Goal: Task Accomplishment & Management: Manage account settings

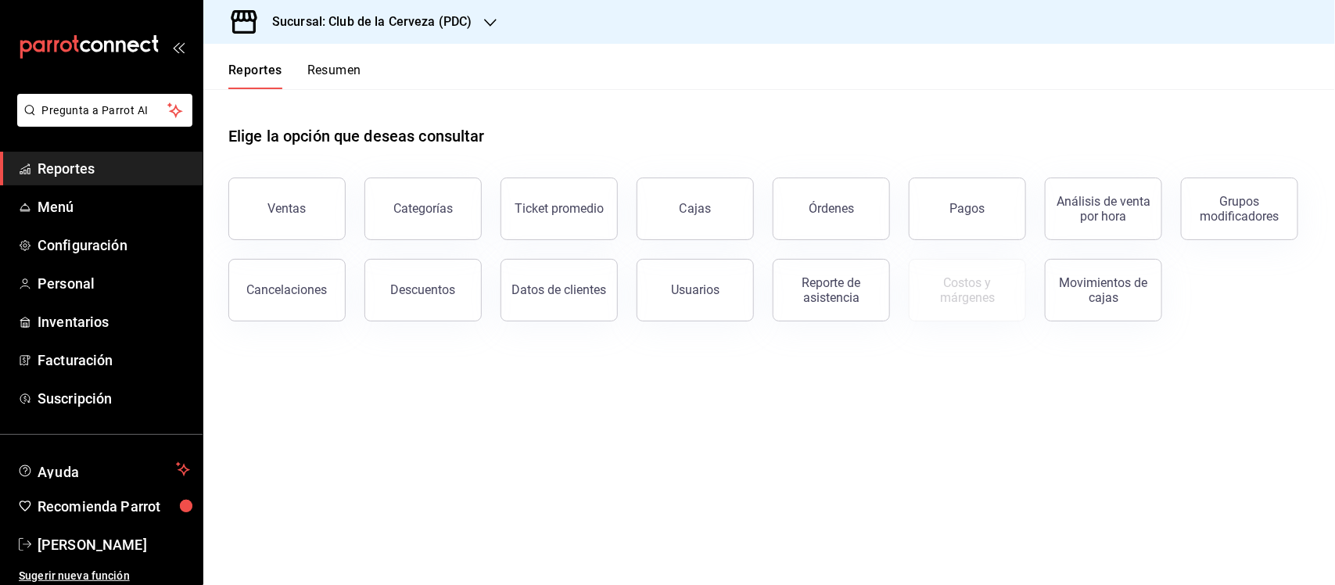
click at [388, 29] on h3 "Sucursal: Club de la Cerveza (PDC)" at bounding box center [366, 22] width 212 height 19
click at [383, 67] on div "Bazar Cervecero (PDC)" at bounding box center [321, 67] width 210 height 16
click at [80, 207] on span "Menú" at bounding box center [114, 206] width 152 height 21
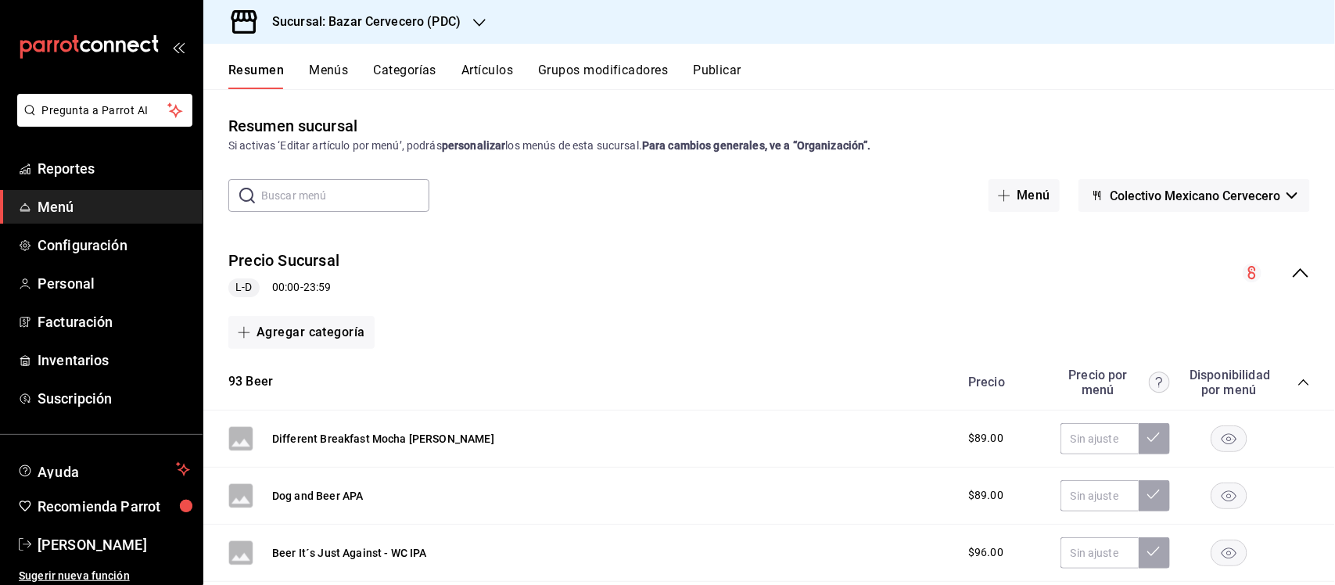
click at [408, 64] on button "Categorías" at bounding box center [405, 76] width 63 height 27
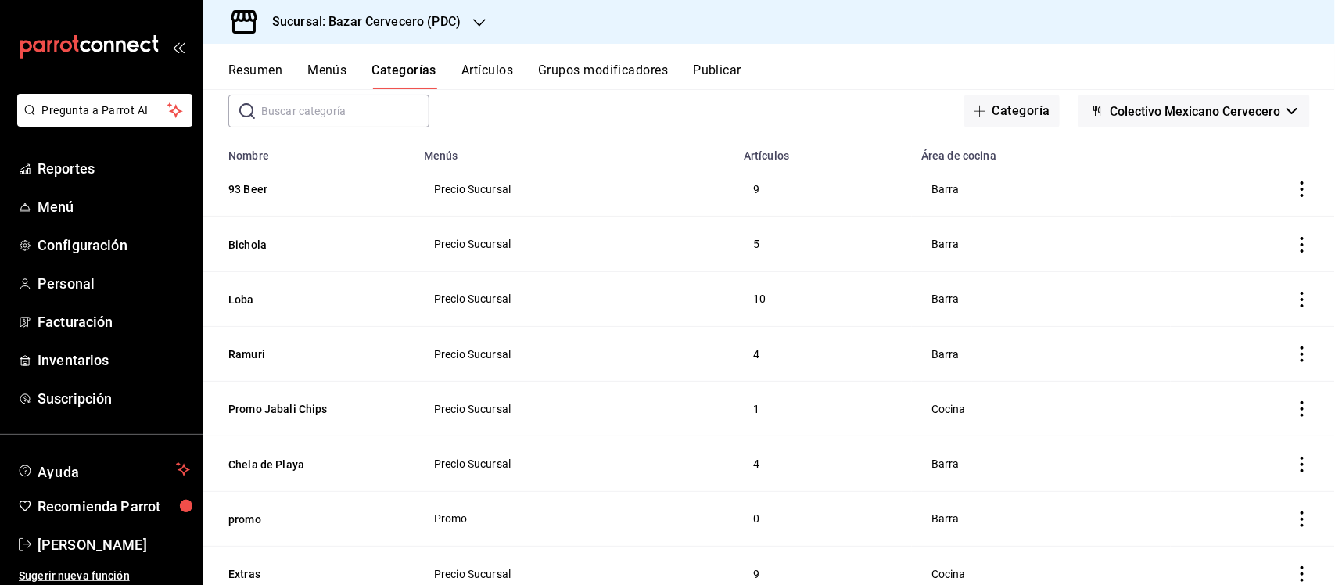
scroll to position [98, 0]
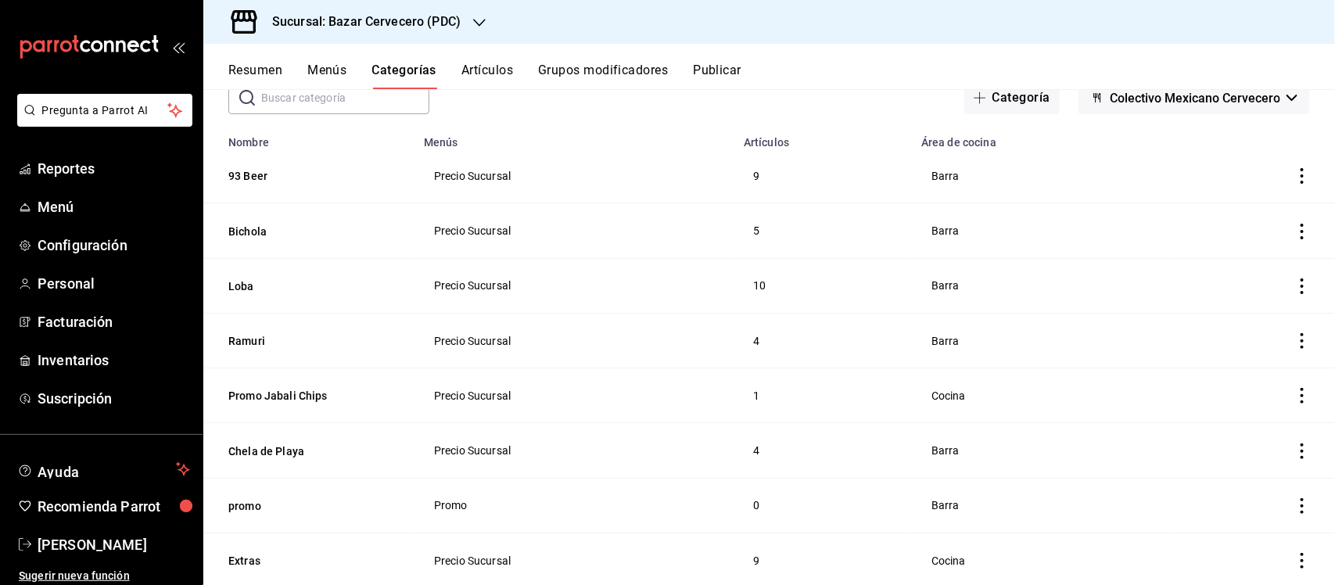
click at [1294, 232] on icon "actions" at bounding box center [1302, 232] width 16 height 16
click at [1257, 264] on span "Editar" at bounding box center [1241, 268] width 41 height 16
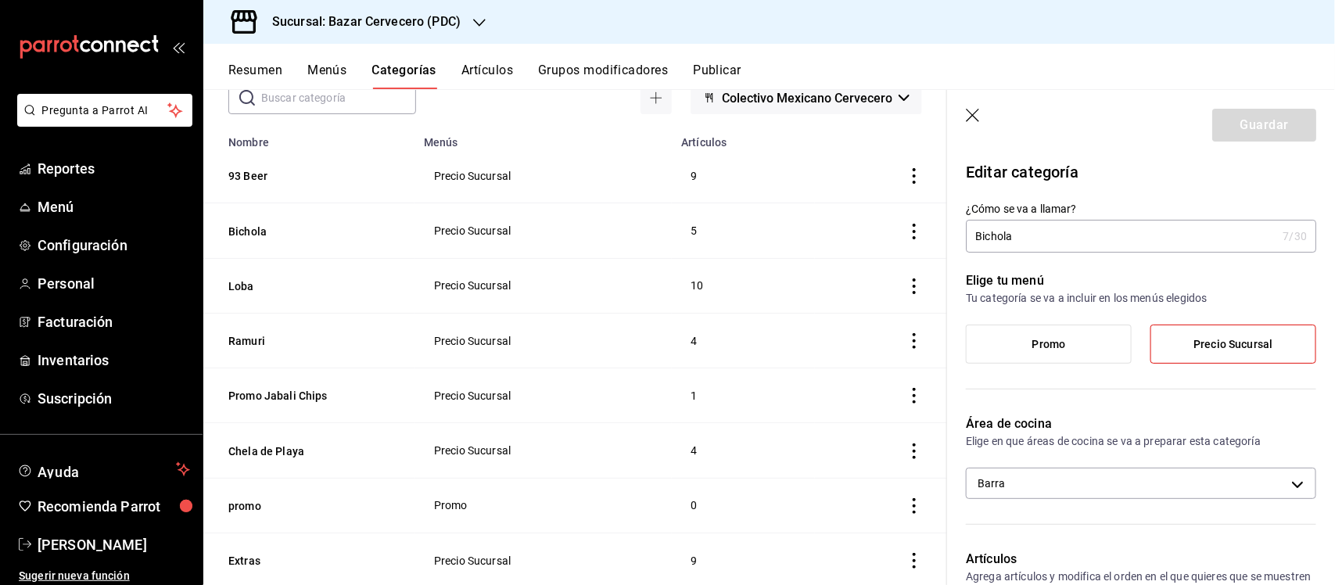
click at [1089, 229] on input "Bichola" at bounding box center [1121, 236] width 310 height 31
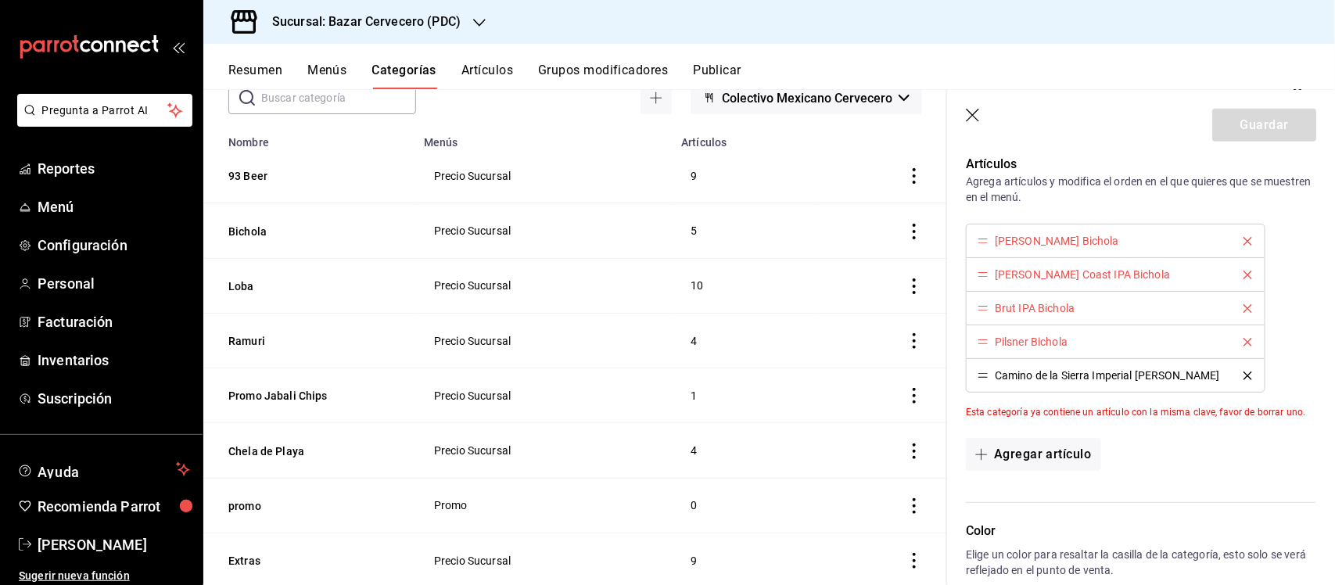
scroll to position [364, 0]
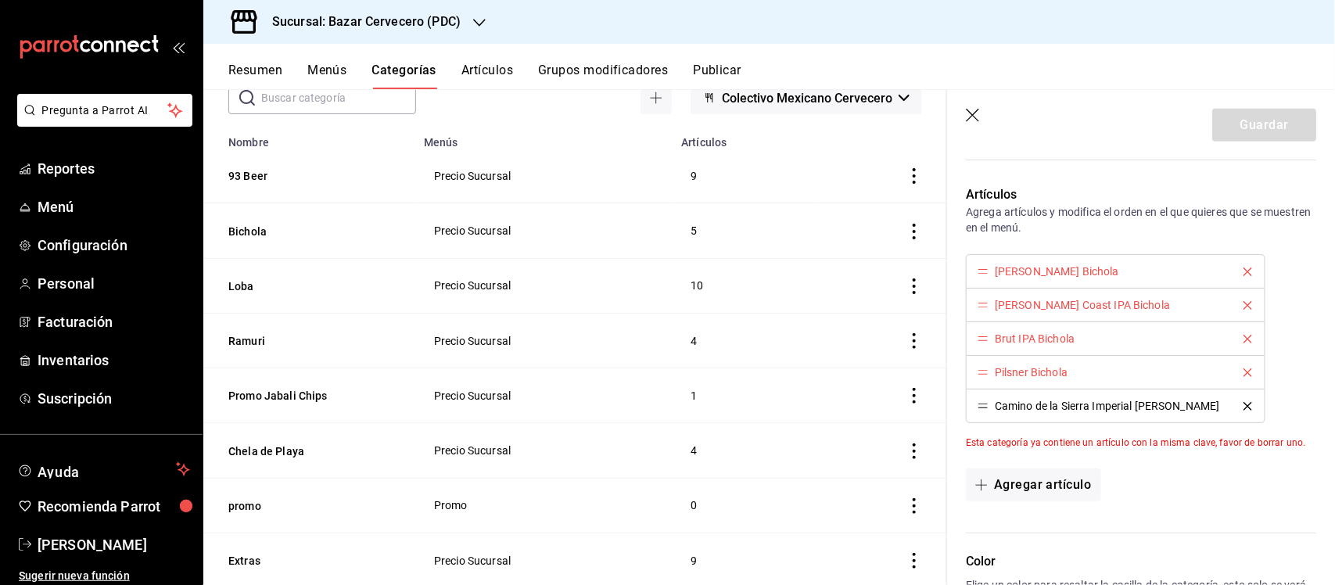
type input "Icono"
click at [1243, 271] on icon "delete" at bounding box center [1247, 271] width 9 height 9
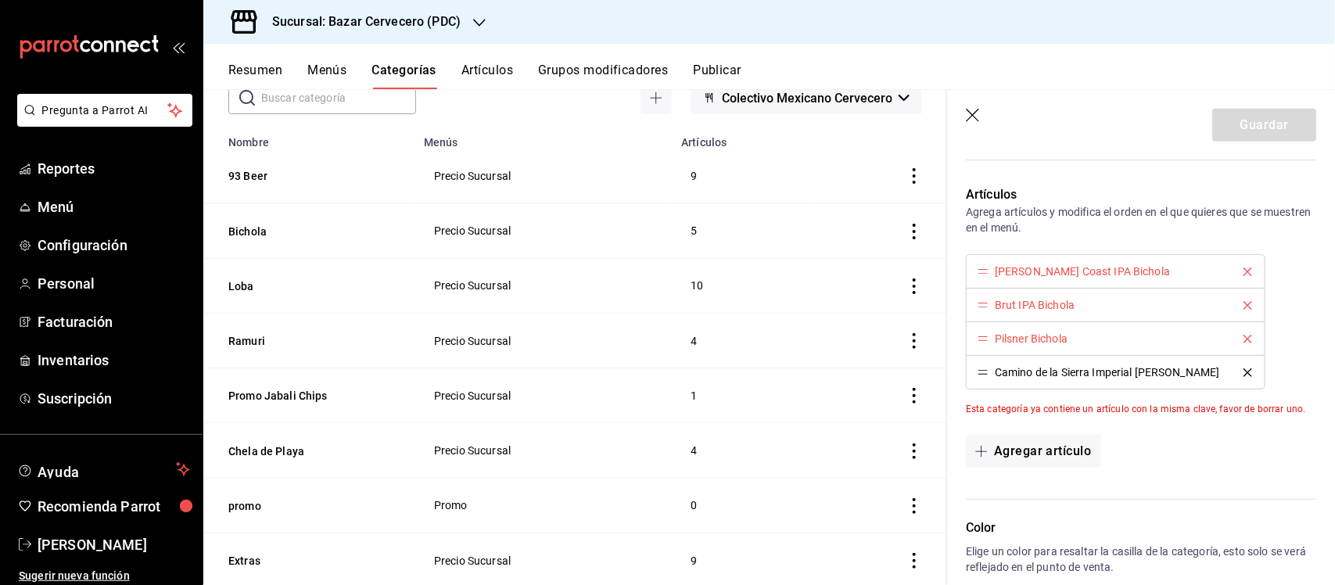
click at [1243, 271] on icon "delete" at bounding box center [1247, 271] width 9 height 9
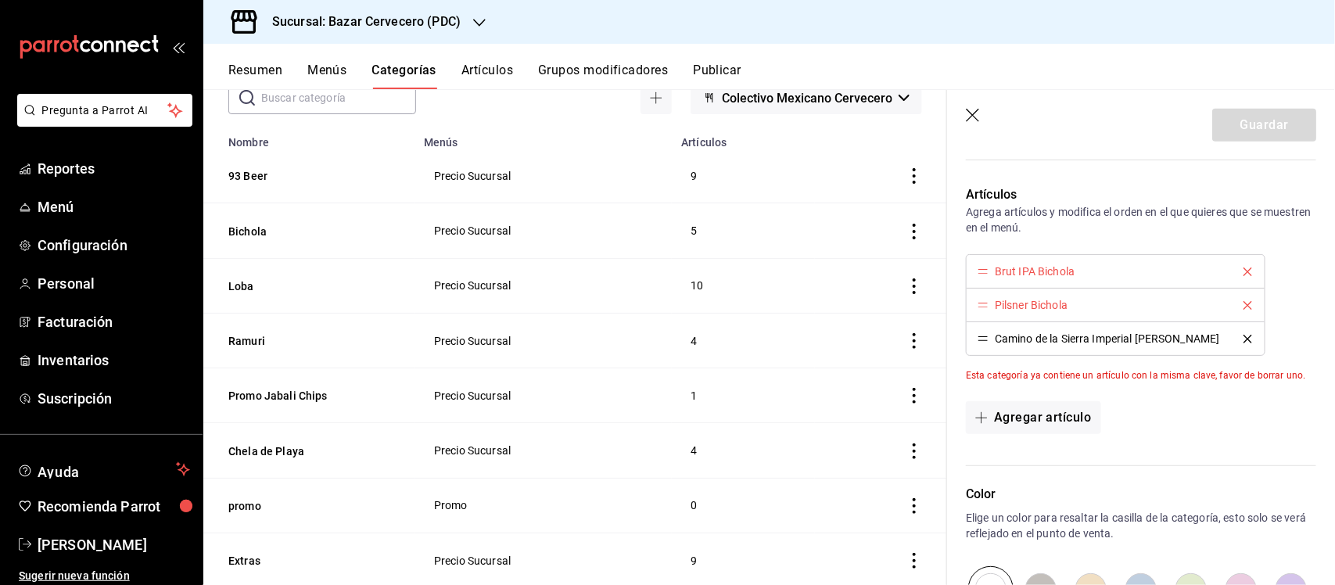
click at [1243, 271] on icon "delete" at bounding box center [1247, 271] width 9 height 9
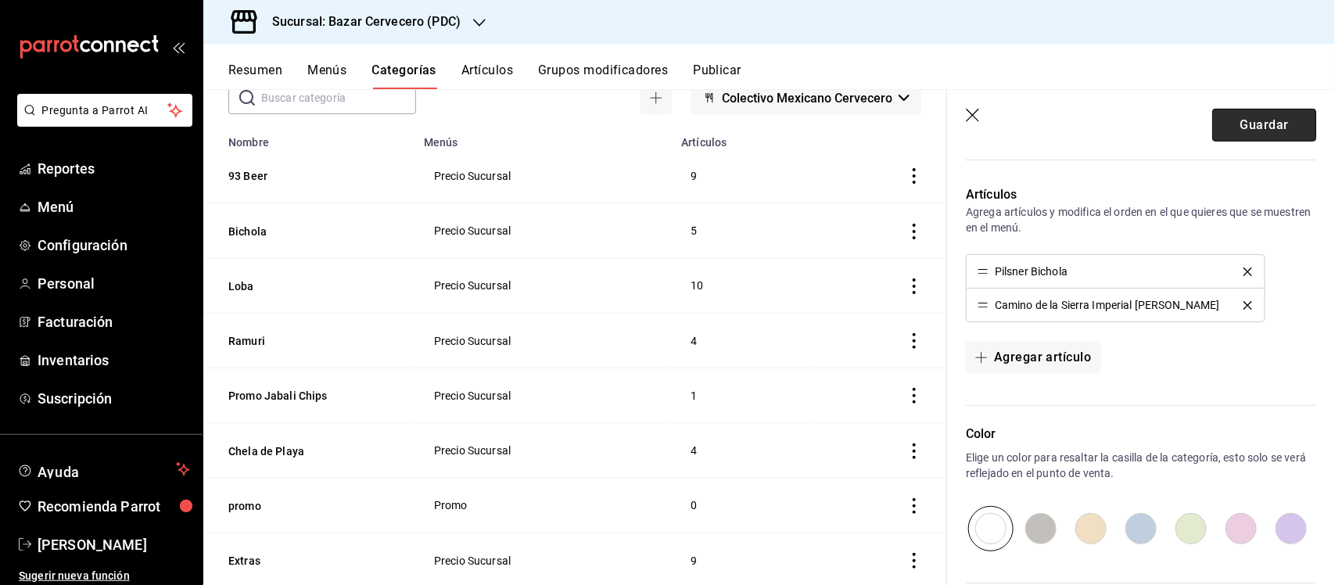
click at [1255, 123] on button "Guardar" at bounding box center [1264, 125] width 104 height 33
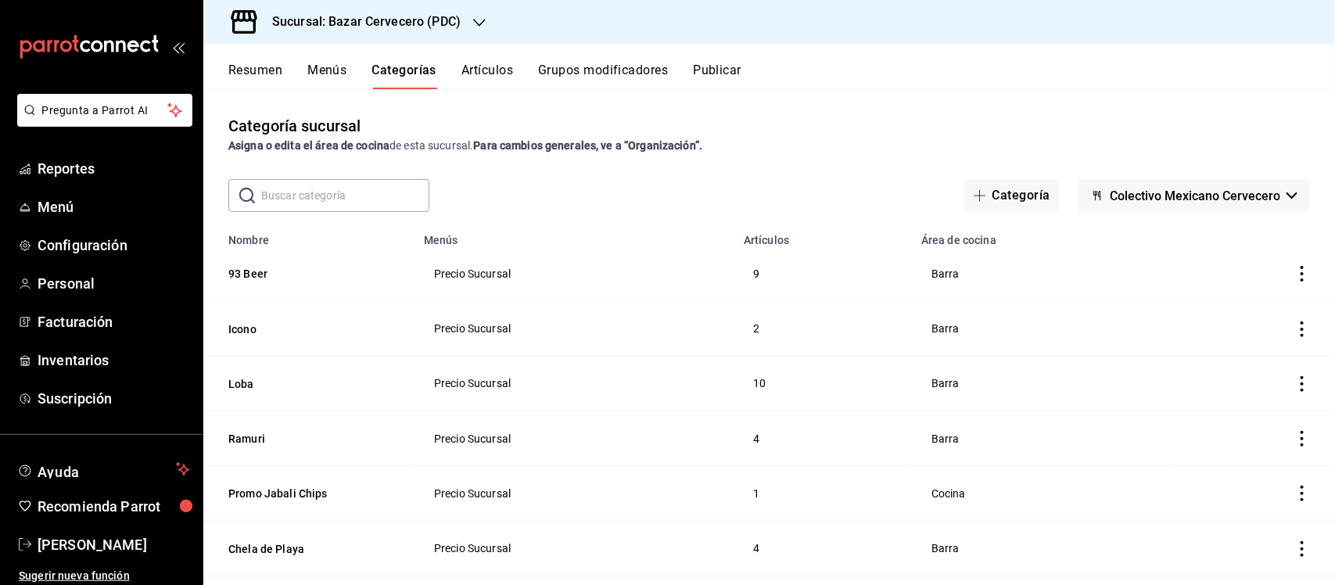
click at [482, 74] on button "Artículos" at bounding box center [487, 76] width 52 height 27
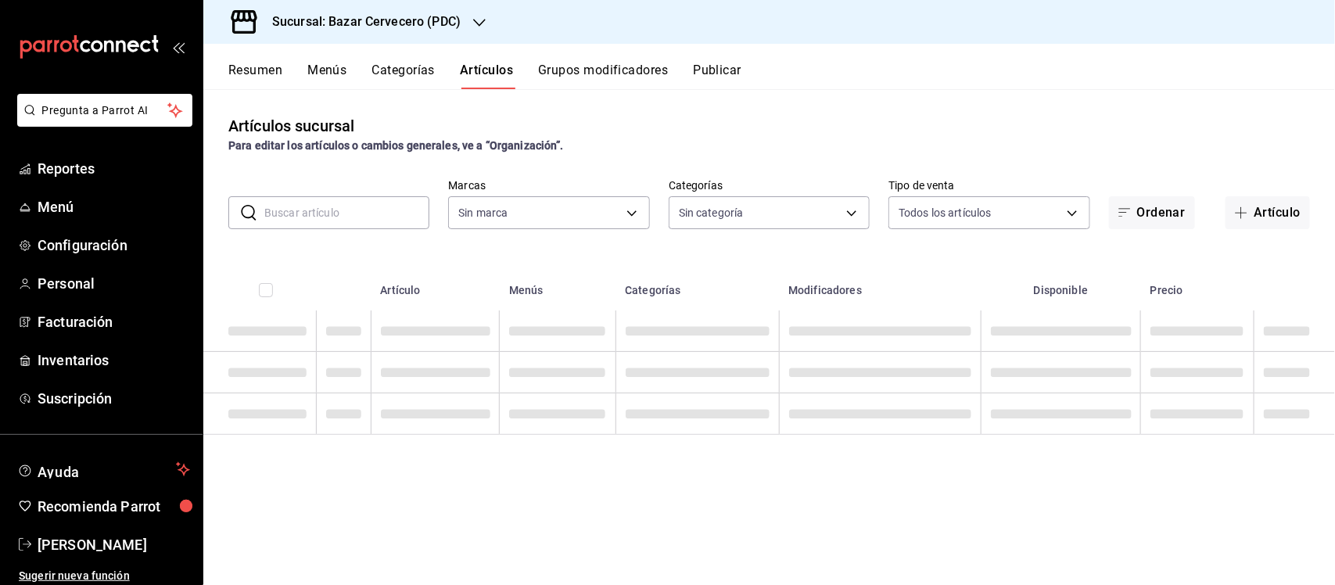
type input "0f79da63-a313-4113-8774-38cc75779f42"
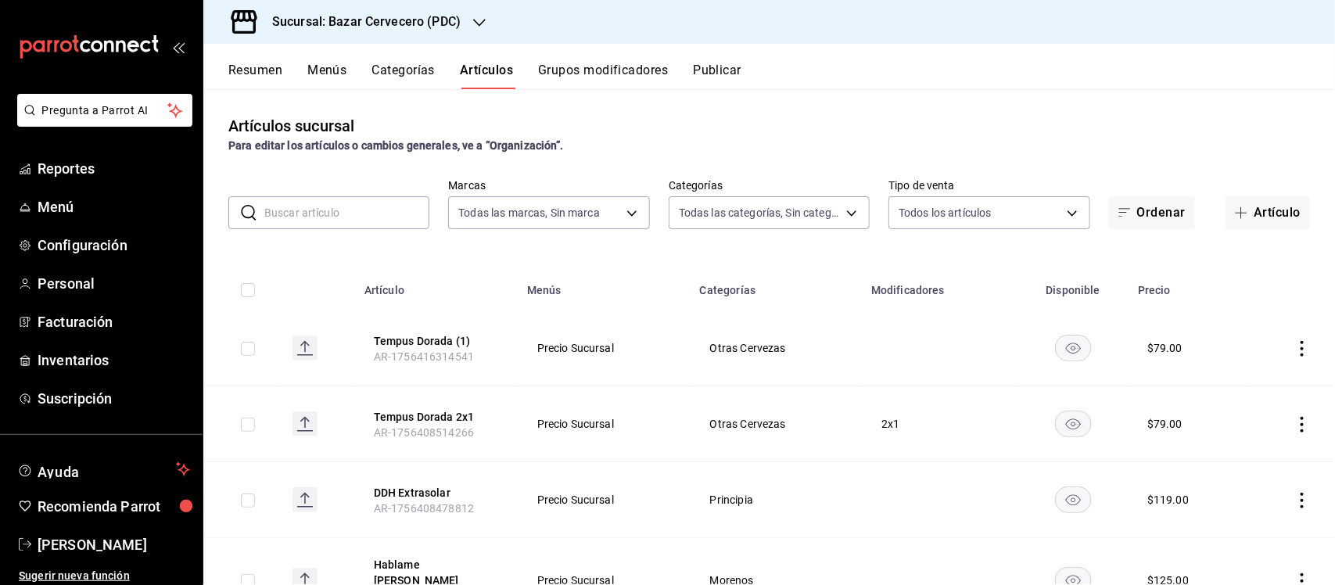
type input "6ed2e169-feeb-43b4-a8d1-1f4ed710bcb0,01e32ac7-f575-41d7-a4a4-e11d2a33e0e1,09d1e…"
click at [375, 205] on input "text" at bounding box center [346, 212] width 165 height 31
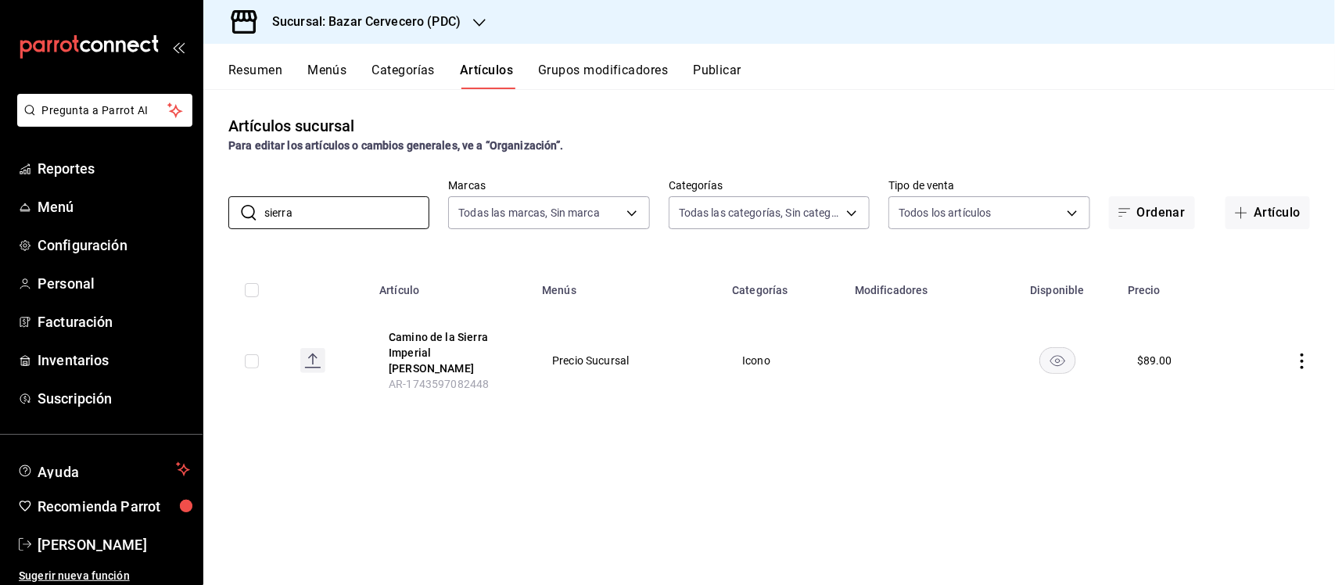
type input "sierra"
click at [1298, 353] on icon "actions" at bounding box center [1302, 361] width 16 height 16
click at [1267, 395] on span "Editar" at bounding box center [1255, 390] width 41 height 16
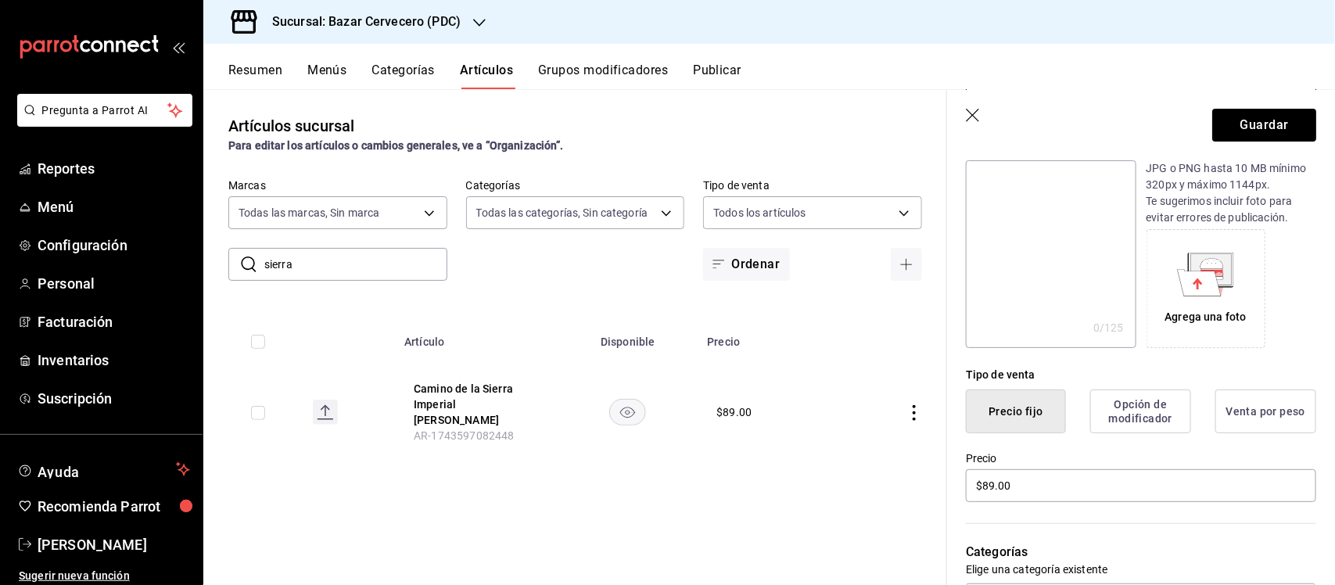
scroll to position [195, 0]
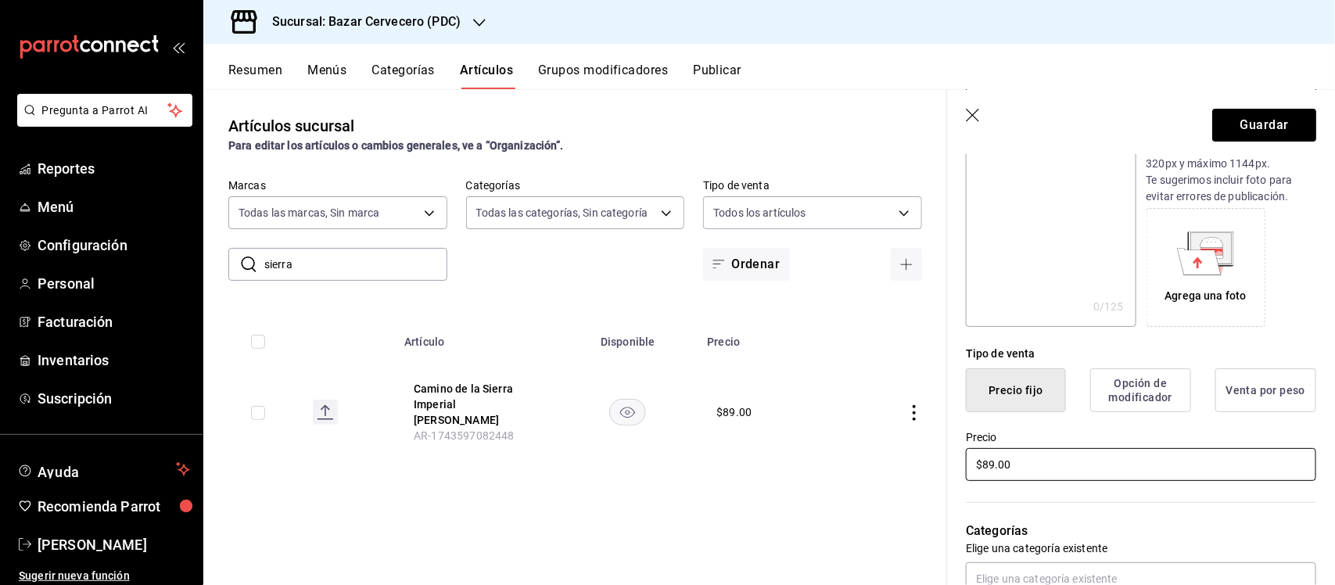
type input "La Nueva [PERSON_NAME]"
click at [1072, 465] on input "$89.00" at bounding box center [1141, 464] width 350 height 33
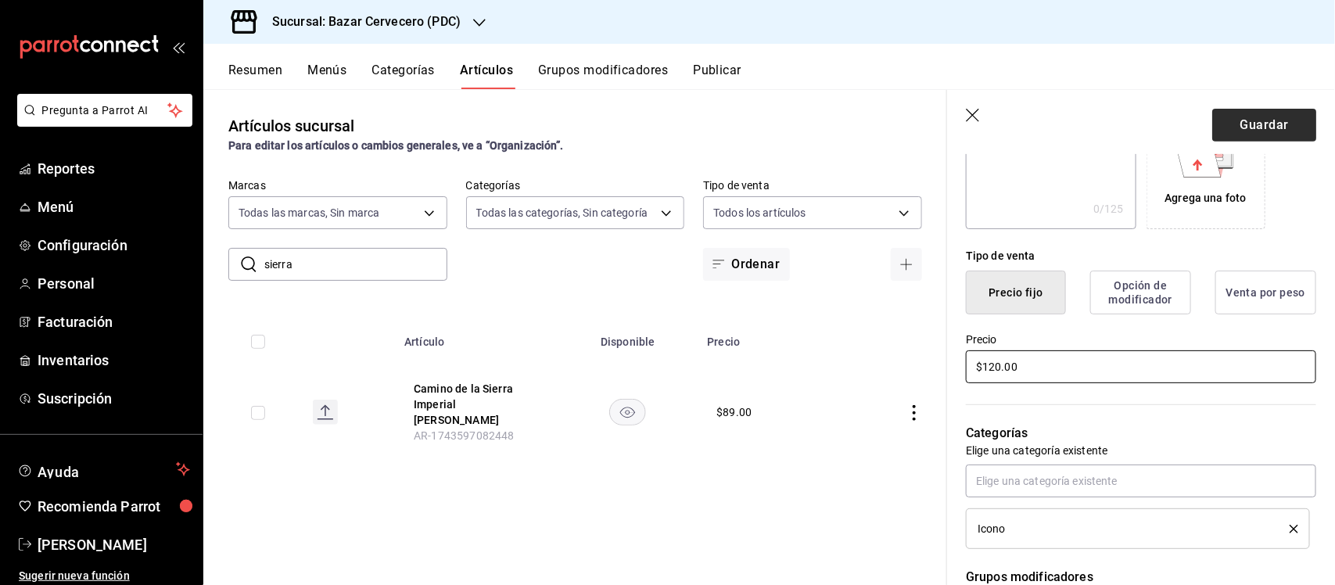
type input "$120.00"
click at [1255, 121] on button "Guardar" at bounding box center [1264, 125] width 104 height 33
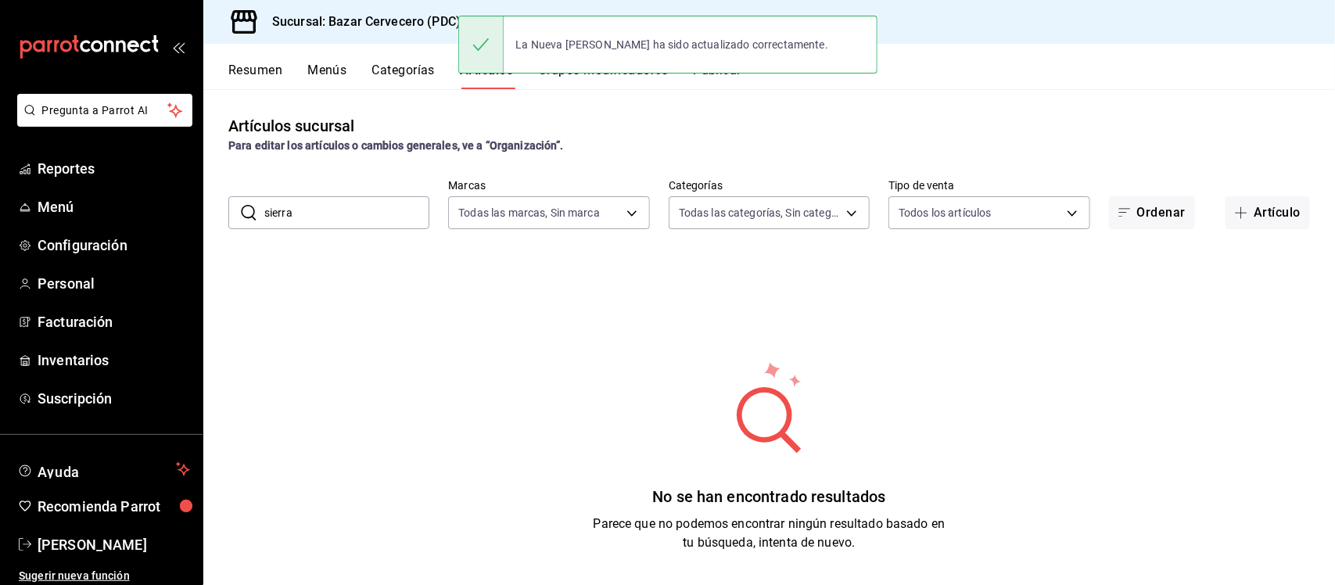
click at [357, 212] on input "sierra" at bounding box center [346, 212] width 165 height 31
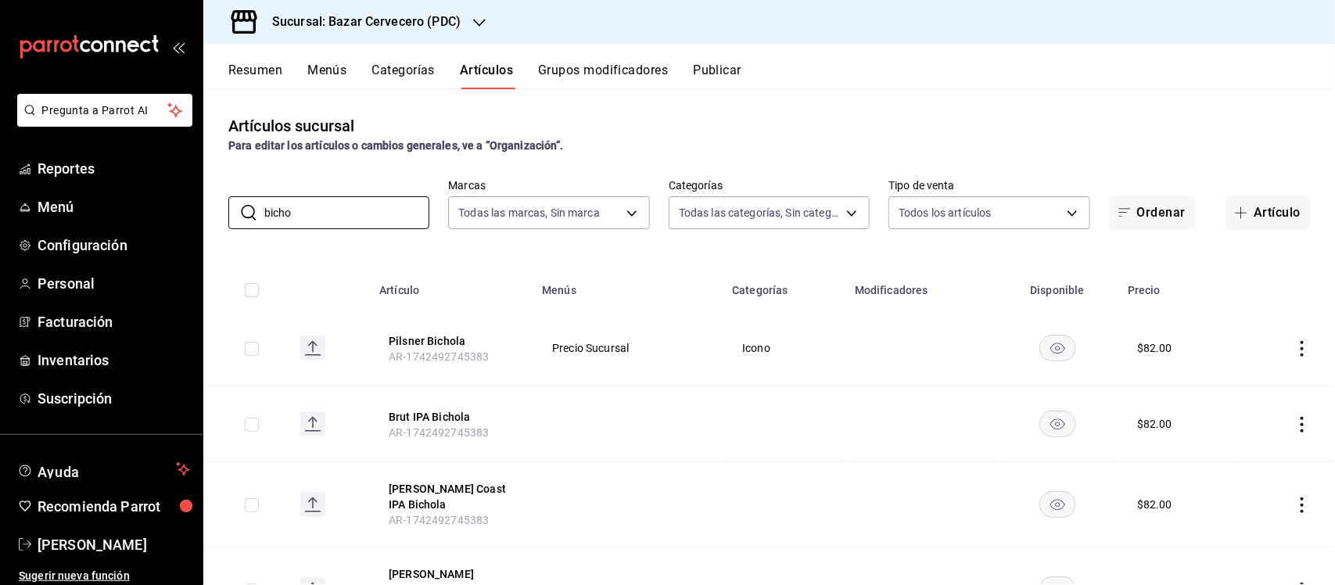
type input "bicho"
click at [1294, 352] on icon "actions" at bounding box center [1302, 349] width 16 height 16
click at [1255, 377] on span "Editar" at bounding box center [1241, 385] width 41 height 16
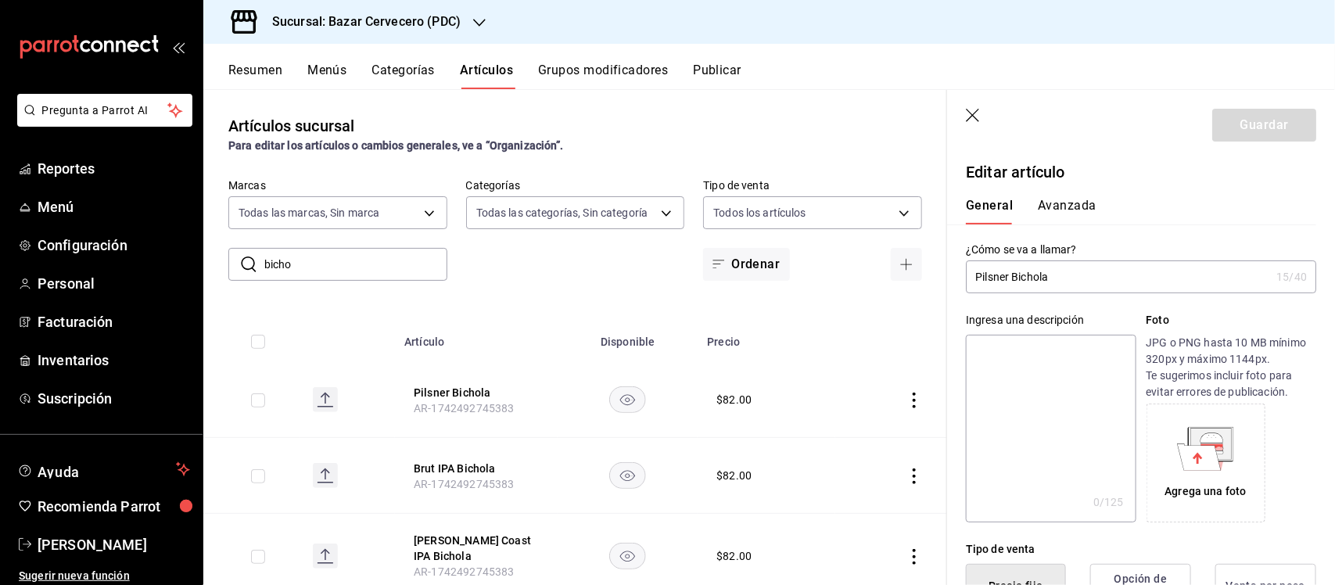
type input "$82.00"
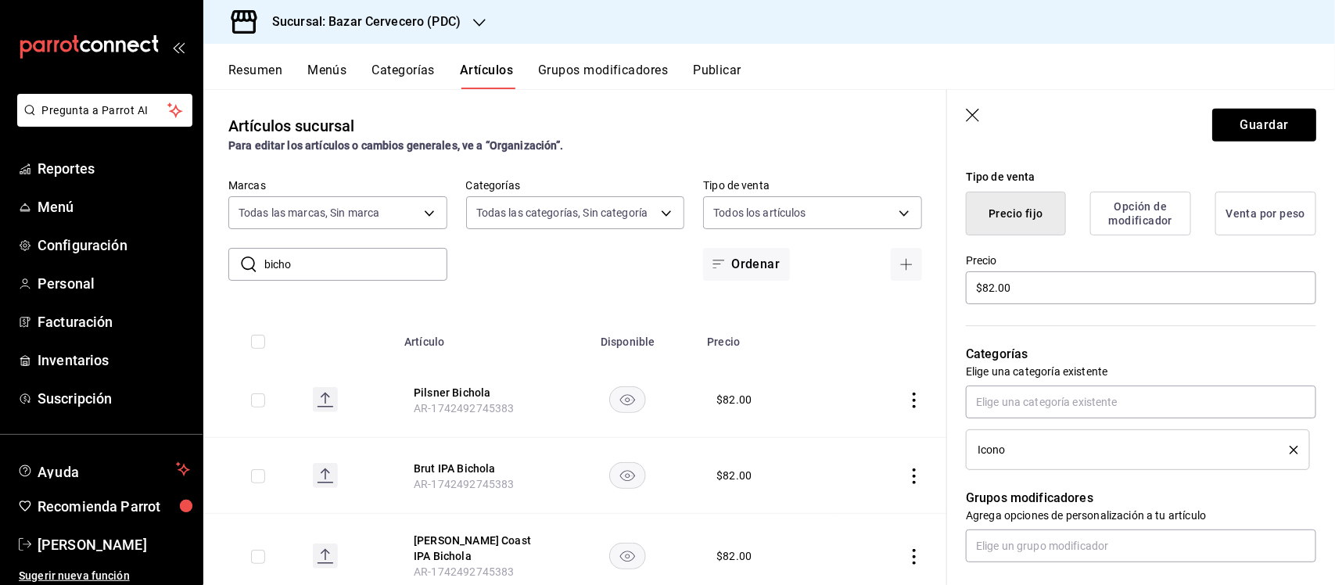
scroll to position [391, 0]
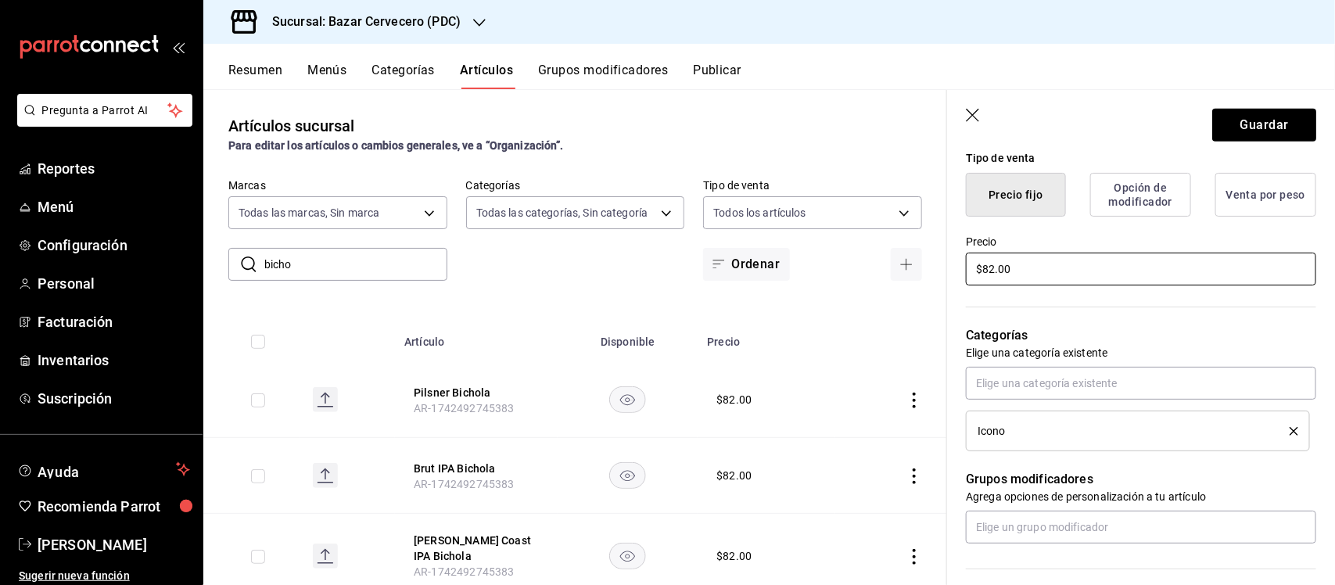
type input "La Leona WCIPA"
click at [1070, 255] on input "$82.00" at bounding box center [1141, 269] width 350 height 33
type input "$120.00"
click at [1237, 138] on button "Guardar" at bounding box center [1264, 125] width 104 height 33
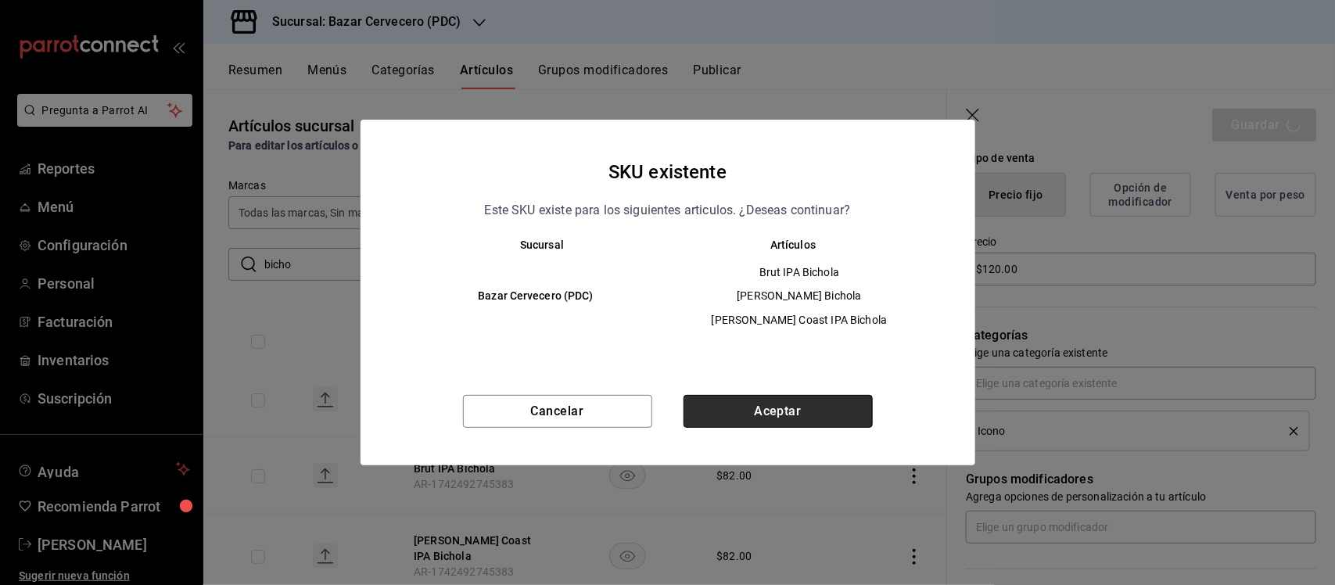
click at [821, 411] on button "Aceptar" at bounding box center [777, 411] width 189 height 33
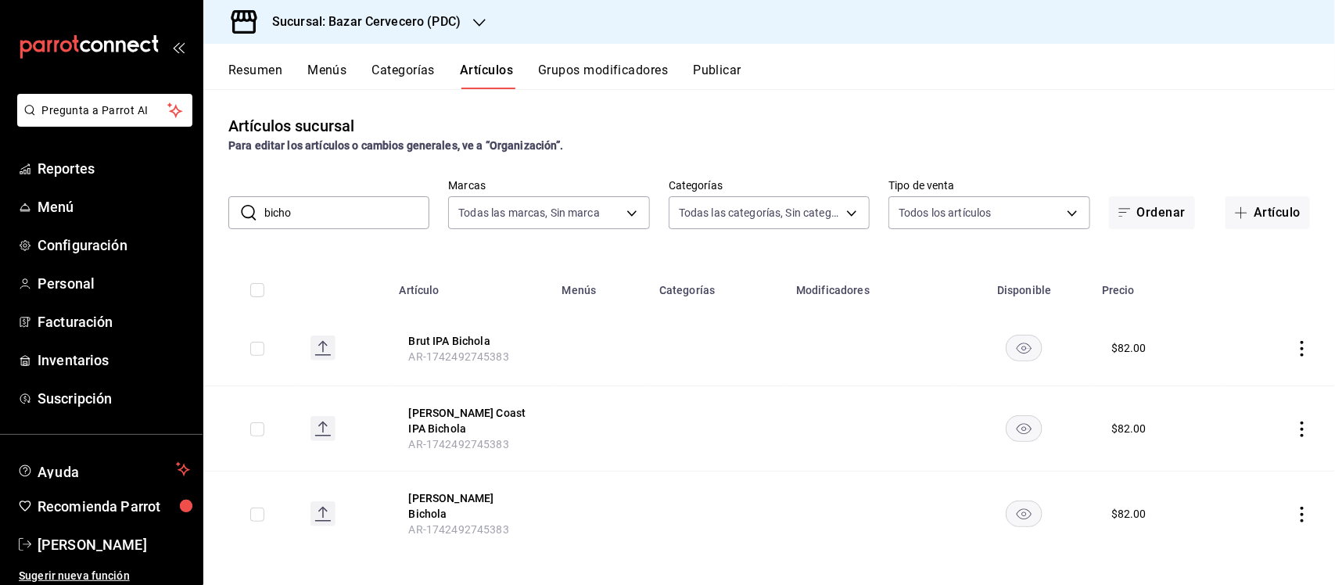
click at [1307, 346] on icon "actions" at bounding box center [1302, 349] width 16 height 16
click at [1271, 377] on span "Editar" at bounding box center [1255, 385] width 41 height 16
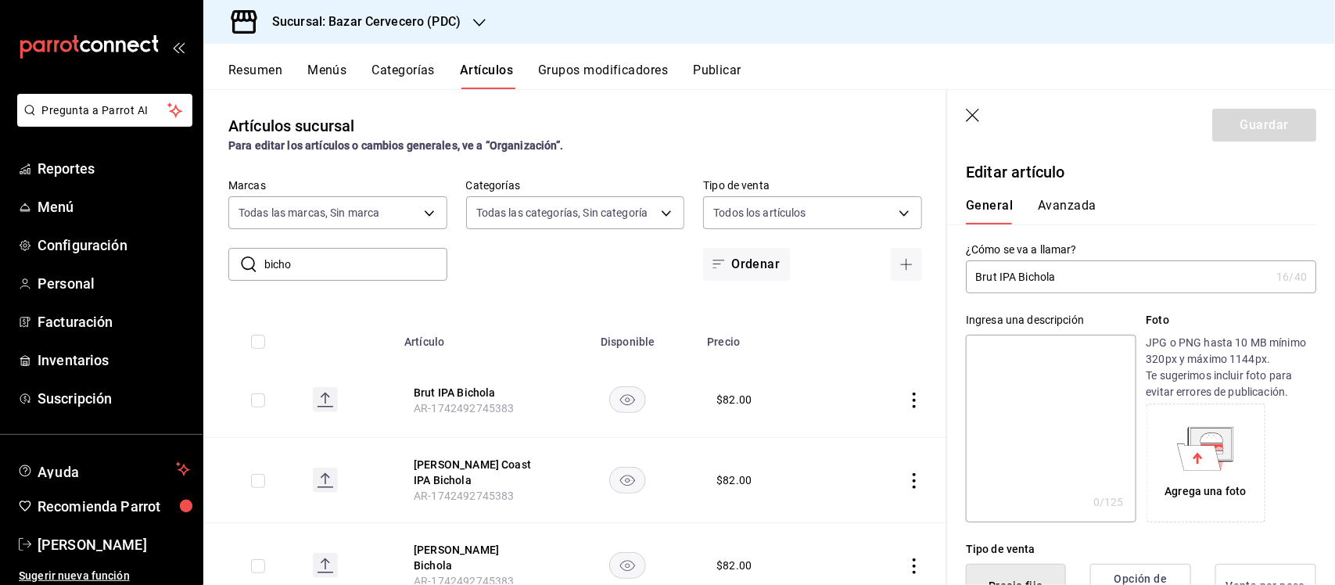
click at [1131, 278] on input "Brut IPA Bichola" at bounding box center [1118, 276] width 304 height 31
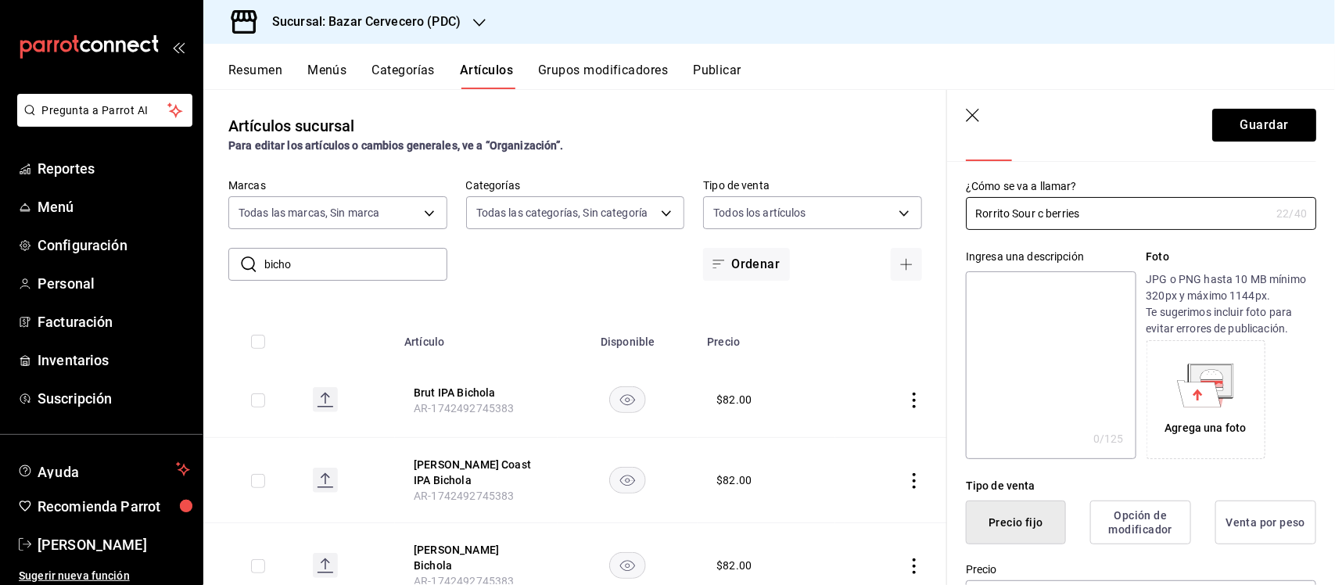
scroll to position [195, 0]
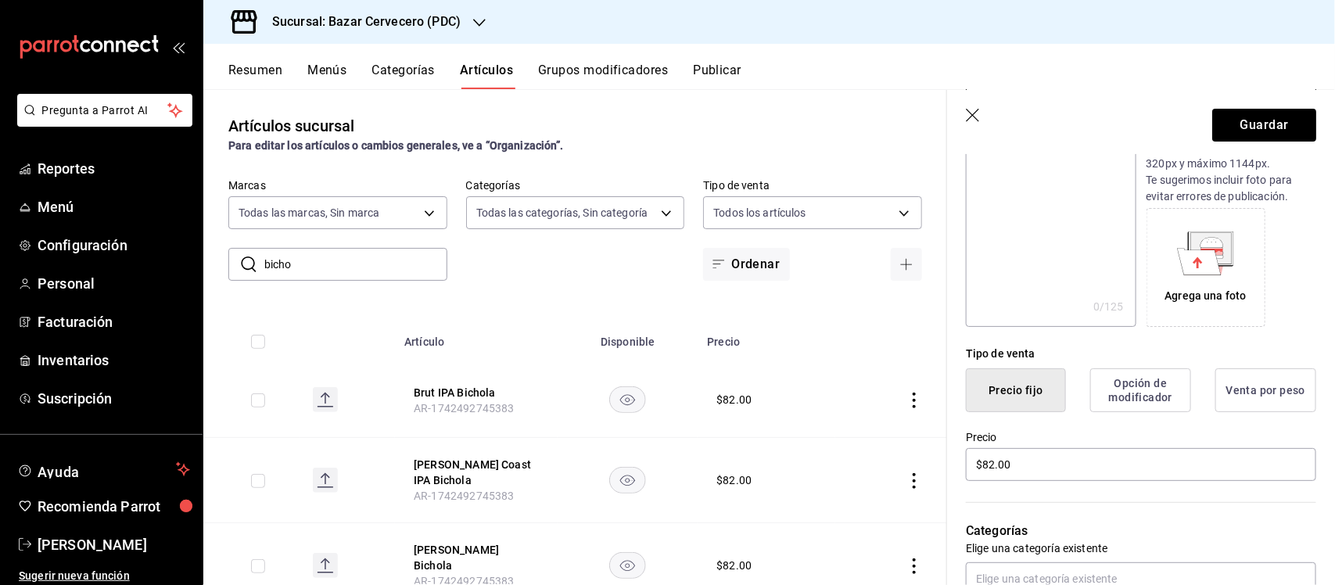
type input "Rorrito Sour c berries"
click at [1077, 456] on input "$82.00" at bounding box center [1141, 464] width 350 height 33
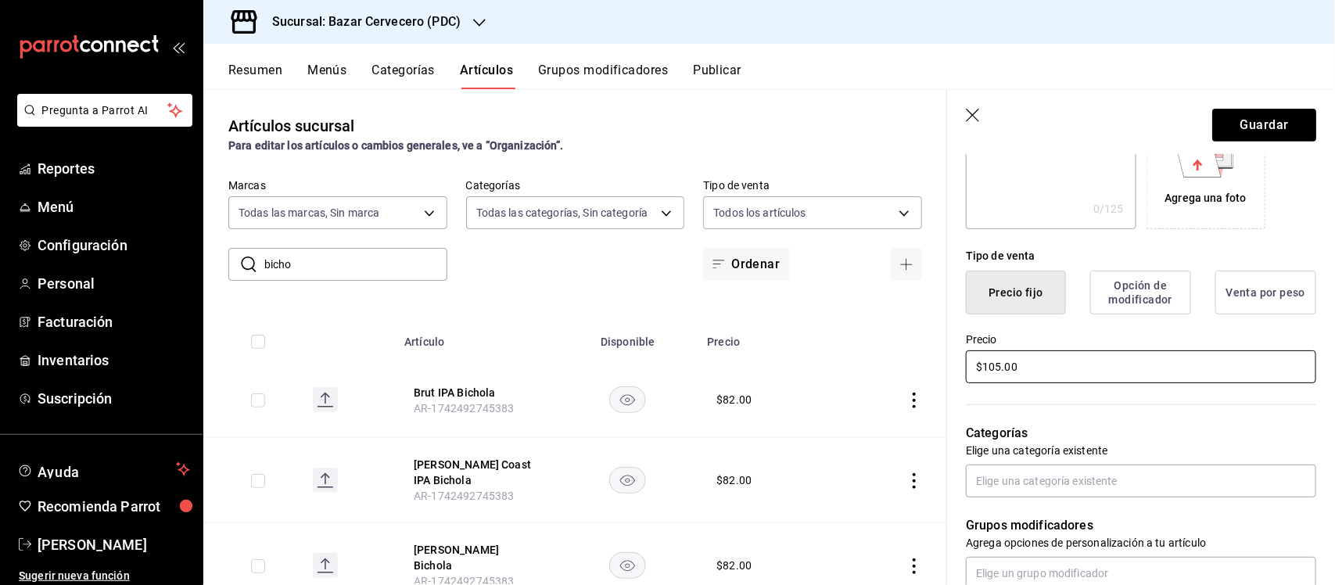
scroll to position [391, 0]
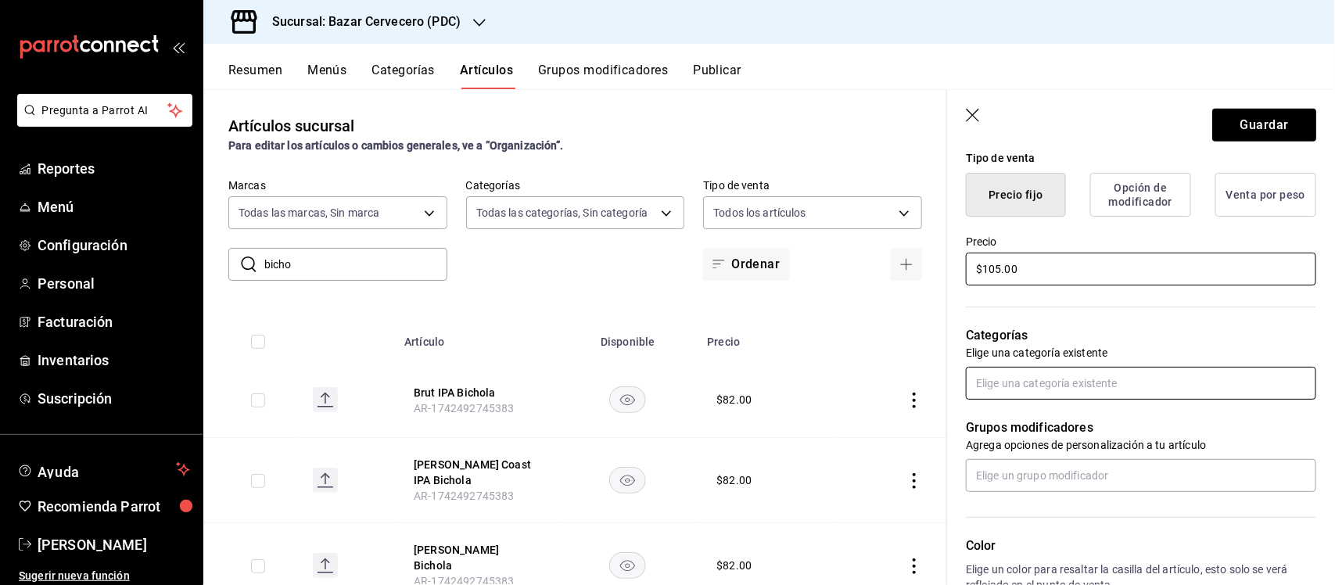
type input "$105.00"
click at [1088, 380] on input "text" at bounding box center [1141, 383] width 350 height 33
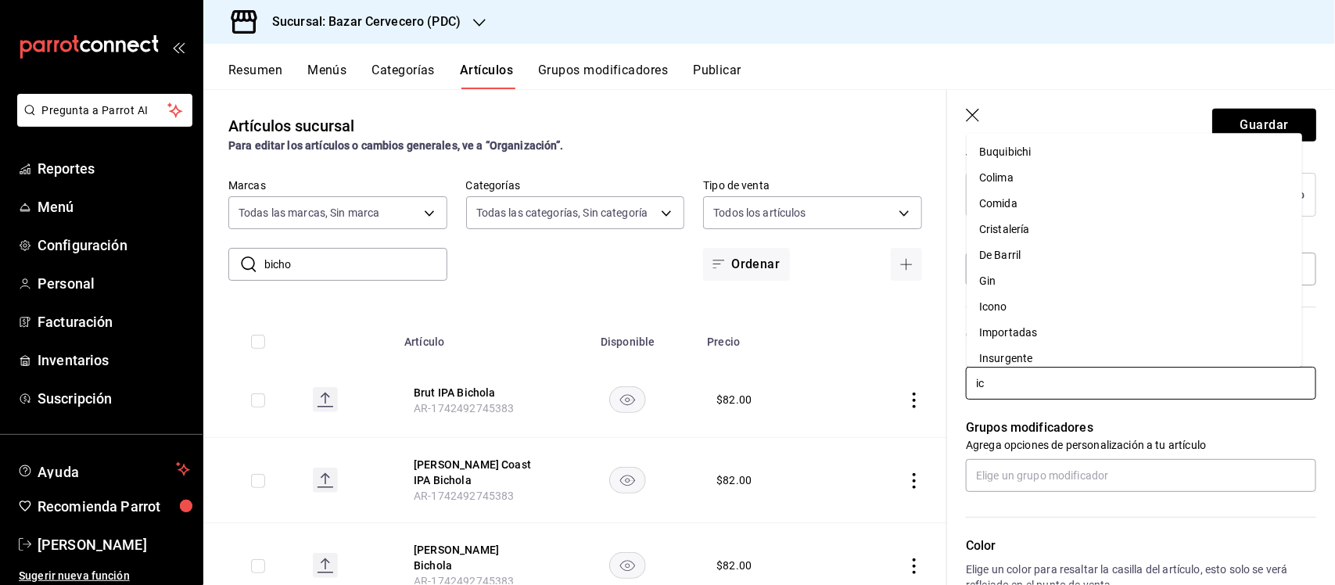
type input "ico"
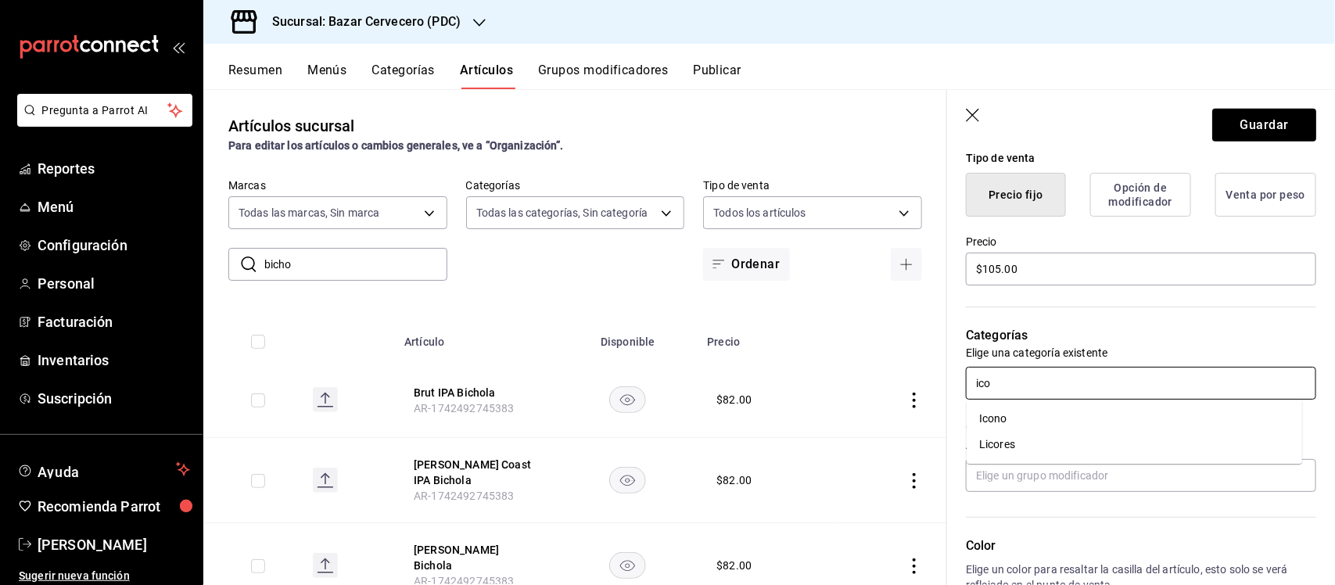
click at [1058, 411] on li "Icono" at bounding box center [1133, 419] width 335 height 26
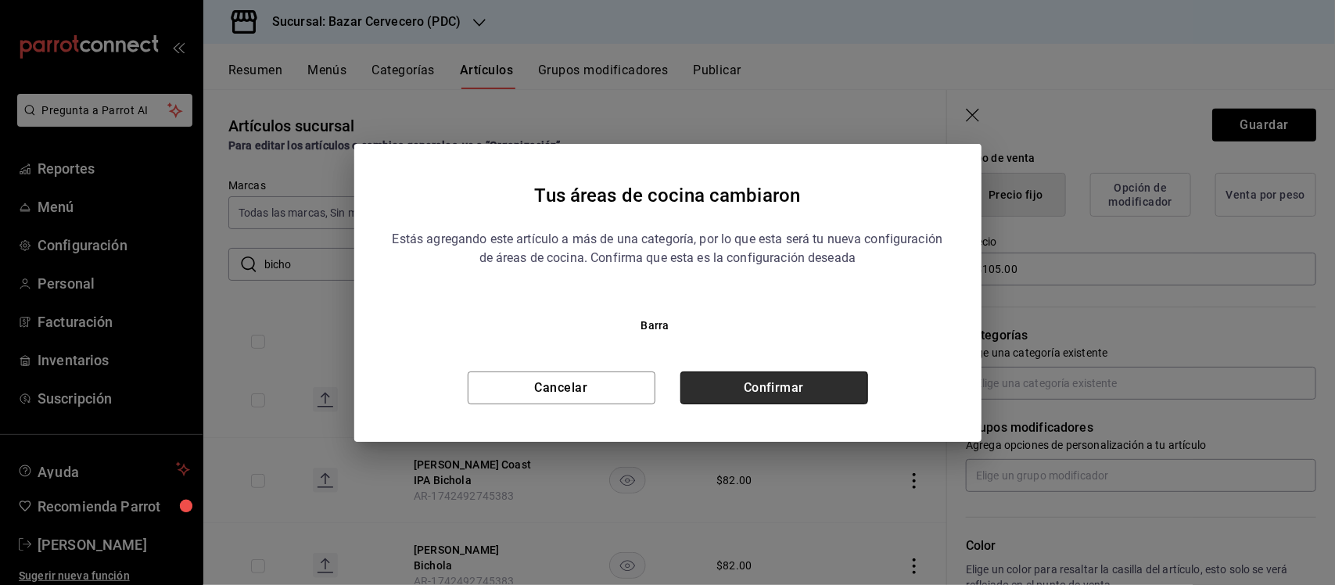
click at [830, 375] on button "Confirmar" at bounding box center [774, 387] width 188 height 33
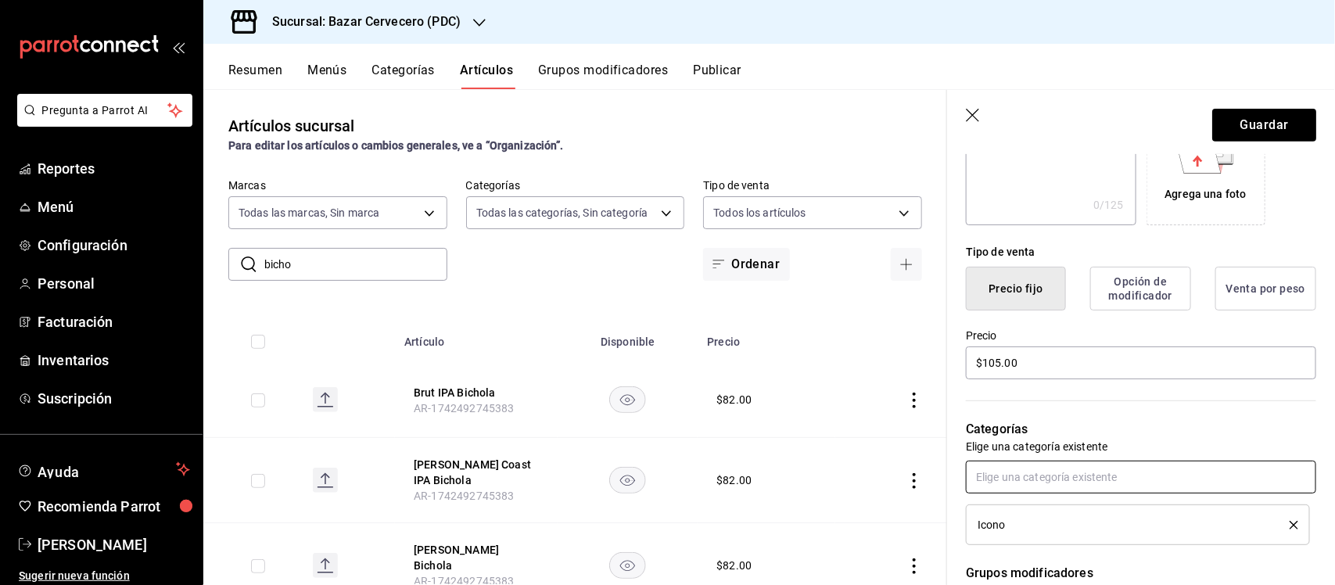
scroll to position [293, 0]
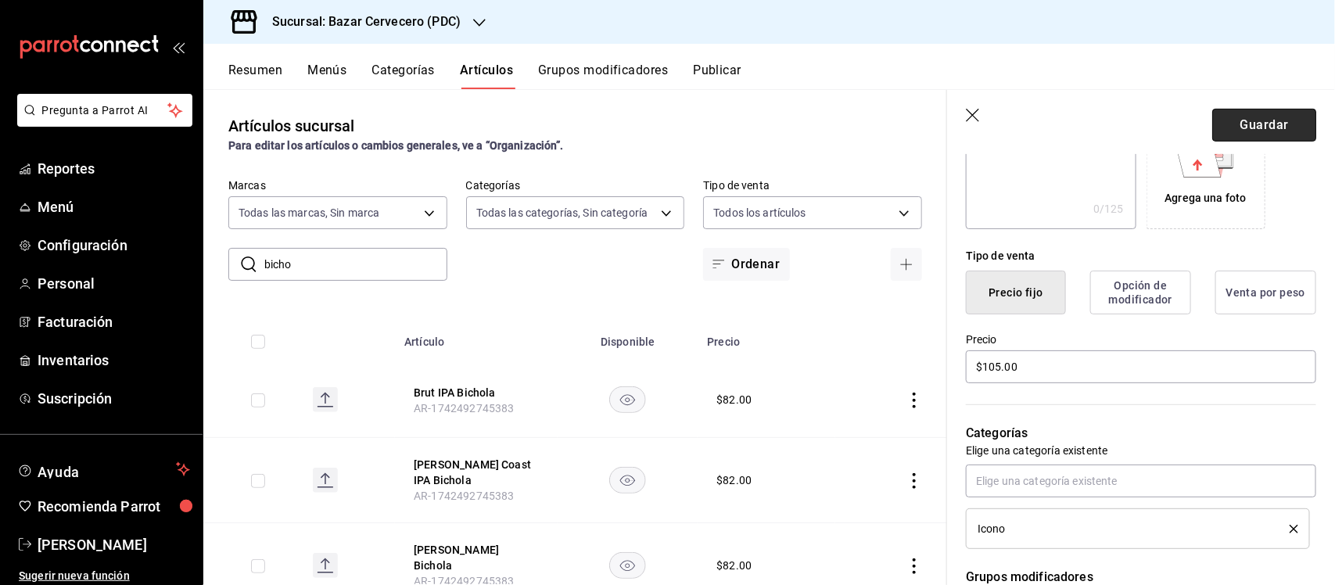
click at [1264, 121] on button "Guardar" at bounding box center [1264, 125] width 104 height 33
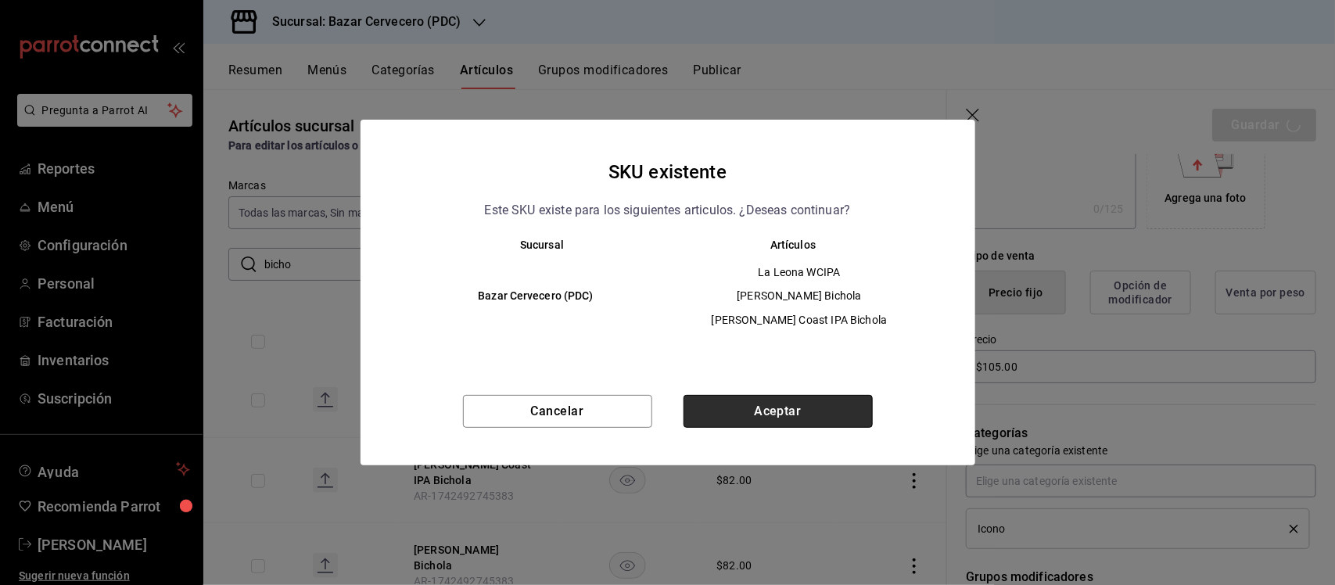
click at [806, 404] on button "Aceptar" at bounding box center [777, 411] width 189 height 33
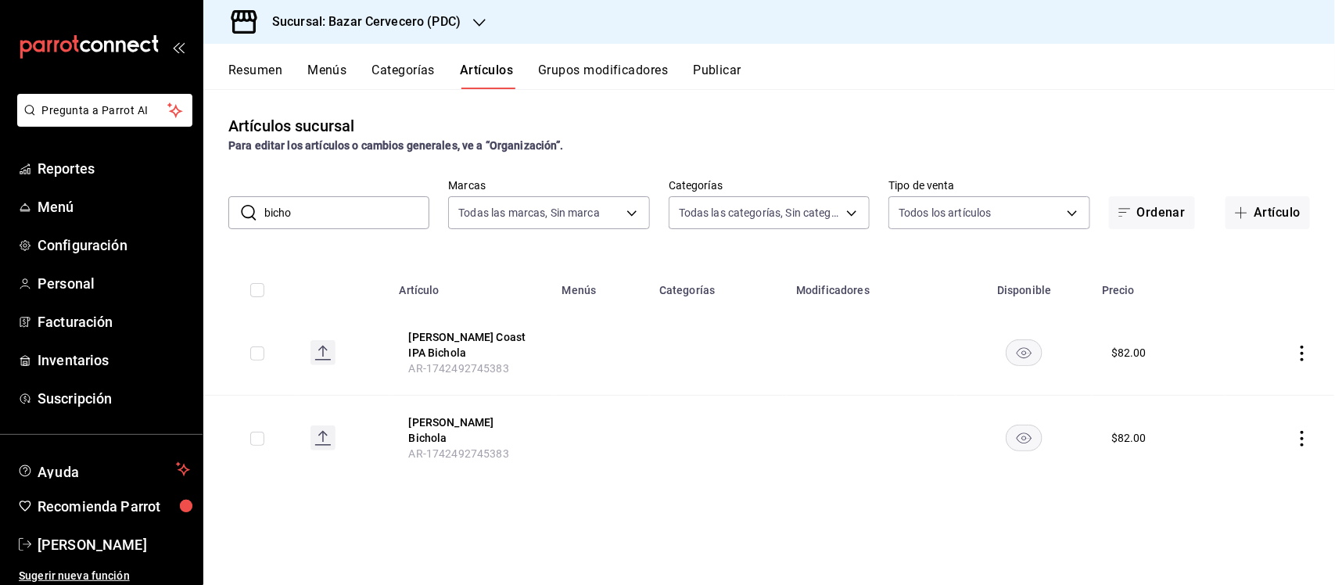
click at [1296, 348] on icon "actions" at bounding box center [1302, 354] width 16 height 16
click at [1275, 377] on span "Editar" at bounding box center [1255, 385] width 41 height 16
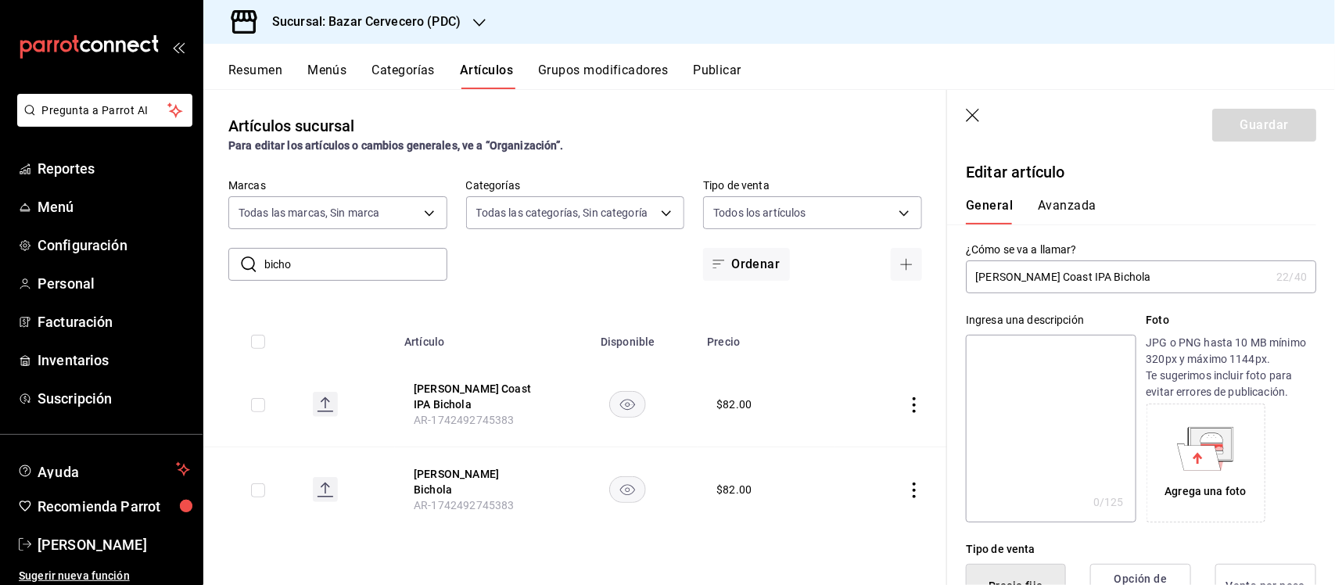
click at [1135, 279] on input "[PERSON_NAME] Coast IPA Bichola" at bounding box center [1118, 276] width 304 height 31
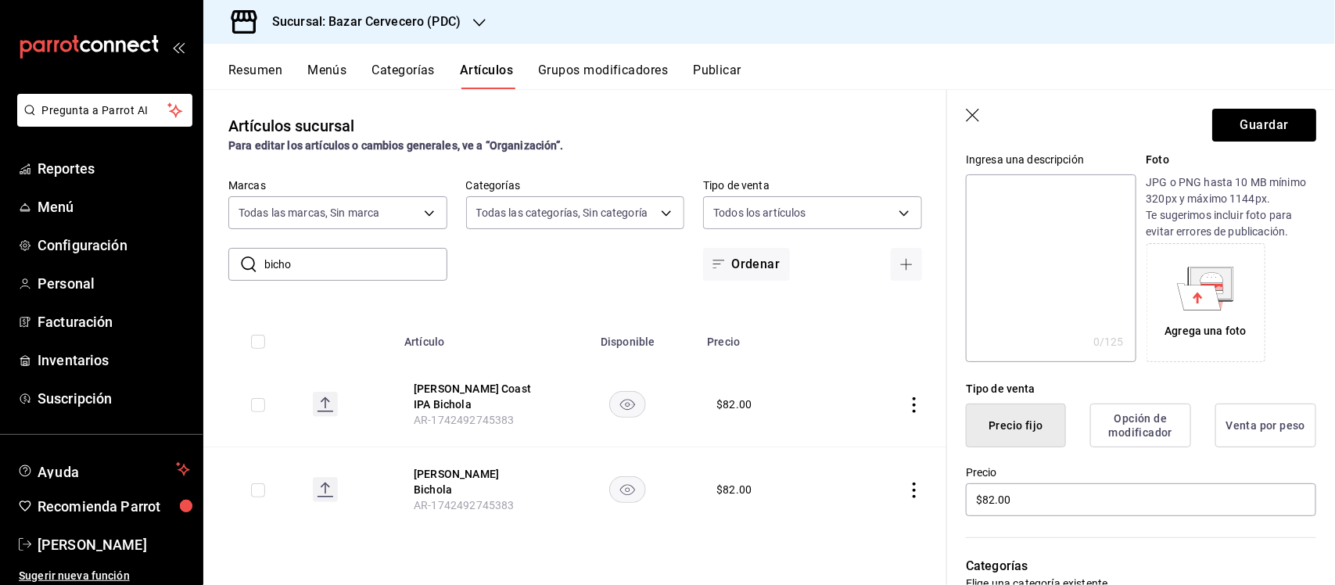
scroll to position [195, 0]
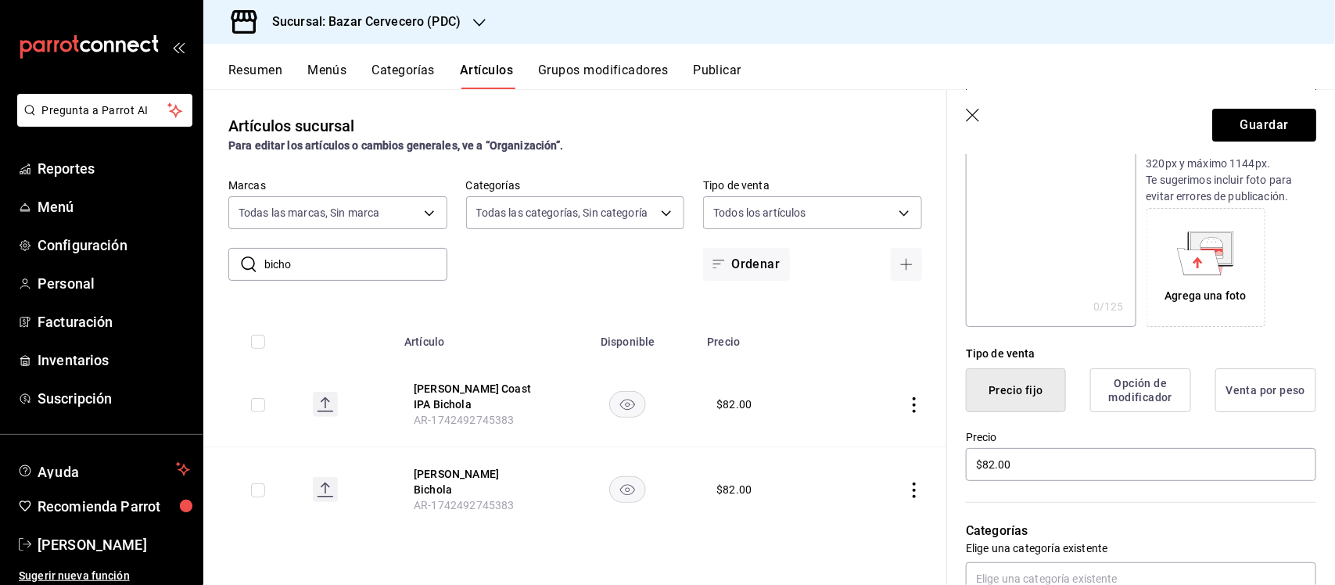
type input "Cuervayork [PERSON_NAME]"
click at [1065, 471] on input "$82.00" at bounding box center [1141, 464] width 350 height 33
click at [1065, 470] on input "$82.00" at bounding box center [1141, 464] width 350 height 33
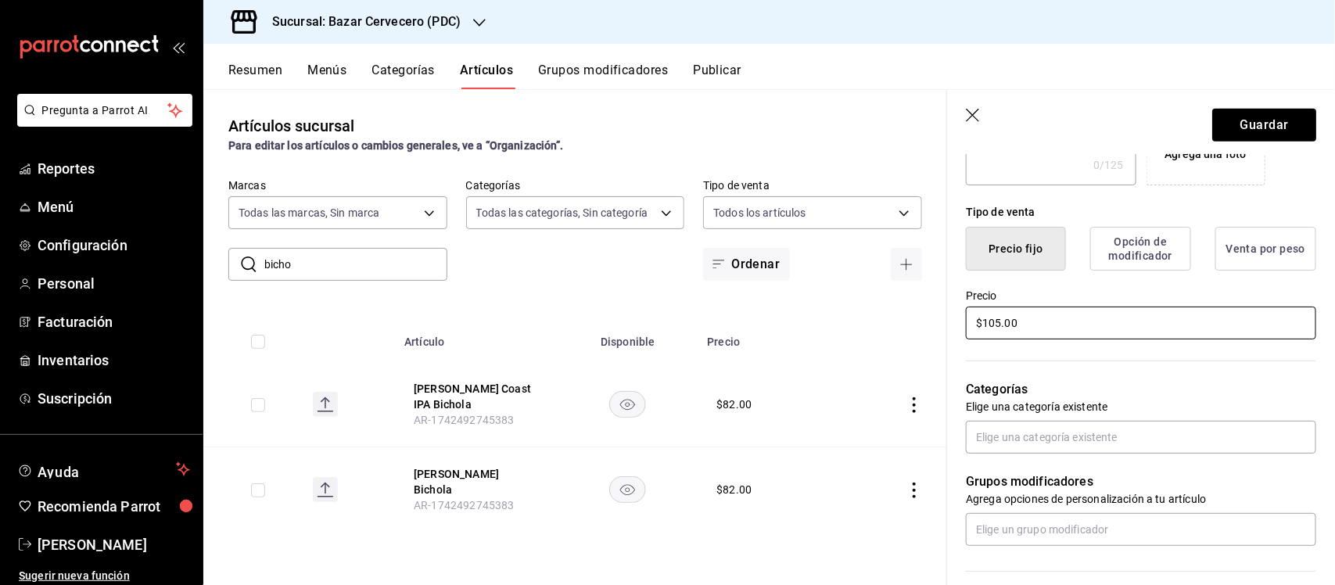
scroll to position [391, 0]
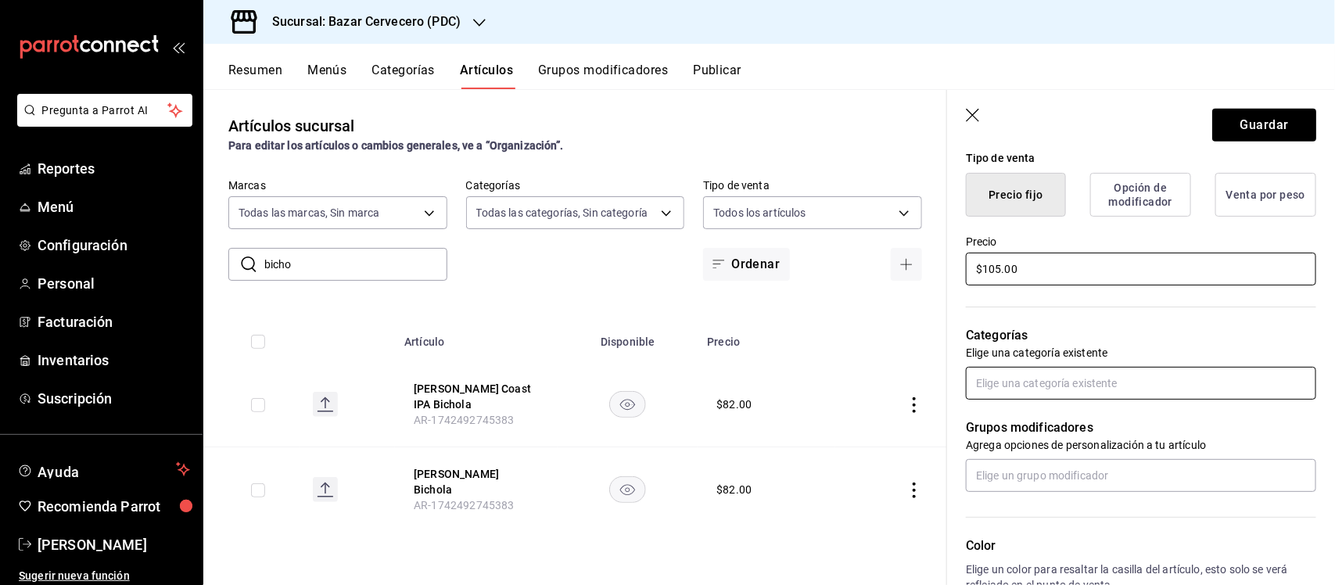
type input "$105.00"
click at [1100, 379] on input "text" at bounding box center [1141, 383] width 350 height 33
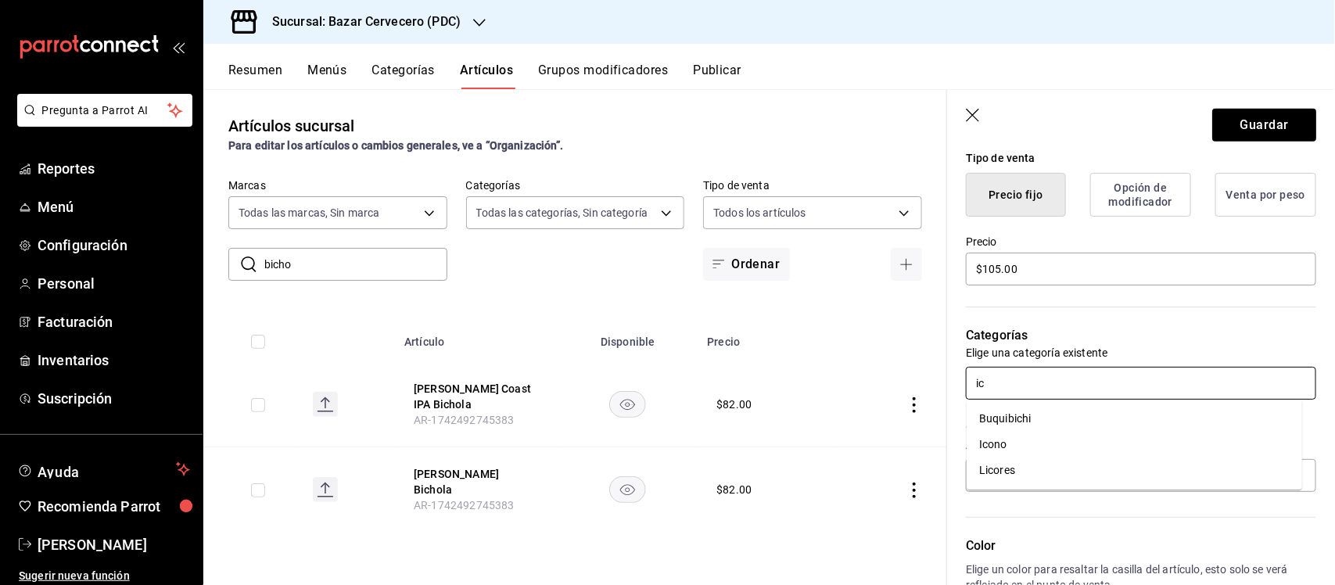
type input "ico"
click at [1089, 417] on li "Icono" at bounding box center [1133, 419] width 335 height 26
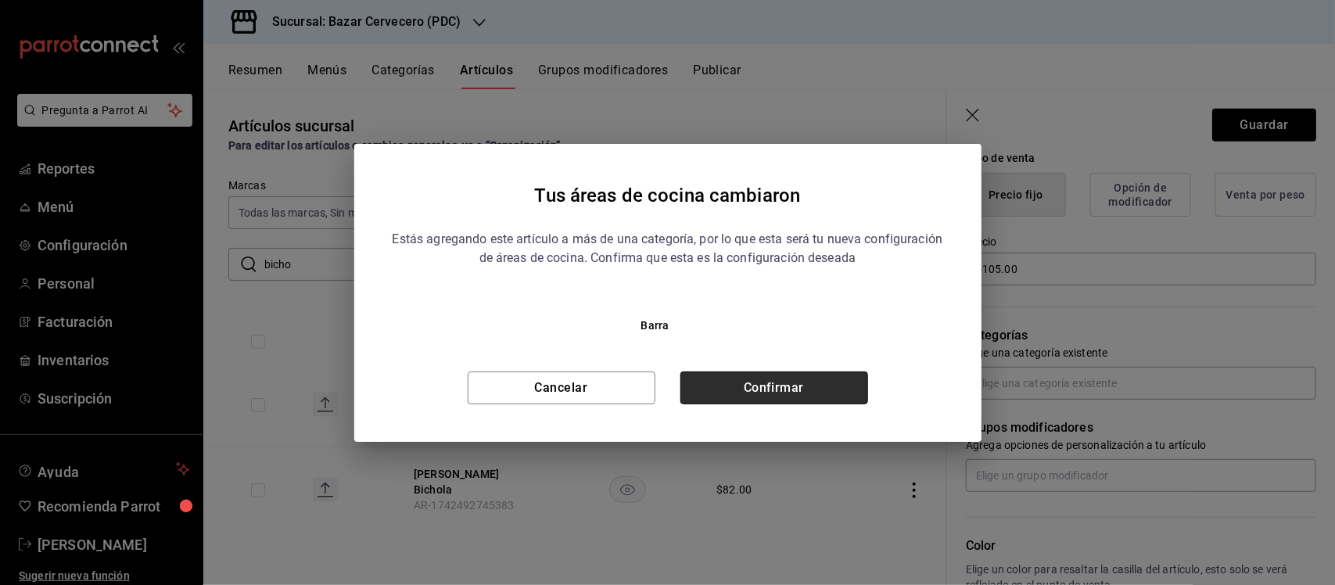
click at [796, 378] on button "Confirmar" at bounding box center [774, 387] width 188 height 33
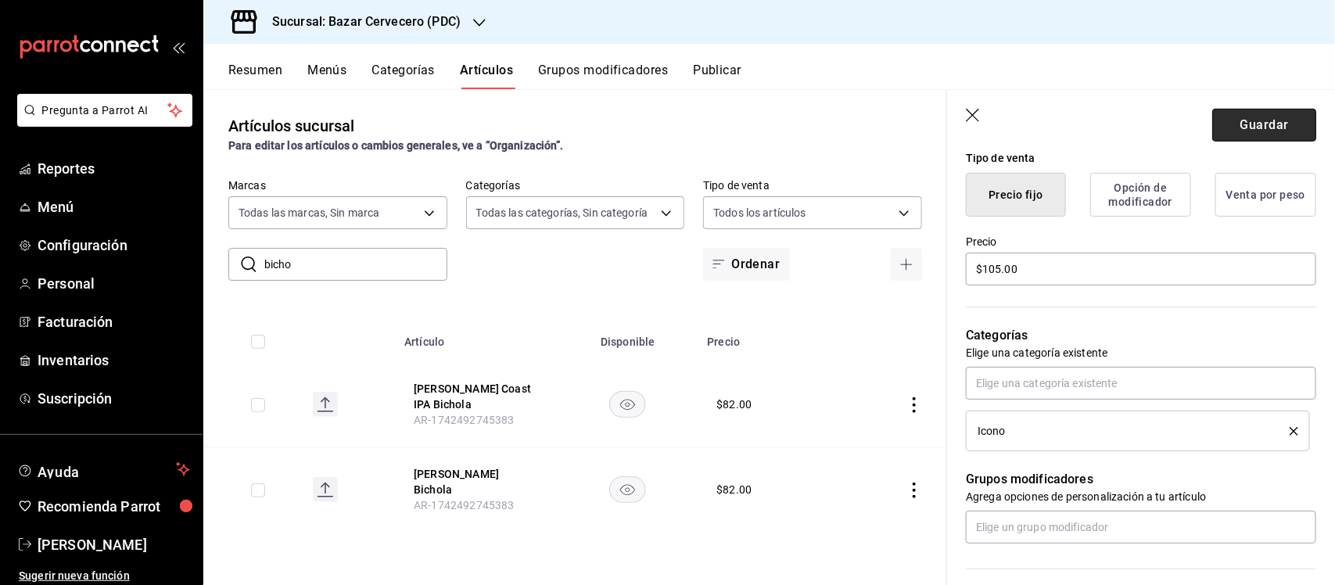
click at [1267, 121] on button "Guardar" at bounding box center [1264, 125] width 104 height 33
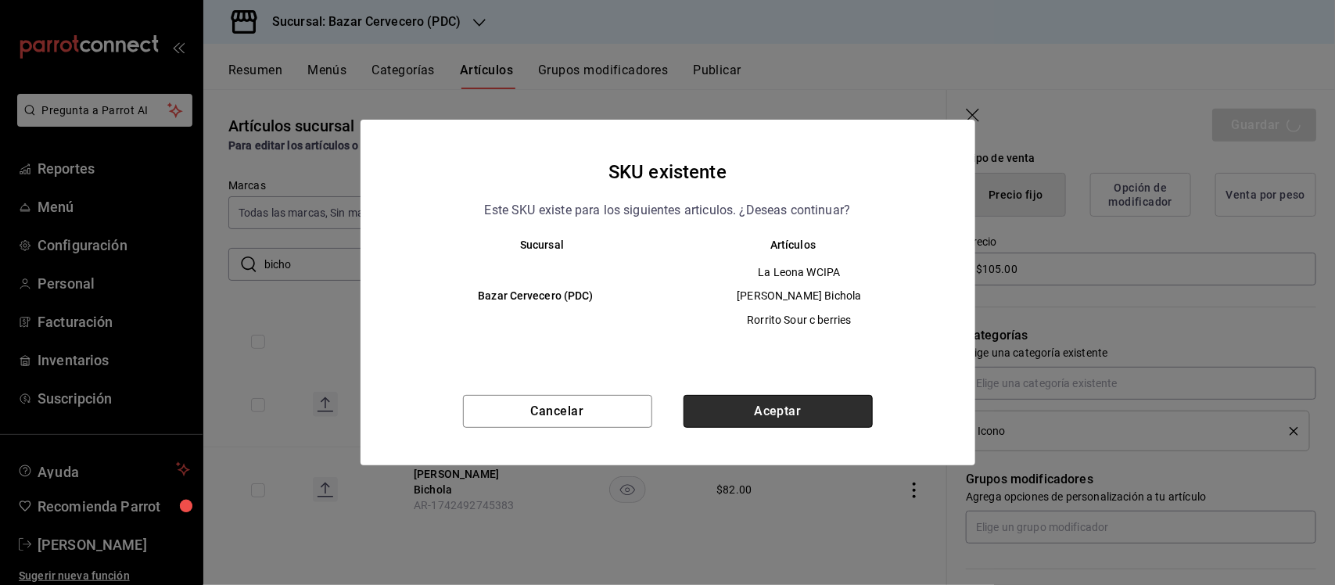
click at [834, 405] on button "Aceptar" at bounding box center [777, 411] width 189 height 33
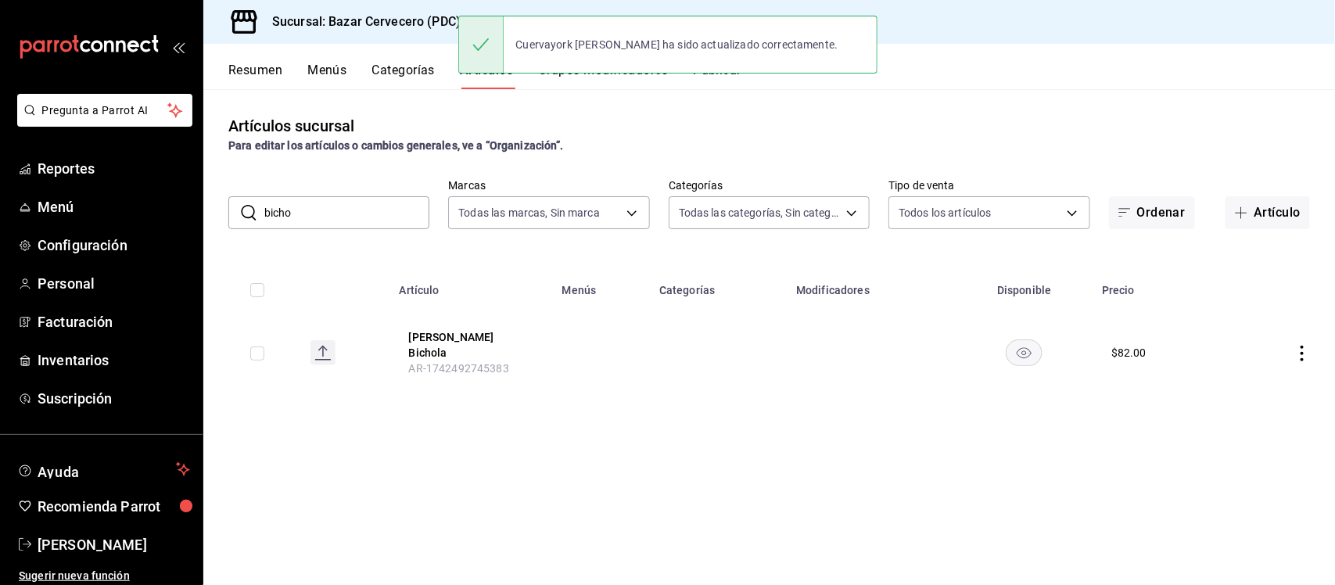
click at [1300, 346] on icon "actions" at bounding box center [1302, 354] width 16 height 16
click at [1265, 379] on span "Editar" at bounding box center [1255, 385] width 41 height 16
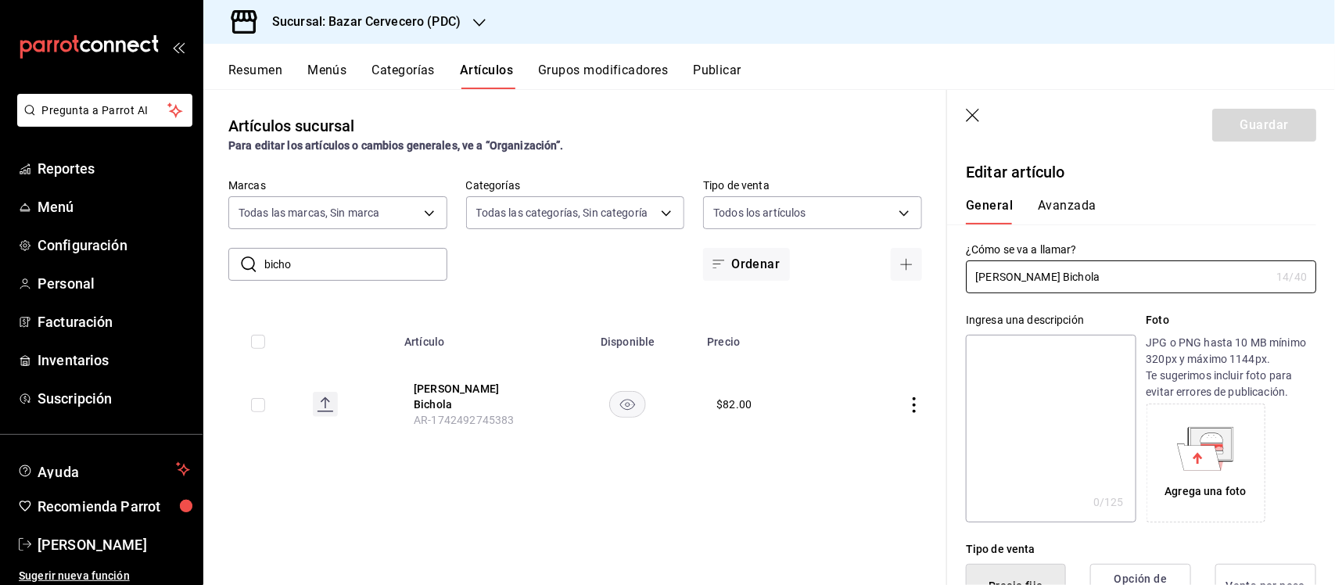
type input "$82.00"
click at [1109, 271] on input "[PERSON_NAME] Bichola" at bounding box center [1118, 276] width 304 height 31
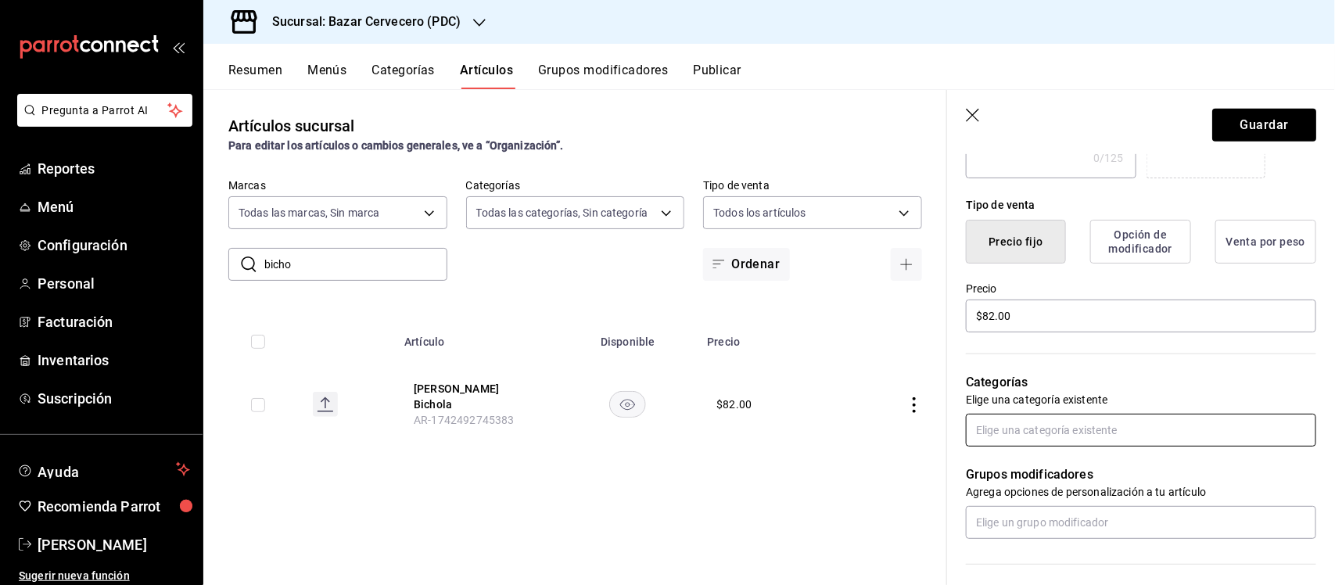
scroll to position [391, 0]
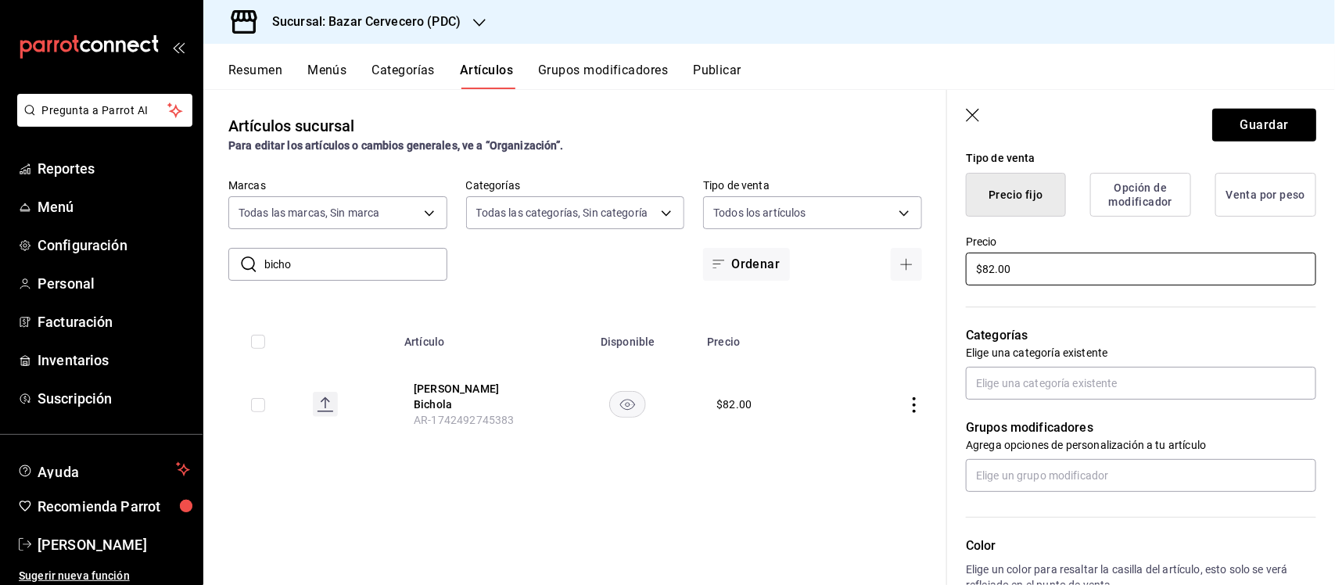
type input "[PERSON_NAME]"
click at [1079, 264] on input "$82.00" at bounding box center [1141, 269] width 350 height 33
type input "$120.00"
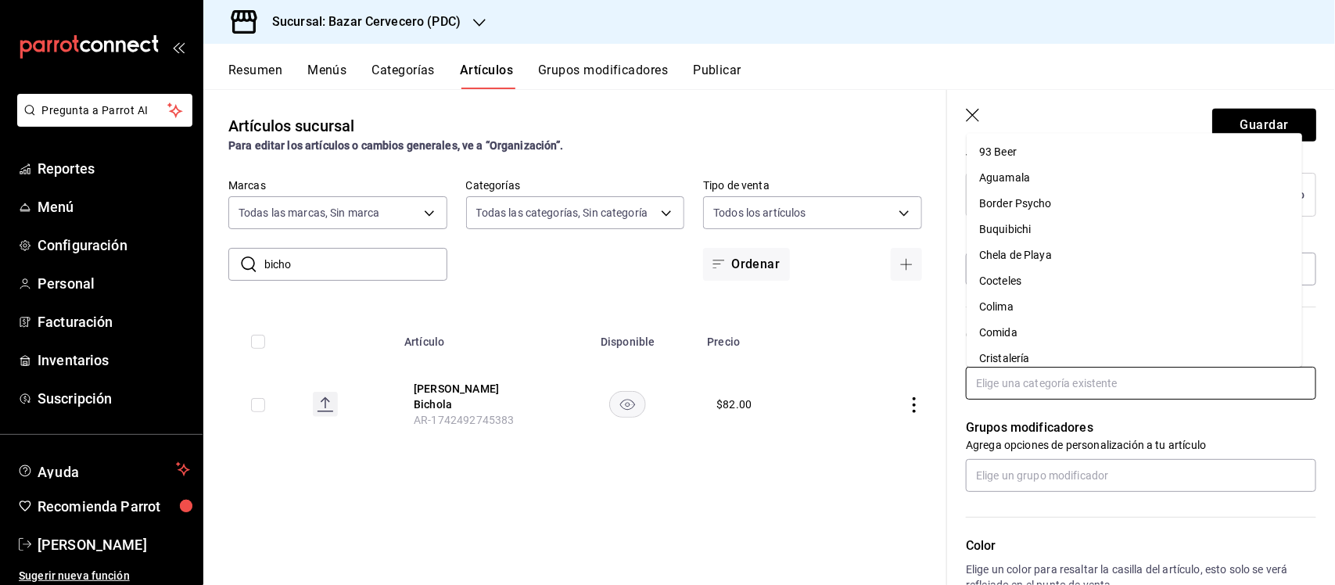
click at [1116, 378] on input "text" at bounding box center [1141, 383] width 350 height 33
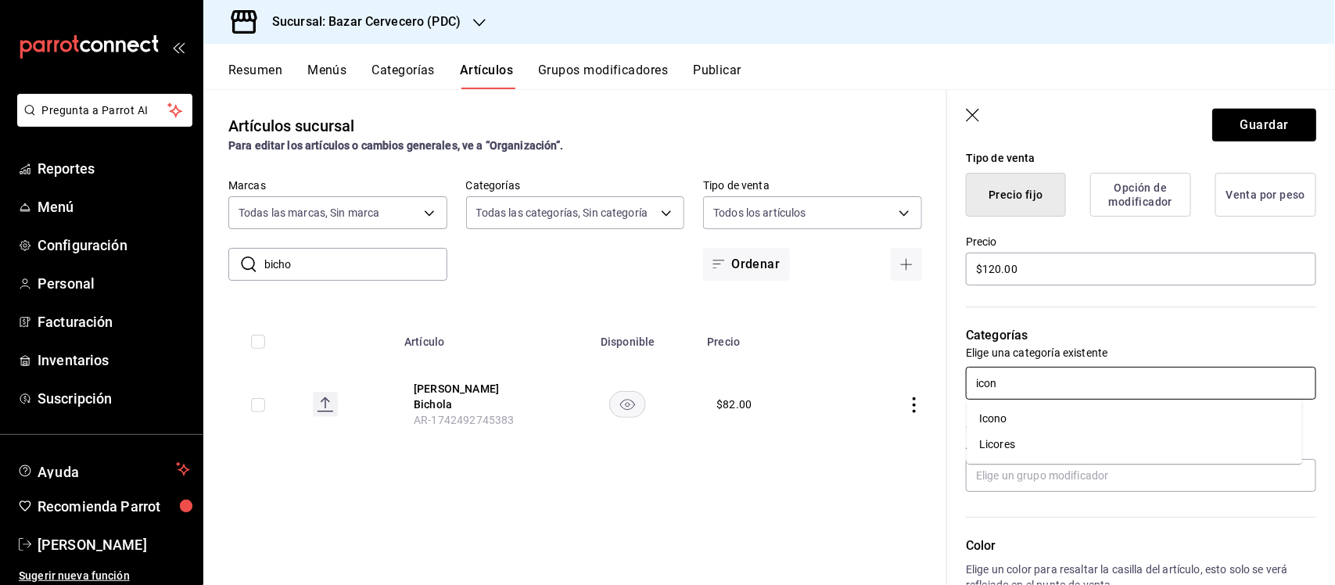
type input "icono"
click at [1104, 414] on li "Icono" at bounding box center [1133, 419] width 335 height 26
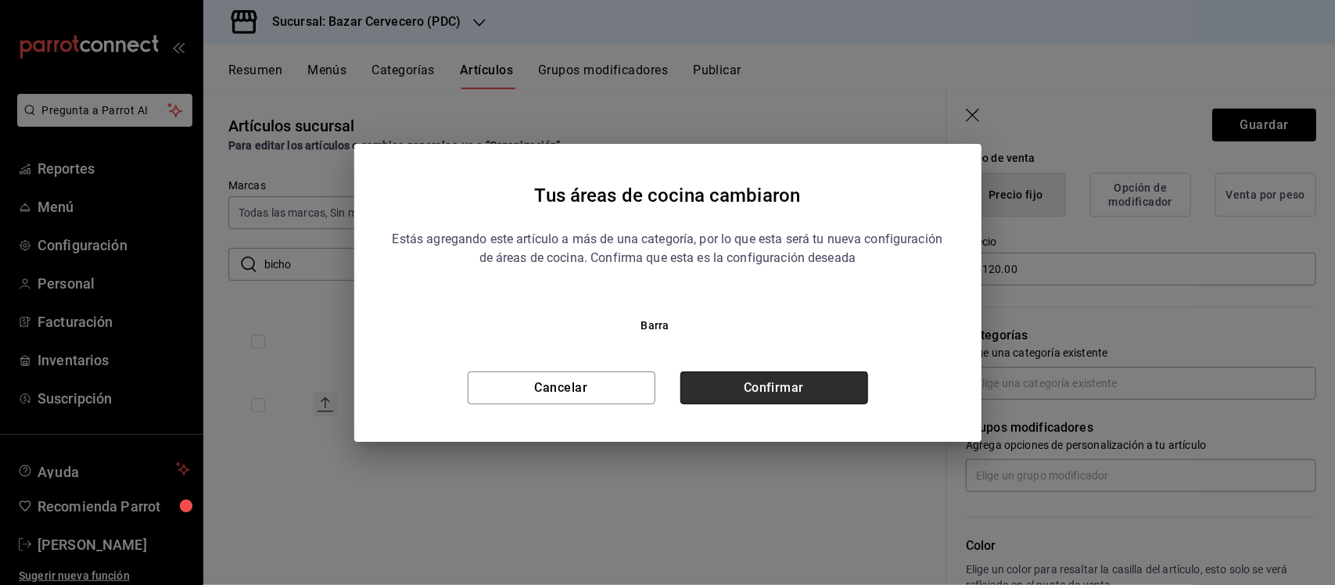
click at [794, 385] on button "Confirmar" at bounding box center [774, 387] width 188 height 33
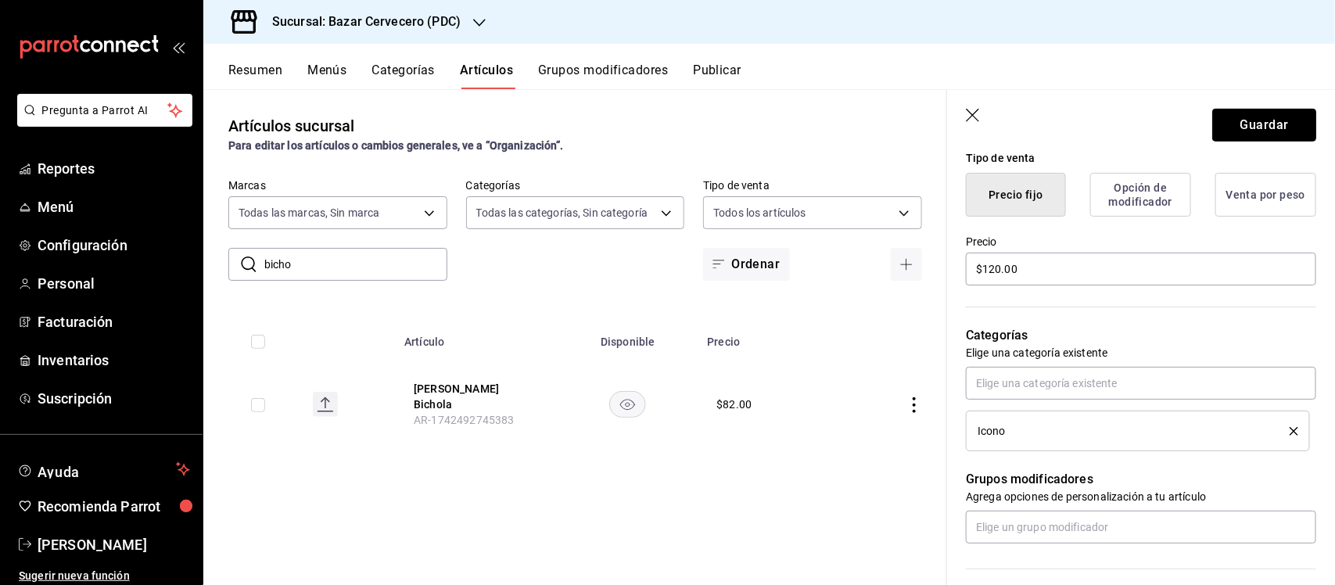
click at [1260, 120] on button "Guardar" at bounding box center [1264, 125] width 104 height 33
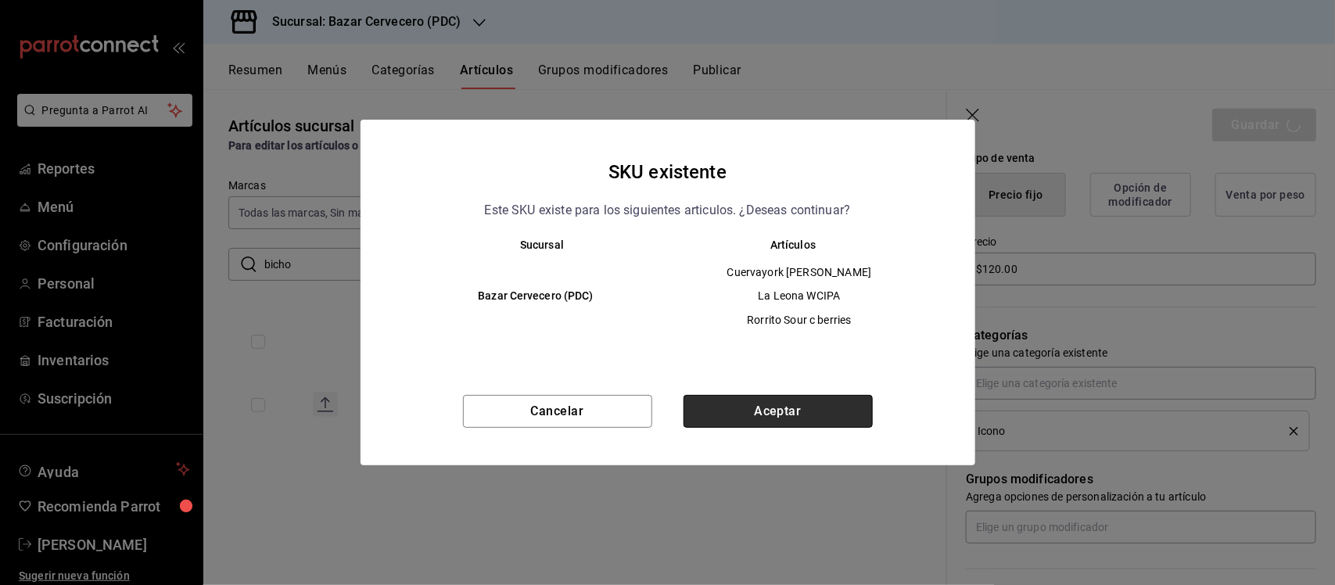
click at [848, 399] on button "Aceptar" at bounding box center [777, 411] width 189 height 33
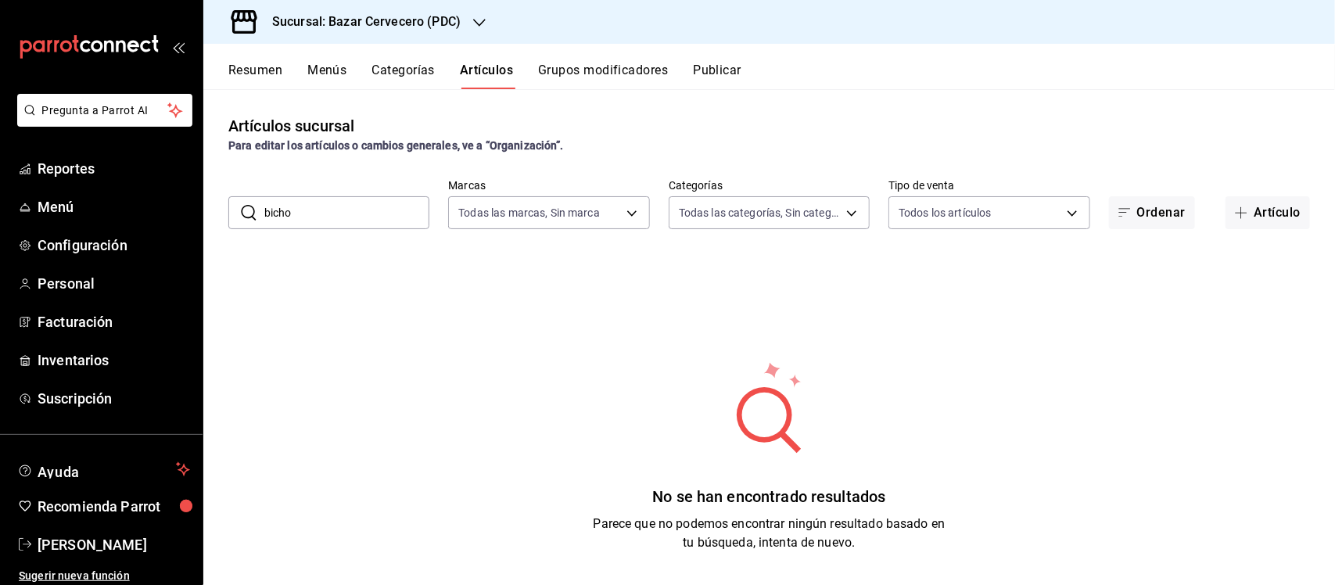
click at [389, 21] on h3 "Sucursal: Bazar Cervecero (PDC)" at bounding box center [360, 22] width 201 height 19
click at [336, 95] on span "Club de la Cerveza (PDC)" at bounding box center [277, 103] width 122 height 16
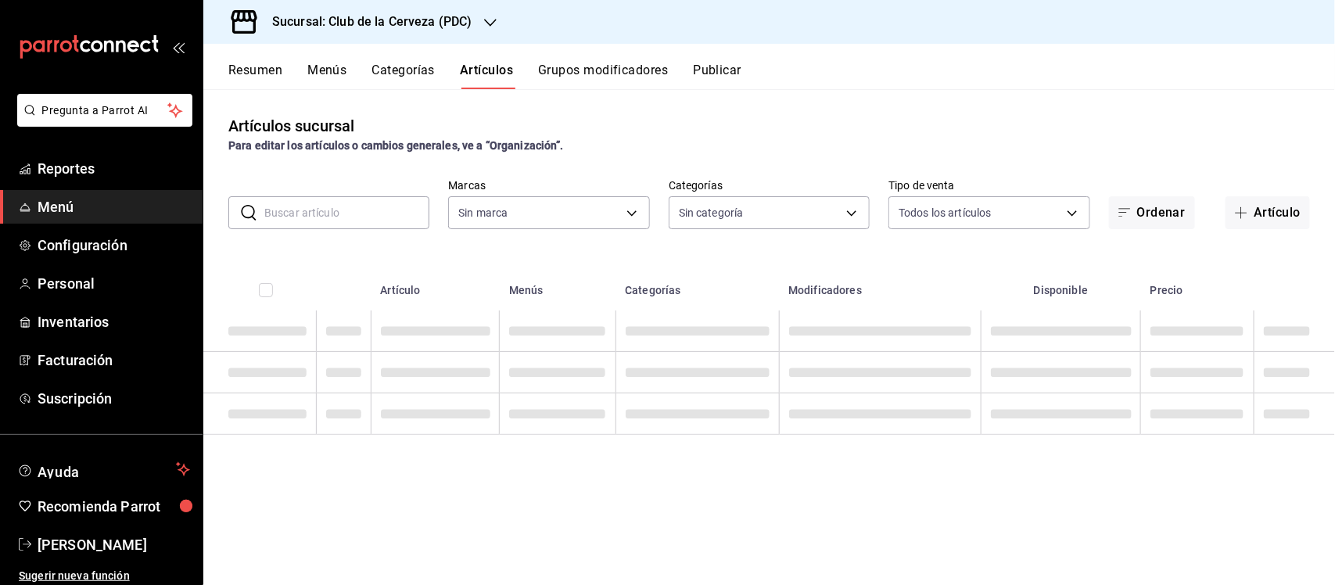
type input "45d8c1d5-9479-4238-aecb-adf5feb43ad5,656317c5-d803-401d-a5b6-681ea162b581,51d46…"
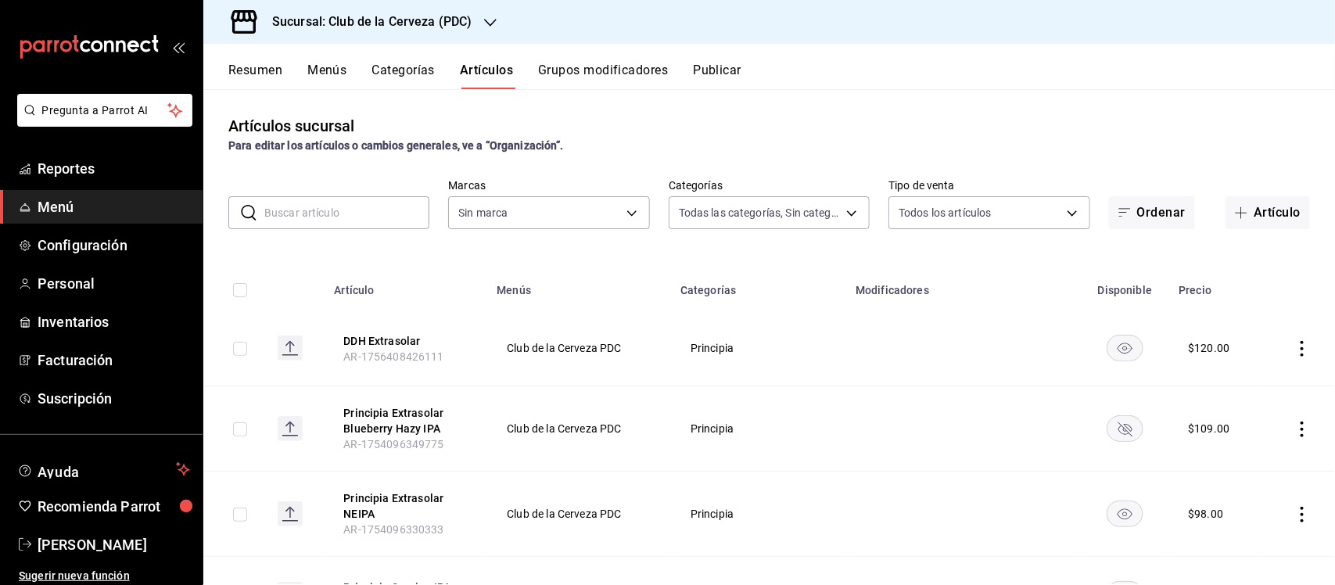
click at [111, 197] on span "Menú" at bounding box center [114, 206] width 152 height 21
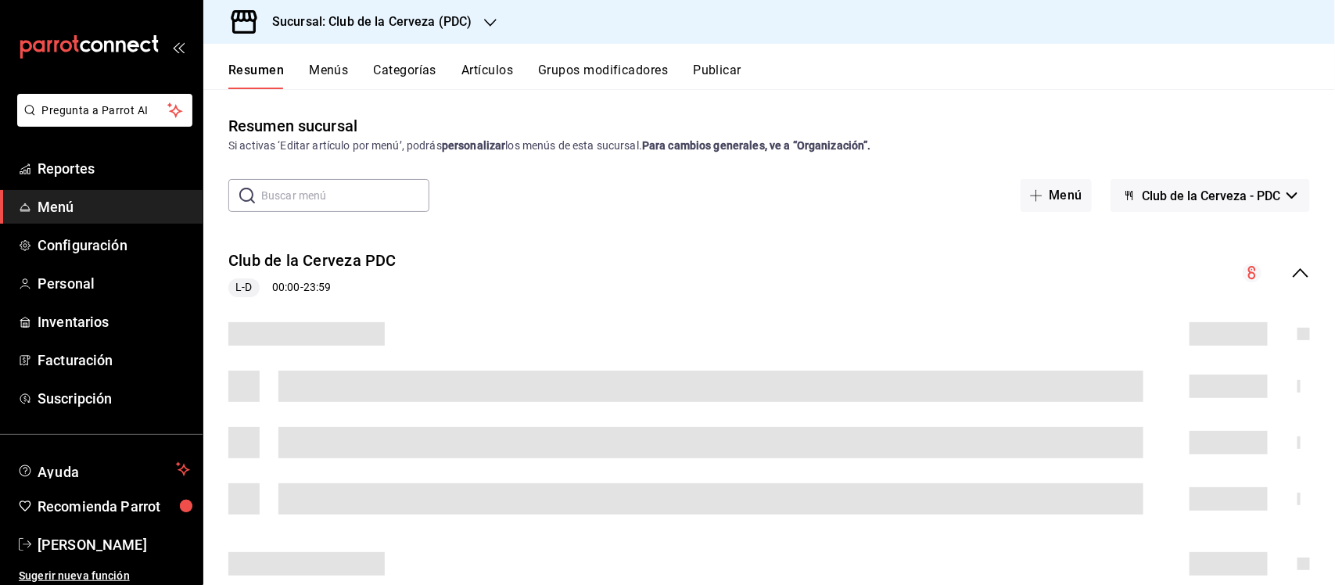
click at [415, 71] on button "Categorías" at bounding box center [405, 76] width 63 height 27
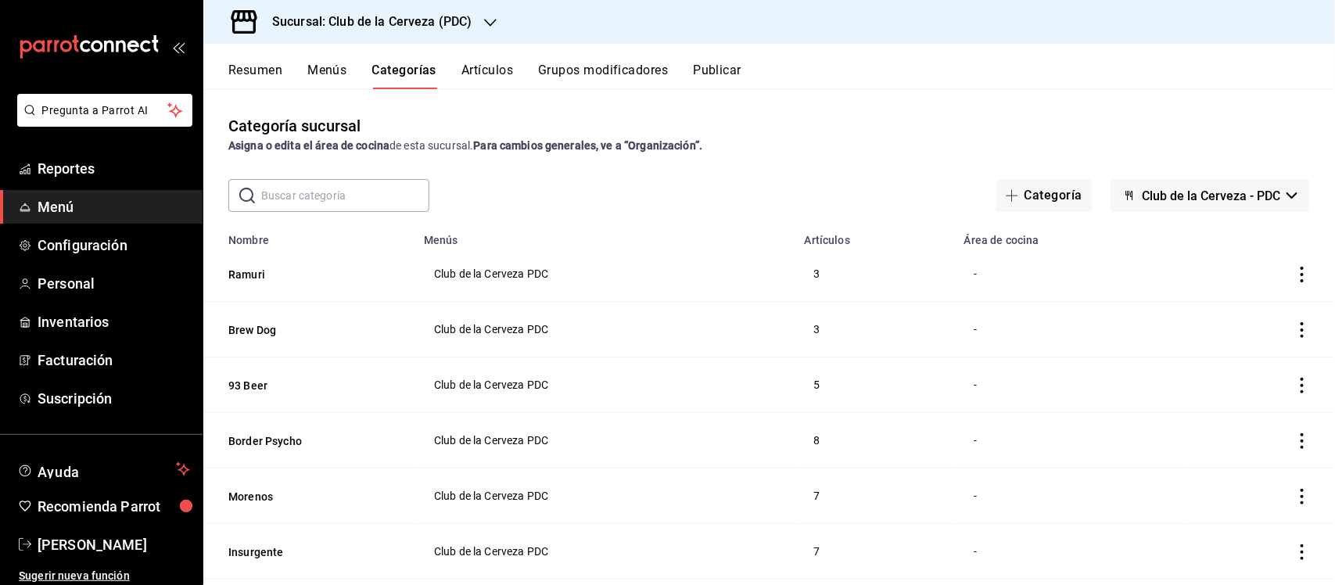
click at [1052, 186] on button "Categoría" at bounding box center [1043, 195] width 95 height 33
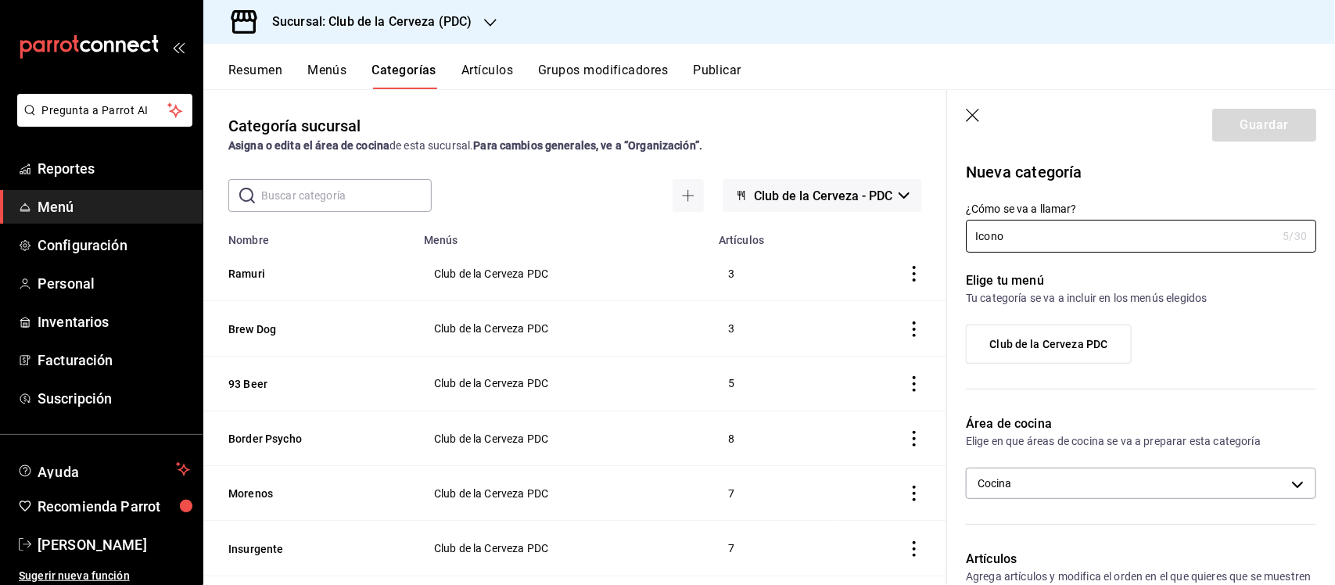
type input "Icono"
click at [1056, 344] on span "Club de la Cerveza PDC" at bounding box center [1049, 344] width 118 height 13
click at [0, 0] on input "Club de la Cerveza PDC" at bounding box center [0, 0] width 0 height 0
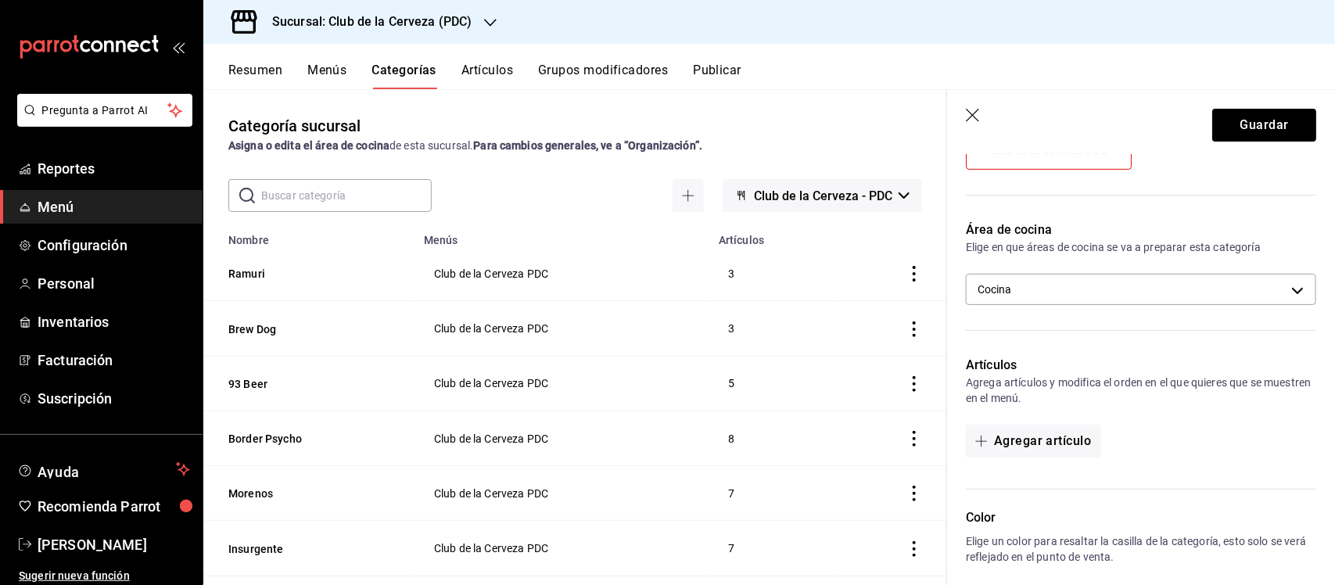
scroll to position [195, 0]
click at [1185, 290] on body "Pregunta a Parrot AI Reportes Menú Configuración Personal Inventarios Facturaci…" at bounding box center [667, 292] width 1335 height 585
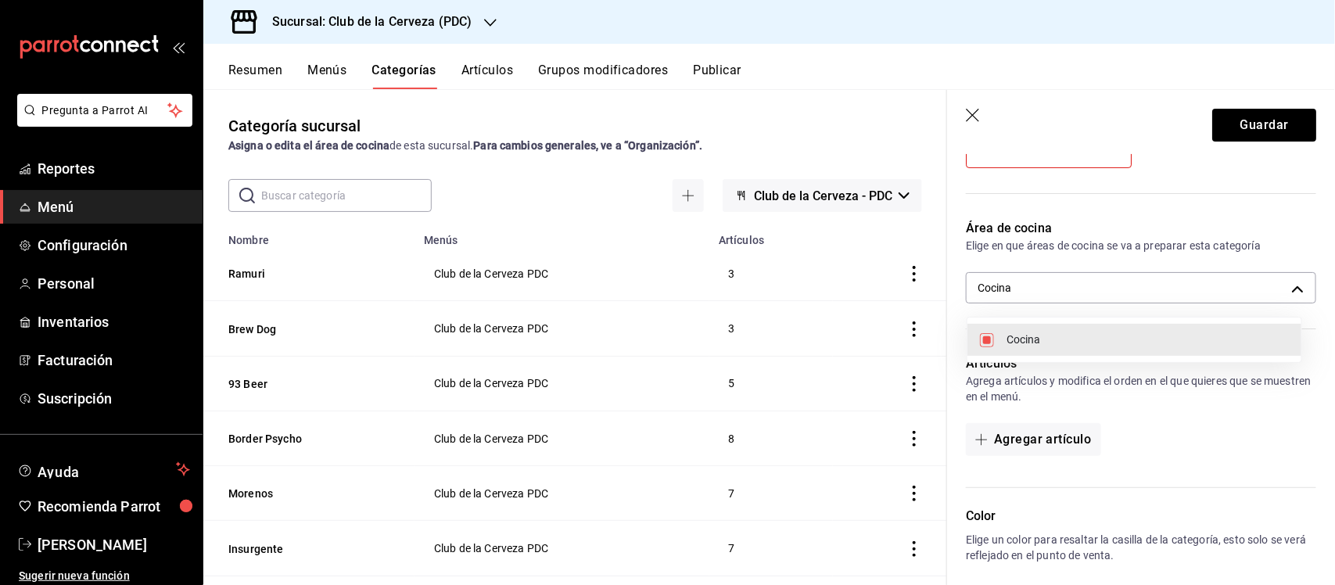
click at [987, 337] on input "checkbox" at bounding box center [987, 340] width 14 height 14
checkbox input "false"
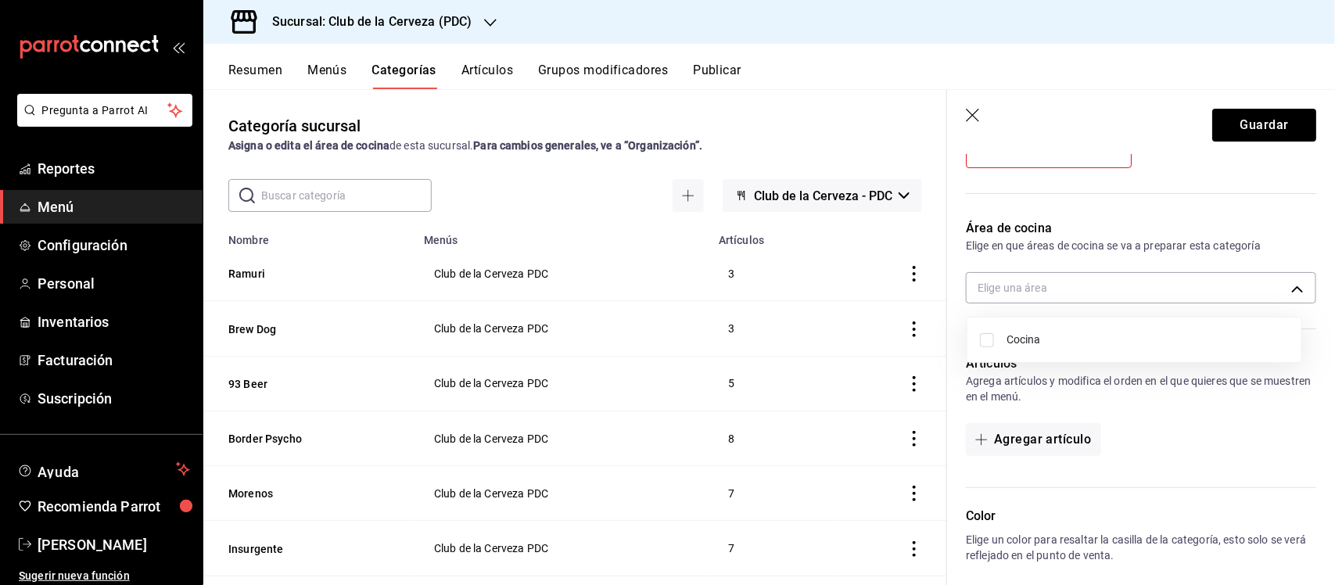
click at [1153, 388] on div at bounding box center [667, 292] width 1335 height 585
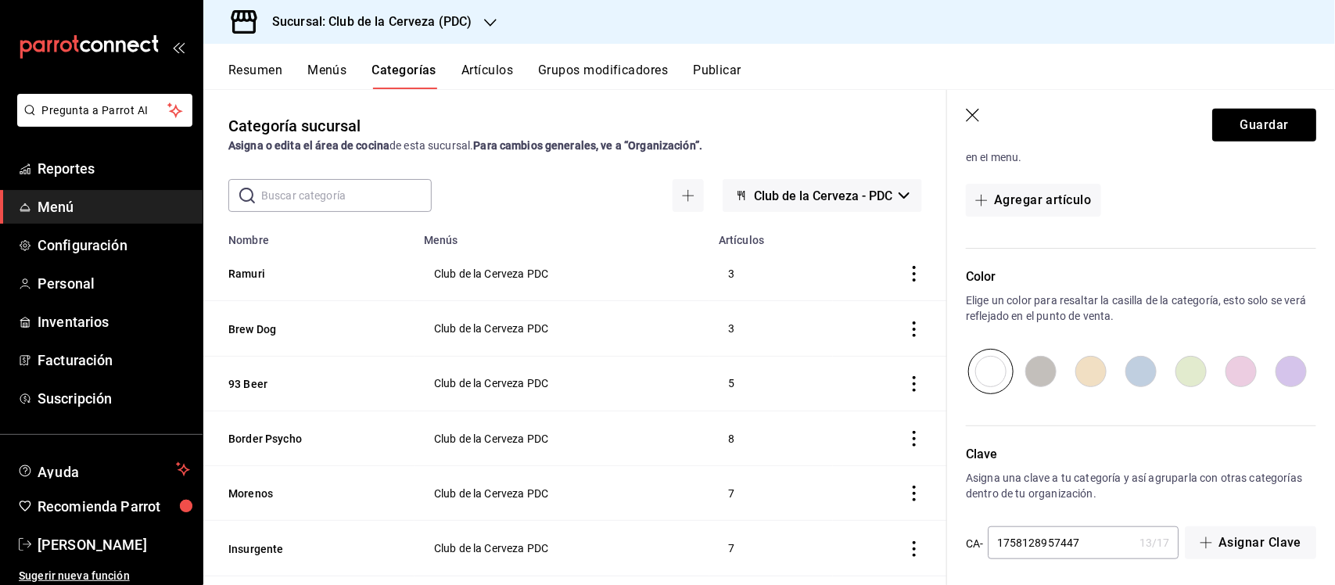
scroll to position [442, 0]
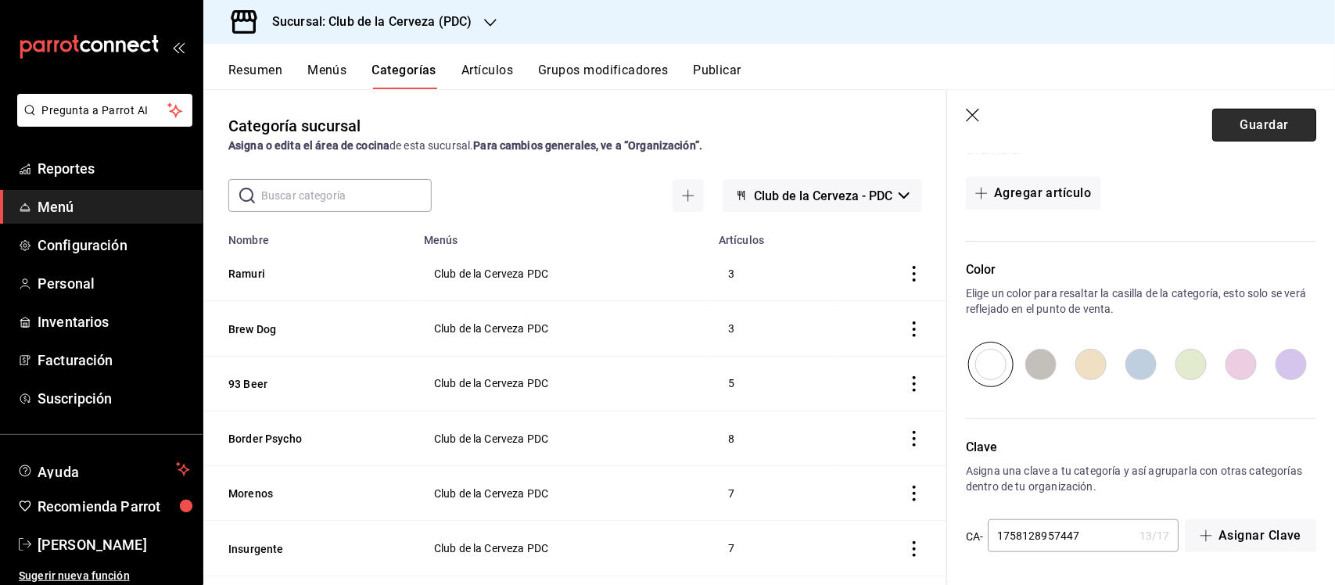
click at [1253, 126] on button "Guardar" at bounding box center [1264, 125] width 104 height 33
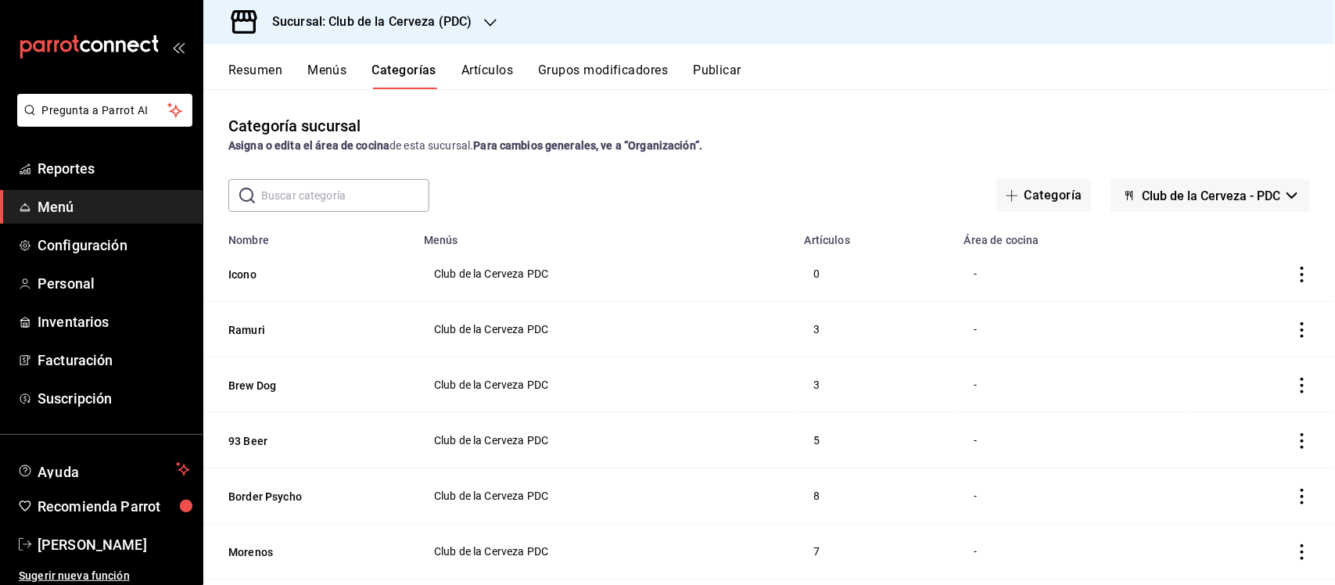
click at [479, 66] on button "Artículos" at bounding box center [487, 76] width 52 height 27
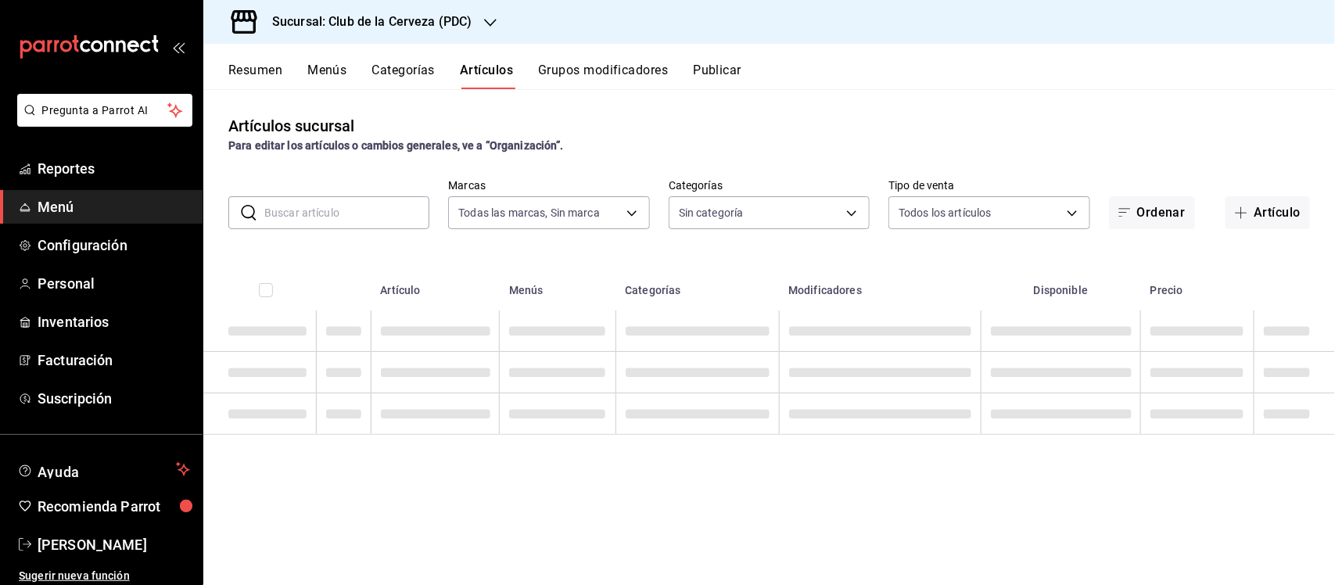
type input "fbe637ac-66ad-4202-895b-0eb83fea6a9d"
type input "55df0106-6b58-4009-a6ff-368341354358,45d8c1d5-9479-4238-aecb-adf5feb43ad5,65631…"
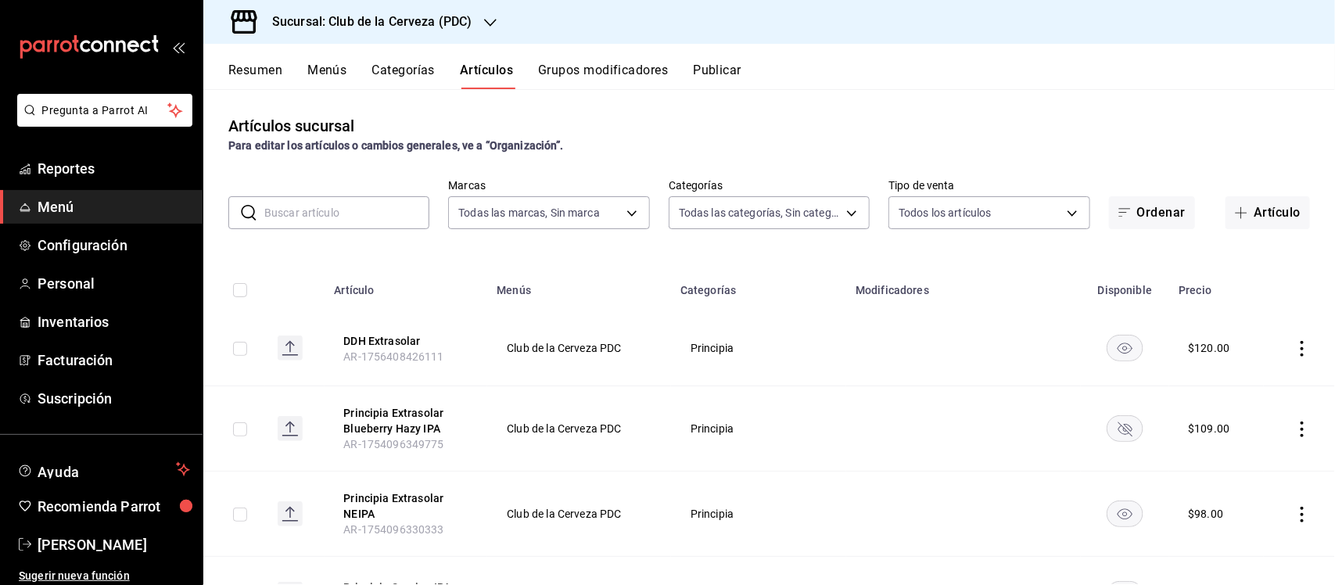
click at [368, 213] on input "text" at bounding box center [346, 212] width 165 height 31
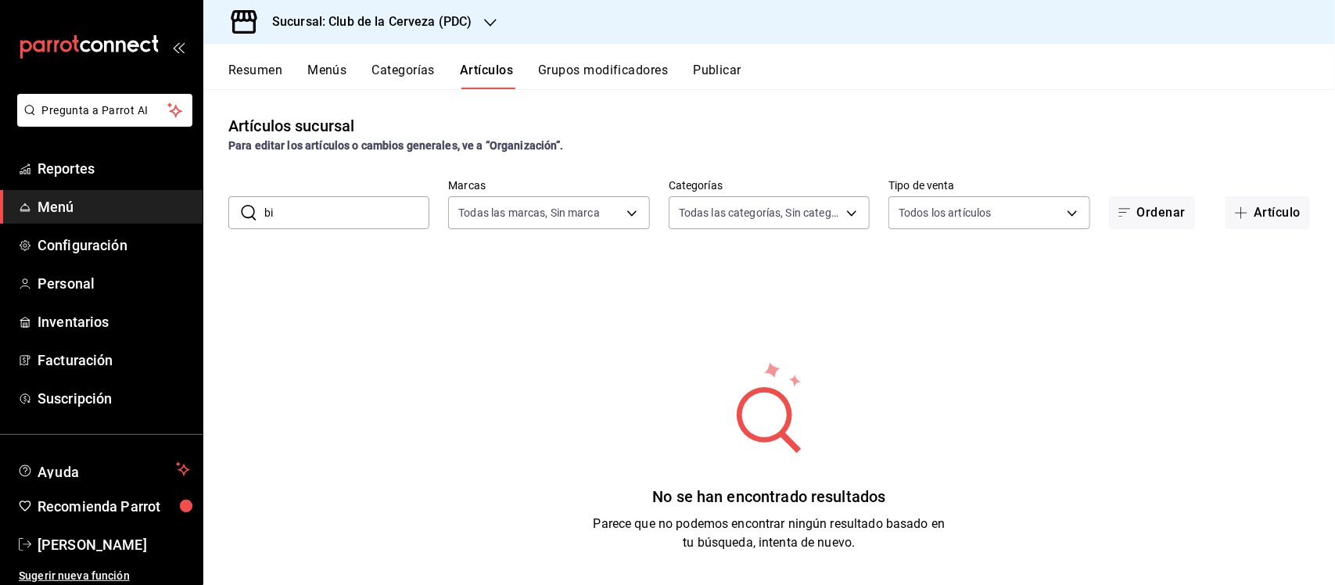
type input "b"
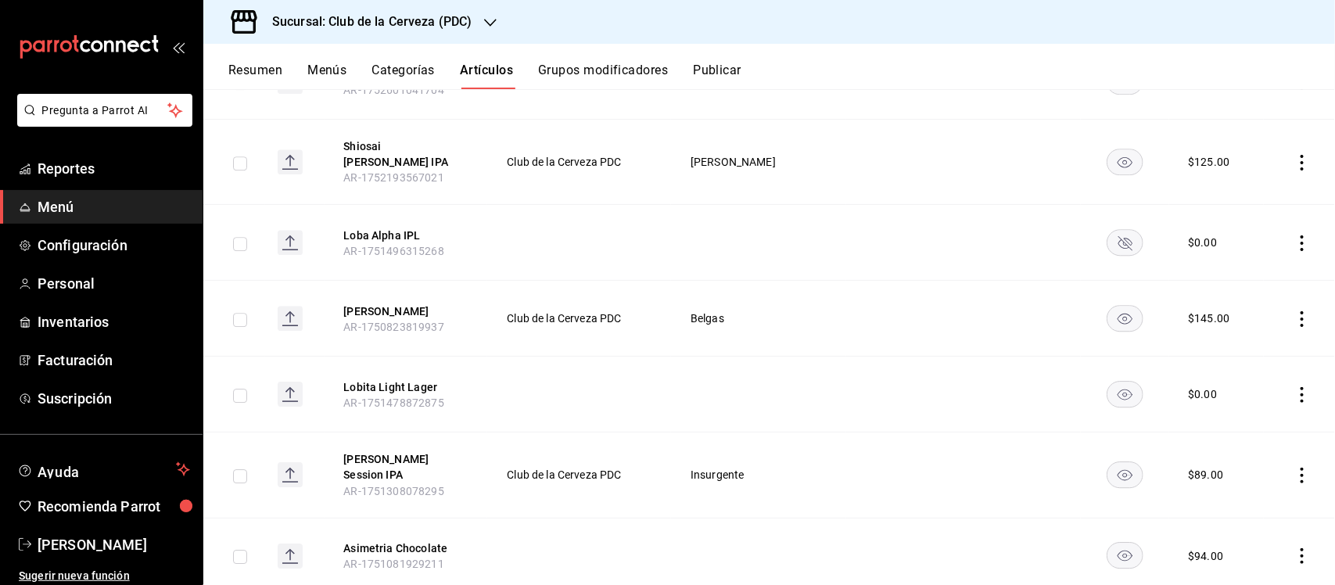
scroll to position [2112, 0]
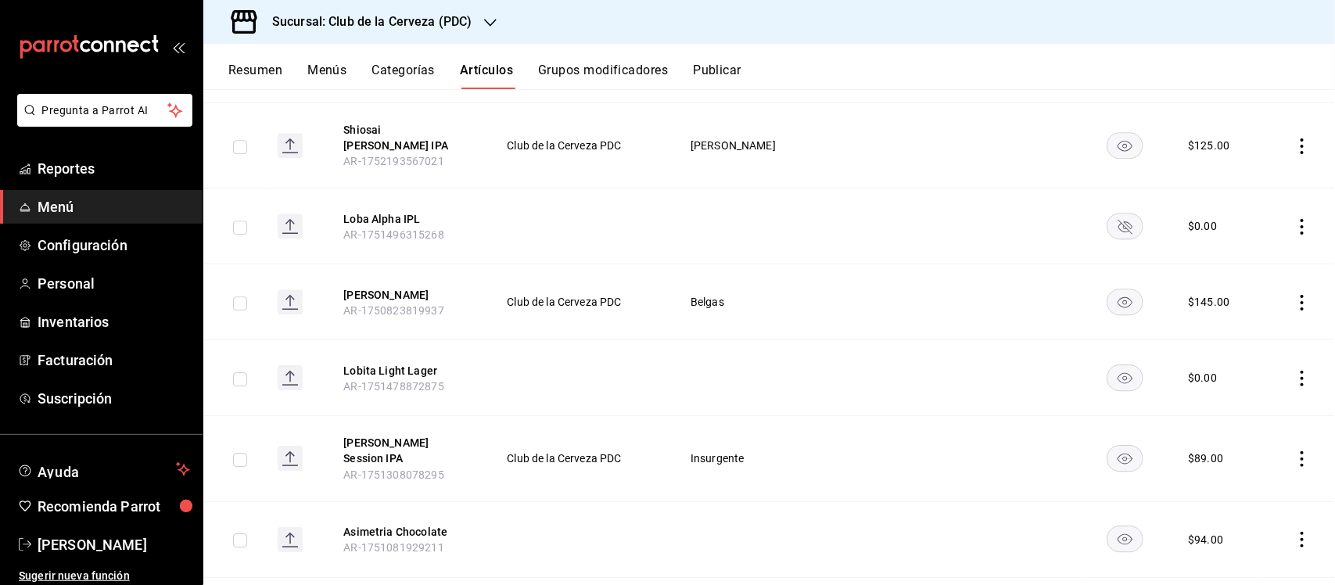
click at [1109, 213] on rect "availability-product" at bounding box center [1125, 226] width 36 height 26
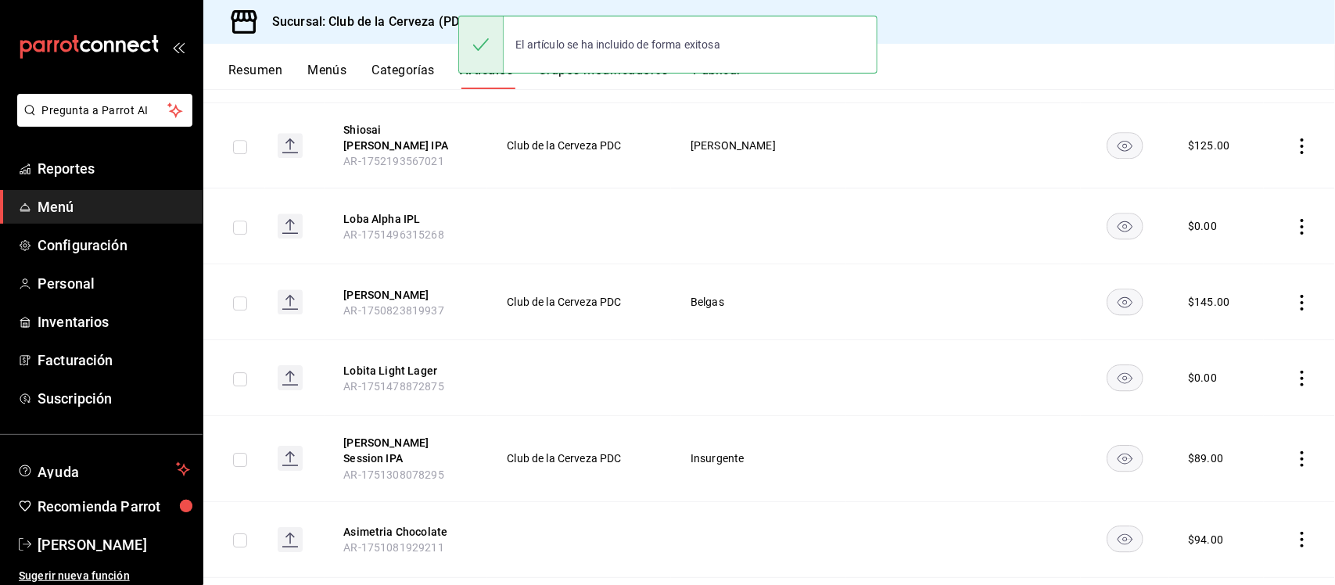
click at [1294, 219] on icon "actions" at bounding box center [1302, 227] width 16 height 16
click at [1252, 224] on span "Editar" at bounding box center [1241, 229] width 41 height 16
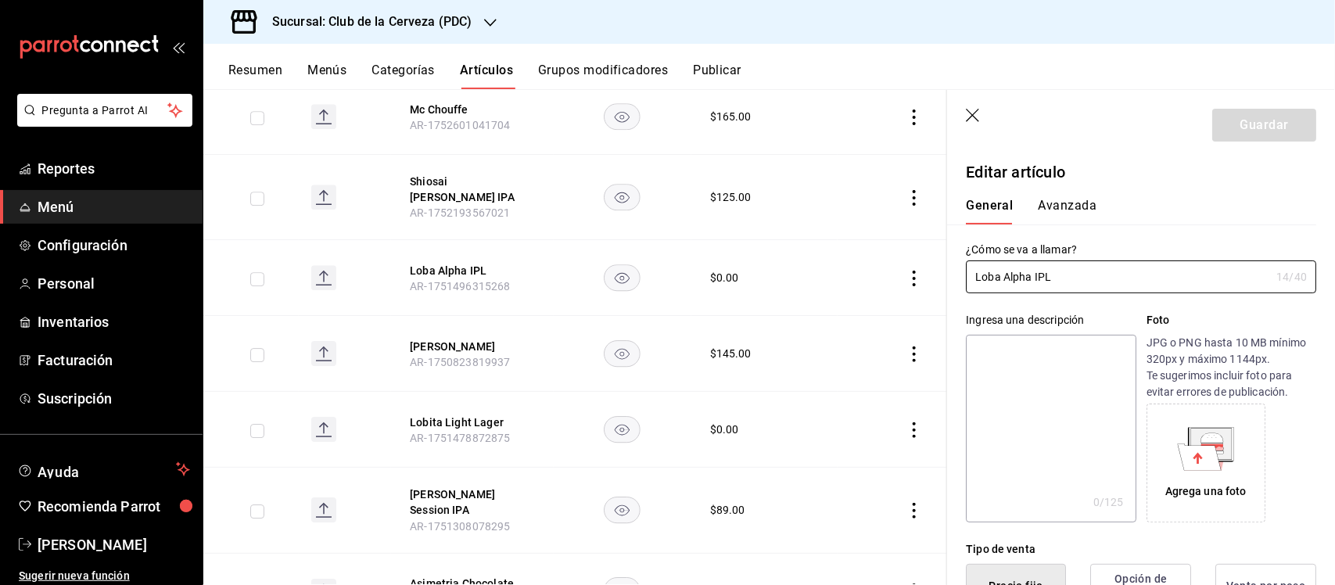
type input "$0.00"
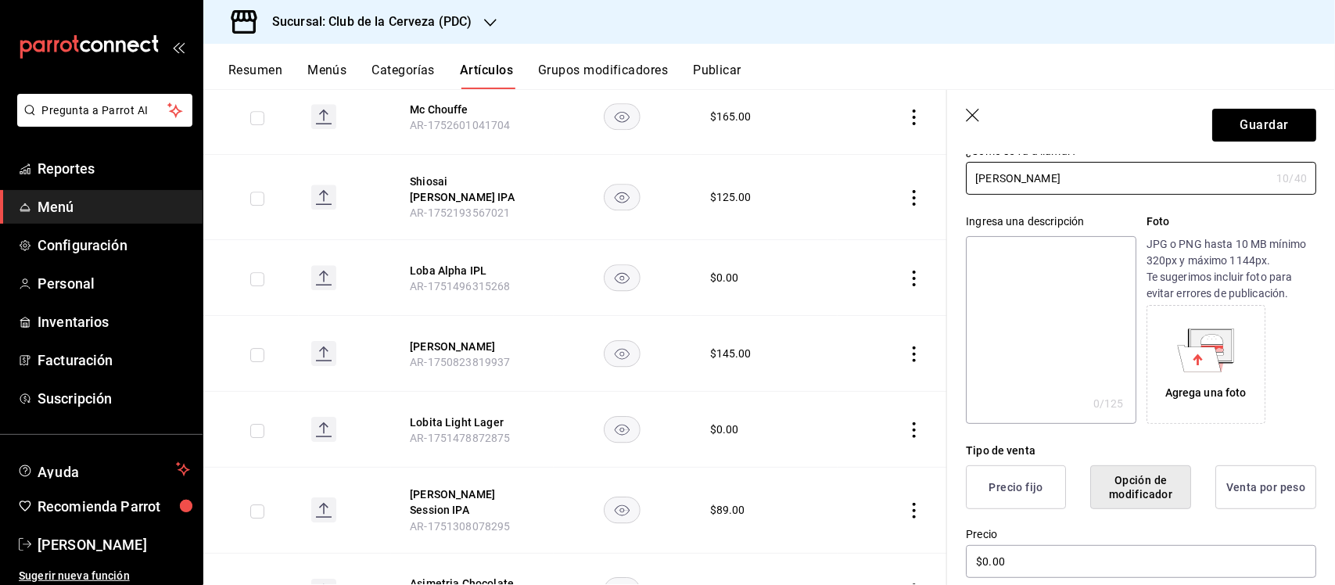
scroll to position [195, 0]
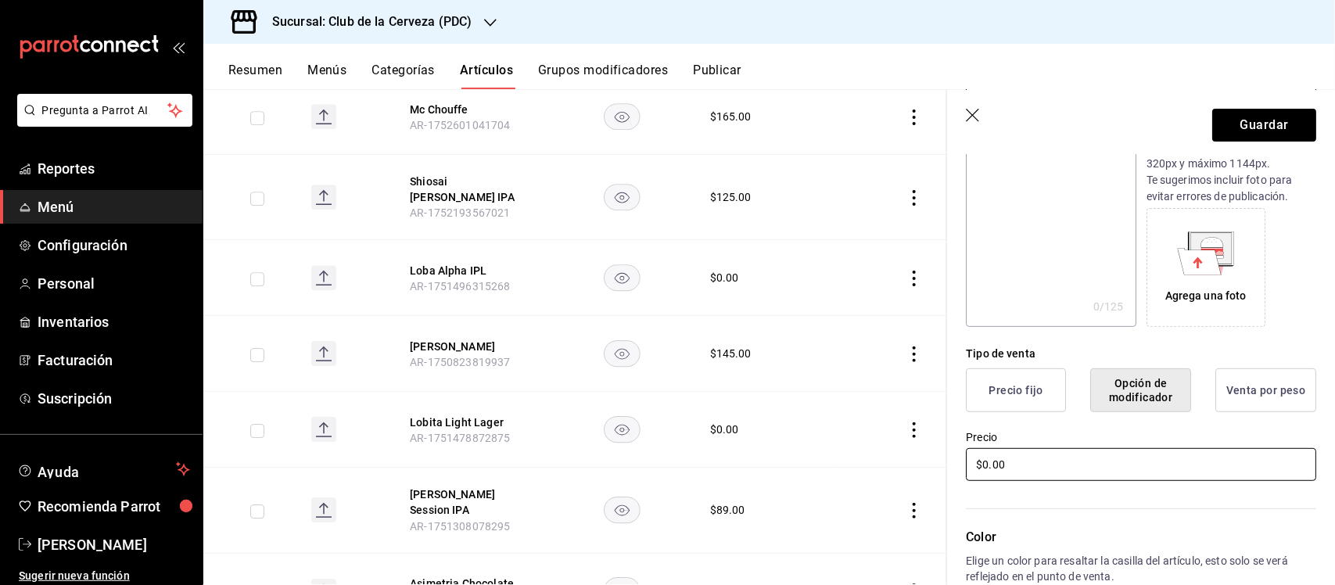
type input "[PERSON_NAME]"
click at [1074, 462] on input "$0.00" at bounding box center [1141, 464] width 350 height 33
click at [1075, 462] on input "$0.00" at bounding box center [1141, 464] width 350 height 33
type input "$120.00"
click at [1016, 399] on button "Precio fijo" at bounding box center [1016, 390] width 100 height 44
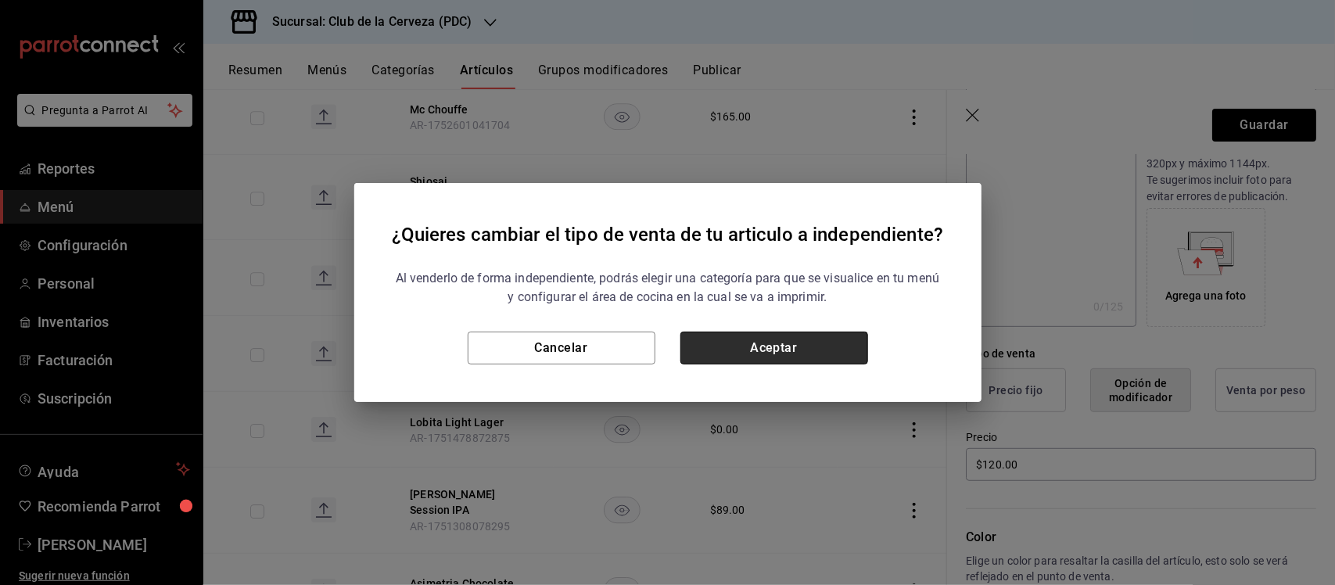
click at [758, 353] on button "Aceptar" at bounding box center [774, 348] width 188 height 33
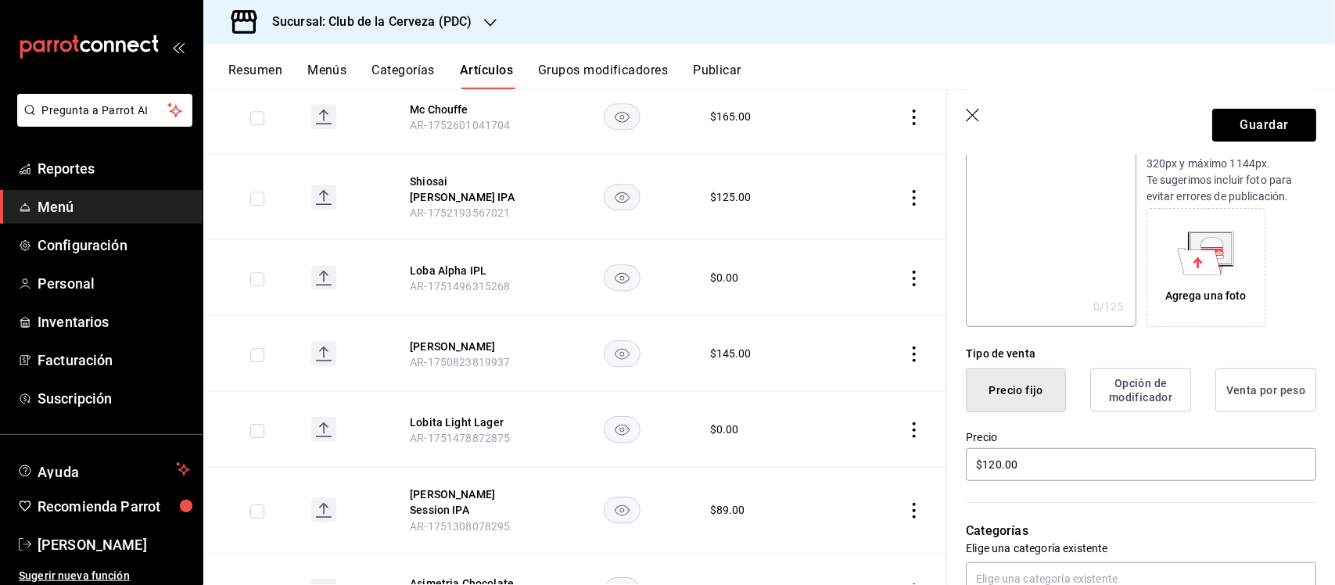
scroll to position [293, 0]
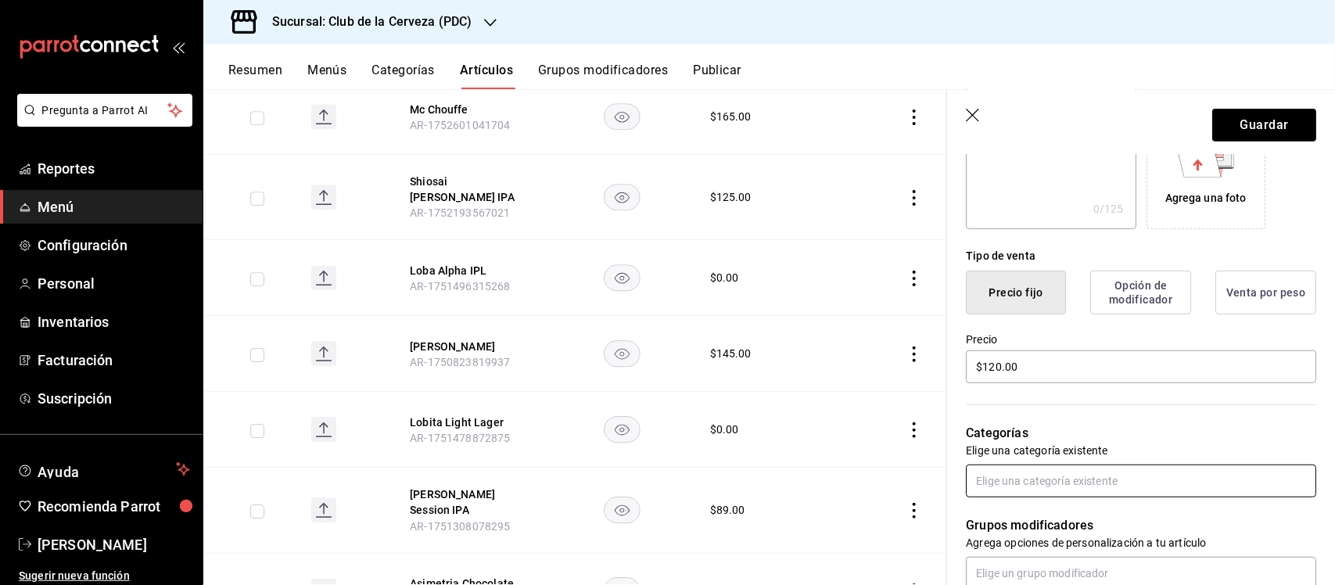
click at [1096, 481] on input "text" at bounding box center [1141, 480] width 350 height 33
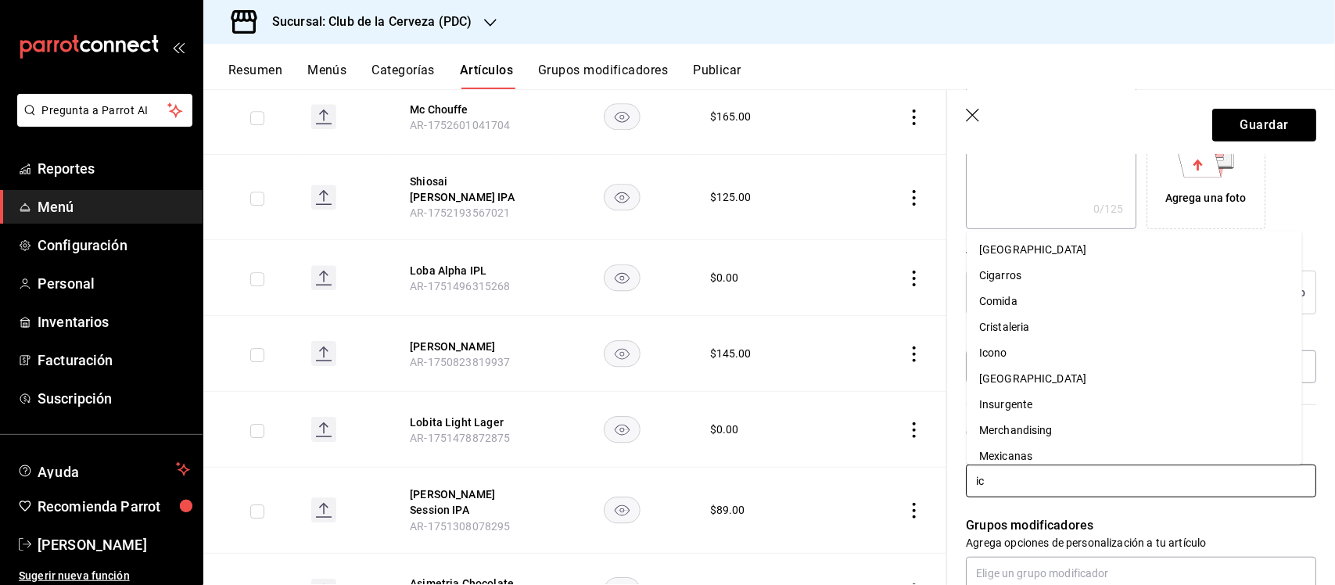
type input "ico"
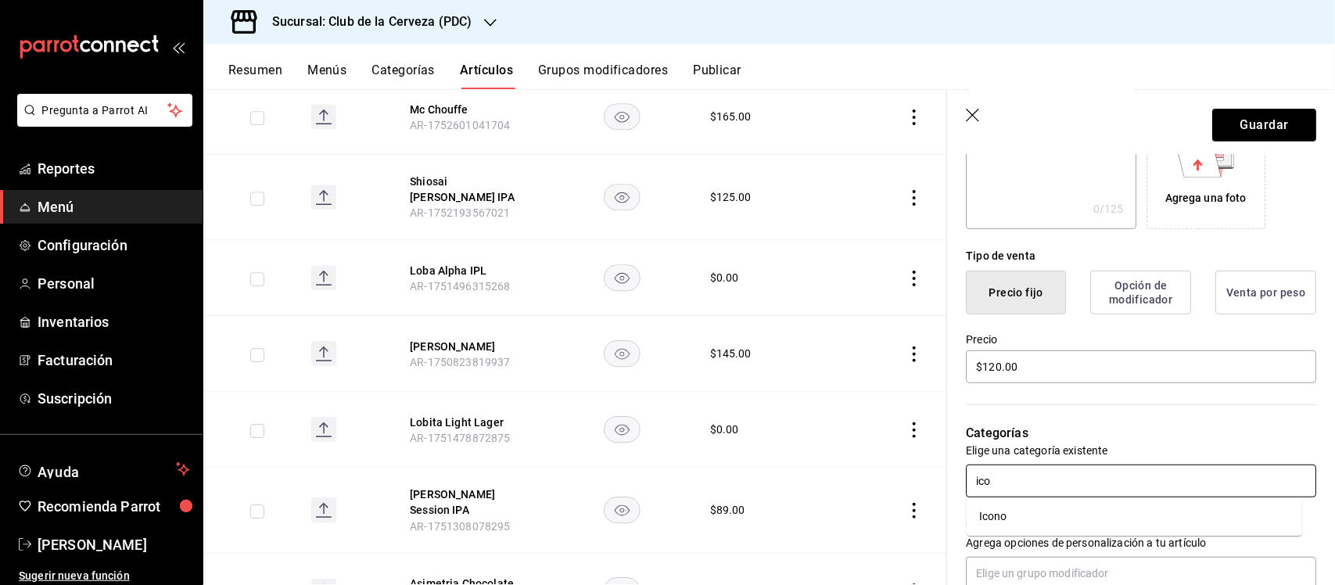
click at [1063, 512] on li "Icono" at bounding box center [1133, 517] width 335 height 26
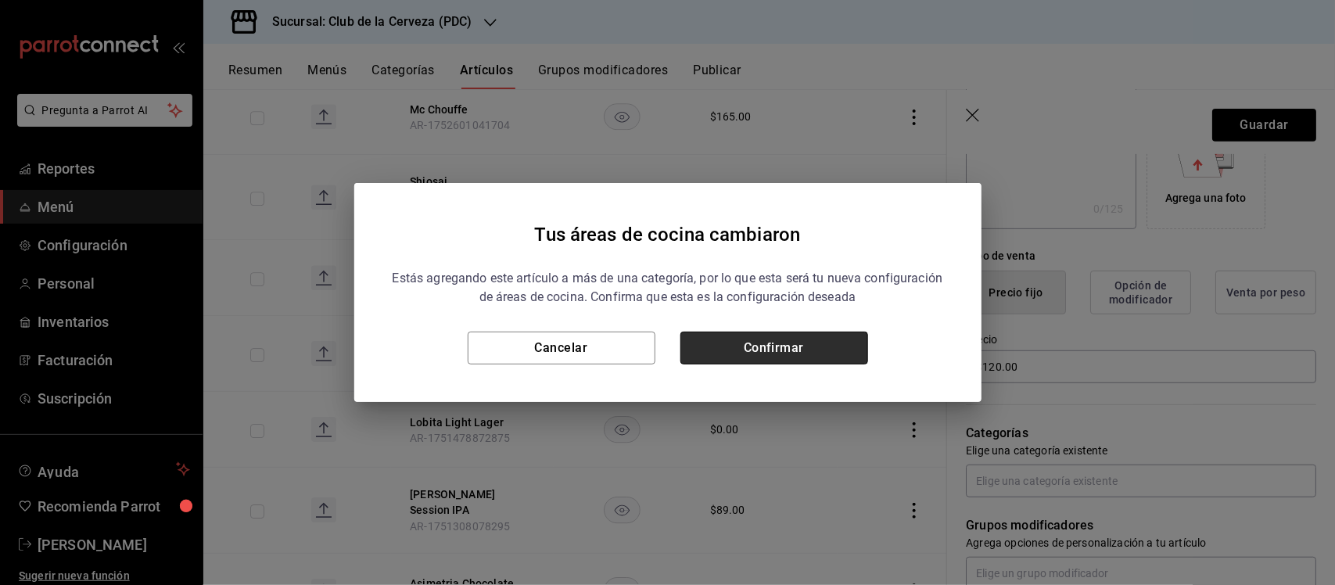
click at [845, 344] on button "Confirmar" at bounding box center [774, 348] width 188 height 33
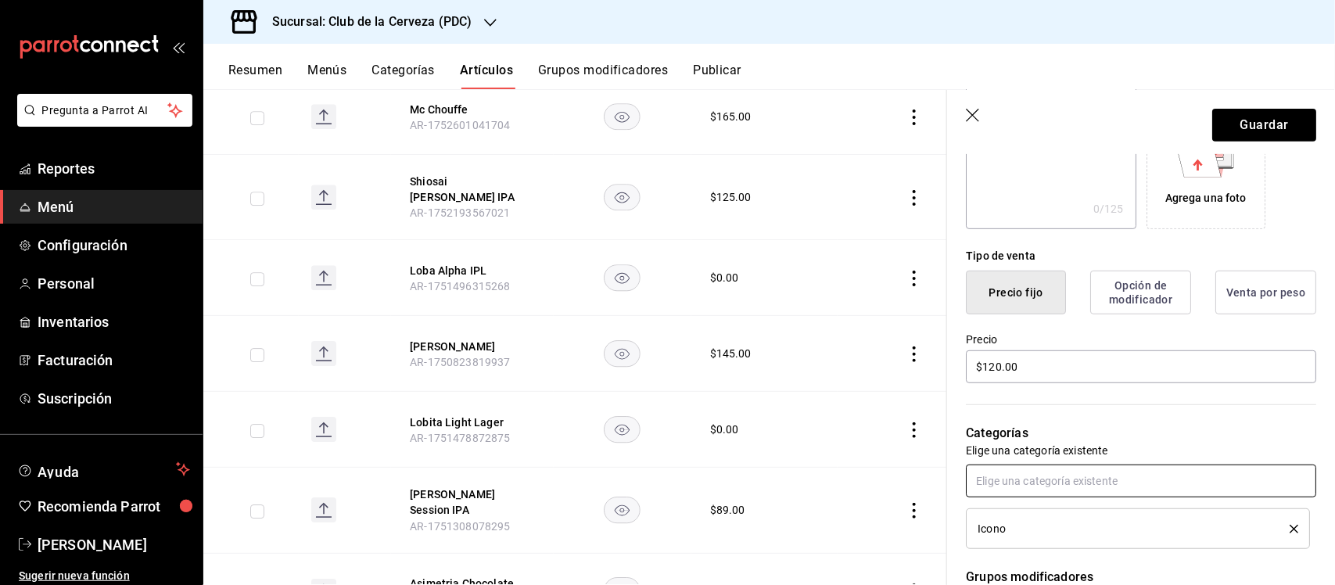
click at [1149, 479] on input "text" at bounding box center [1141, 480] width 350 height 33
type input "i"
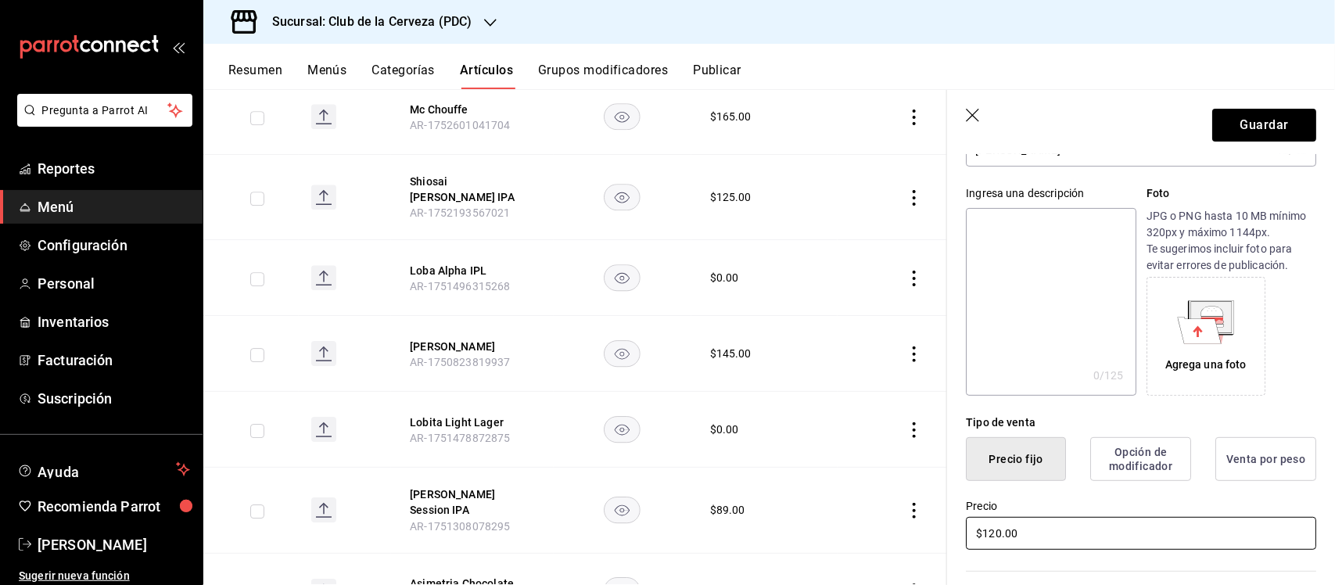
scroll to position [0, 0]
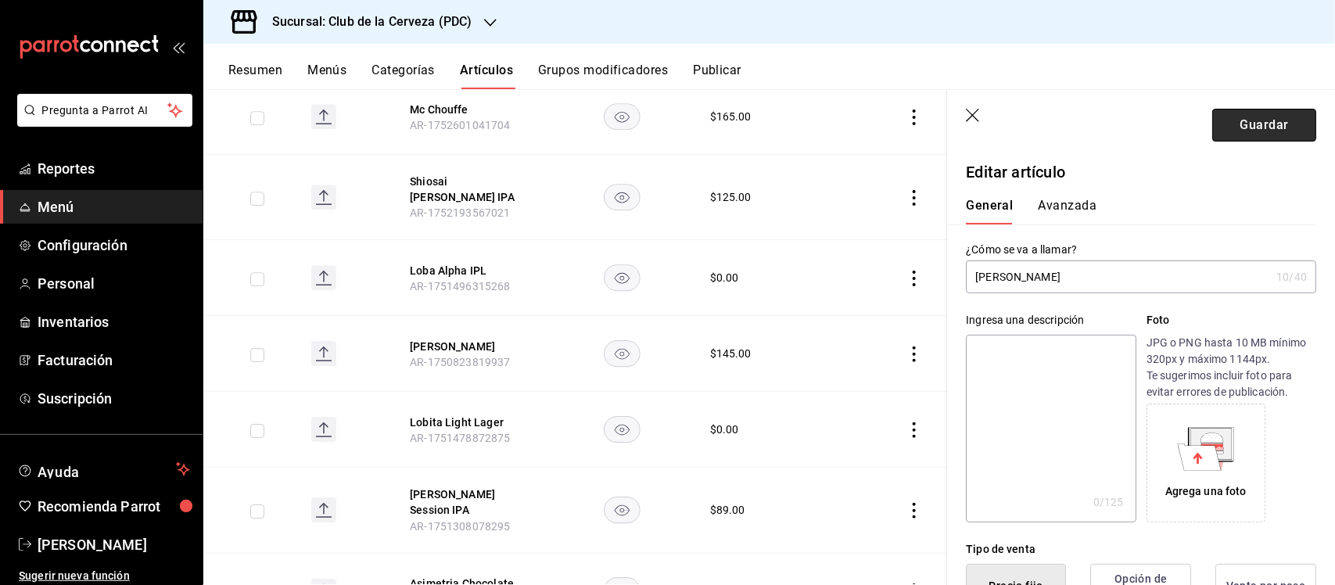
click at [1252, 126] on button "Guardar" at bounding box center [1264, 125] width 104 height 33
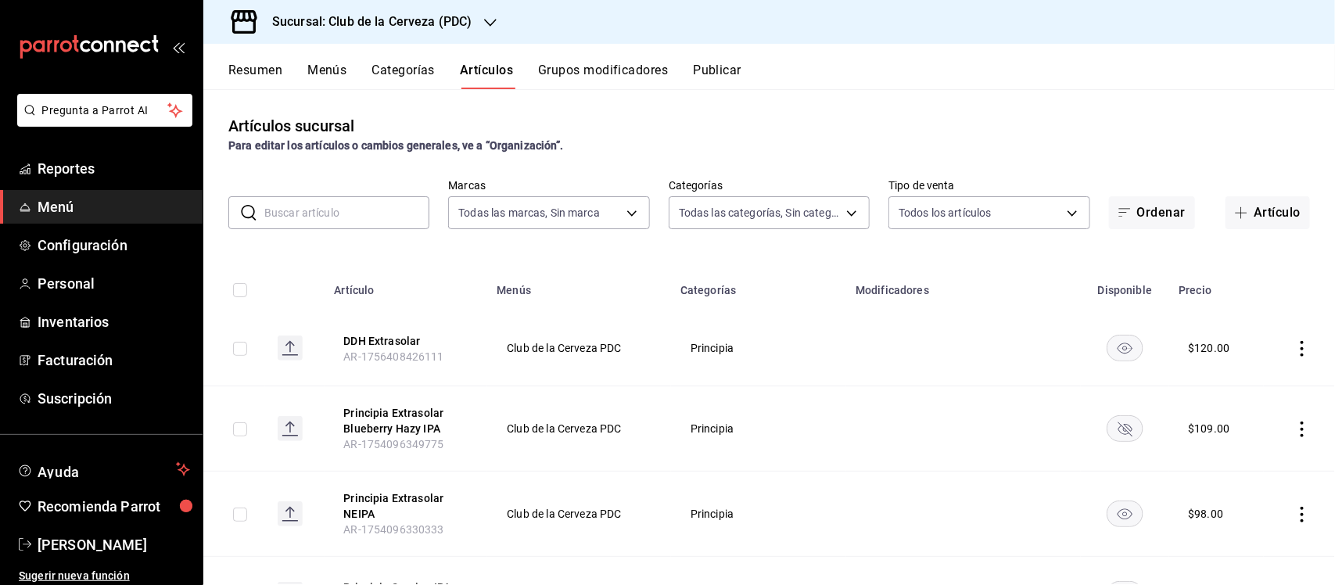
click at [357, 224] on input "text" at bounding box center [346, 212] width 165 height 31
type input "stay"
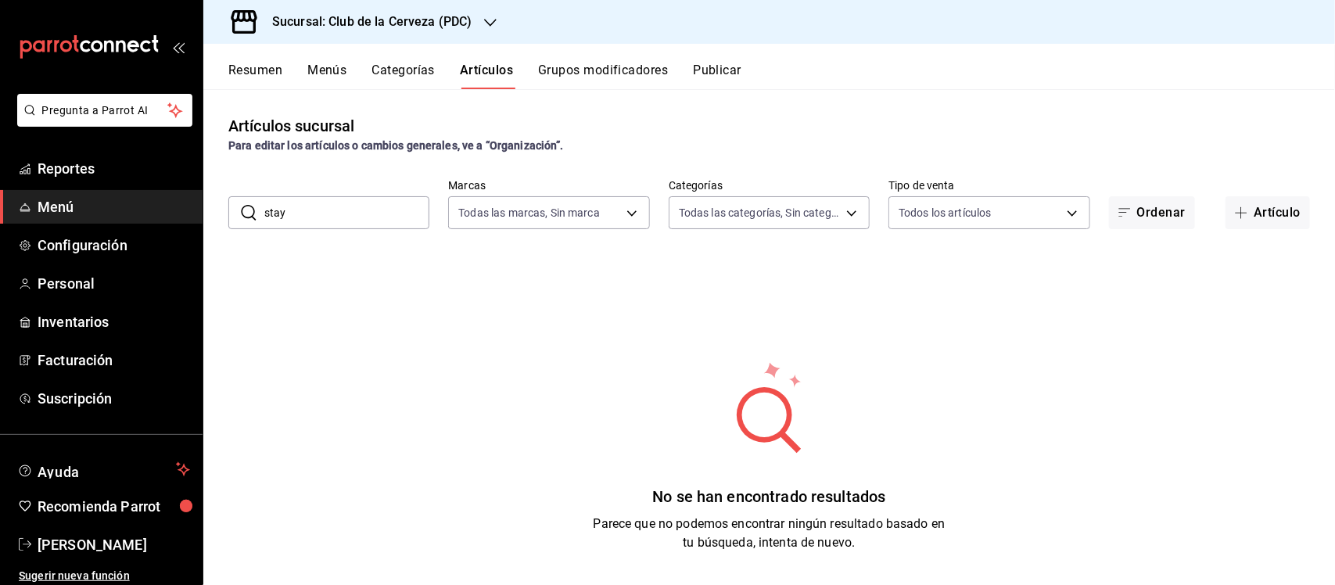
click at [356, 213] on input "stay" at bounding box center [346, 212] width 165 height 31
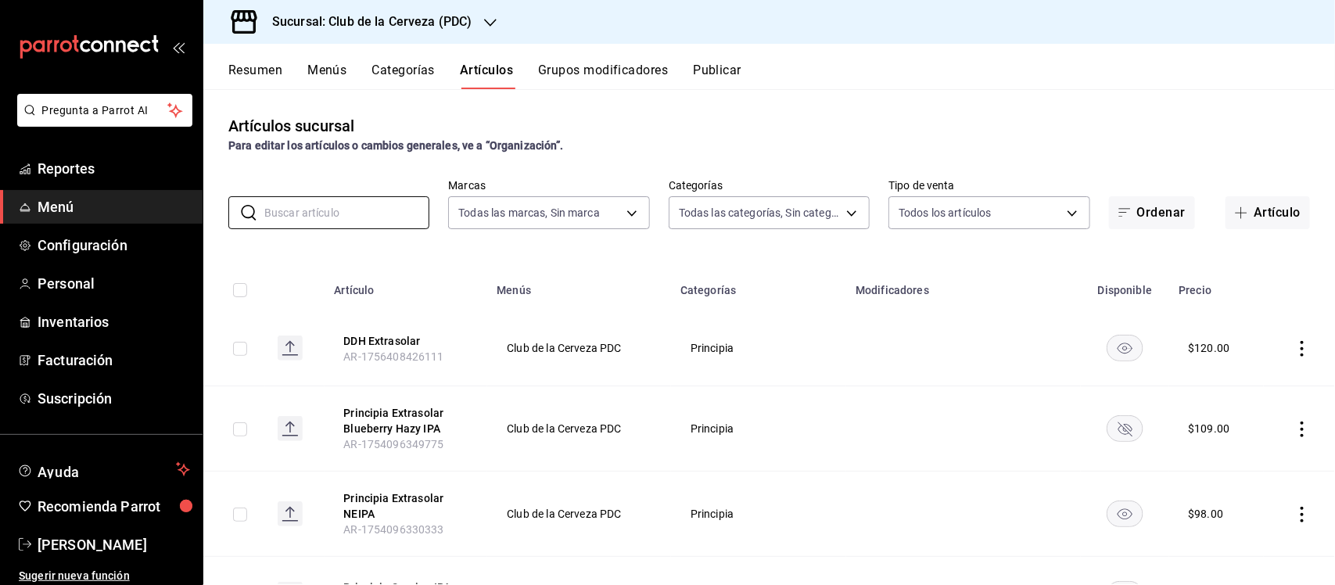
click at [405, 69] on button "Categorías" at bounding box center [403, 76] width 63 height 27
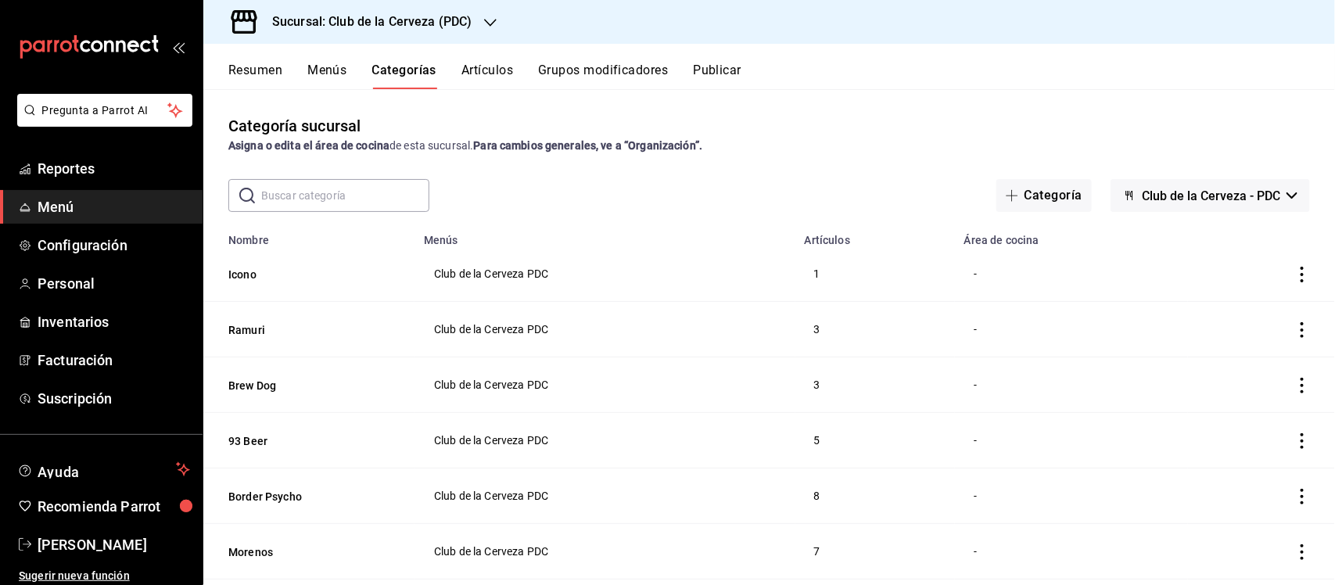
click at [364, 192] on input "text" at bounding box center [345, 195] width 168 height 31
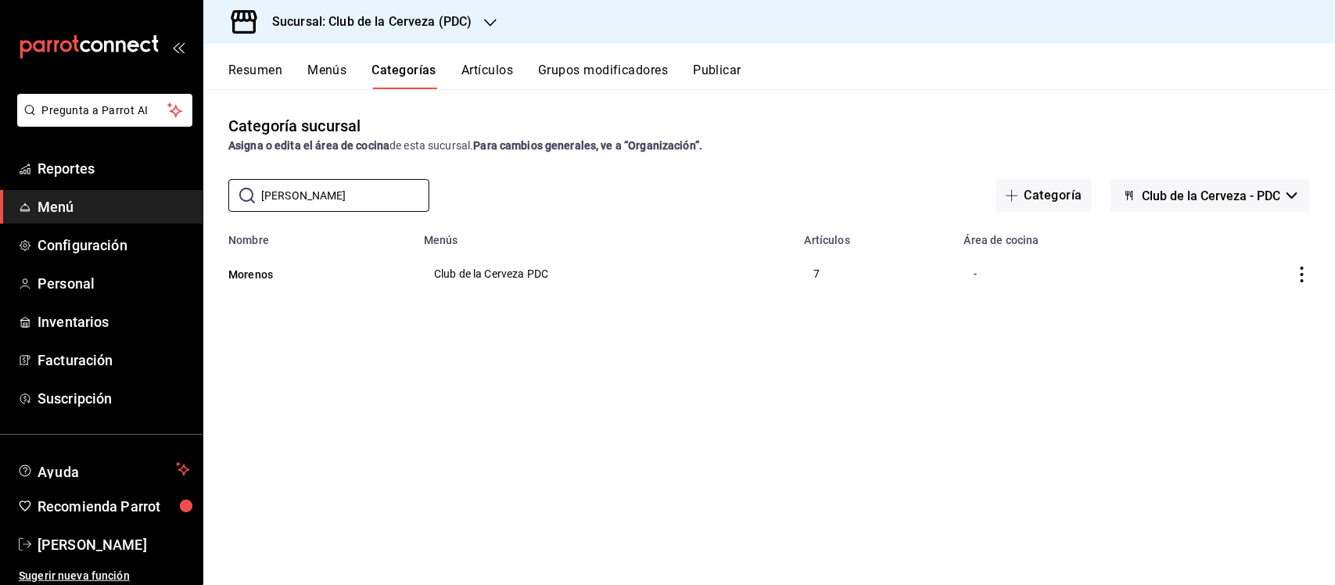
type input "[PERSON_NAME]"
click at [497, 170] on div "Categoría sucursal Asigna o edita el área de cocina de esta sucursal. Para camb…" at bounding box center [768, 336] width 1131 height 495
click at [1307, 268] on icon "actions" at bounding box center [1302, 275] width 16 height 16
click at [1260, 311] on span "Editar" at bounding box center [1255, 311] width 41 height 16
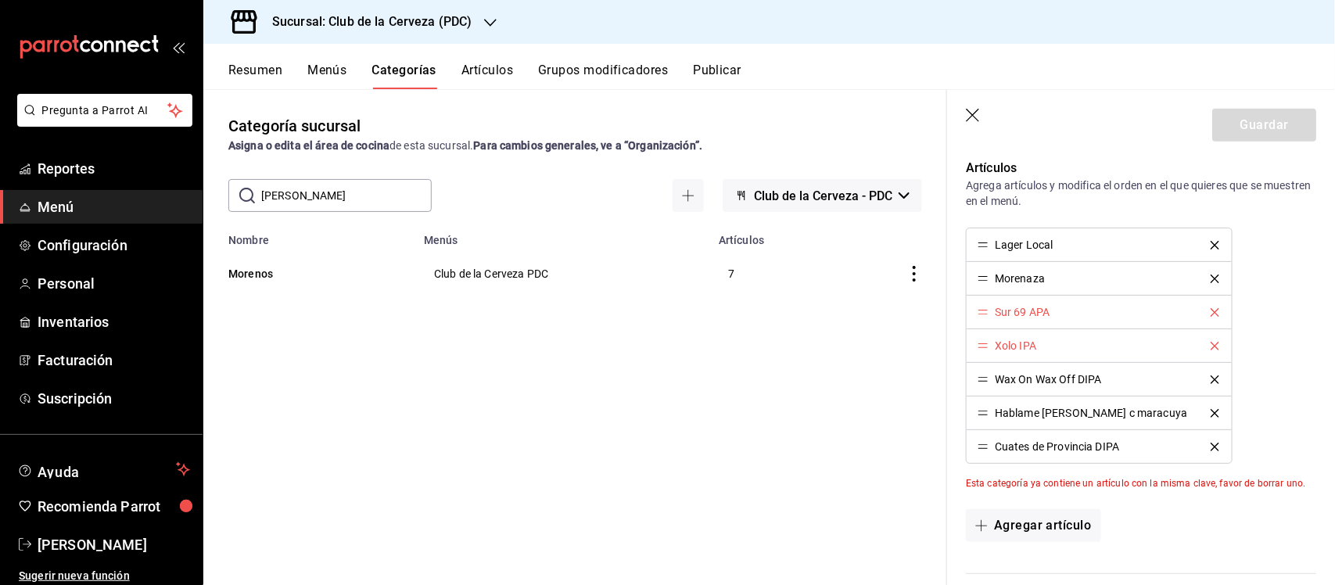
scroll to position [489, 0]
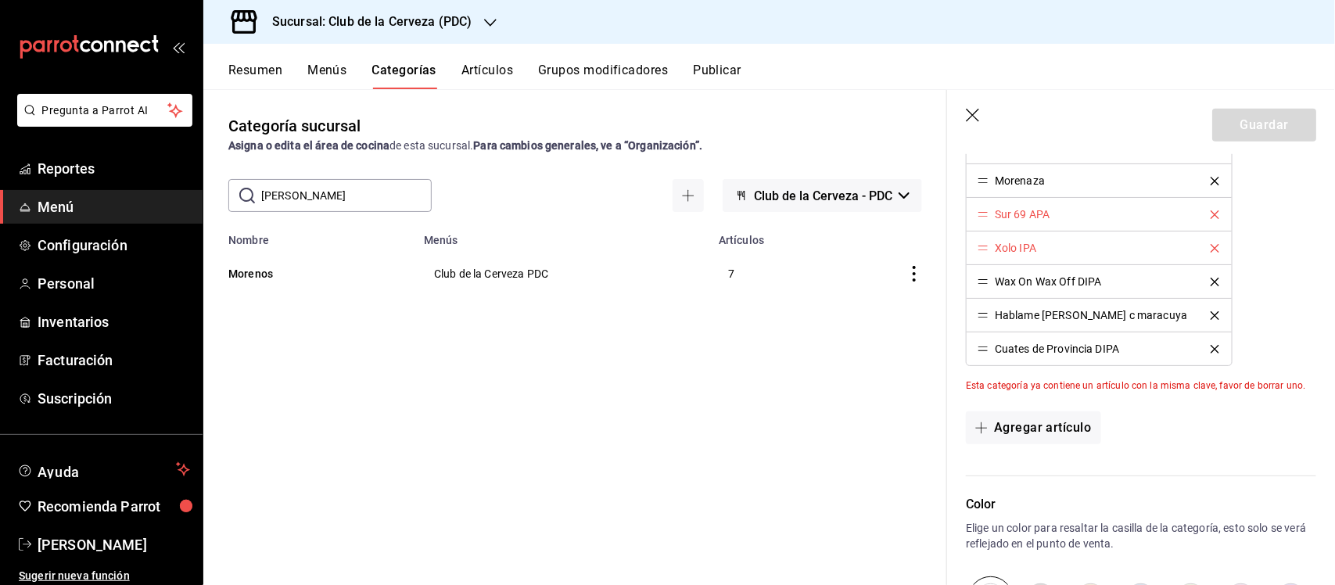
click at [970, 111] on icon "button" at bounding box center [974, 117] width 16 height 16
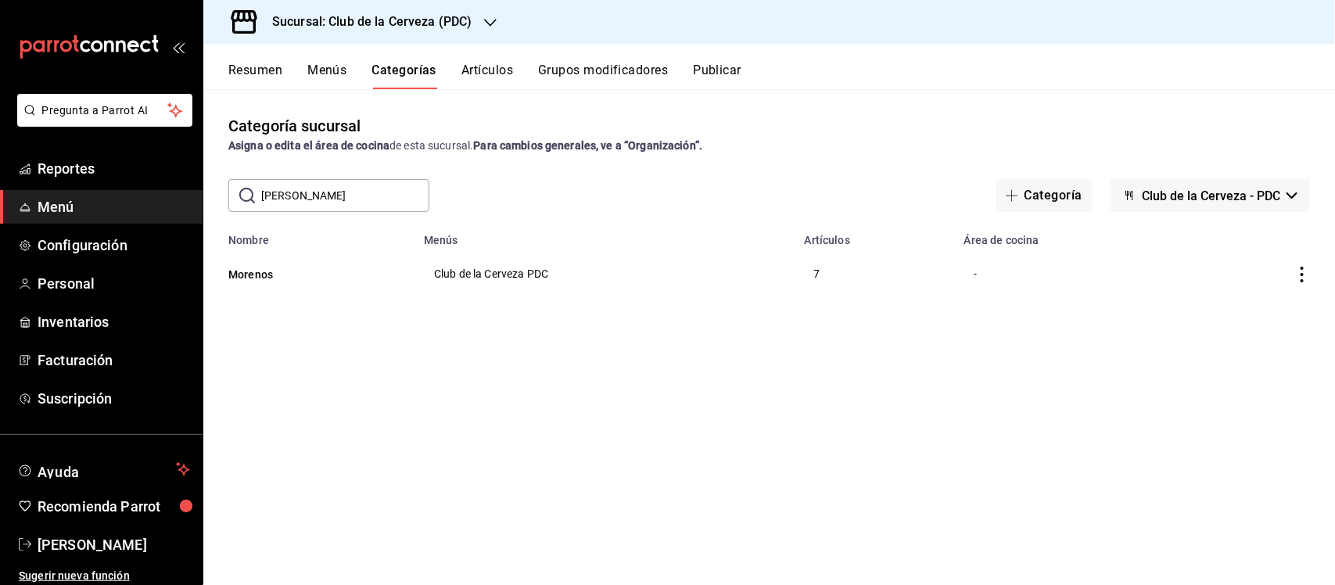
click at [474, 64] on button "Artículos" at bounding box center [487, 76] width 52 height 27
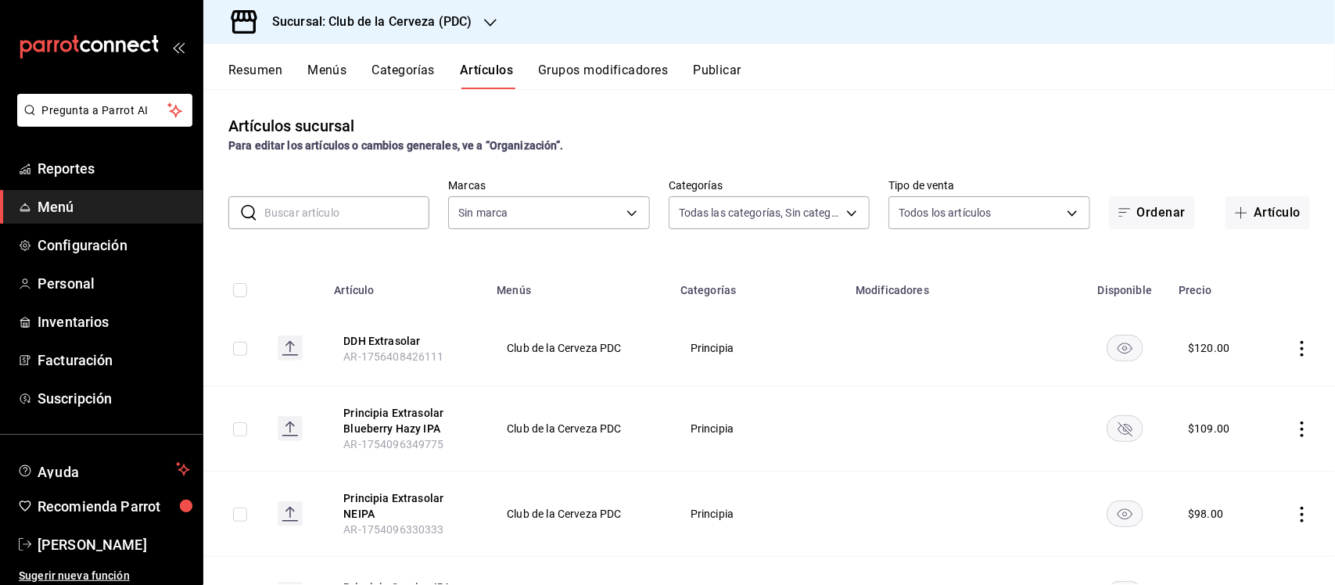
type input "55df0106-6b58-4009-a6ff-368341354358,45d8c1d5-9479-4238-aecb-adf5feb43ad5,65631…"
type input "fbe637ac-66ad-4202-895b-0eb83fea6a9d"
click at [673, 213] on body "Pregunta a Parrot AI Reportes Menú Configuración Personal Inventarios Facturaci…" at bounding box center [667, 292] width 1335 height 585
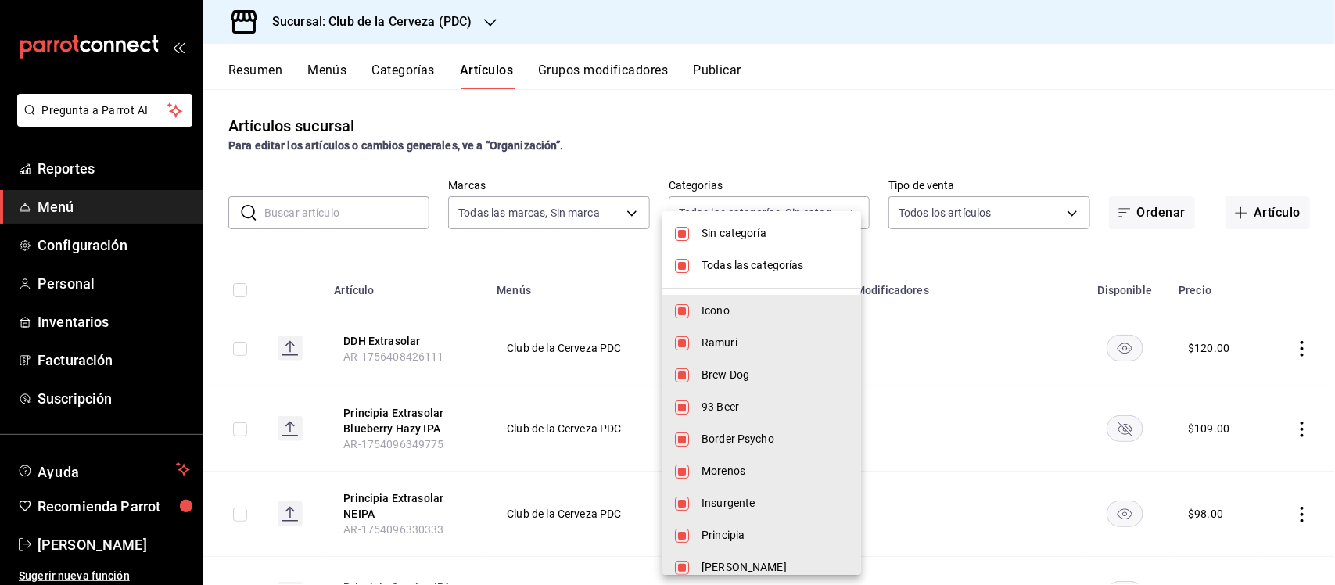
click at [683, 266] on input "checkbox" at bounding box center [682, 266] width 14 height 14
checkbox input "false"
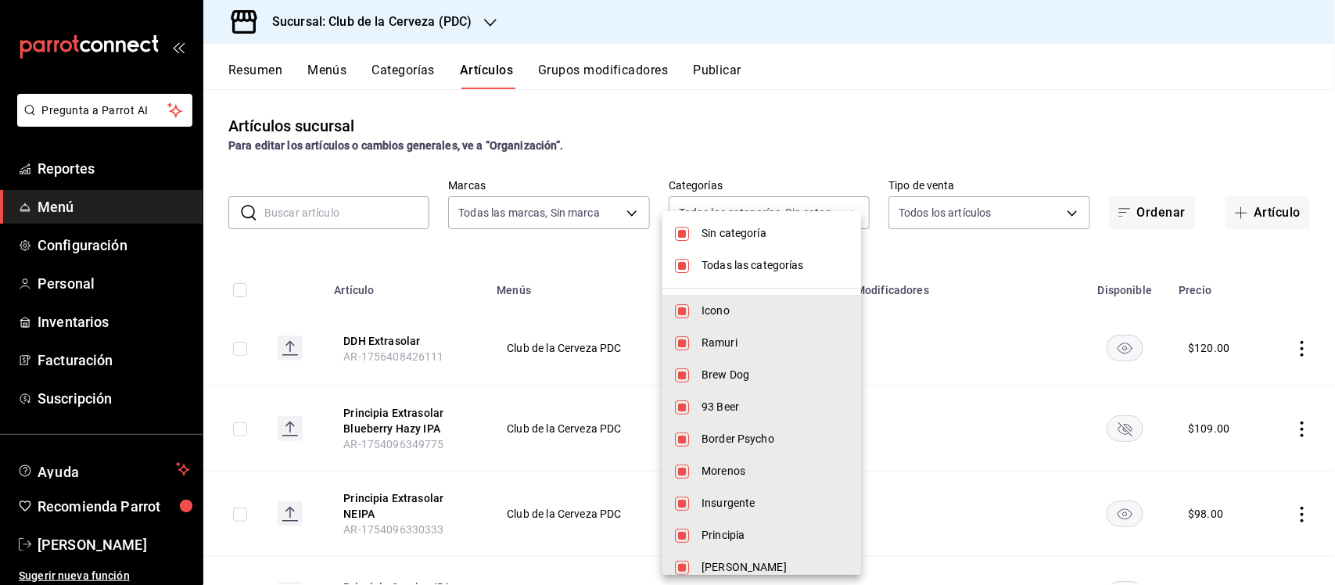
checkbox input "false"
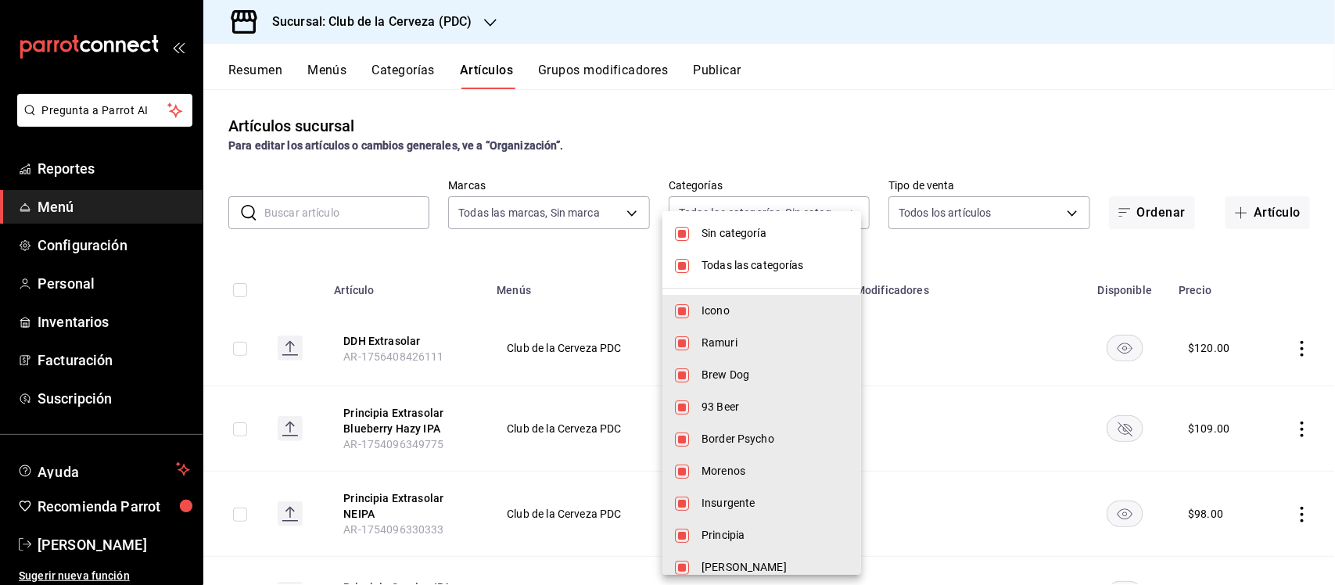
checkbox input "false"
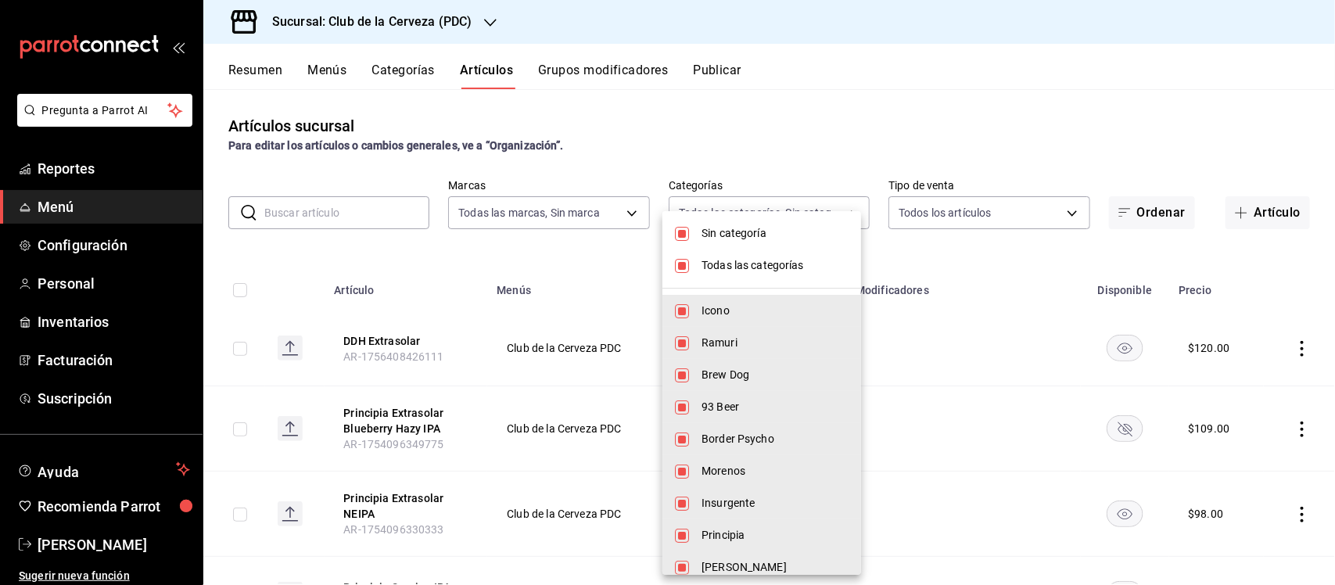
checkbox input "false"
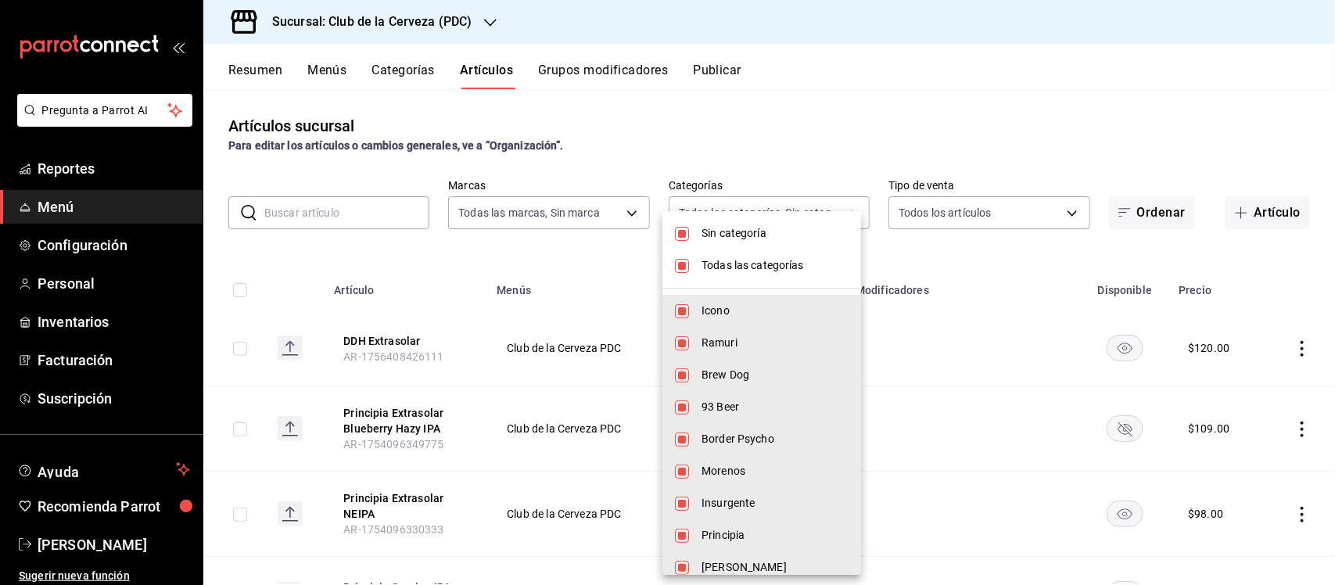
checkbox input "false"
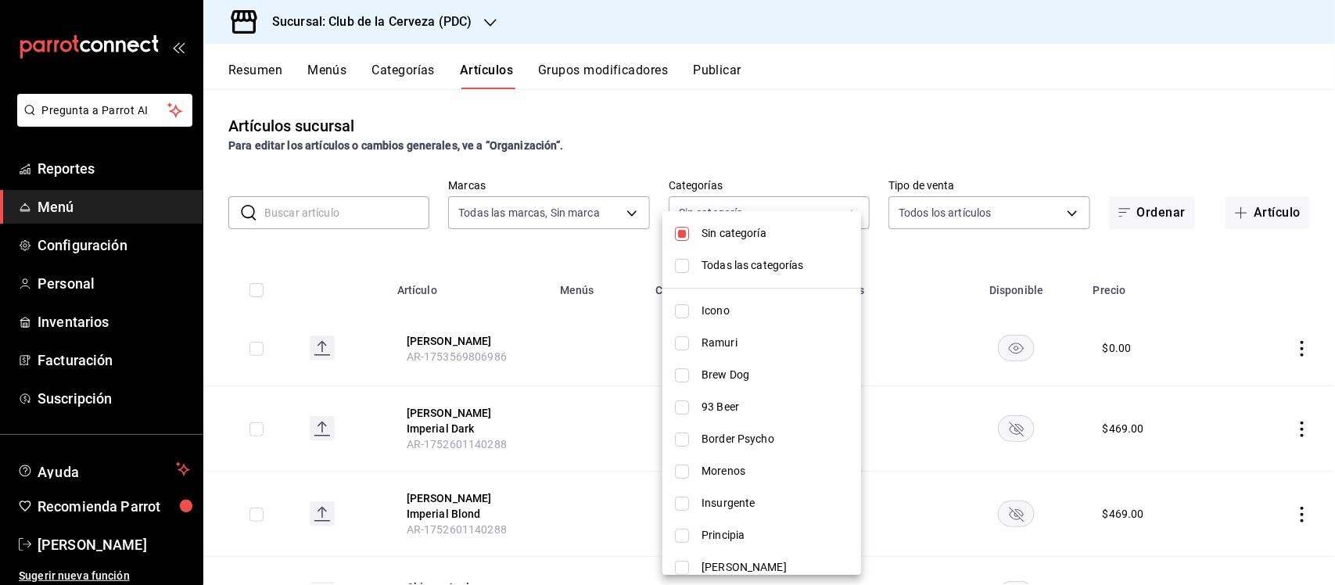
click at [614, 235] on div at bounding box center [667, 292] width 1335 height 585
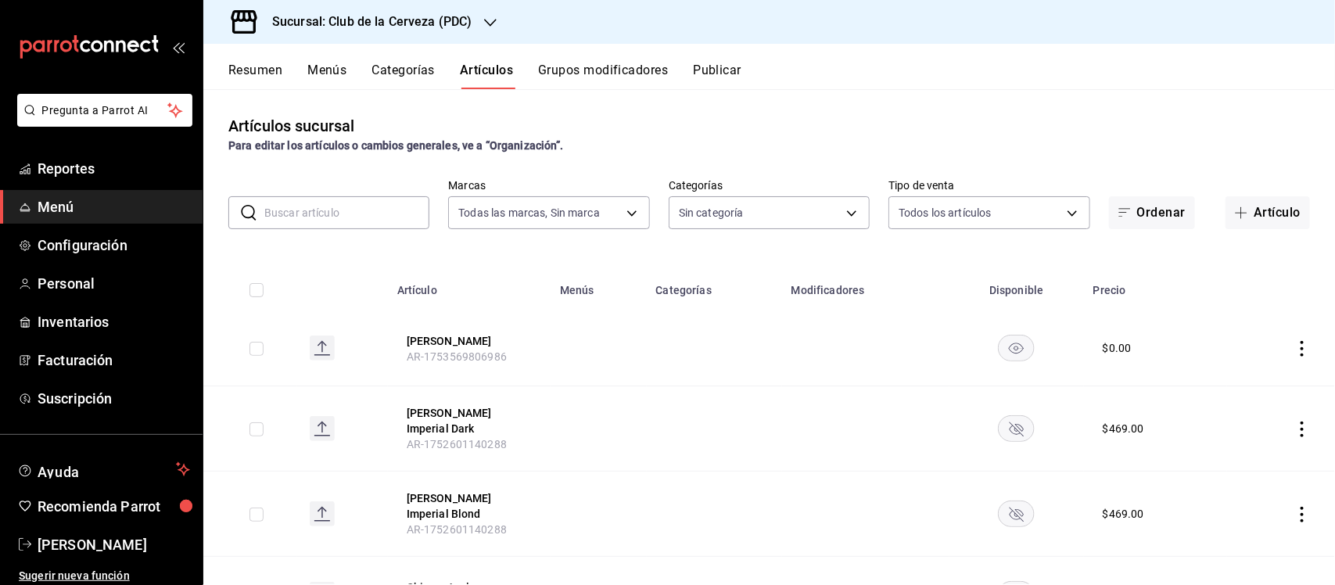
click at [1300, 348] on icon "actions" at bounding box center [1301, 349] width 3 height 16
click at [1260, 379] on span "Editar" at bounding box center [1241, 385] width 41 height 16
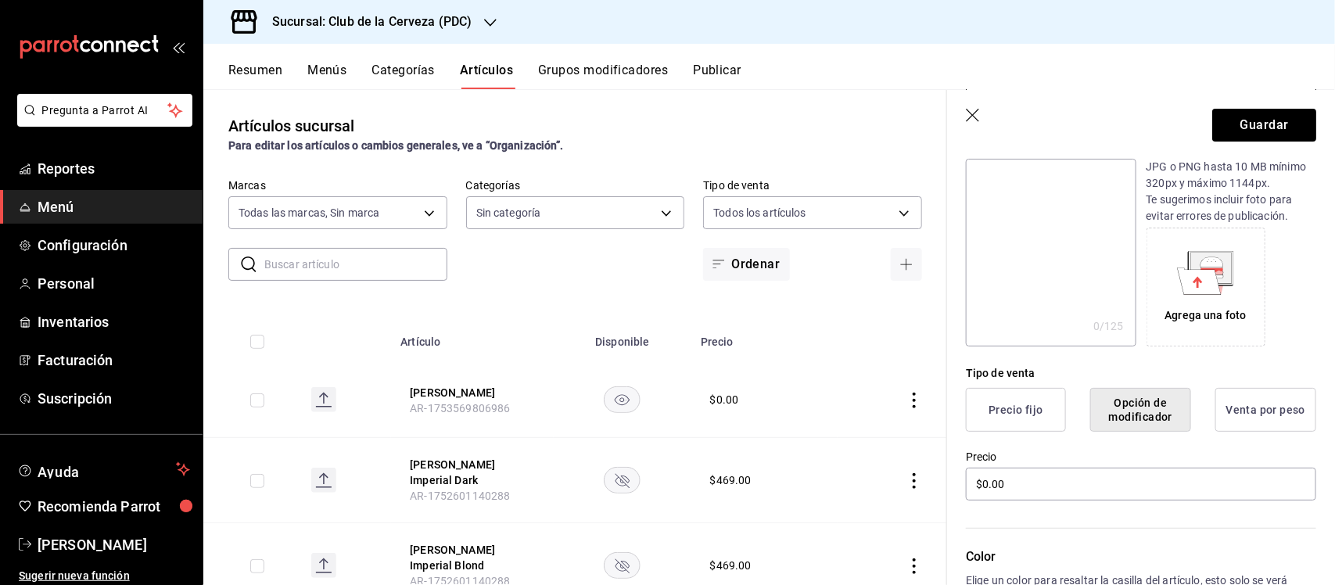
scroll to position [195, 0]
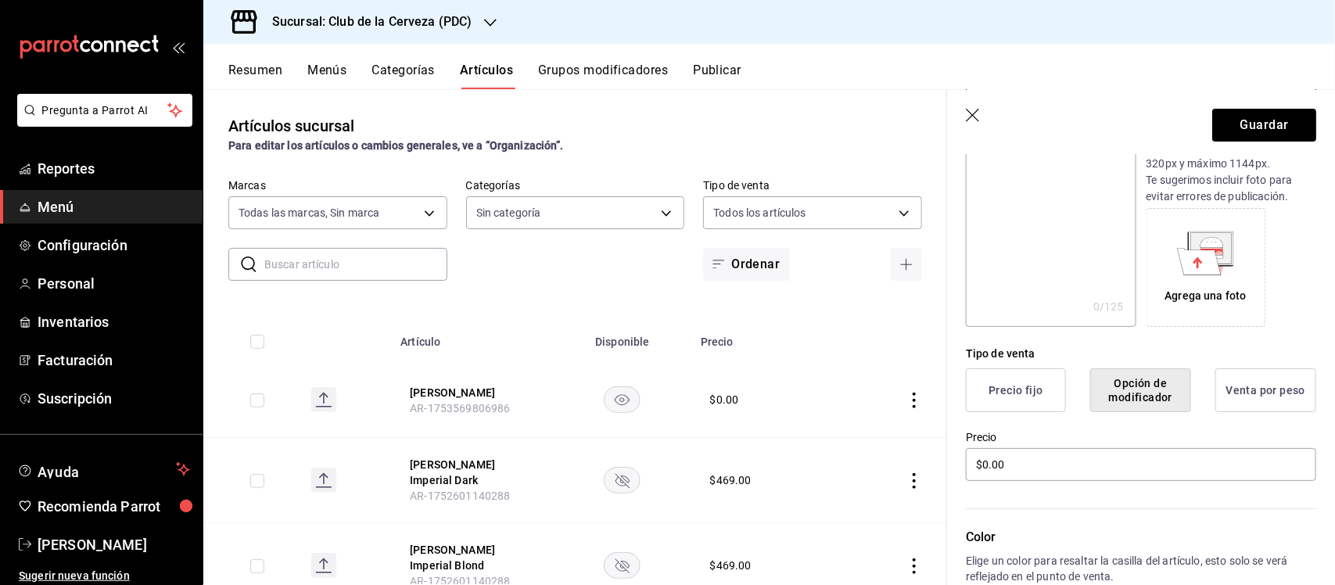
type input "Stay Toghether DIPA"
click at [1038, 389] on button "Precio fijo" at bounding box center [1016, 390] width 100 height 44
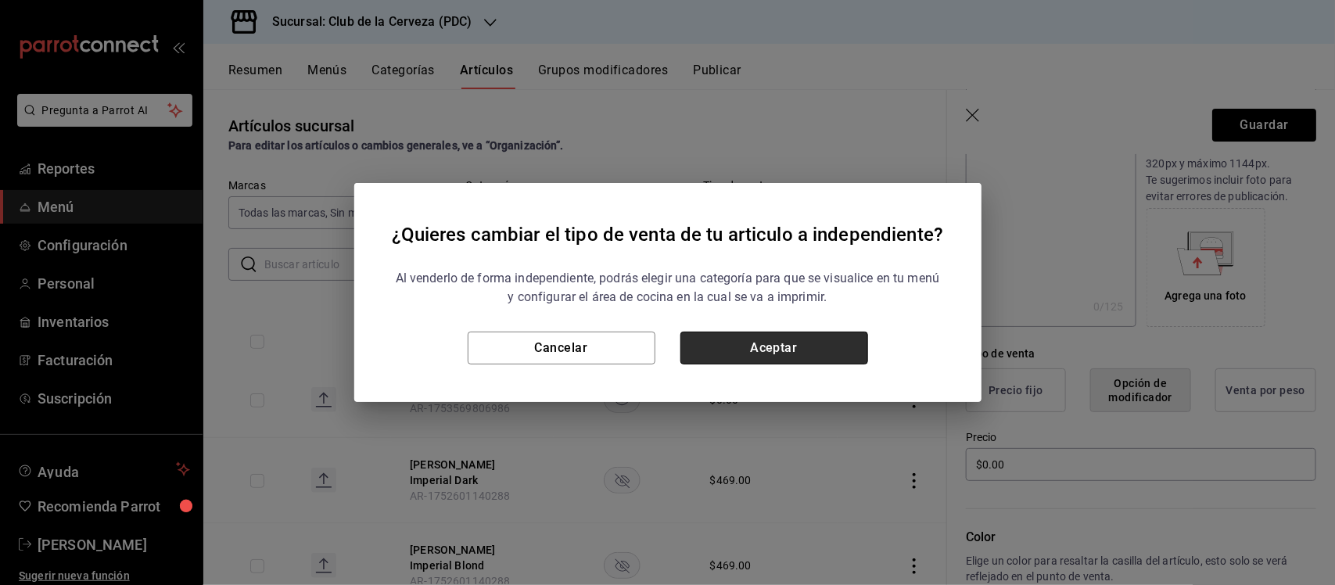
click at [834, 348] on button "Aceptar" at bounding box center [774, 348] width 188 height 33
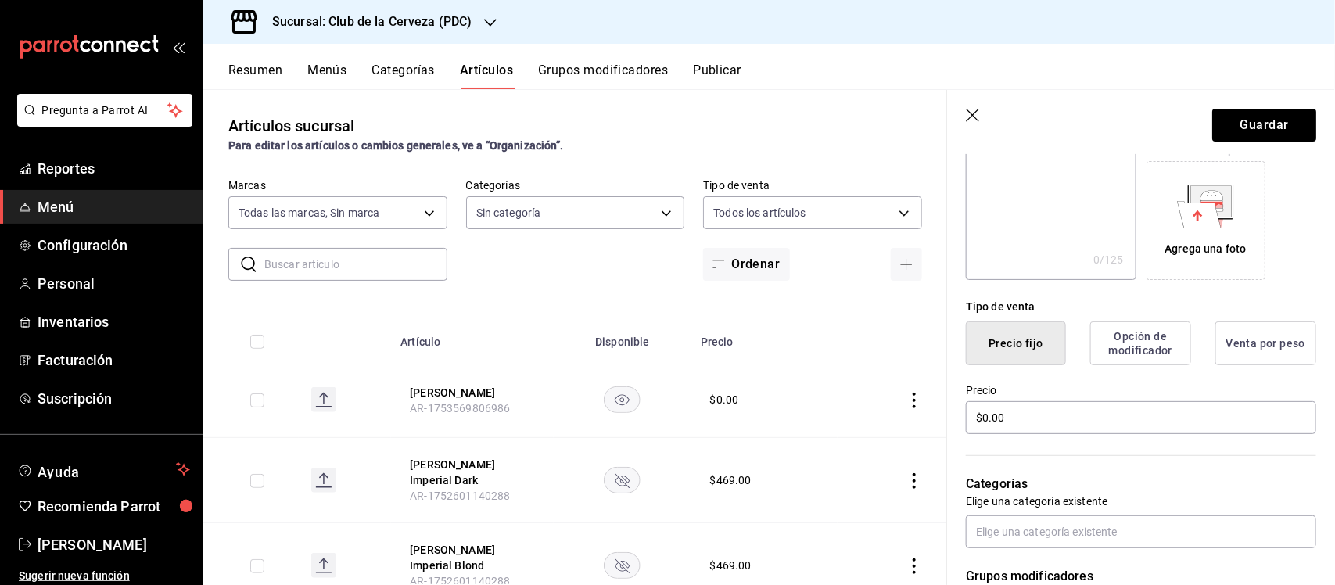
scroll to position [293, 0]
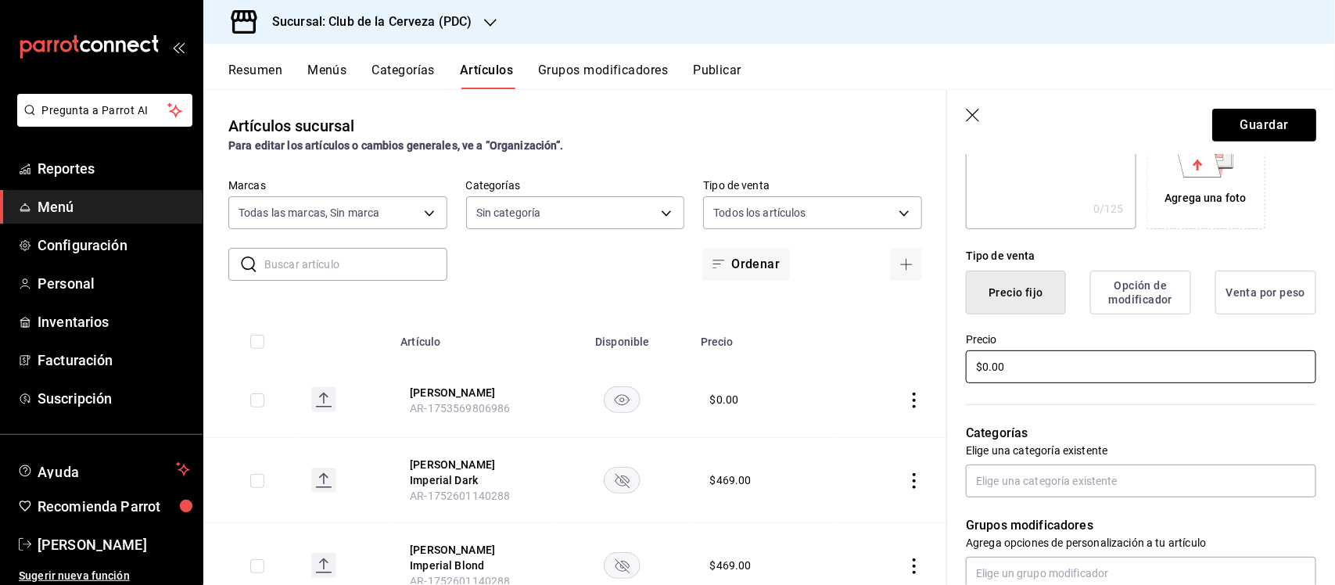
click at [1052, 362] on input "$0.00" at bounding box center [1141, 366] width 350 height 33
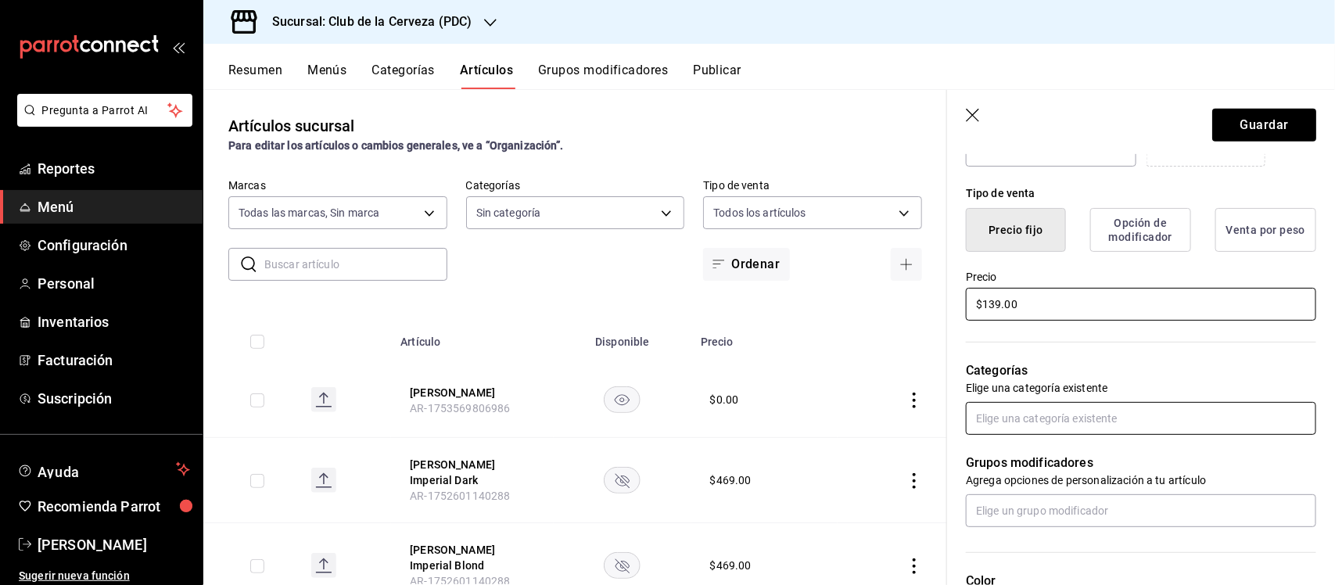
scroll to position [391, 0]
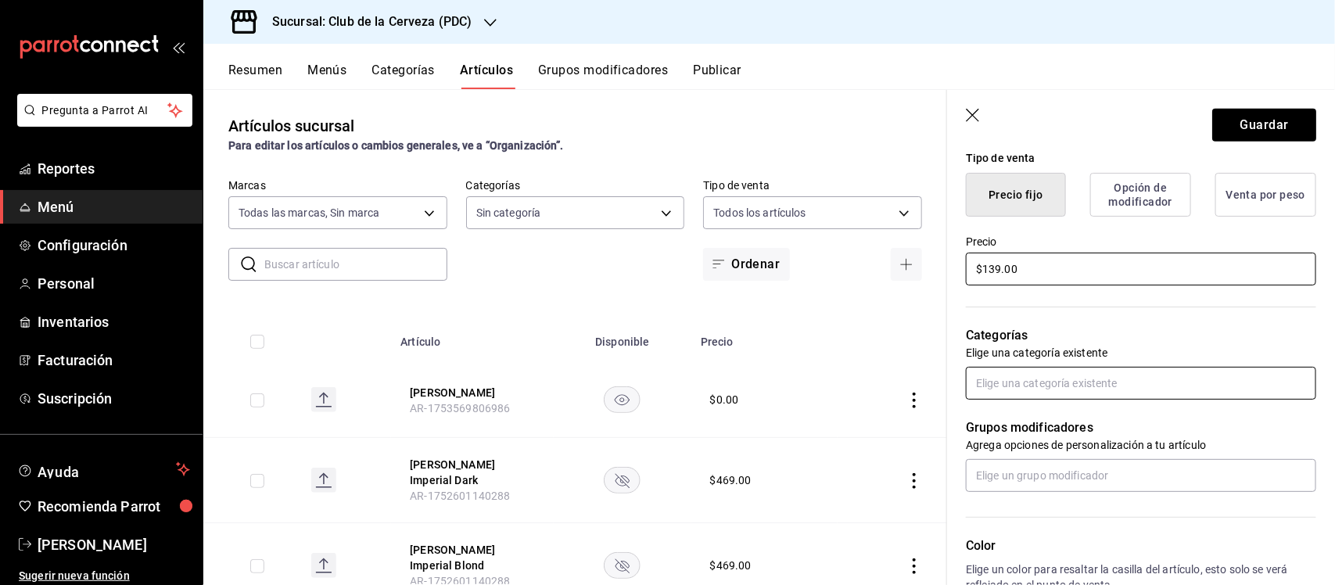
type input "$139.00"
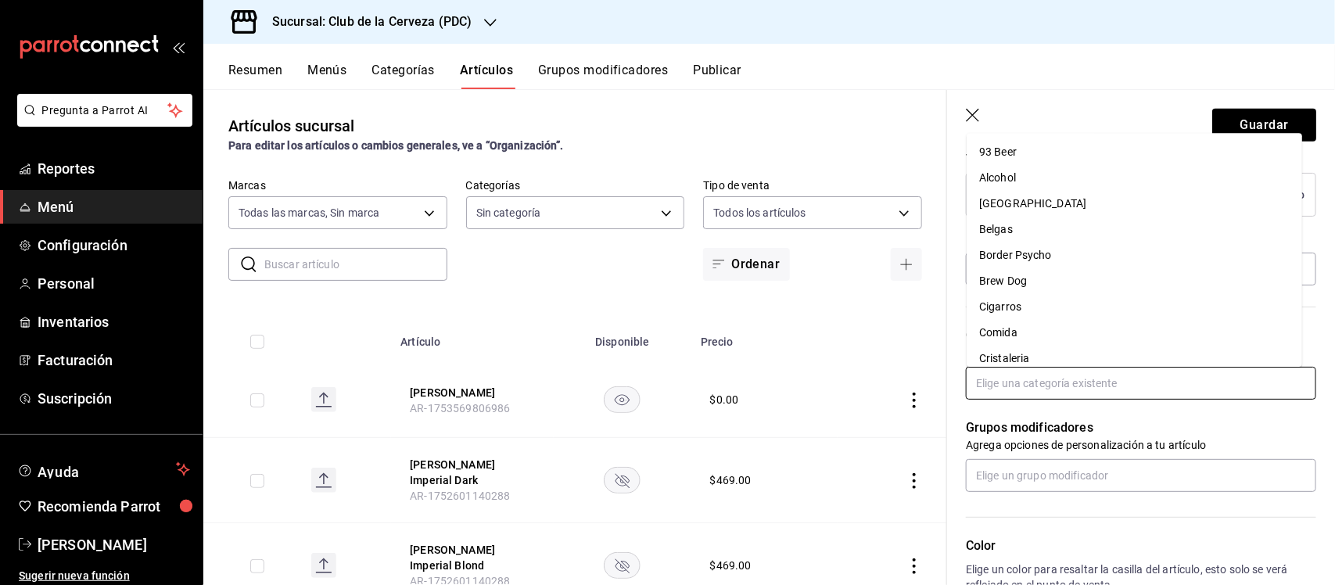
click at [1089, 388] on input "text" at bounding box center [1141, 383] width 350 height 33
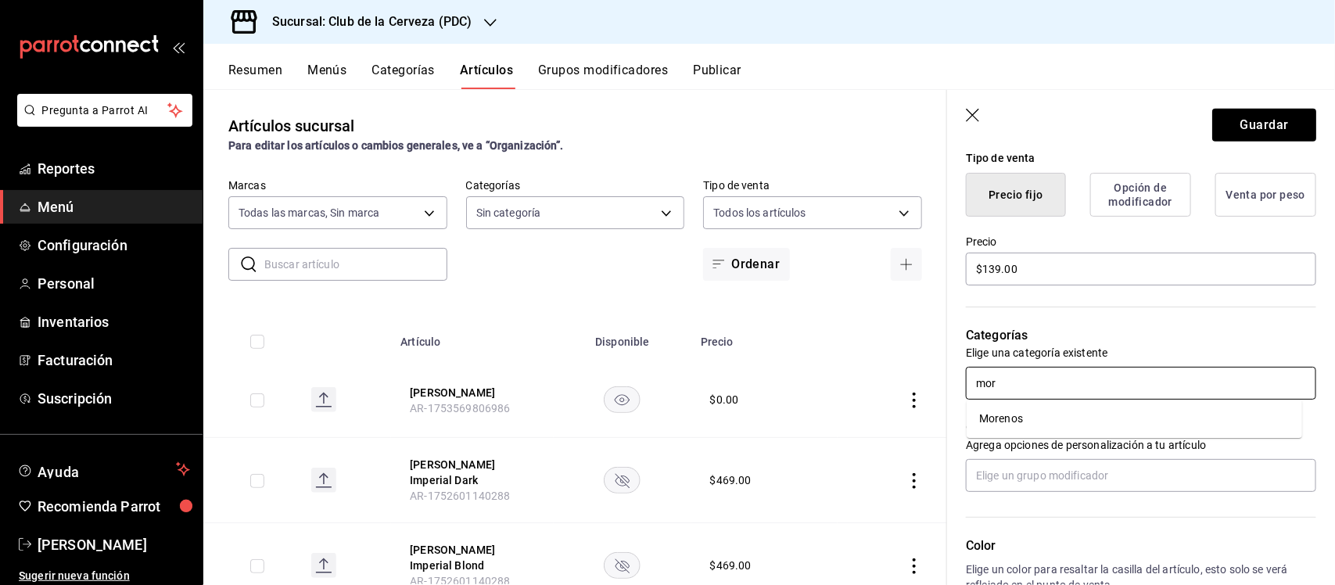
type input "more"
click at [1076, 411] on li "Morenos" at bounding box center [1133, 419] width 335 height 26
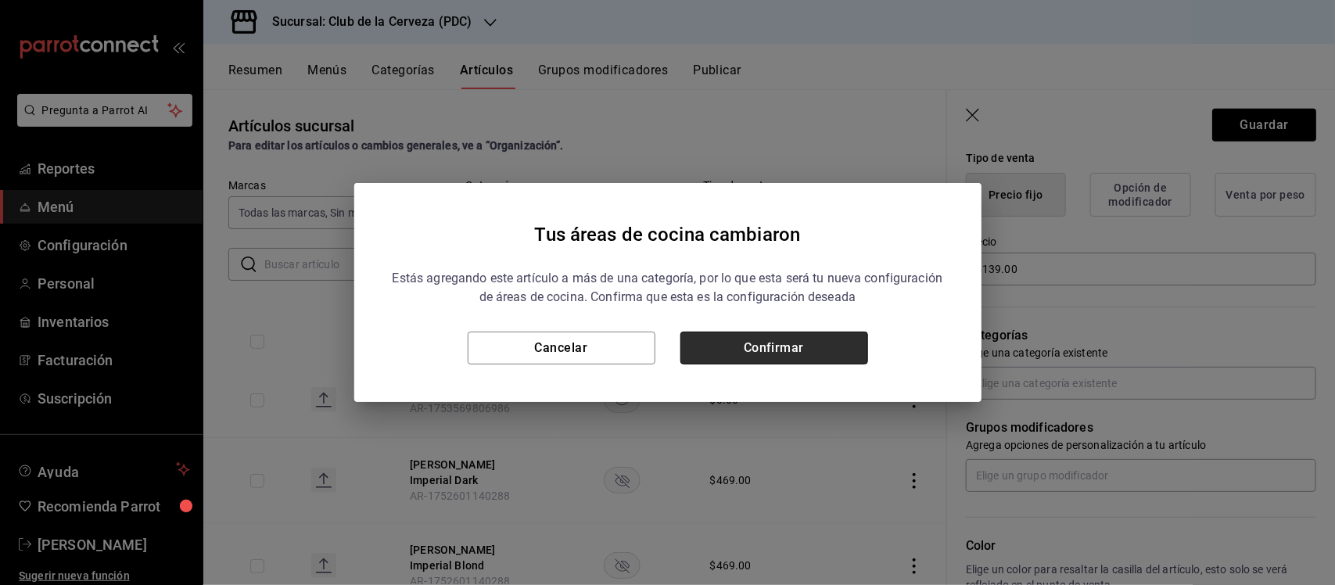
click at [826, 341] on button "Confirmar" at bounding box center [774, 348] width 188 height 33
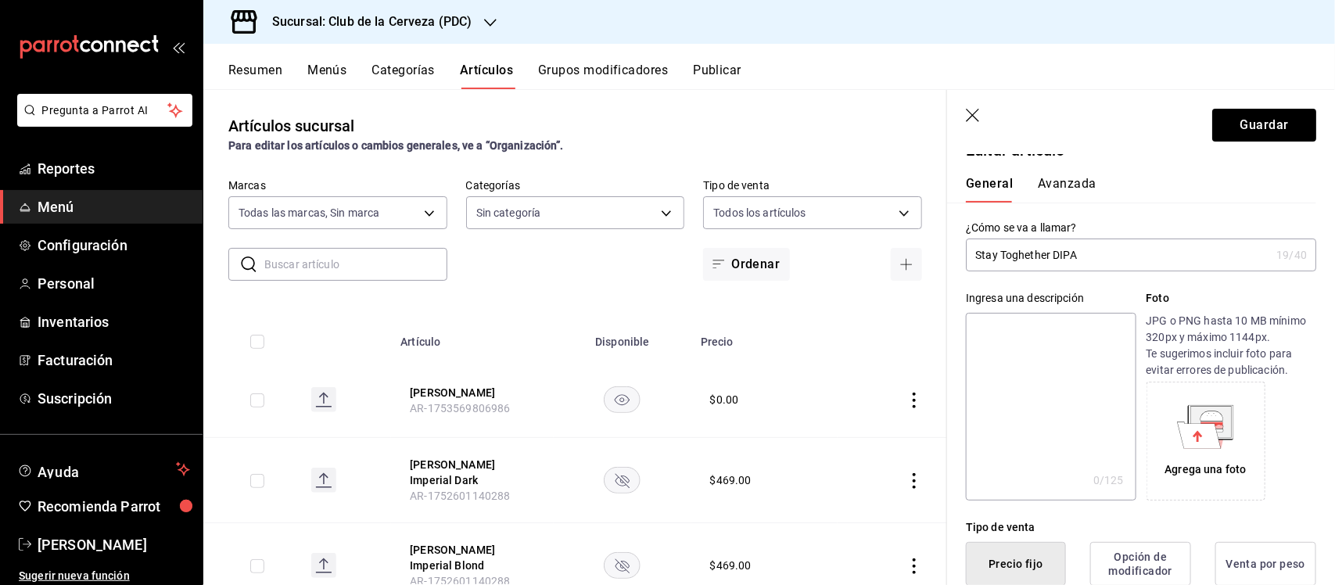
scroll to position [0, 0]
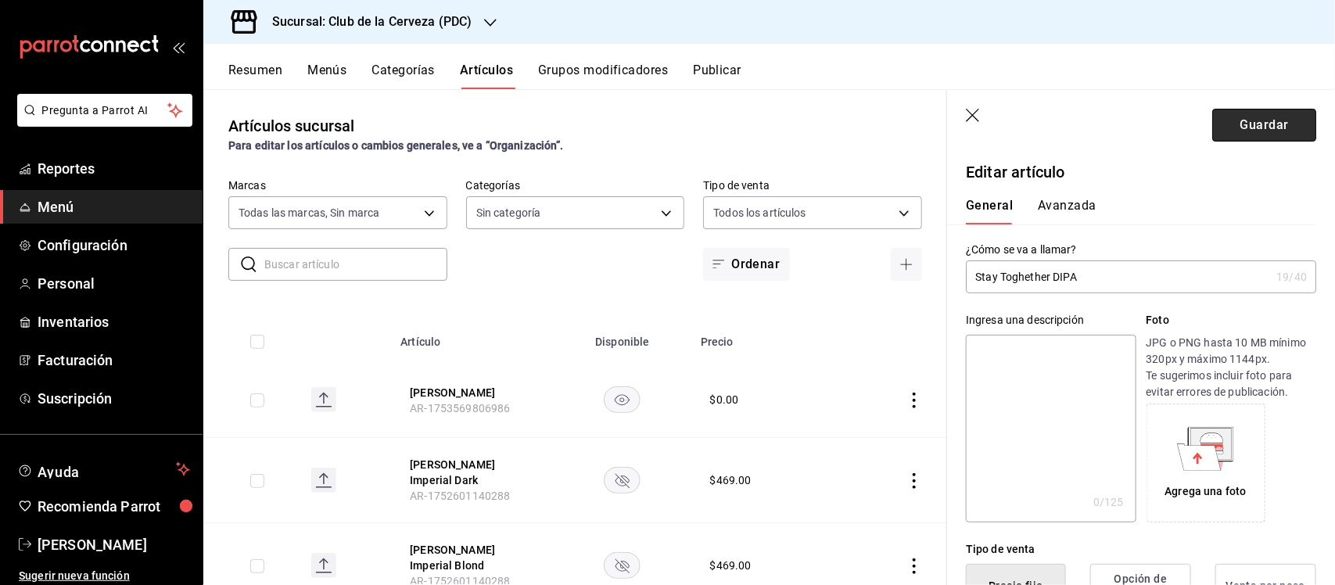
click at [1265, 121] on button "Guardar" at bounding box center [1264, 125] width 104 height 33
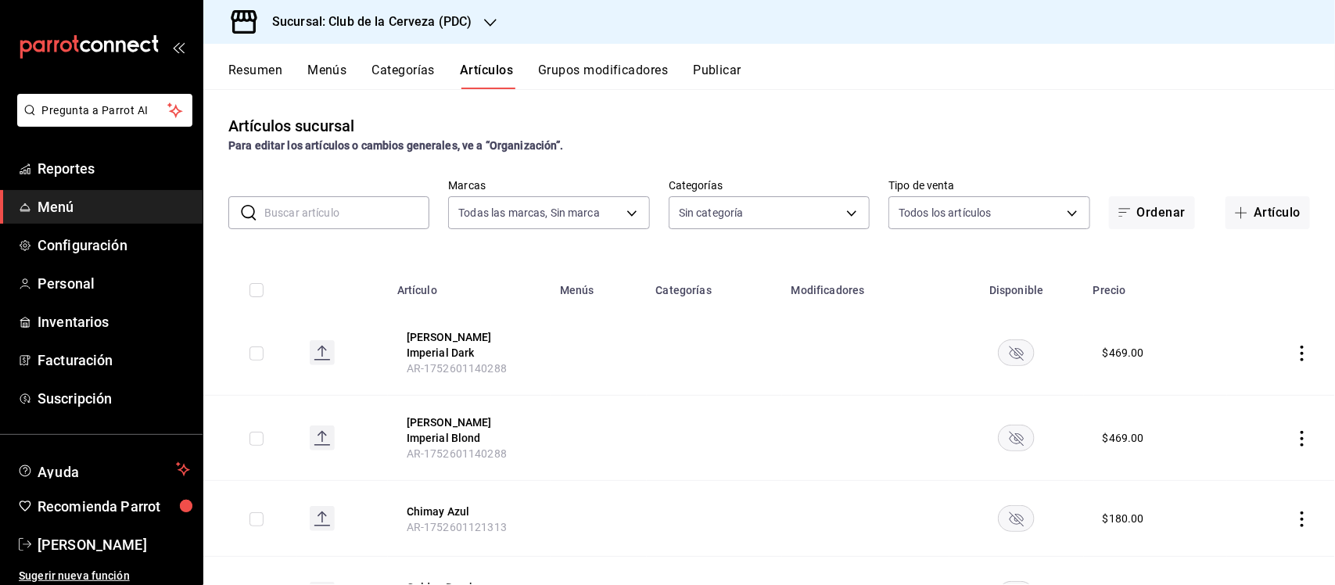
click at [1015, 350] on rect "availability-product" at bounding box center [1017, 352] width 36 height 26
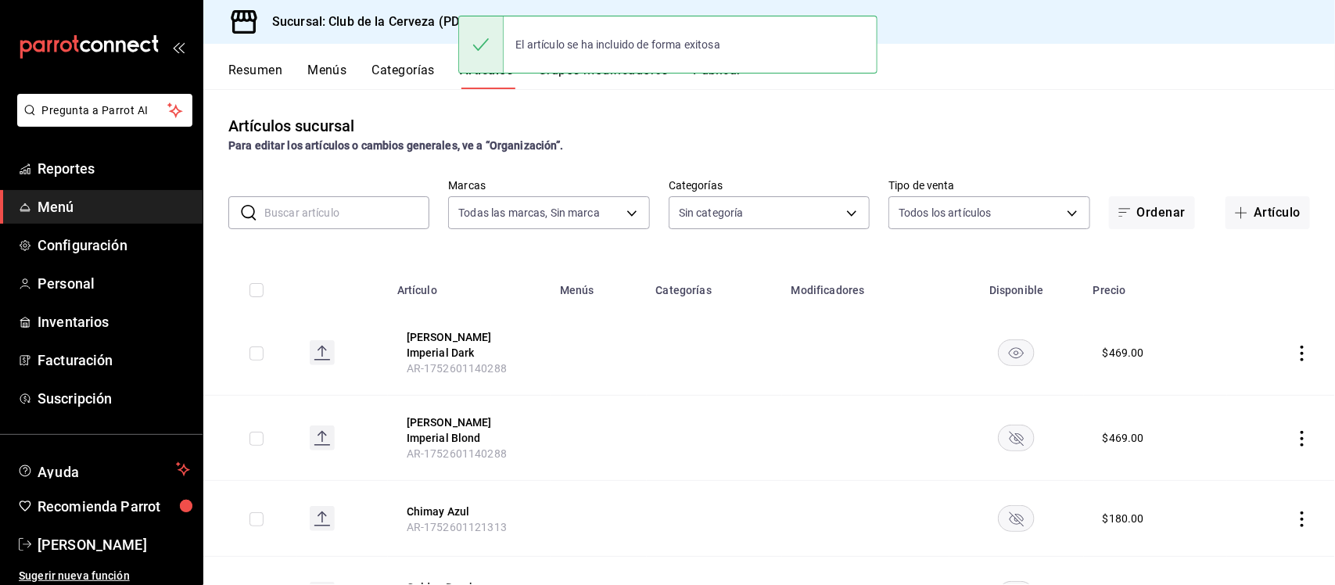
click at [1294, 357] on icon "actions" at bounding box center [1302, 354] width 16 height 16
click at [1260, 379] on li "Editar" at bounding box center [1227, 390] width 94 height 32
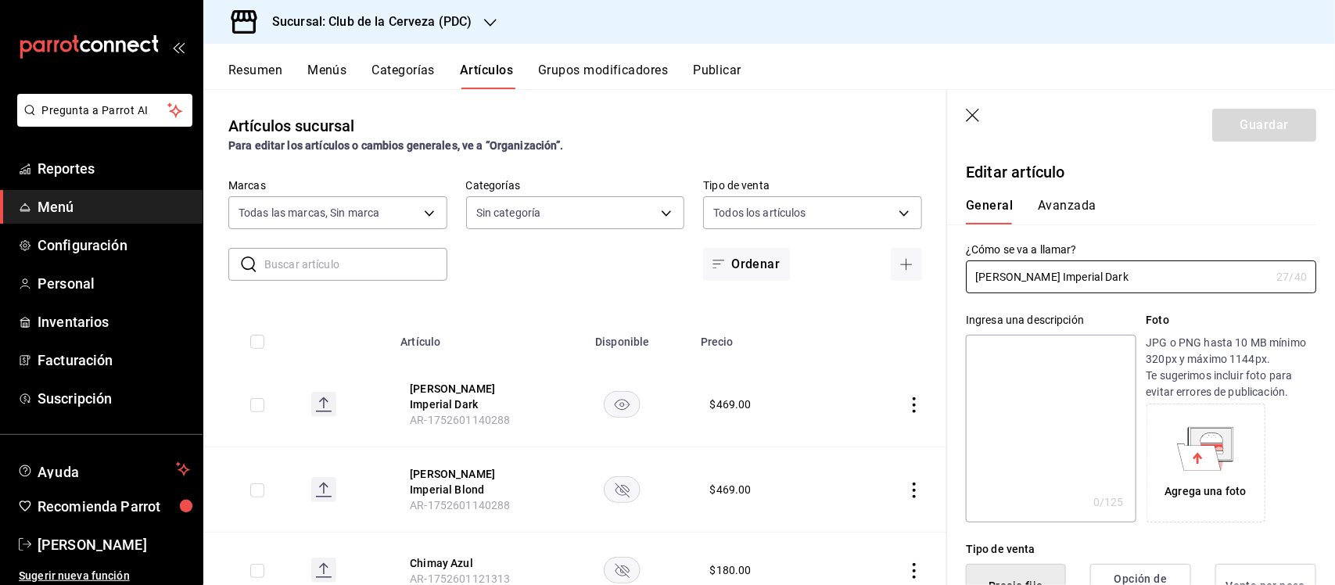
type input "$469.00"
click at [1162, 279] on input "[PERSON_NAME] Imperial Dark" at bounding box center [1118, 276] width 304 height 31
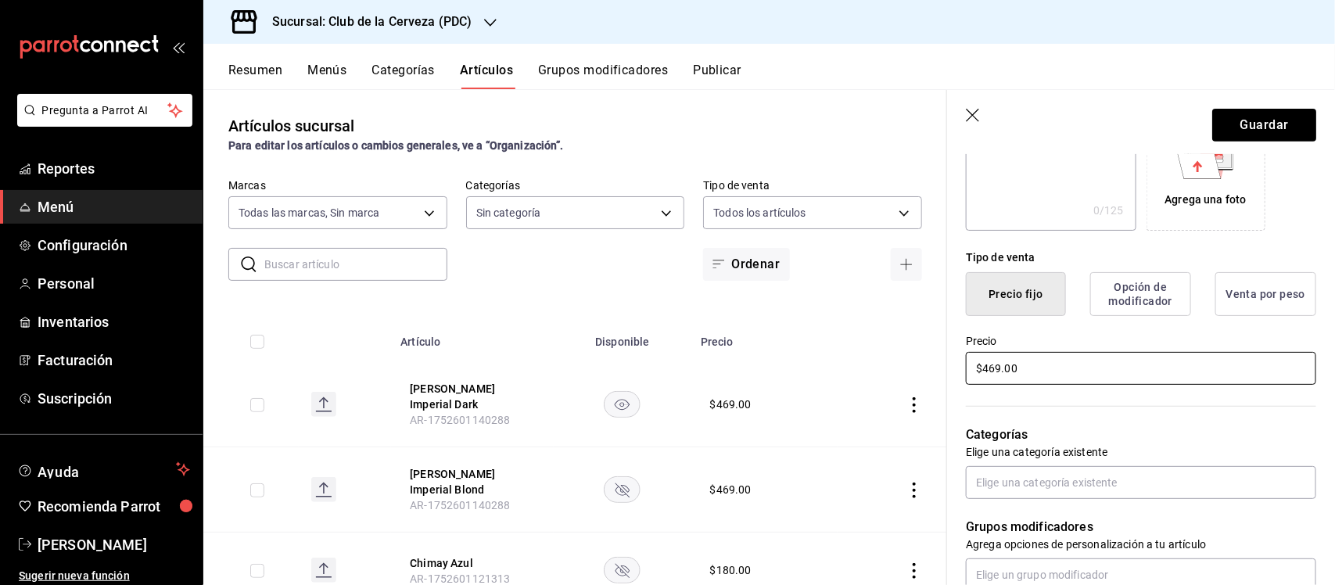
scroll to position [293, 0]
type input "Listen to This DIPA Guayaba Durazno"
click at [1092, 357] on input "$469.00" at bounding box center [1141, 366] width 350 height 33
type input "$139.00"
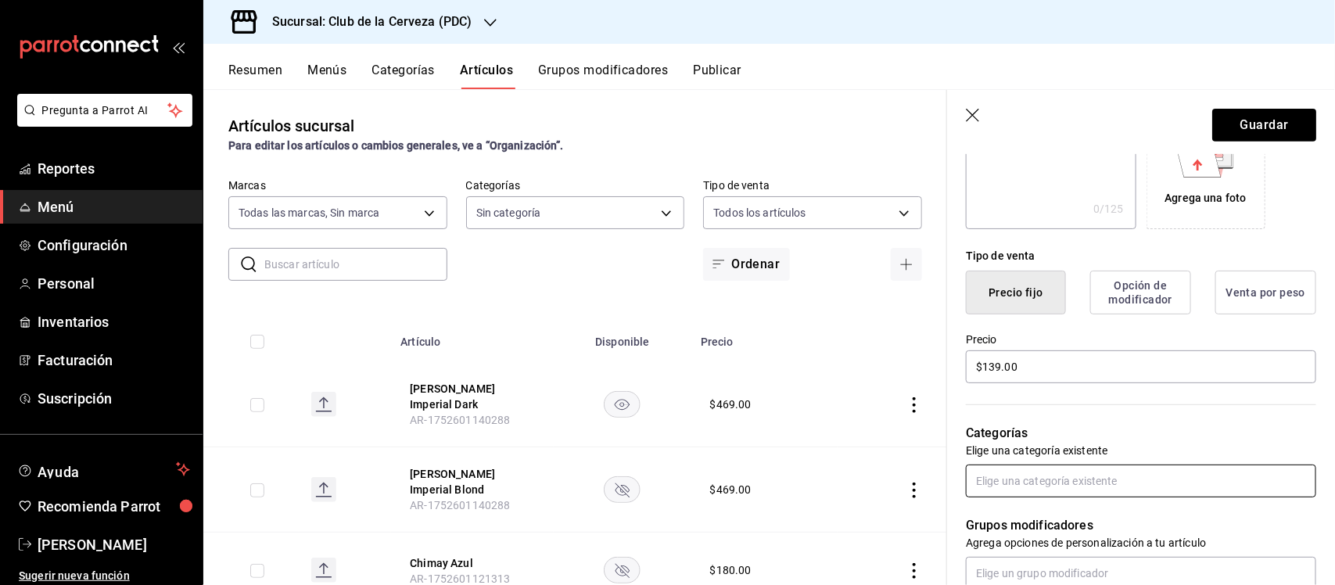
click at [1104, 471] on input "text" at bounding box center [1141, 480] width 350 height 33
type input "oren"
click at [1058, 517] on li "Morenos" at bounding box center [1133, 517] width 335 height 26
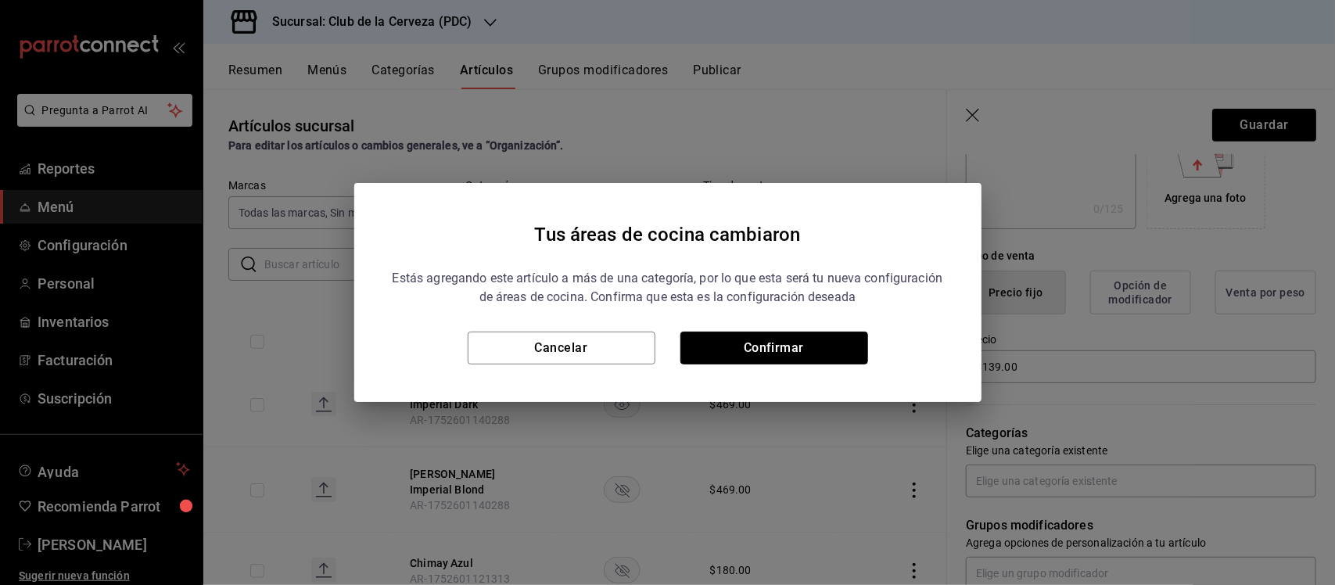
click at [826, 339] on button "Confirmar" at bounding box center [774, 348] width 188 height 33
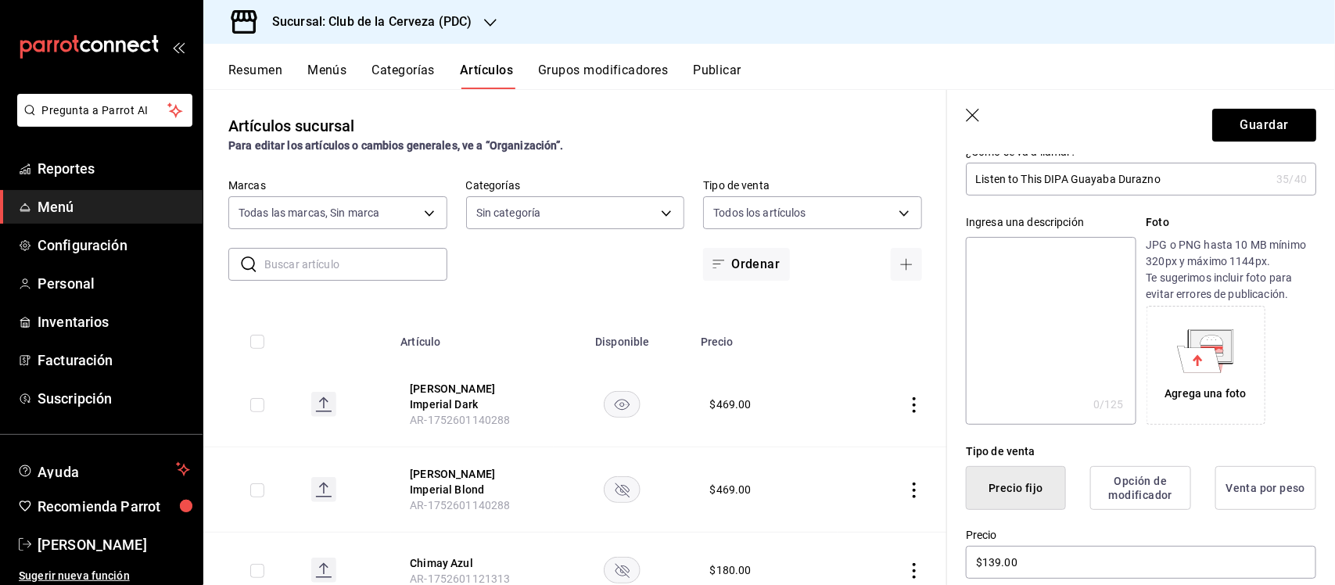
scroll to position [0, 0]
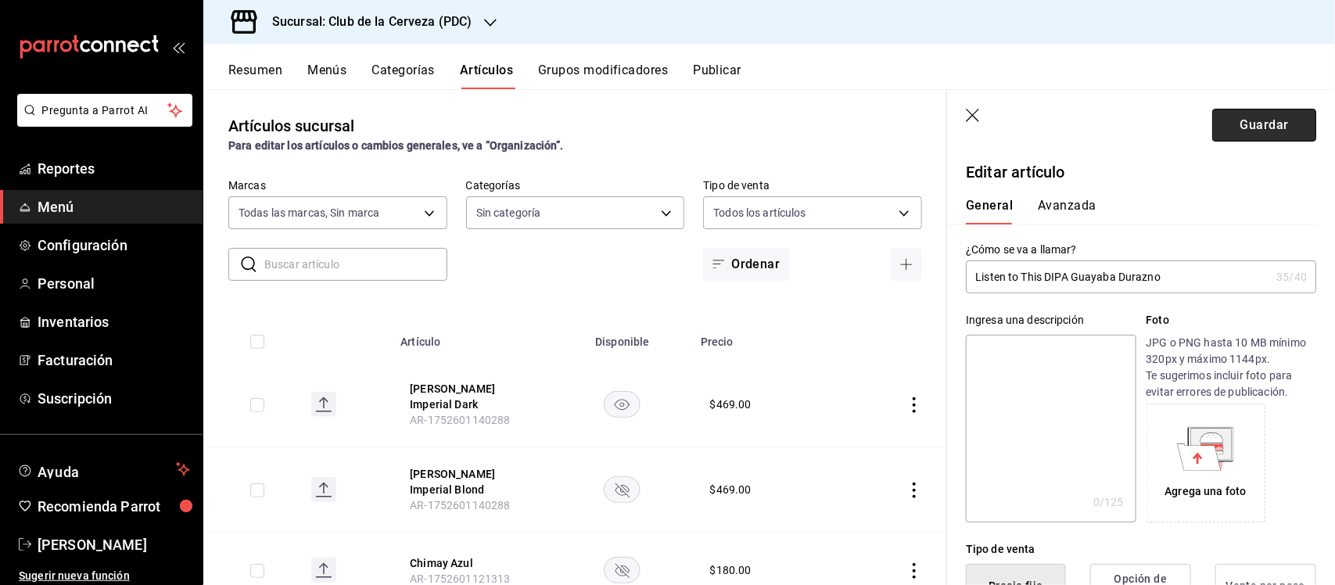
click at [1251, 120] on button "Guardar" at bounding box center [1264, 125] width 104 height 33
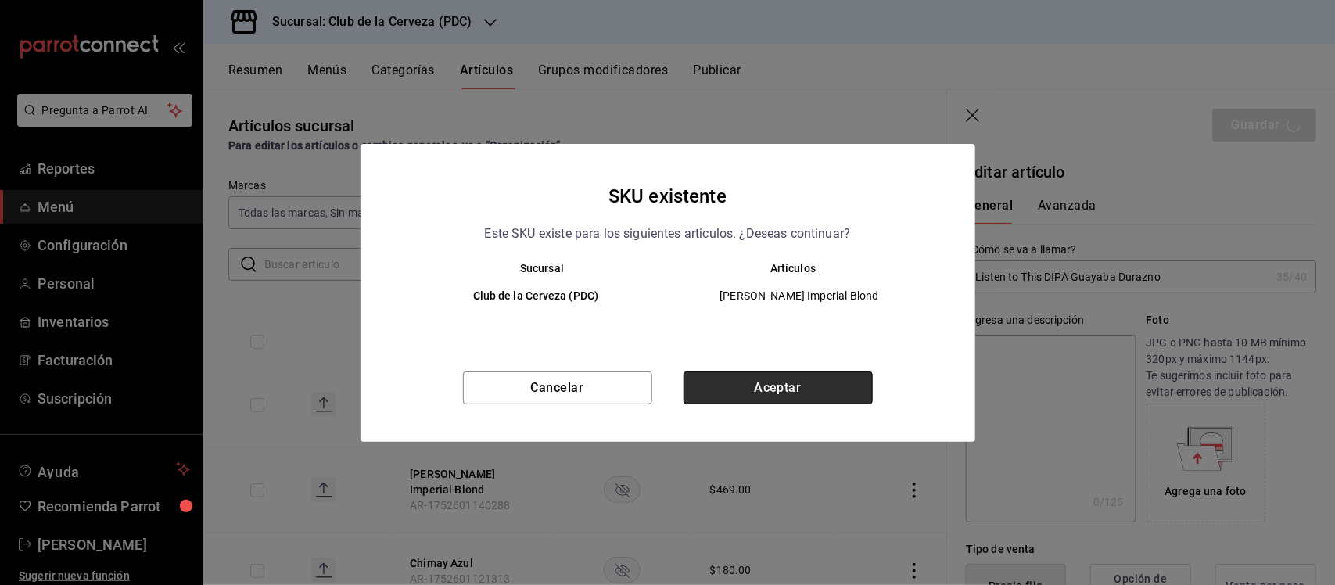
click at [801, 376] on button "Aceptar" at bounding box center [777, 387] width 189 height 33
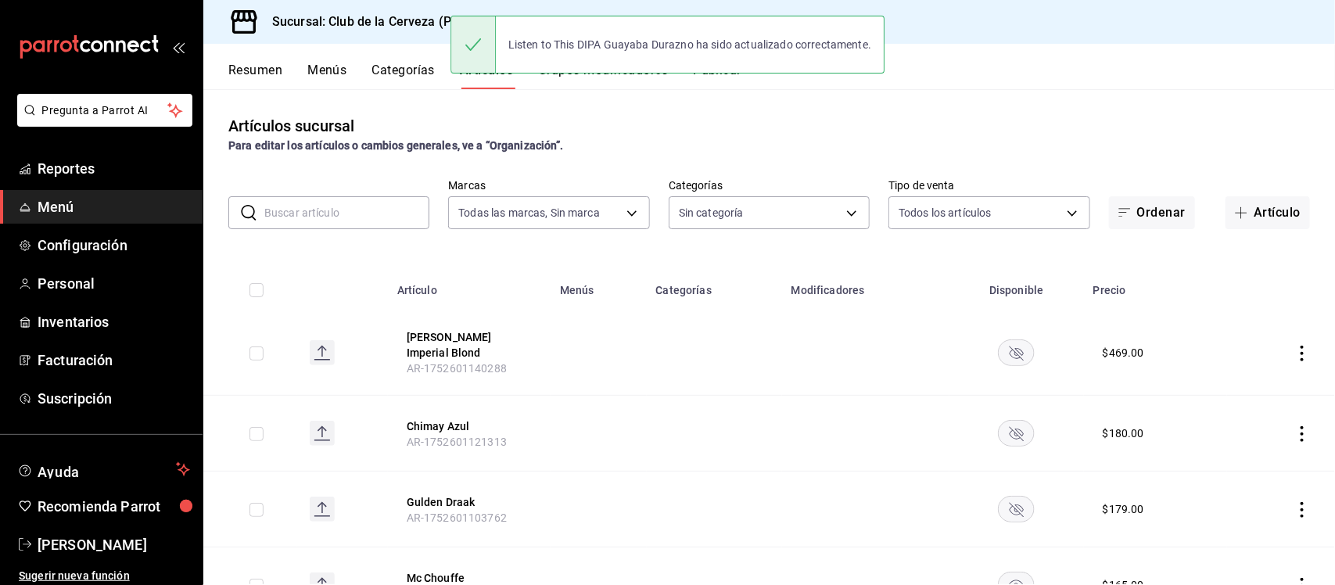
click at [340, 219] on input "text" at bounding box center [346, 212] width 165 height 31
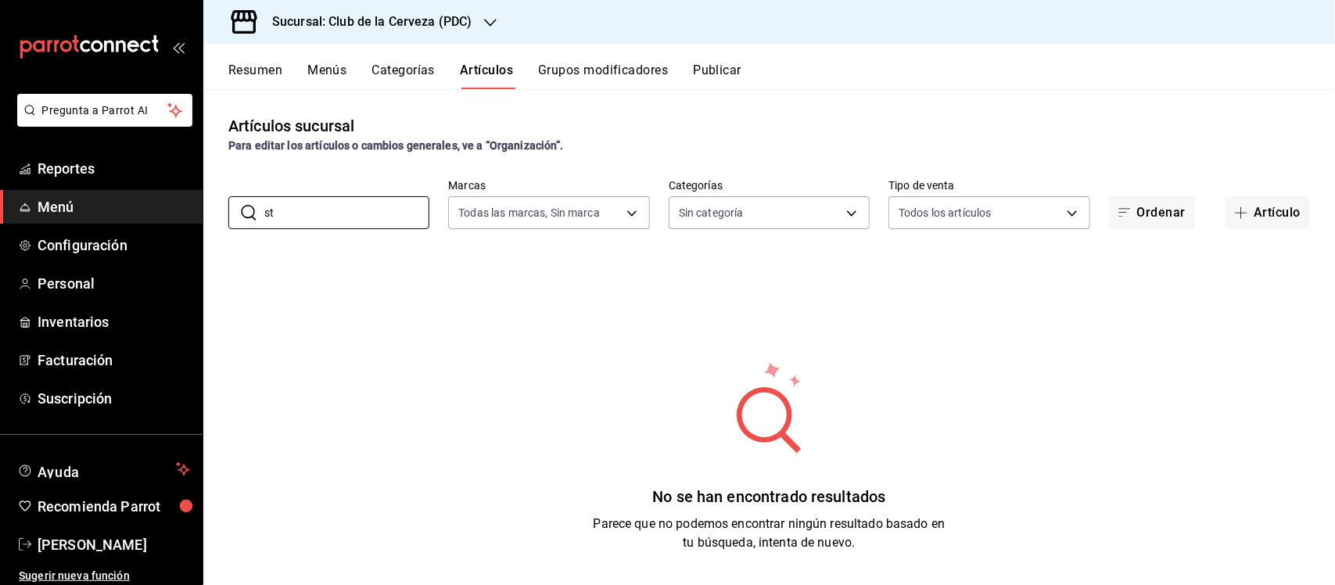
type input "s"
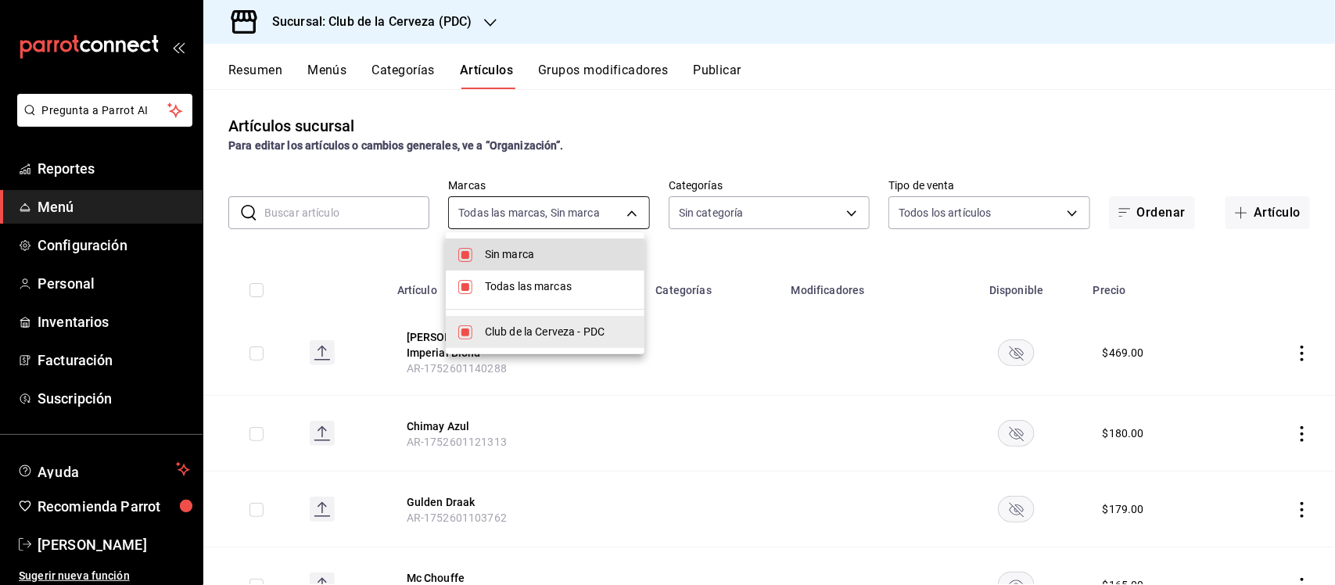
click at [611, 207] on body "Pregunta a Parrot AI Reportes Menú Configuración Personal Inventarios Facturaci…" at bounding box center [667, 292] width 1335 height 585
click at [697, 213] on div at bounding box center [667, 292] width 1335 height 585
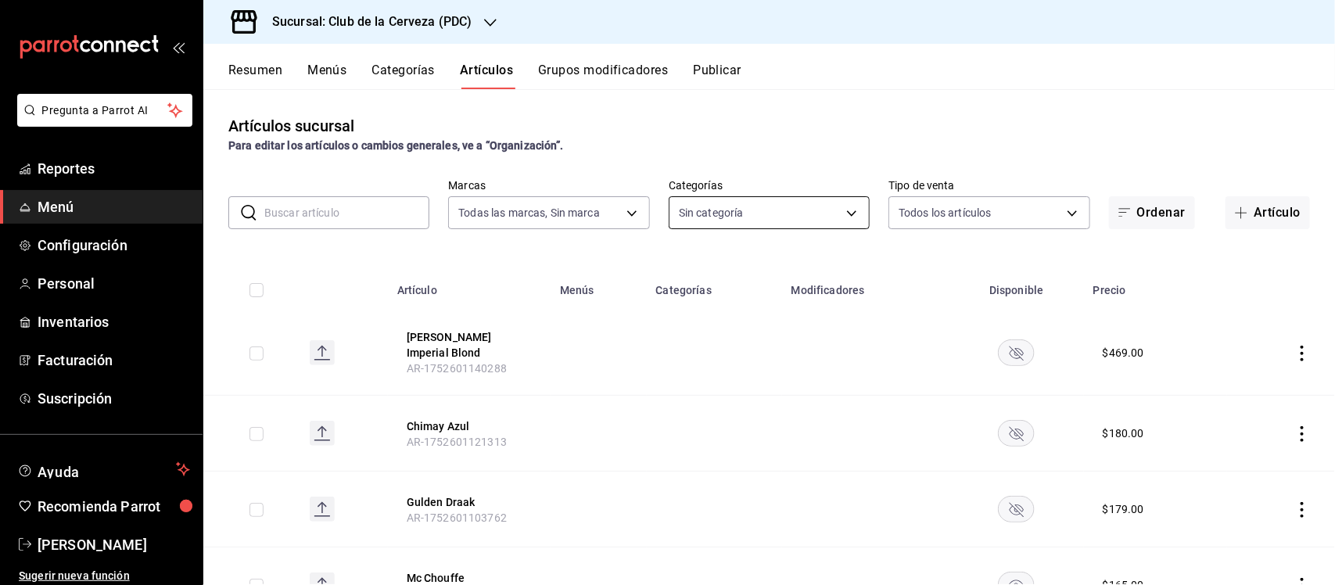
click at [705, 213] on body "Pregunta a Parrot AI Reportes Menú Configuración Personal Inventarios Facturaci…" at bounding box center [667, 292] width 1335 height 585
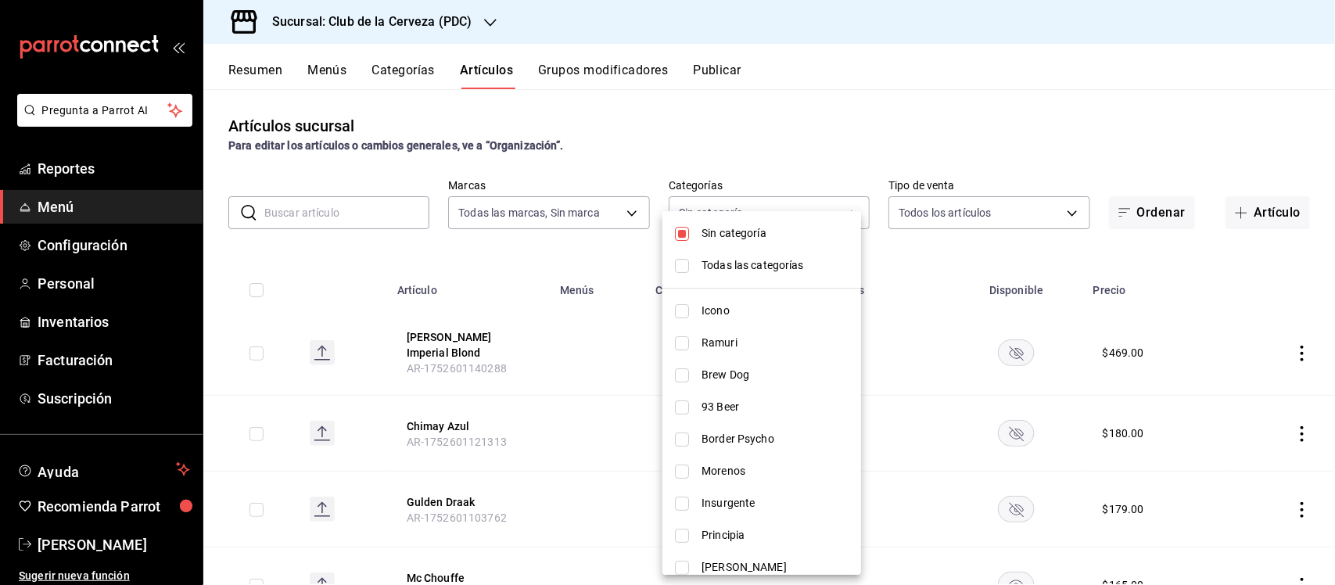
click at [682, 260] on input "checkbox" at bounding box center [682, 266] width 14 height 14
checkbox input "true"
type input "55df0106-6b58-4009-a6ff-368341354358,45d8c1d5-9479-4238-aecb-adf5feb43ad5,65631…"
checkbox input "true"
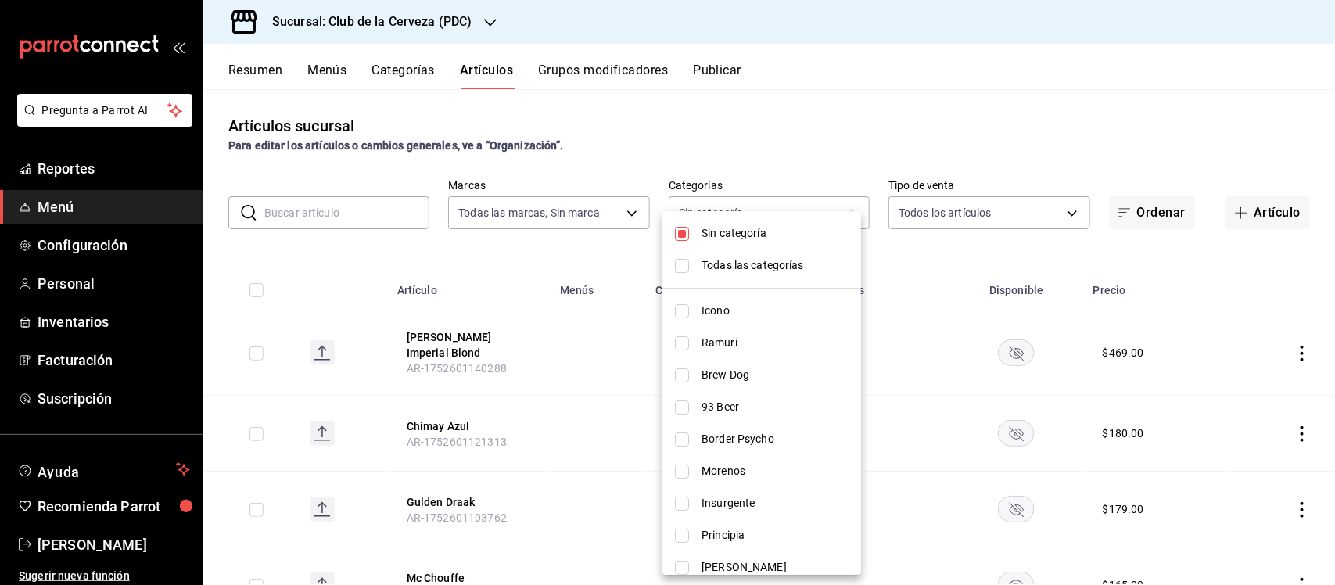
checkbox input "true"
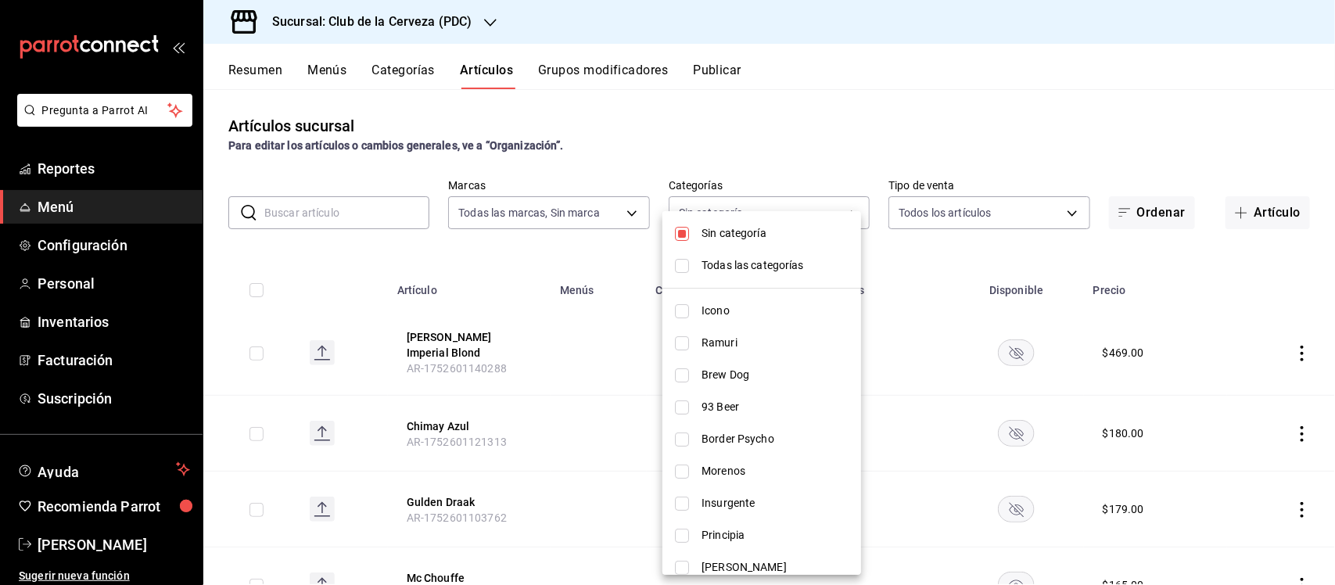
checkbox input "true"
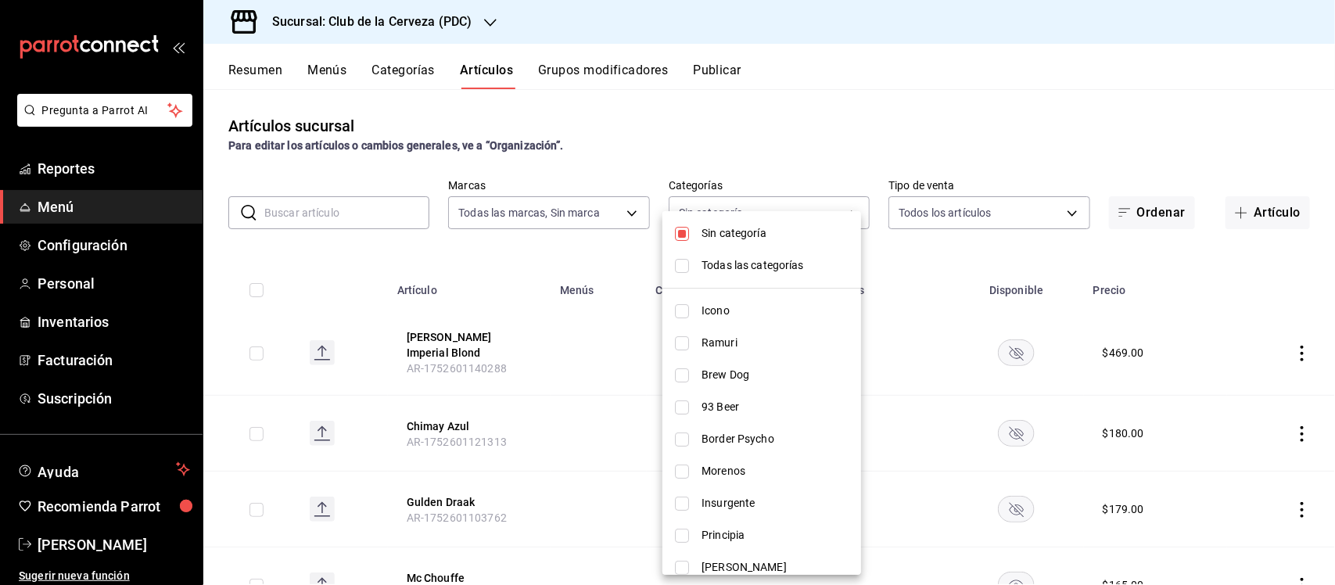
checkbox input "true"
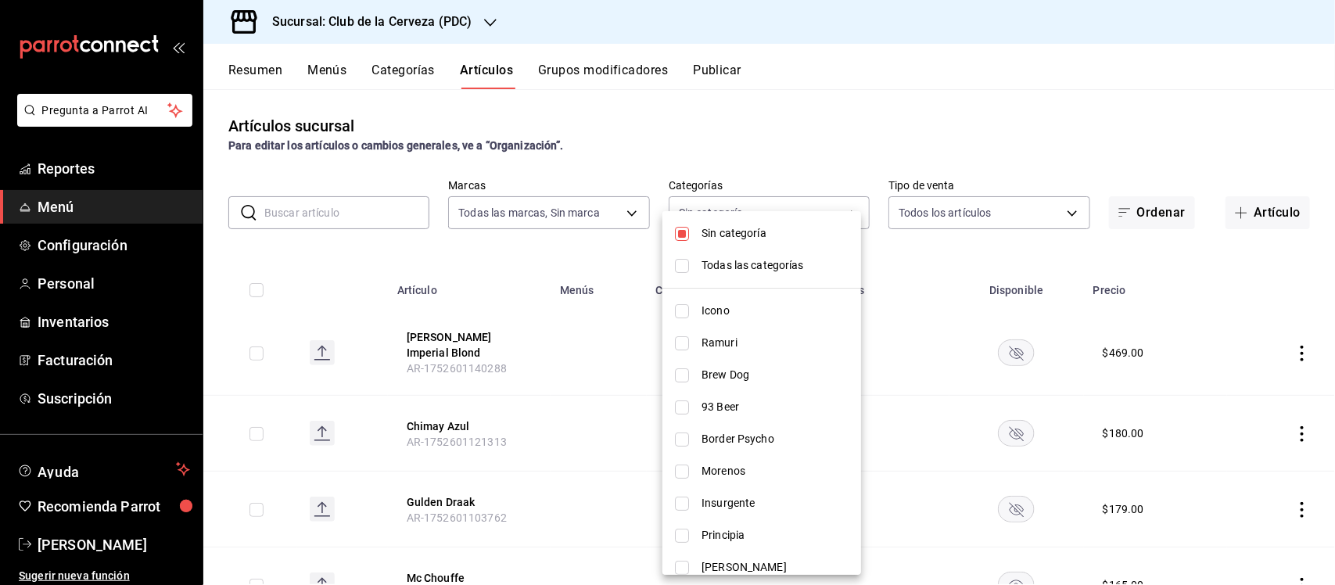
checkbox input "true"
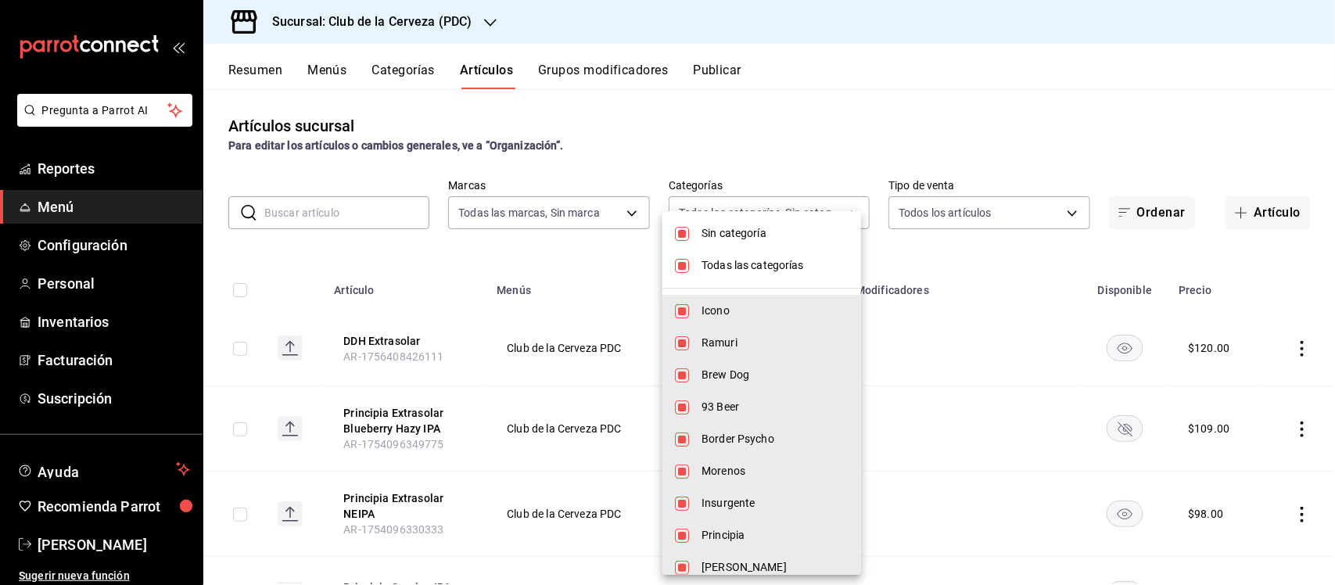
click at [368, 211] on div at bounding box center [667, 292] width 1335 height 585
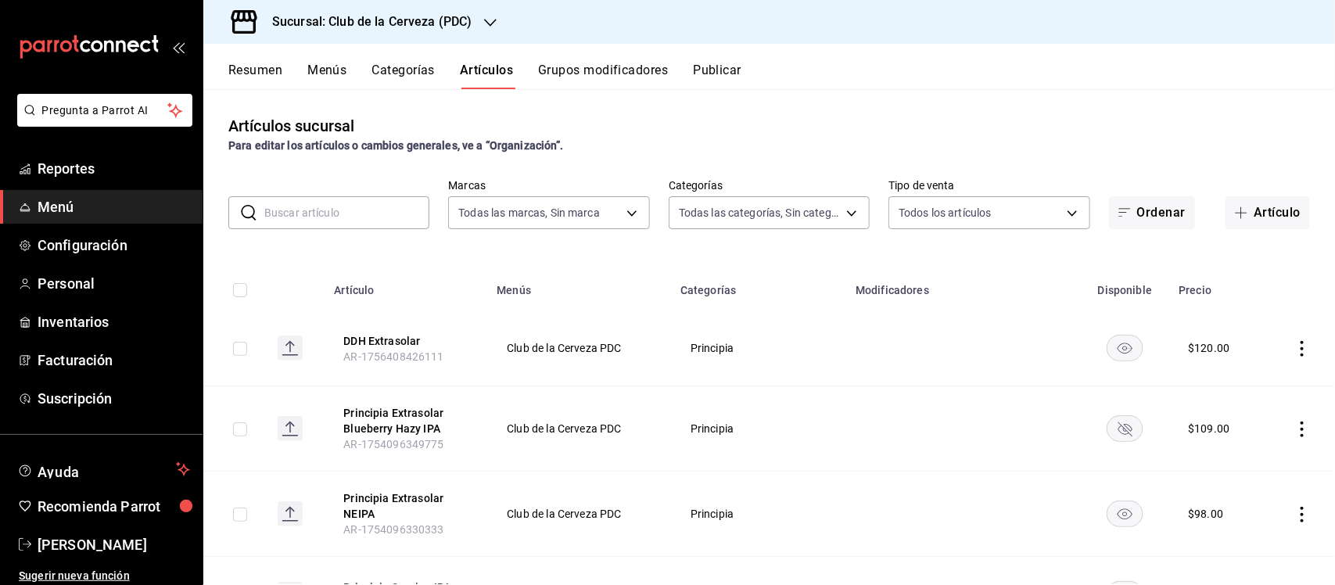
click at [369, 210] on input "text" at bounding box center [346, 212] width 165 height 31
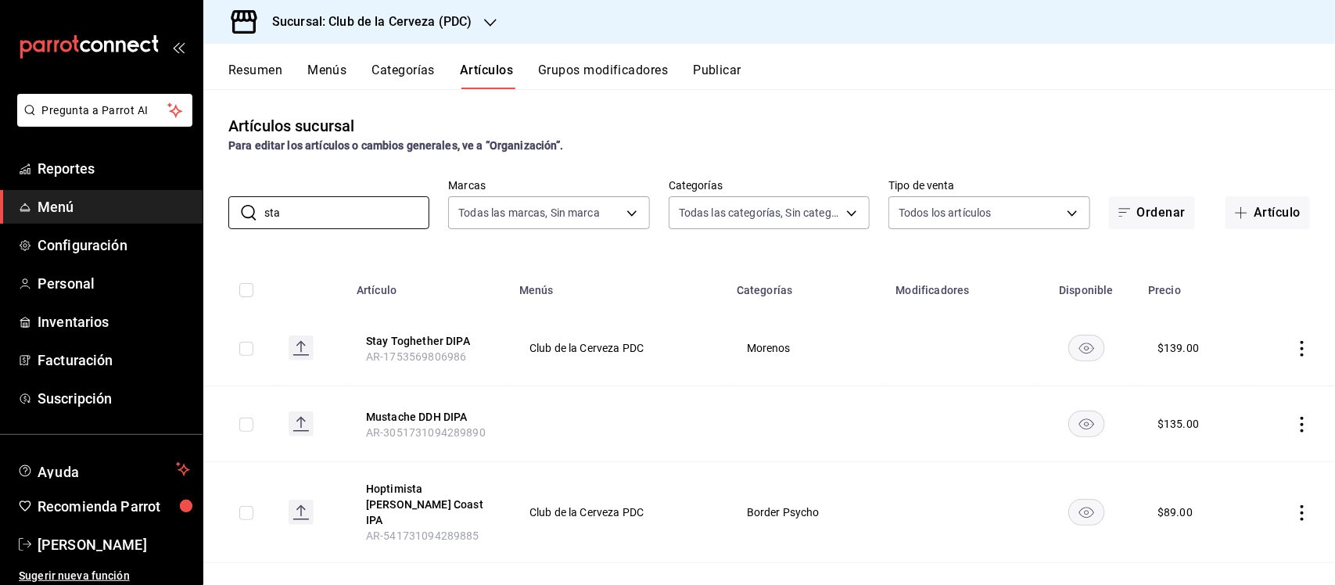
type input "sta"
click at [1294, 425] on icon "actions" at bounding box center [1302, 425] width 16 height 16
click at [1251, 460] on span "Editar" at bounding box center [1241, 461] width 41 height 16
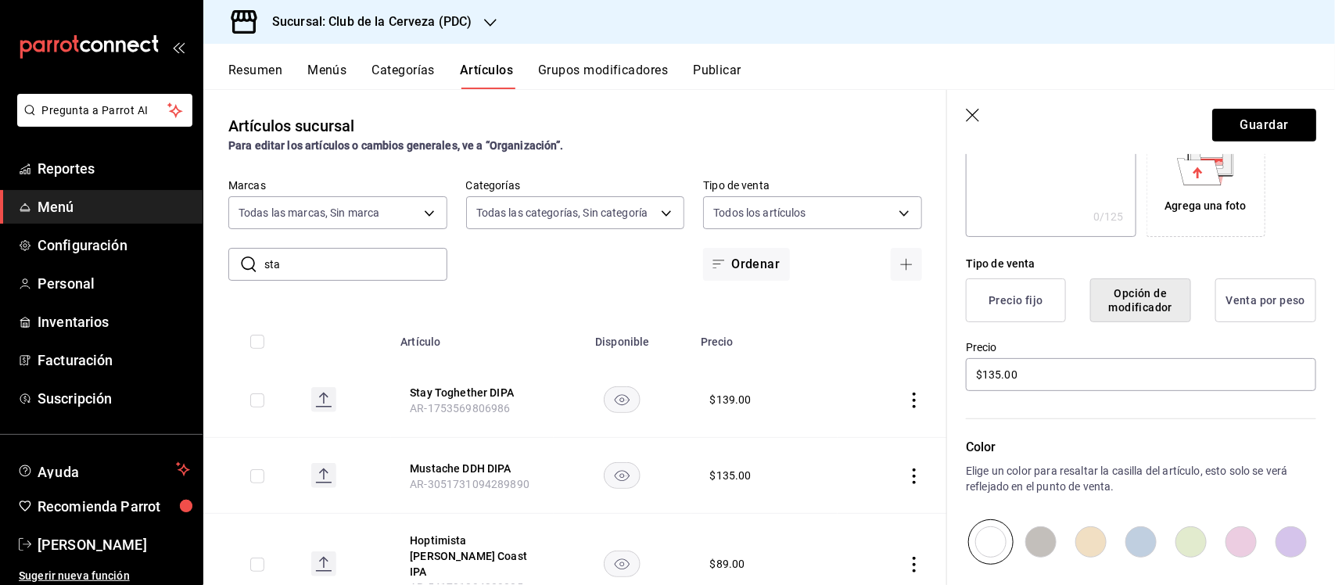
scroll to position [293, 0]
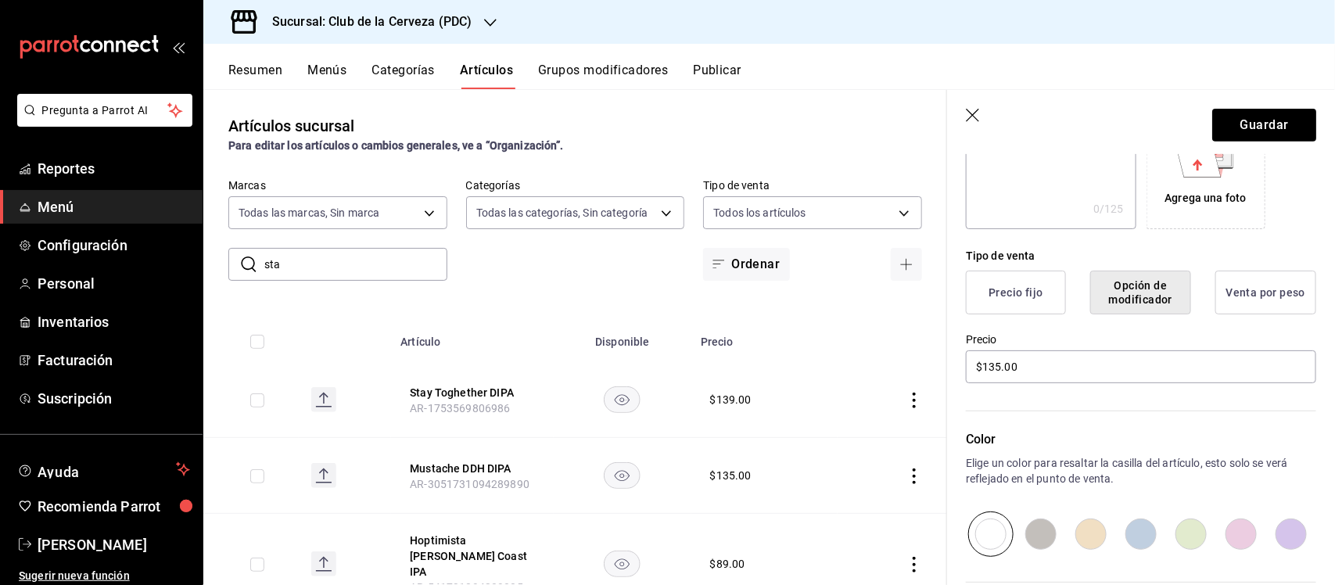
type input "Hazy Lines Hazy IPA"
click at [1072, 368] on input "$135.00" at bounding box center [1141, 366] width 350 height 33
type input "$134.00"
click at [1019, 285] on button "Precio fijo" at bounding box center [1016, 293] width 100 height 44
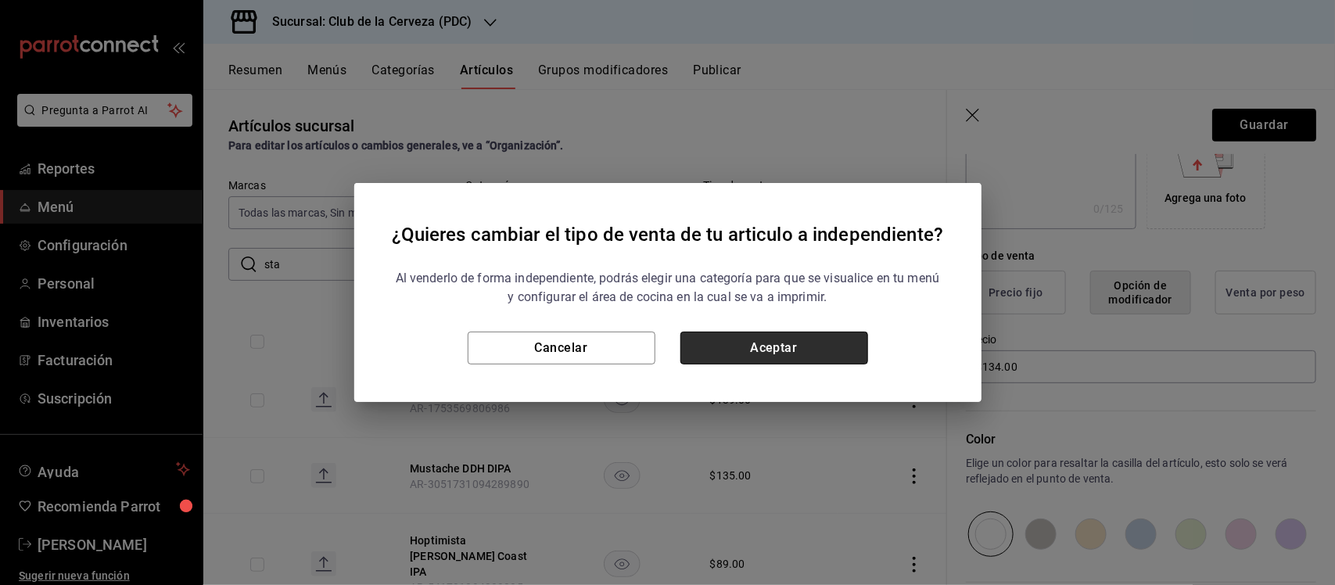
click at [847, 342] on button "Aceptar" at bounding box center [774, 348] width 188 height 33
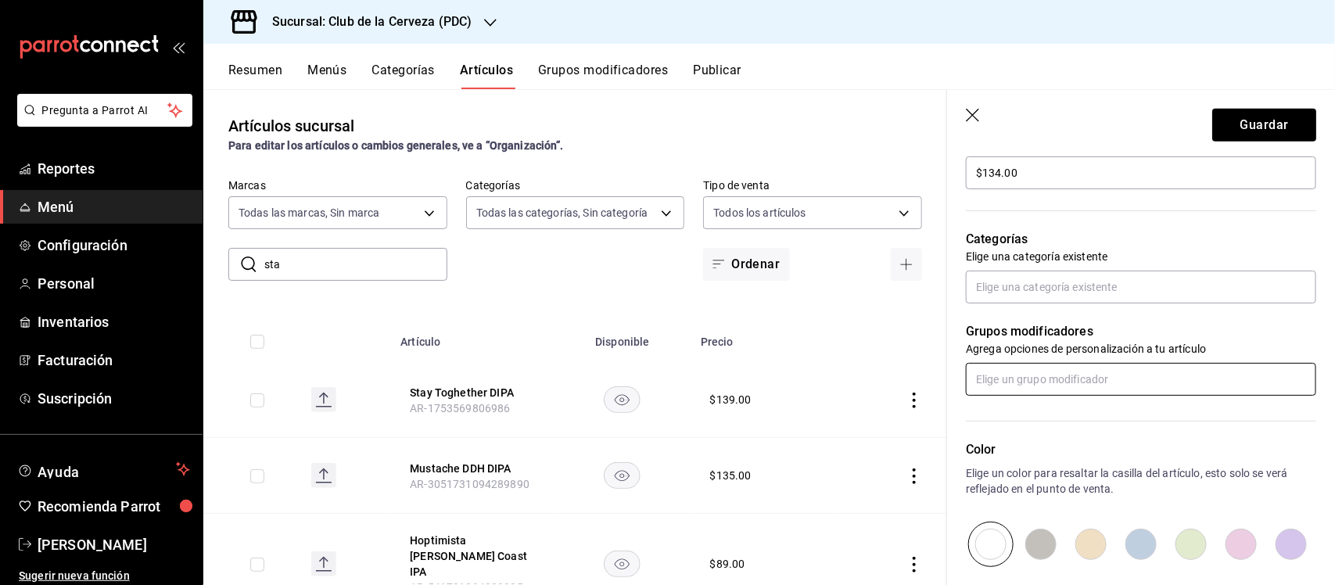
scroll to position [489, 0]
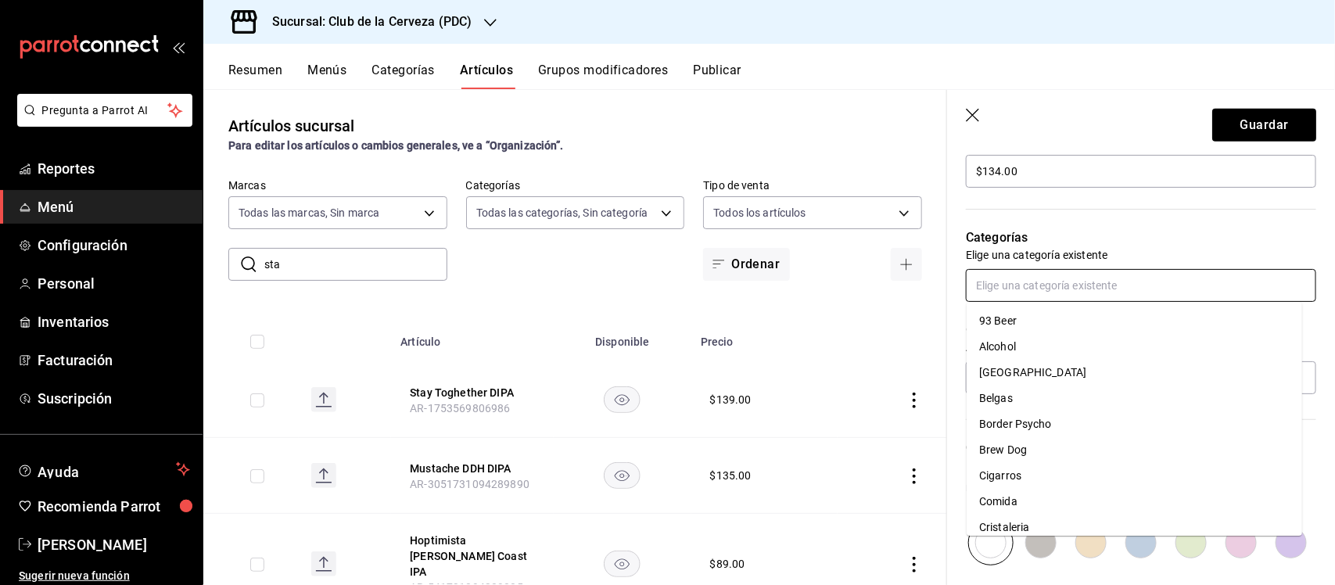
click at [1085, 289] on input "text" at bounding box center [1141, 285] width 350 height 33
type input "[PERSON_NAME]"
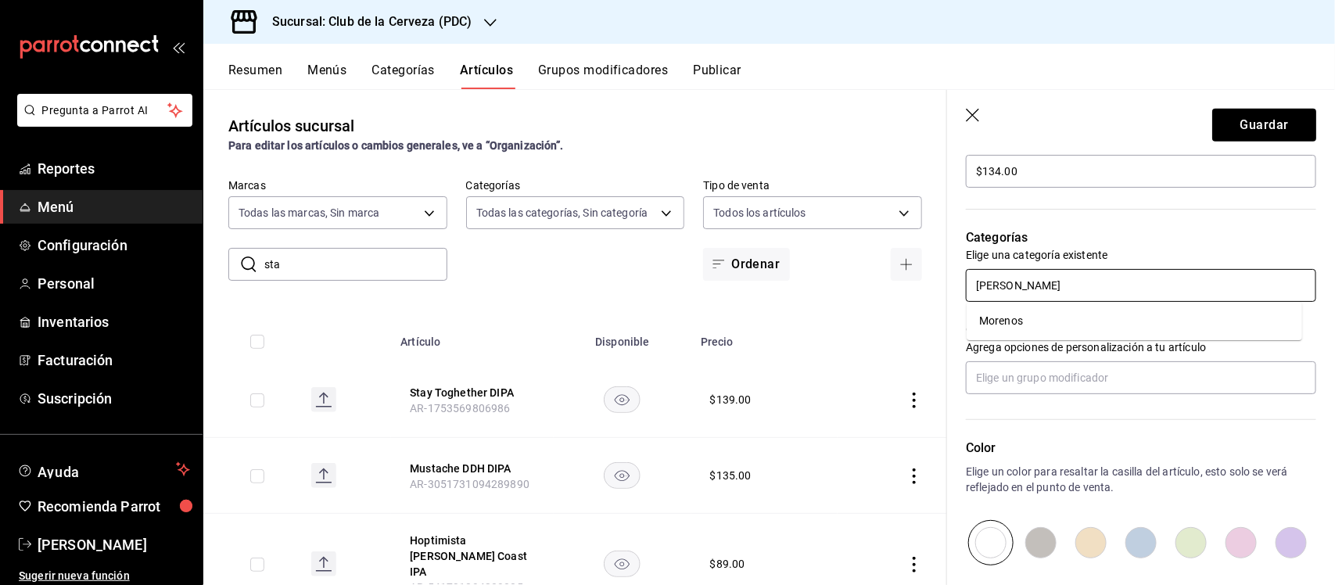
click at [1088, 324] on li "Morenos" at bounding box center [1133, 321] width 335 height 26
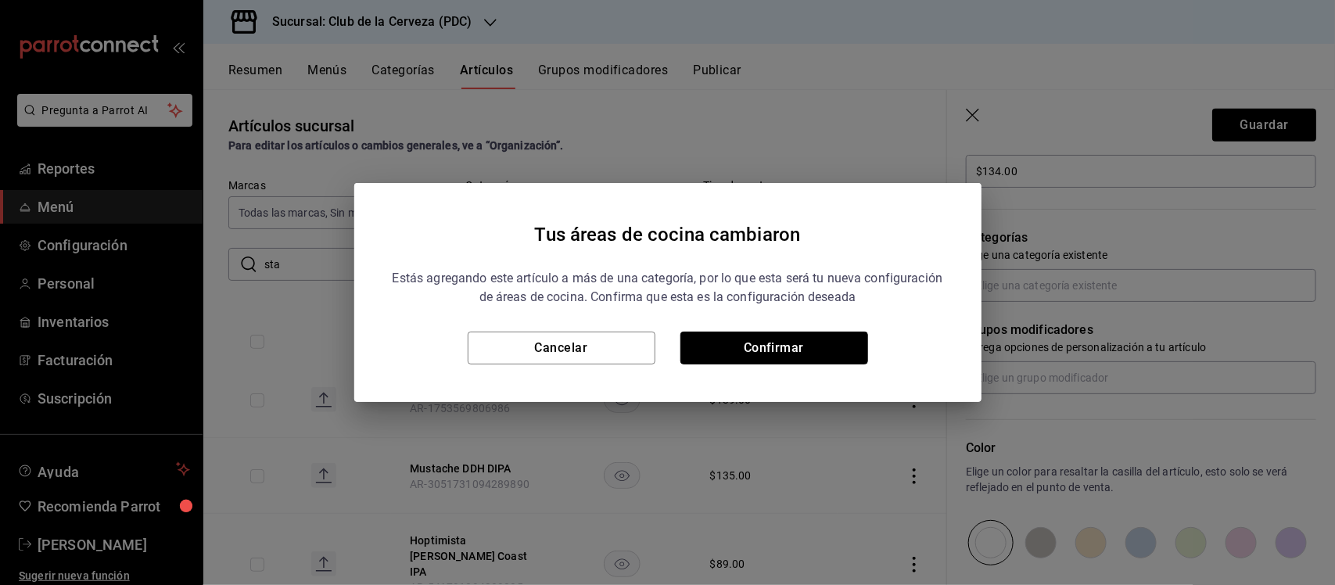
click at [834, 348] on button "Confirmar" at bounding box center [774, 348] width 188 height 33
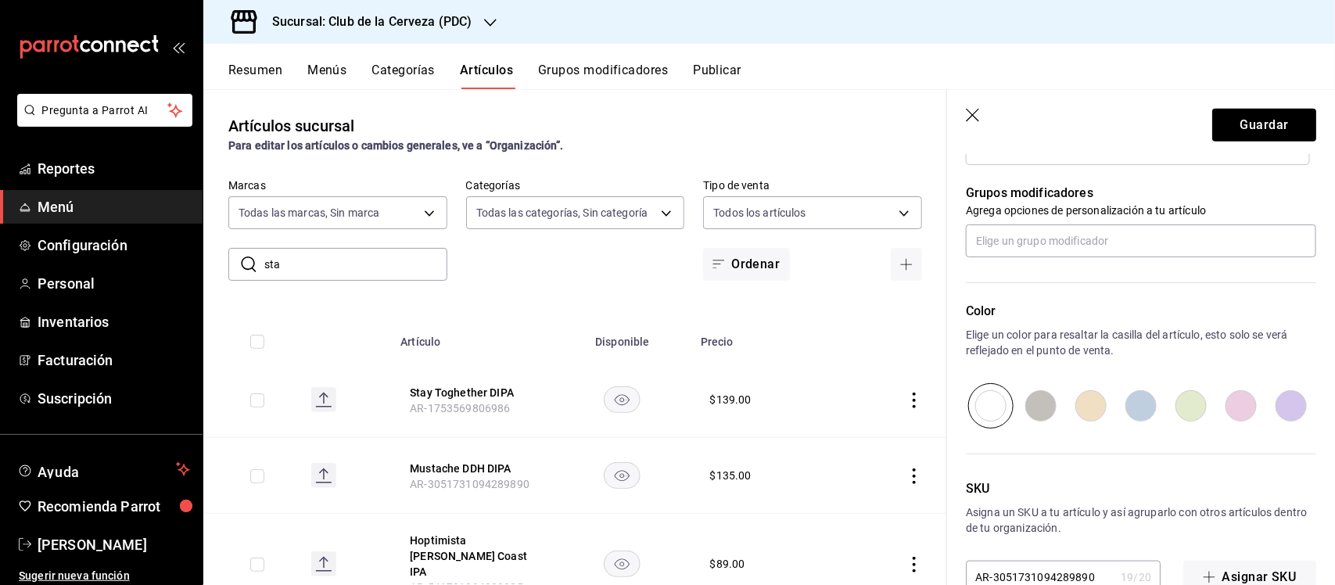
scroll to position [717, 0]
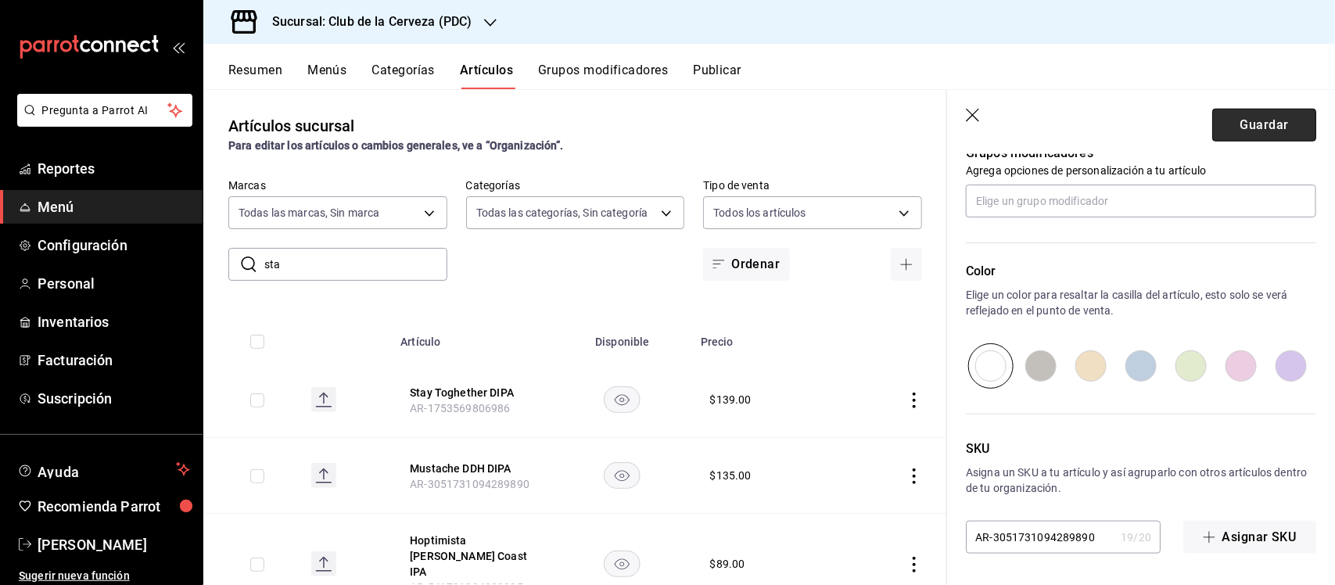
click at [1282, 125] on button "Guardar" at bounding box center [1264, 125] width 104 height 33
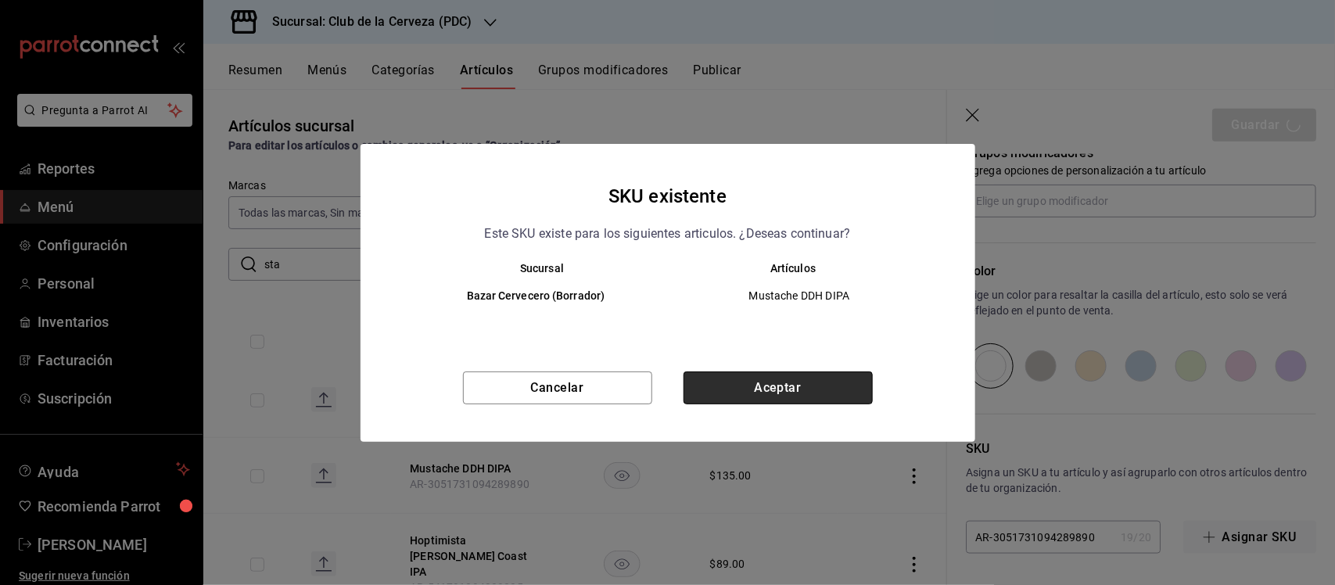
click at [823, 379] on button "Aceptar" at bounding box center [777, 387] width 189 height 33
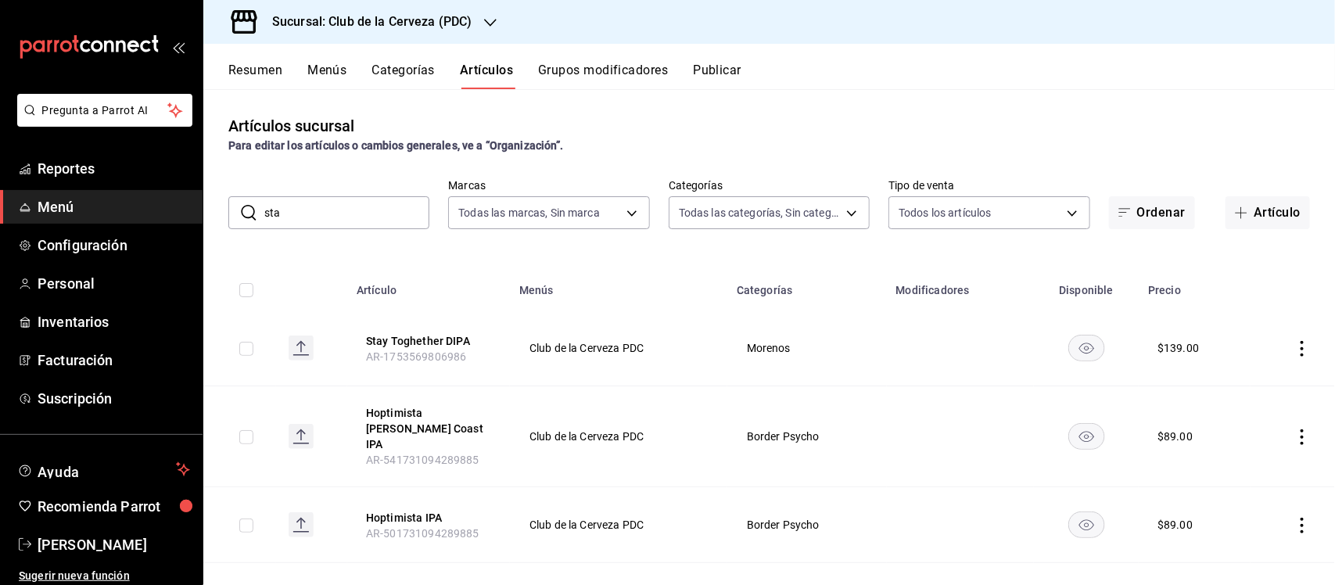
click at [379, 74] on button "Categorías" at bounding box center [403, 76] width 63 height 27
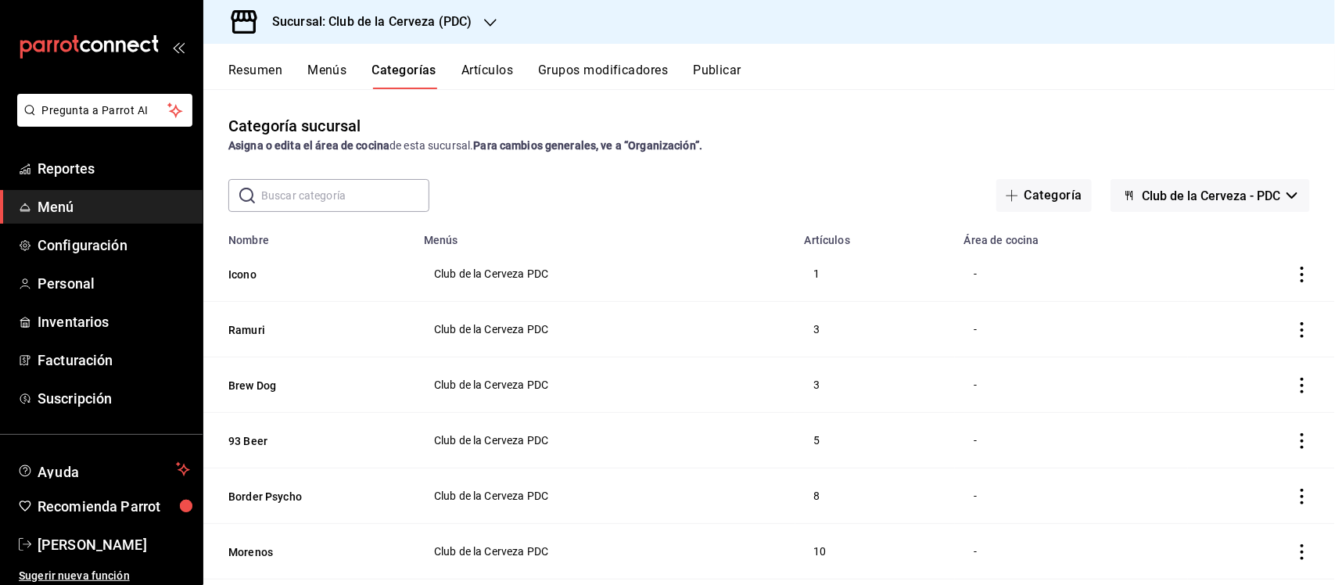
click at [377, 197] on input "text" at bounding box center [345, 195] width 168 height 31
type input "[PERSON_NAME]"
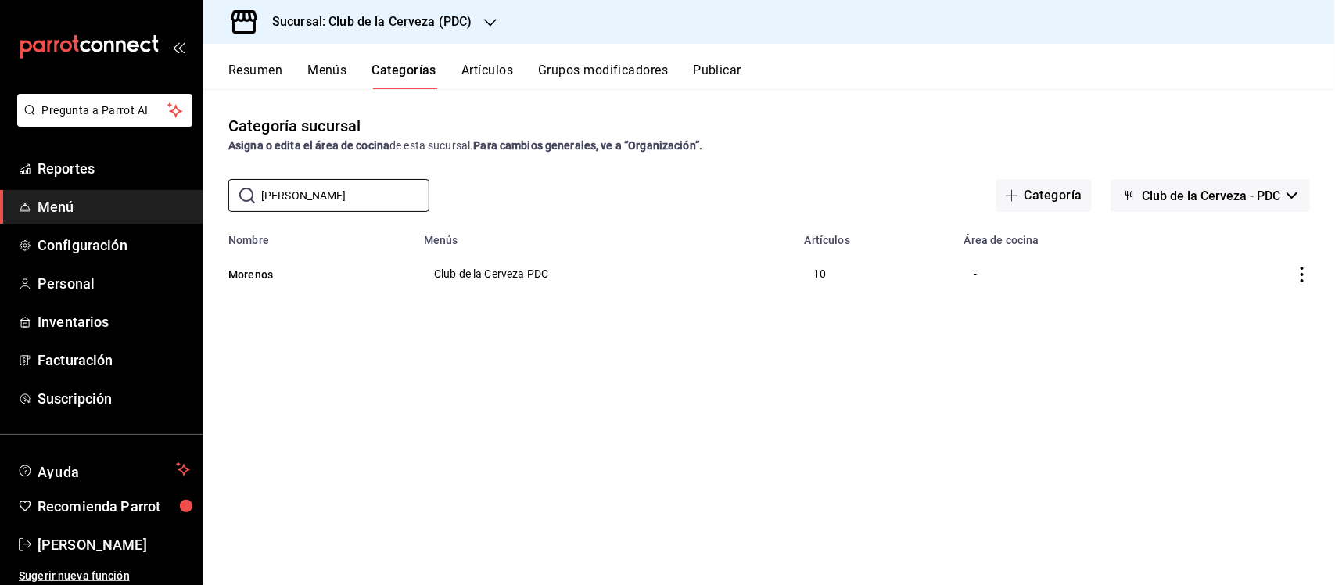
click at [1311, 271] on td "categoriesTable" at bounding box center [1261, 273] width 147 height 55
click at [1303, 270] on icon "actions" at bounding box center [1302, 275] width 16 height 16
click at [1269, 317] on span "Editar" at bounding box center [1255, 311] width 41 height 16
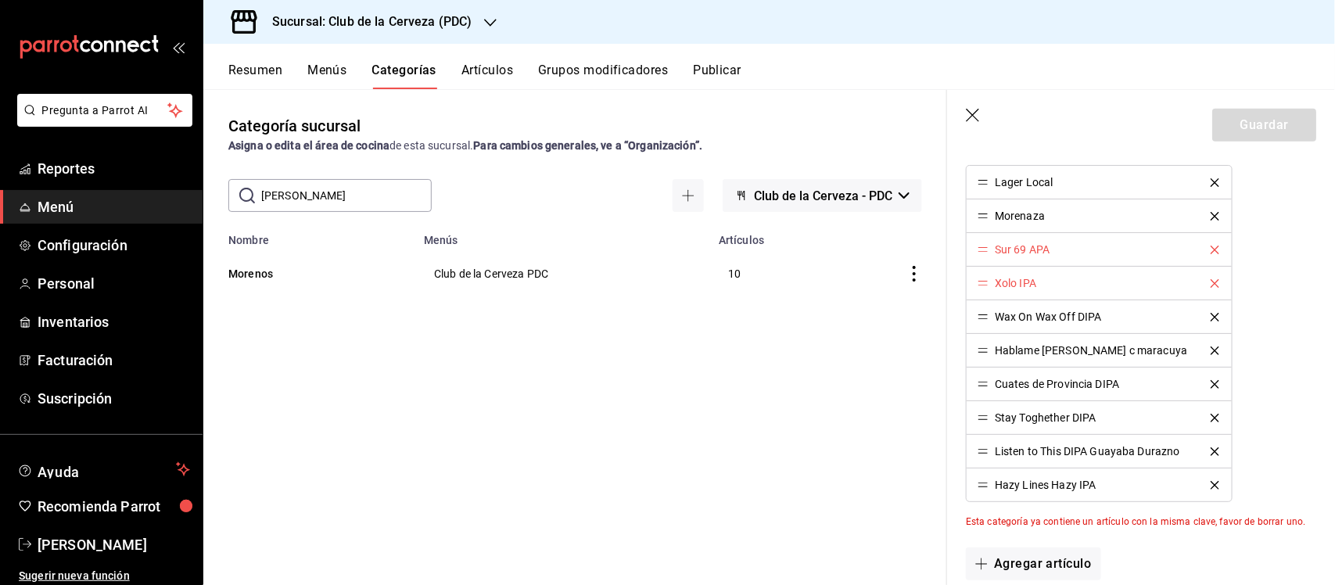
scroll to position [489, 0]
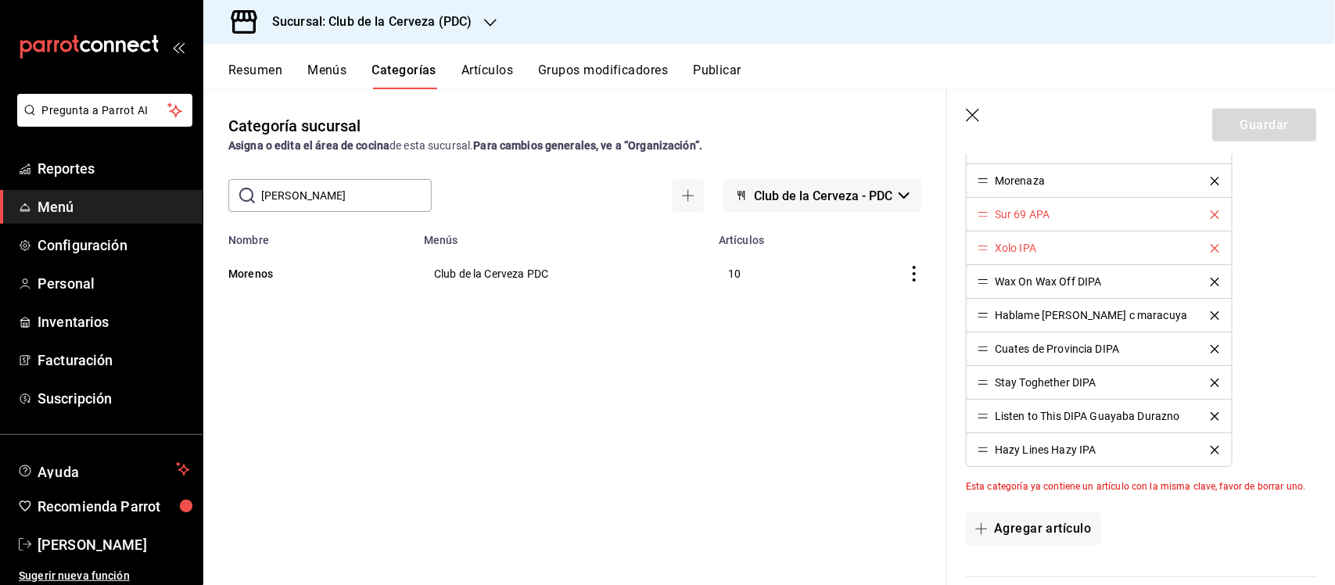
click at [978, 110] on icon "button" at bounding box center [974, 117] width 16 height 16
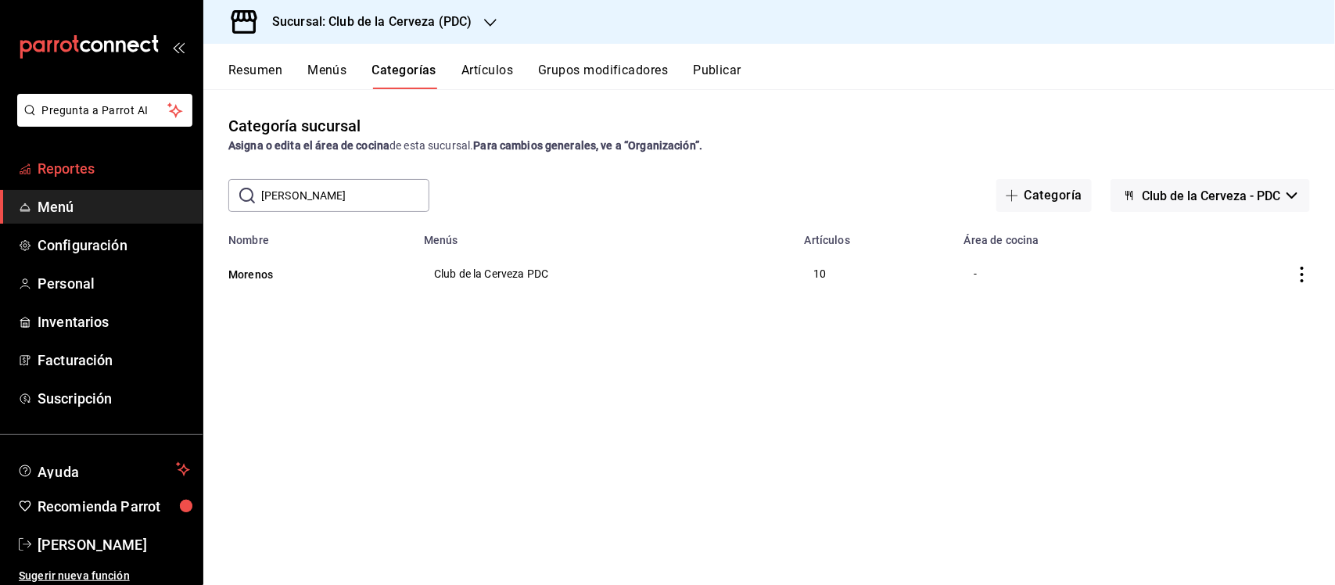
click at [71, 173] on span "Reportes" at bounding box center [114, 168] width 152 height 21
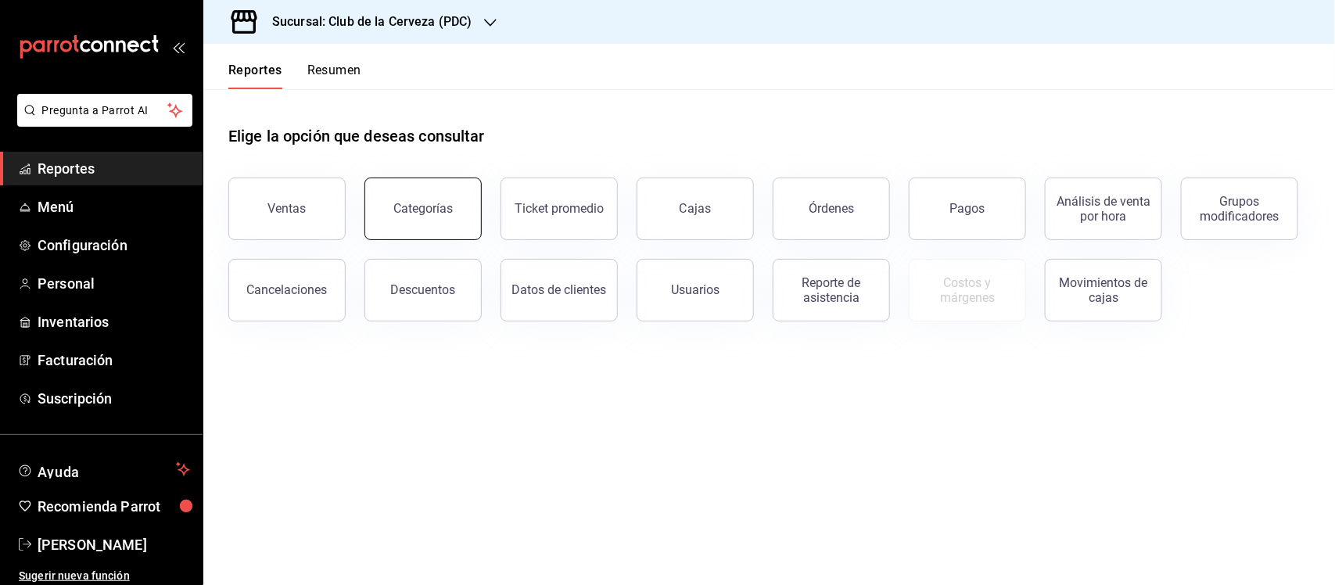
click at [431, 185] on button "Categorías" at bounding box center [422, 208] width 117 height 63
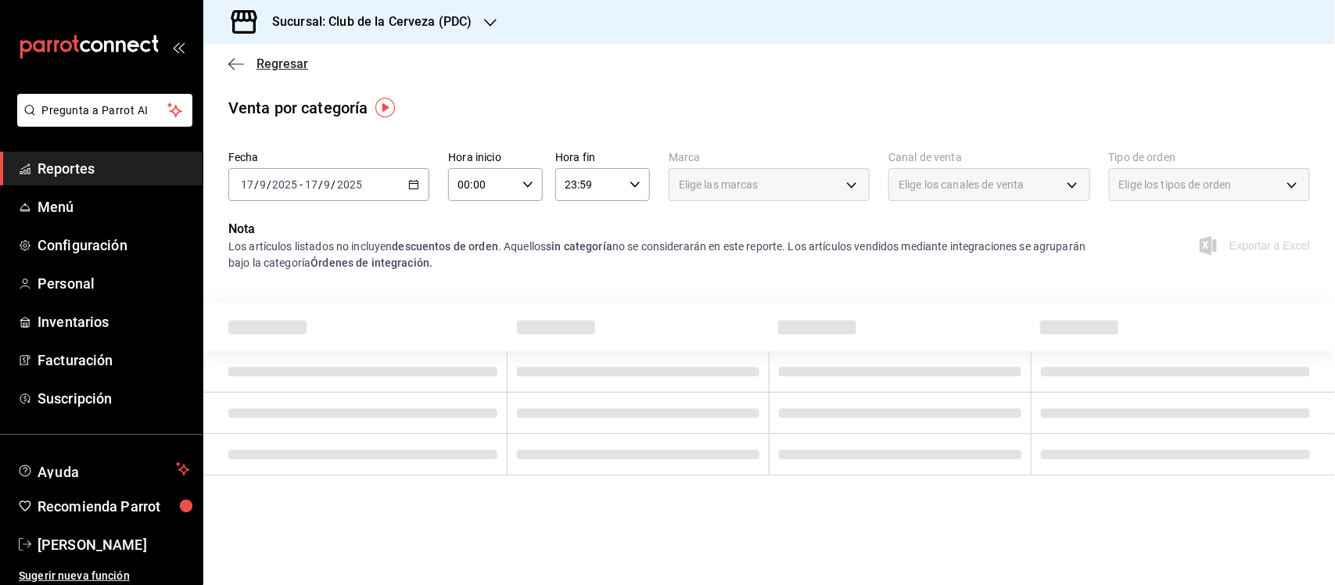
click at [231, 66] on icon "button" at bounding box center [236, 64] width 16 height 14
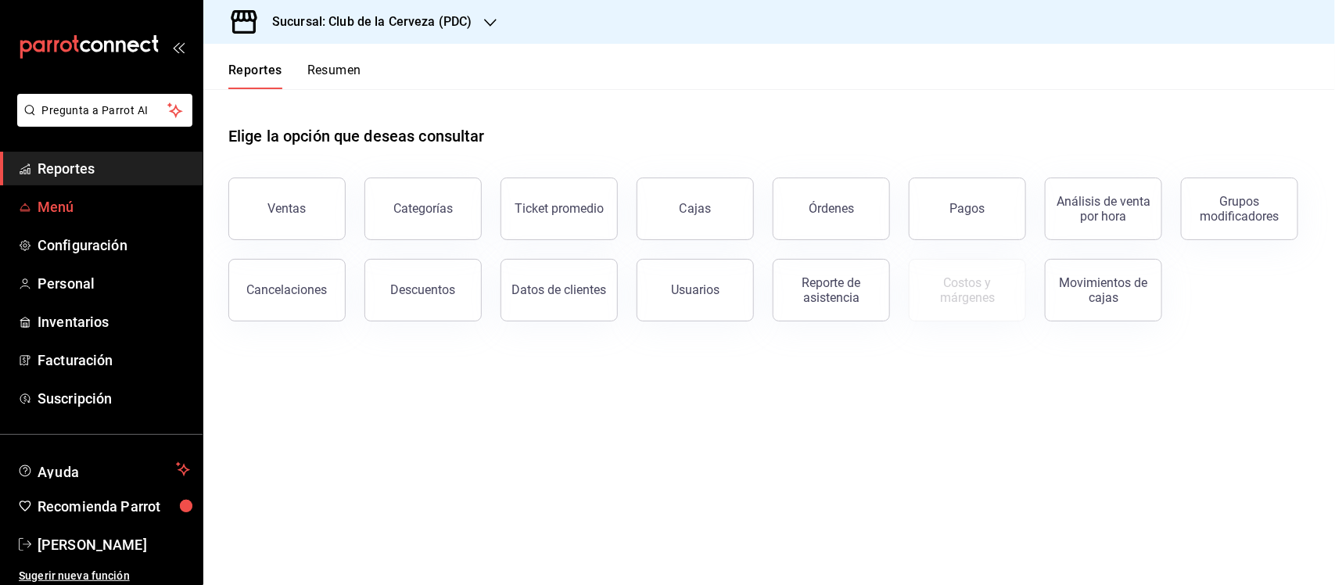
click at [91, 213] on span "Menú" at bounding box center [114, 206] width 152 height 21
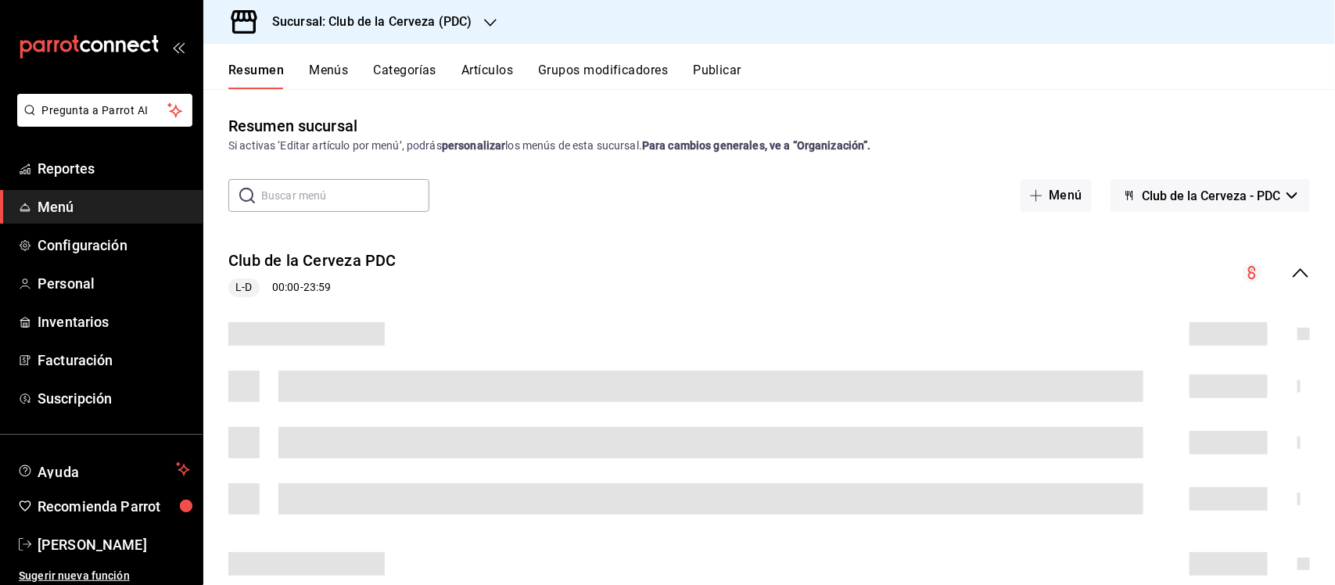
click at [411, 71] on button "Categorías" at bounding box center [405, 76] width 63 height 27
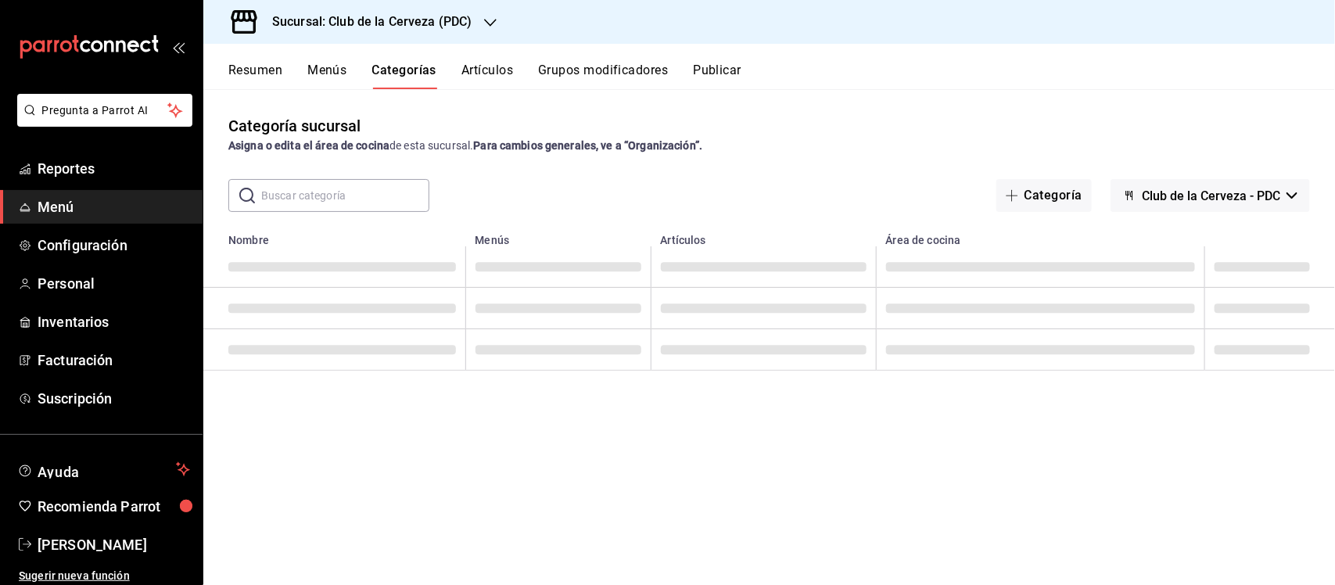
click at [403, 186] on input "text" at bounding box center [345, 195] width 168 height 31
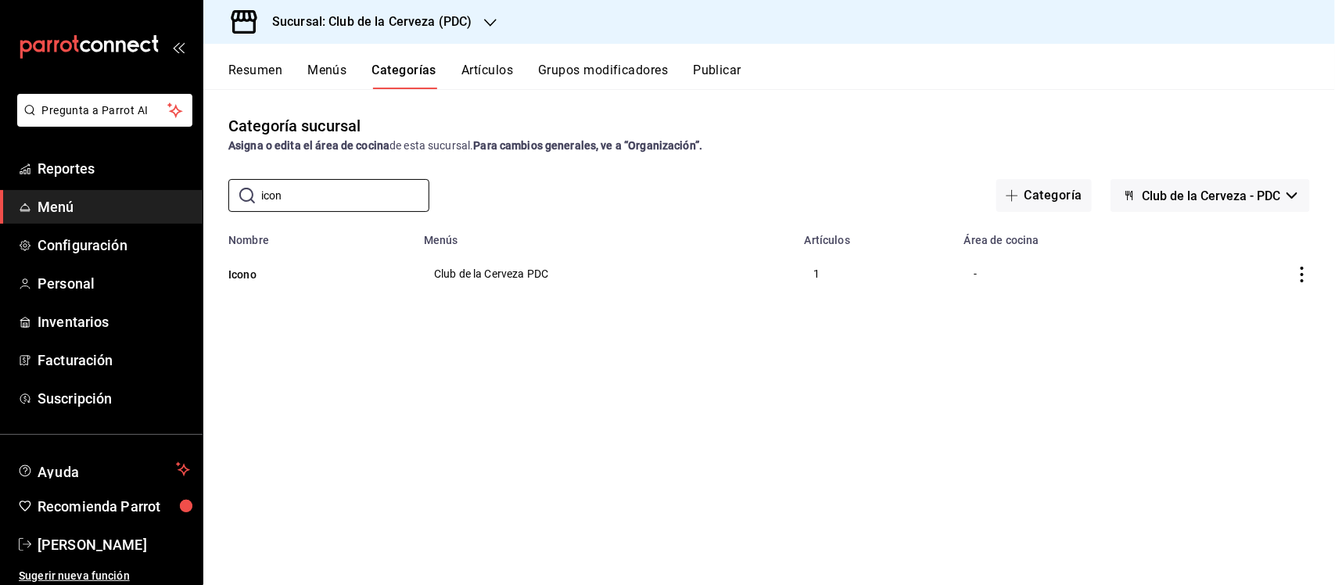
type input "icon"
click at [1300, 271] on icon "actions" at bounding box center [1302, 275] width 16 height 16
click at [481, 68] on div at bounding box center [667, 292] width 1335 height 585
click at [481, 68] on button "Artículos" at bounding box center [487, 76] width 52 height 27
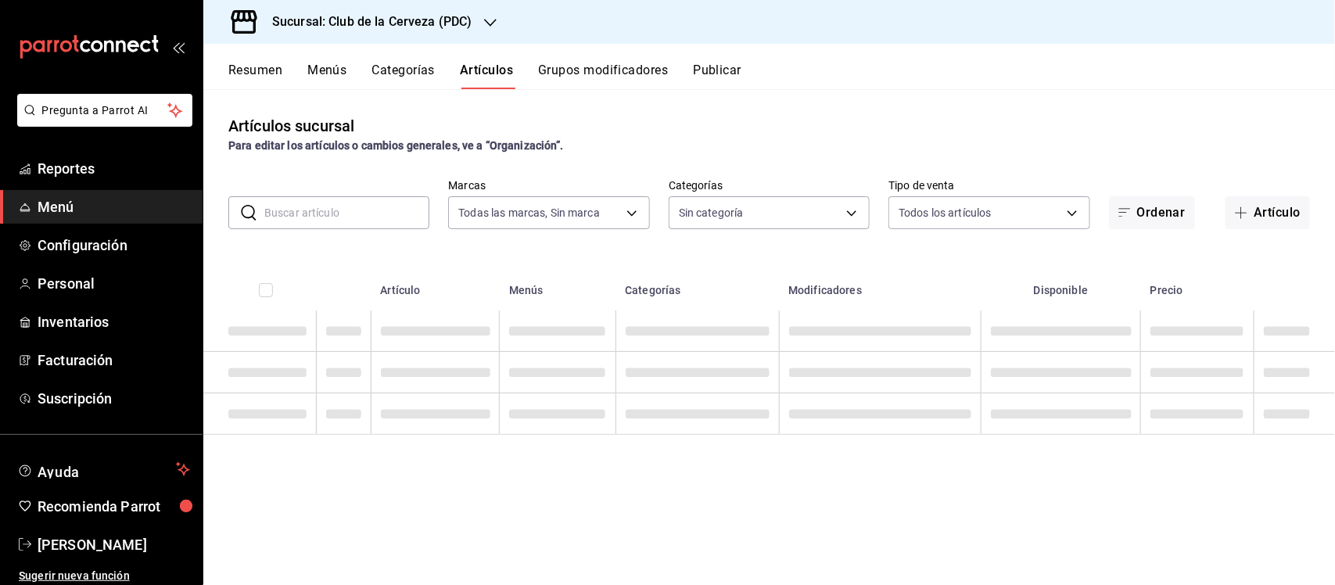
type input "fbe637ac-66ad-4202-895b-0eb83fea6a9d"
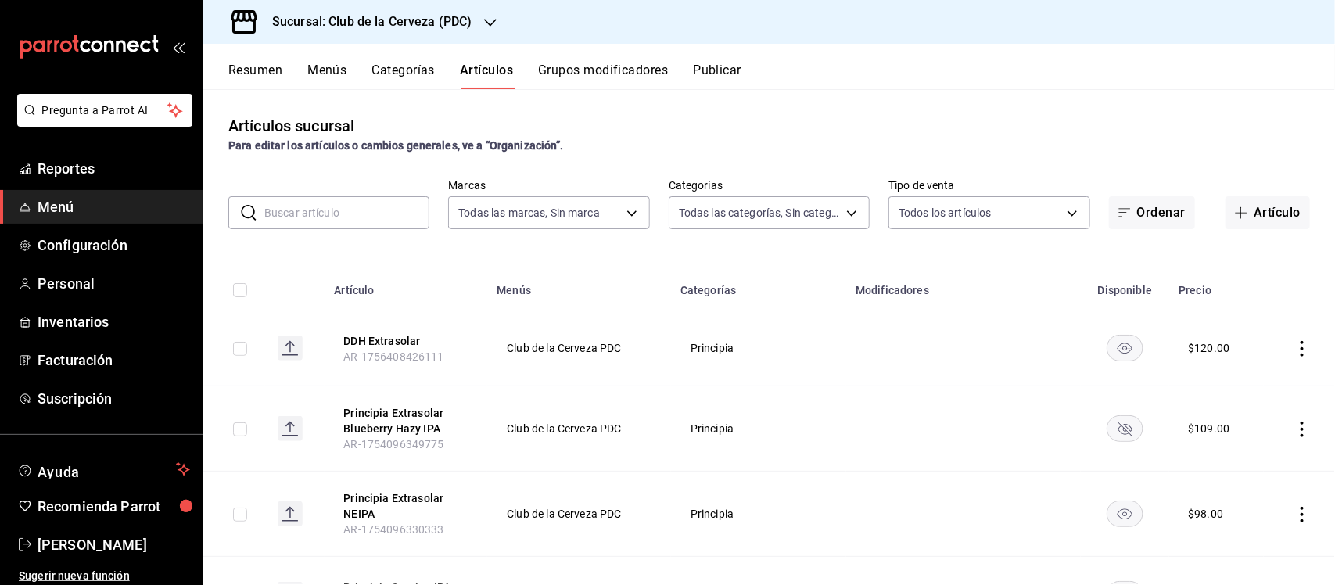
type input "55df0106-6b58-4009-a6ff-368341354358,45d8c1d5-9479-4238-aecb-adf5feb43ad5,65631…"
click at [697, 210] on body "Pregunta a Parrot AI Reportes Menú Configuración Personal Inventarios Facturaci…" at bounding box center [667, 292] width 1335 height 585
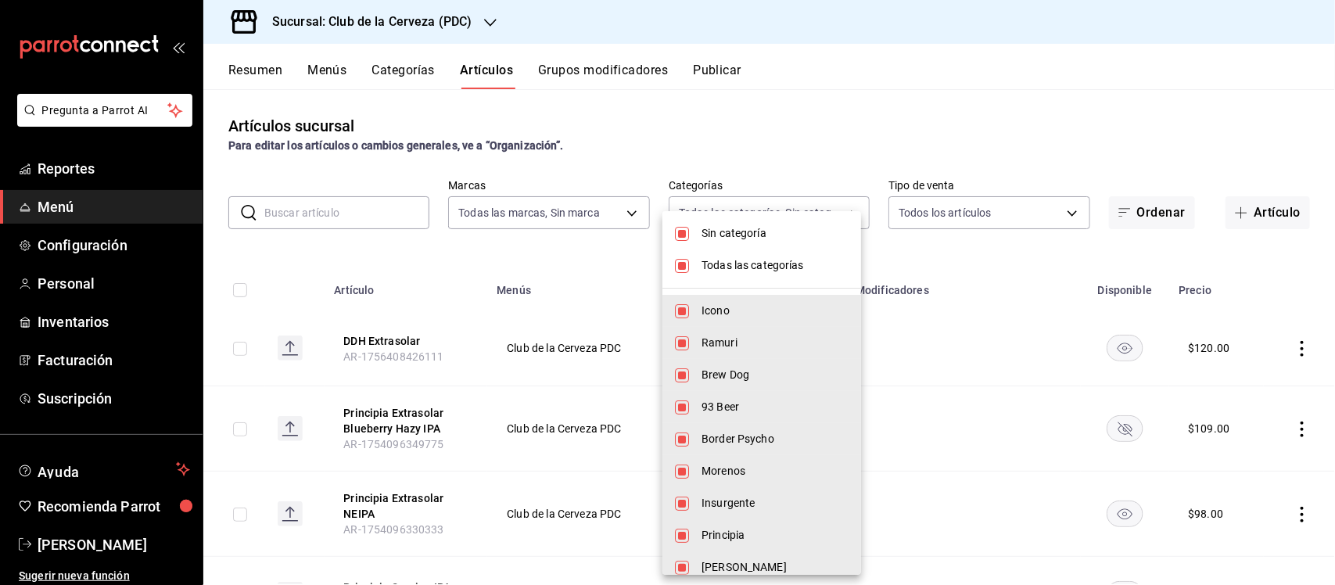
click at [677, 263] on input "checkbox" at bounding box center [682, 266] width 14 height 14
checkbox input "false"
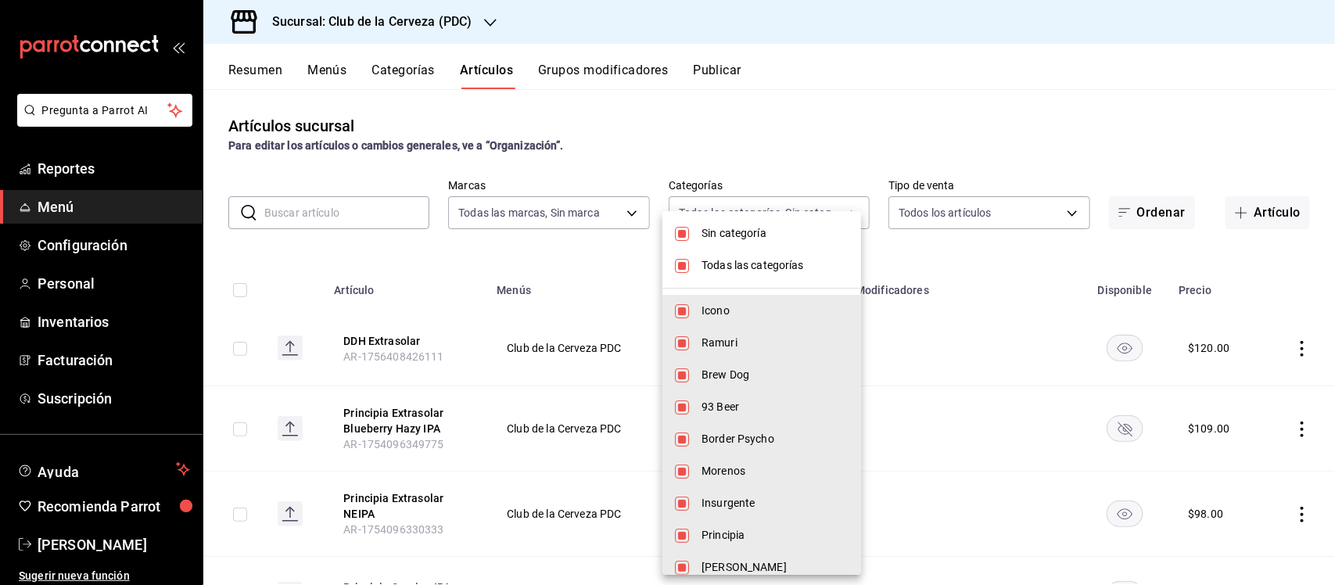
checkbox input "false"
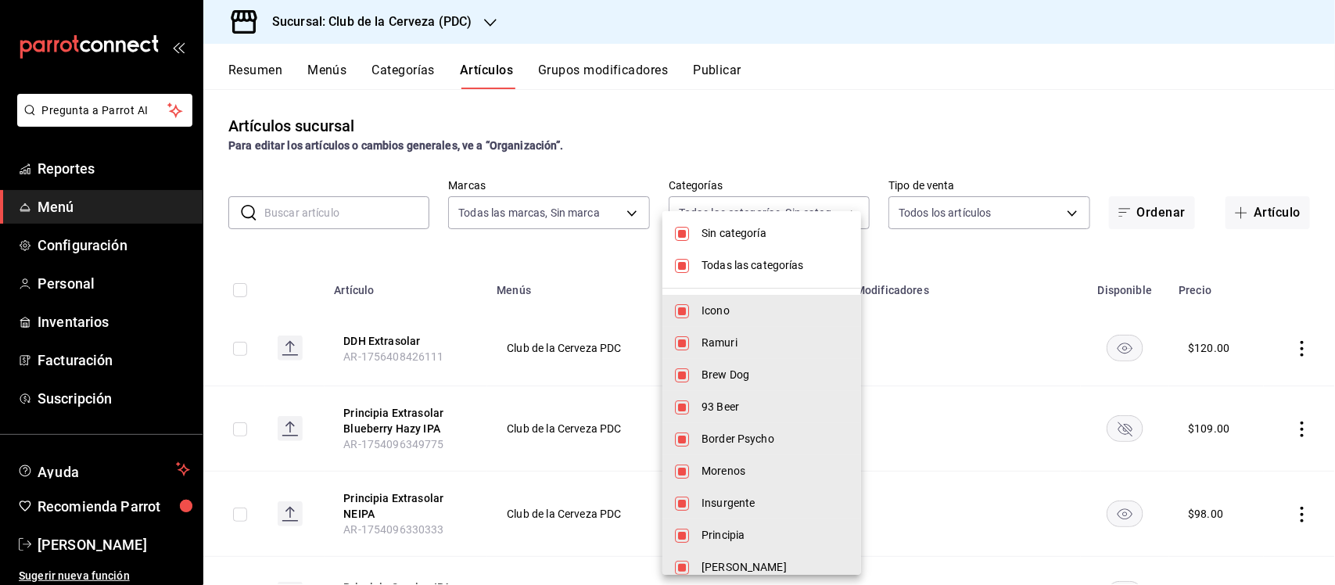
checkbox input "false"
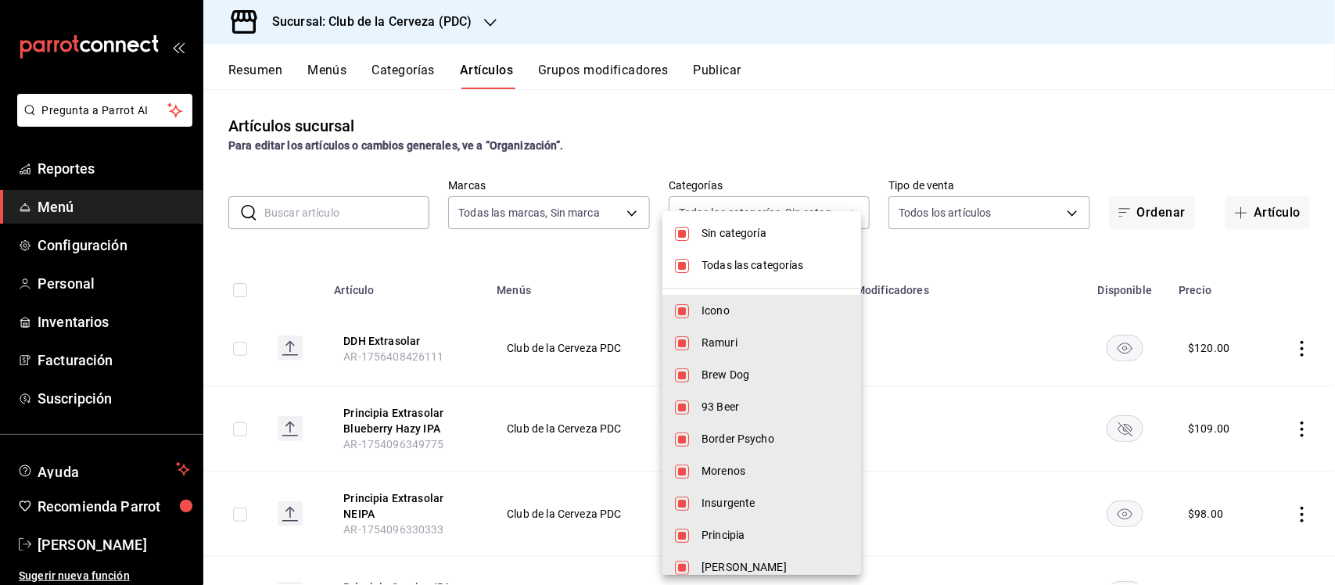
checkbox input "false"
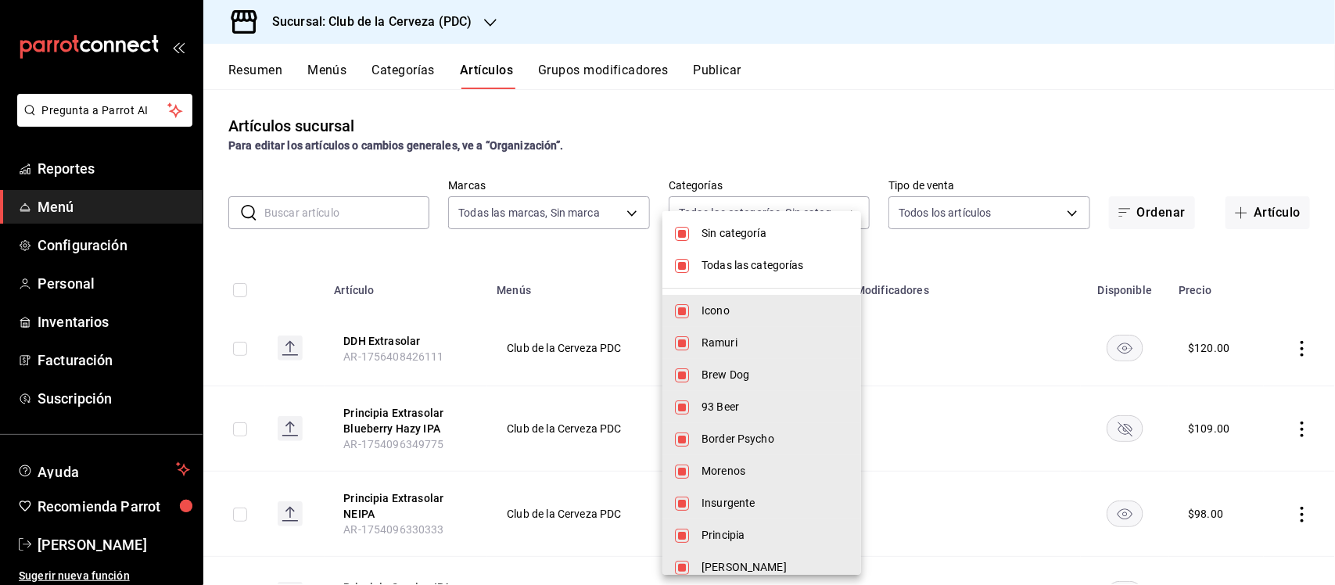
checkbox input "false"
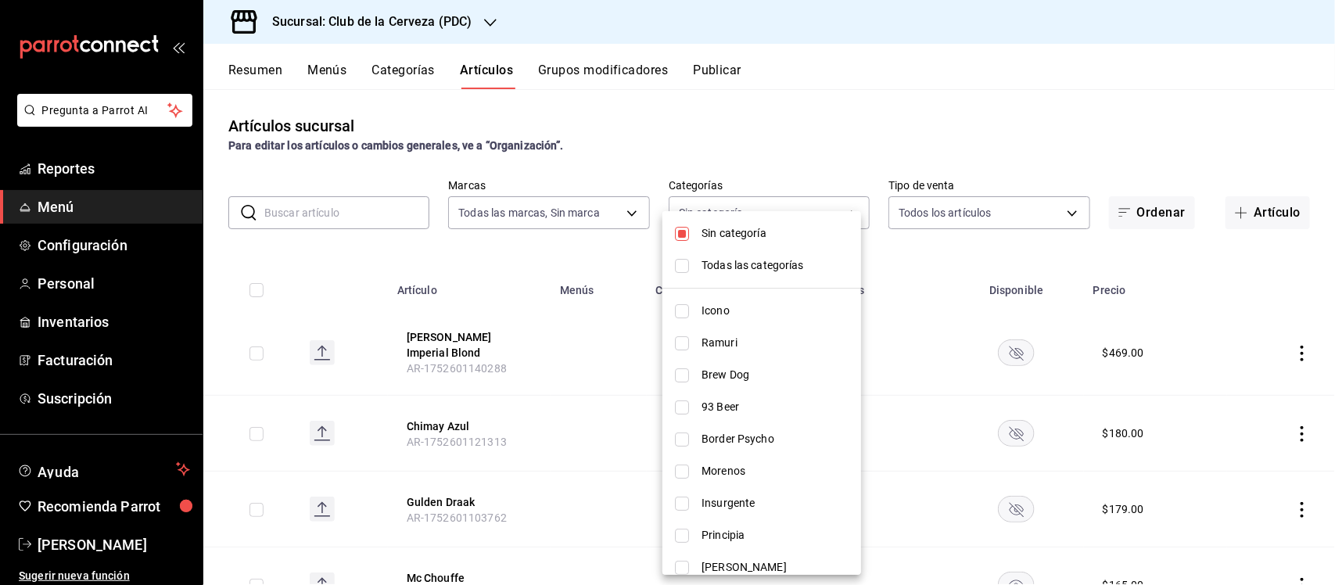
click at [614, 242] on div at bounding box center [667, 292] width 1335 height 585
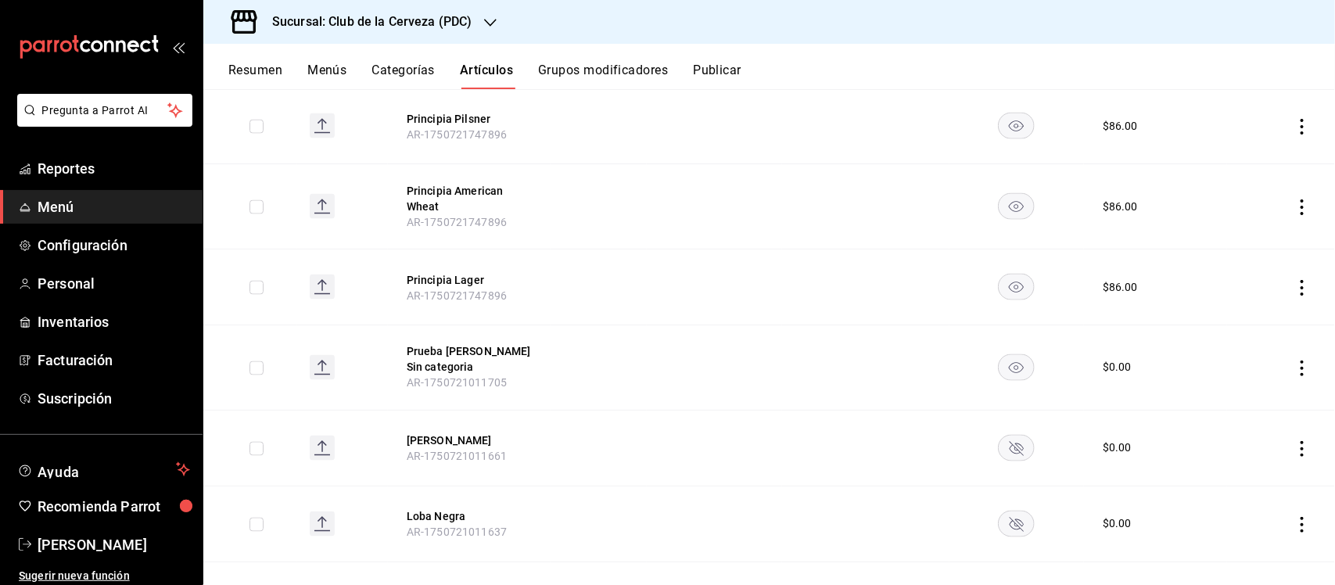
scroll to position [1173, 0]
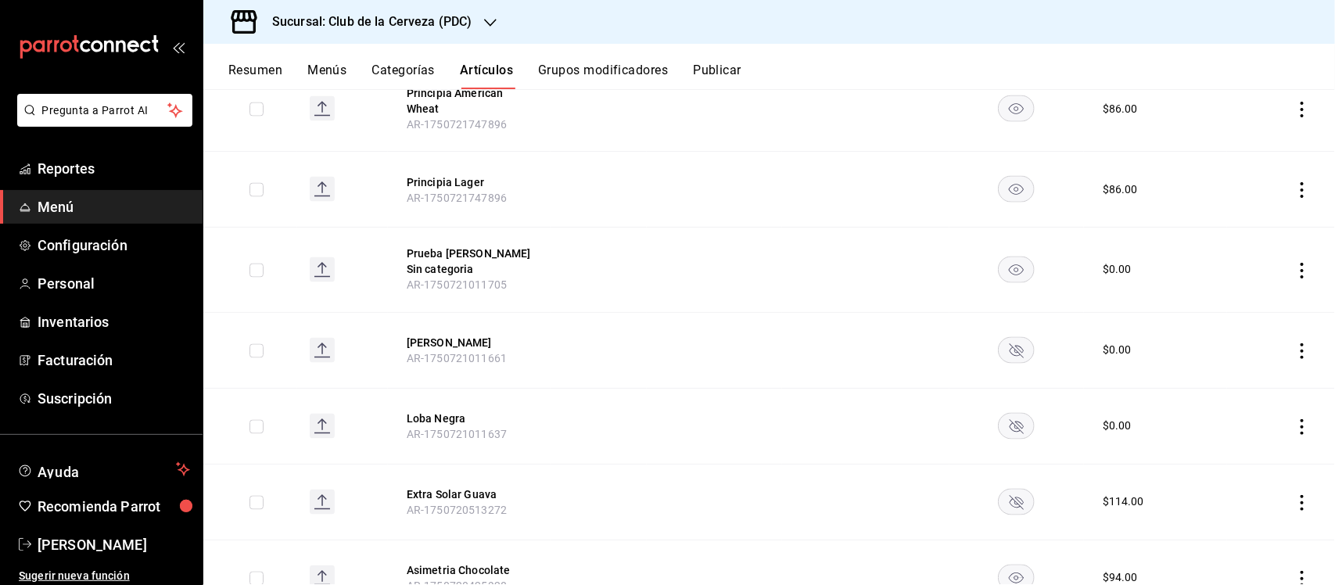
click at [1294, 278] on icon "actions" at bounding box center [1302, 271] width 16 height 16
click at [1260, 299] on li "Editar" at bounding box center [1227, 309] width 94 height 32
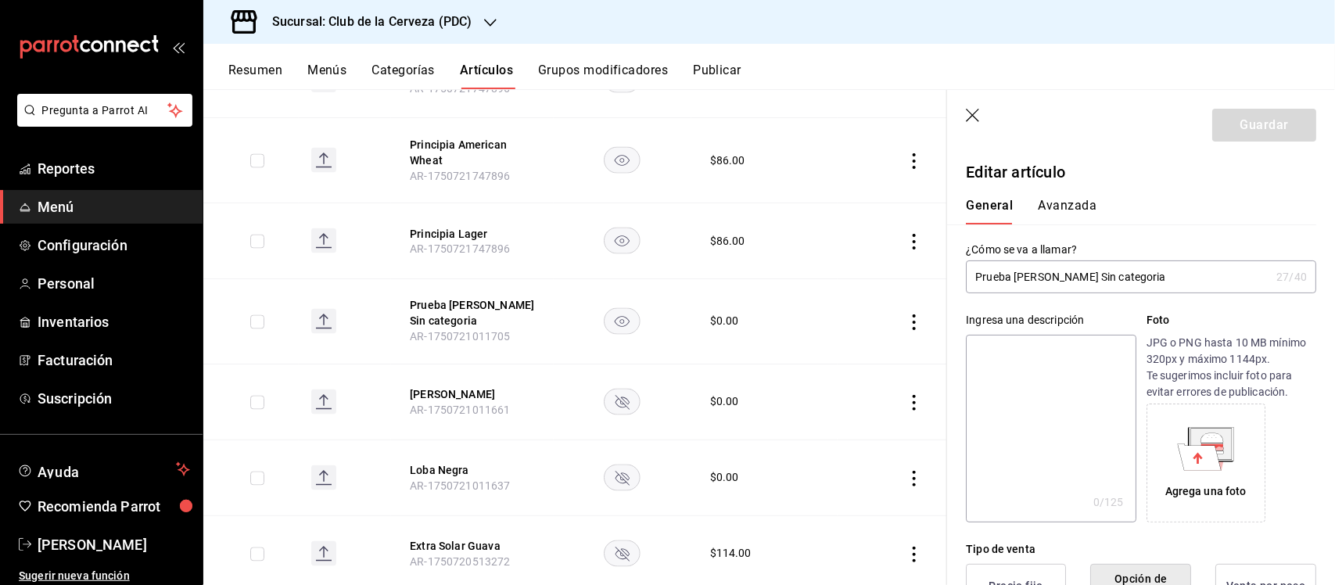
click at [1135, 274] on input "Prueba [PERSON_NAME] Sin categoria" at bounding box center [1118, 276] width 304 height 31
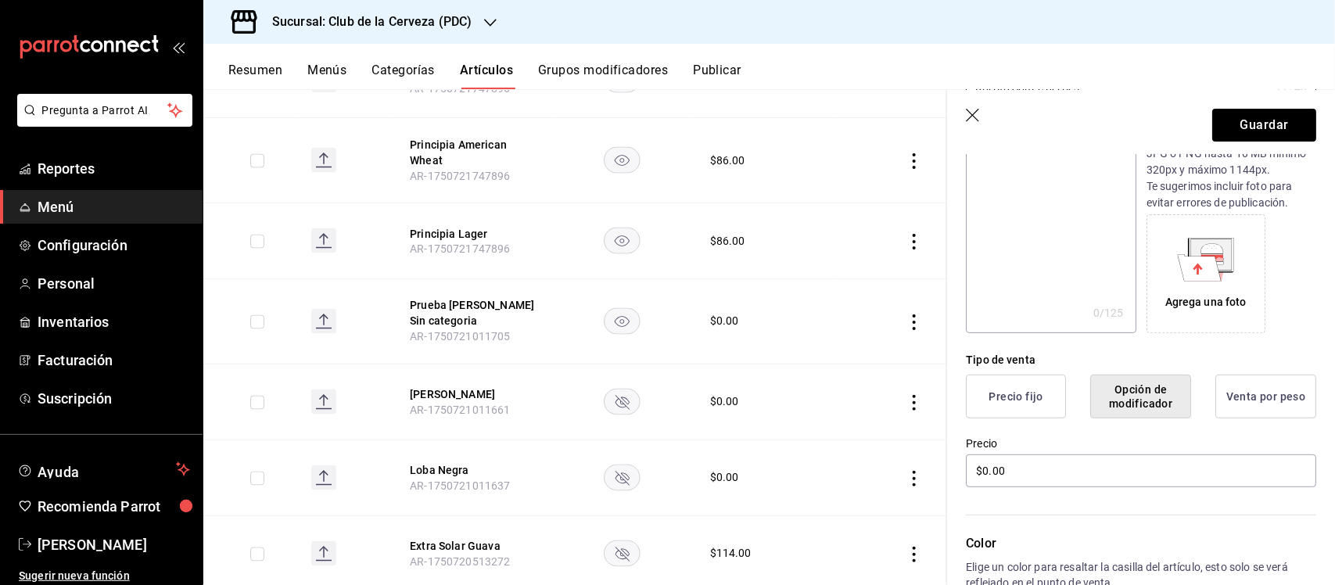
scroll to position [293, 0]
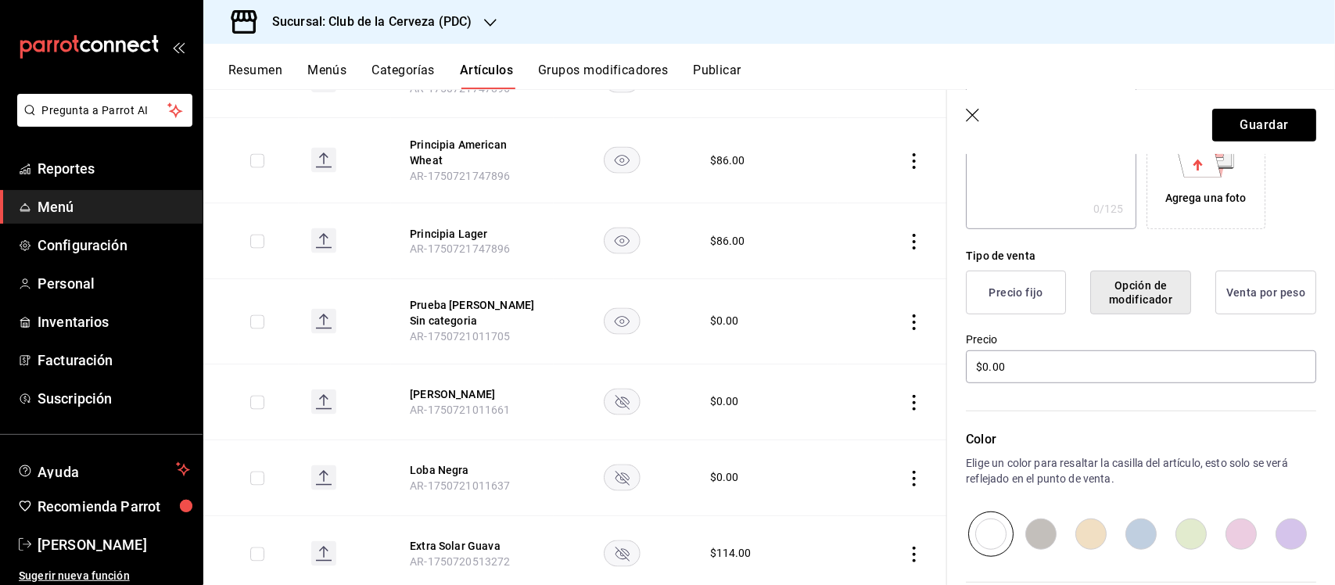
type input "Rorrito Sour c berries"
click at [1034, 281] on button "Precio fijo" at bounding box center [1016, 293] width 100 height 44
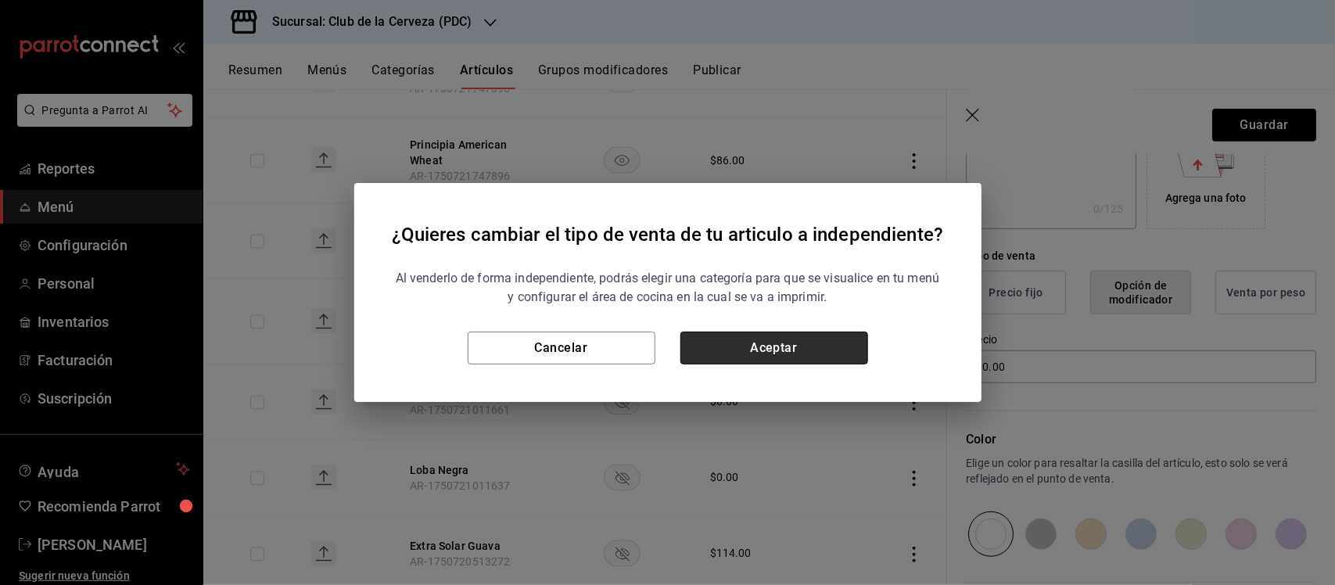
click at [848, 336] on button "Aceptar" at bounding box center [774, 348] width 188 height 33
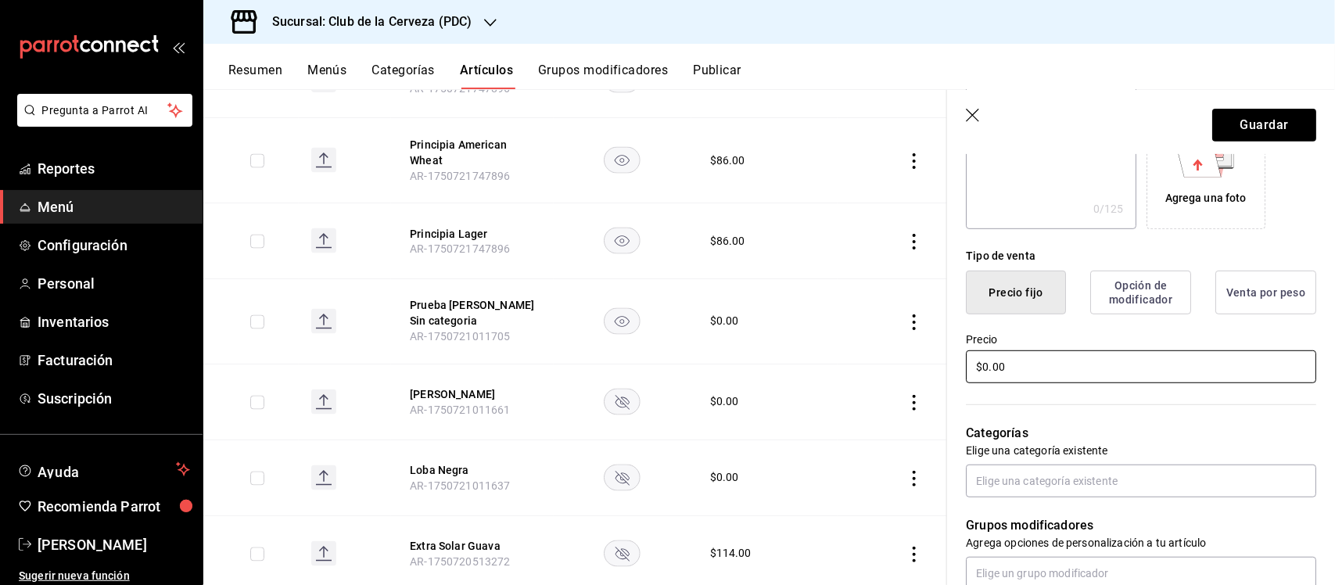
click at [1046, 357] on input "$0.00" at bounding box center [1141, 366] width 350 height 33
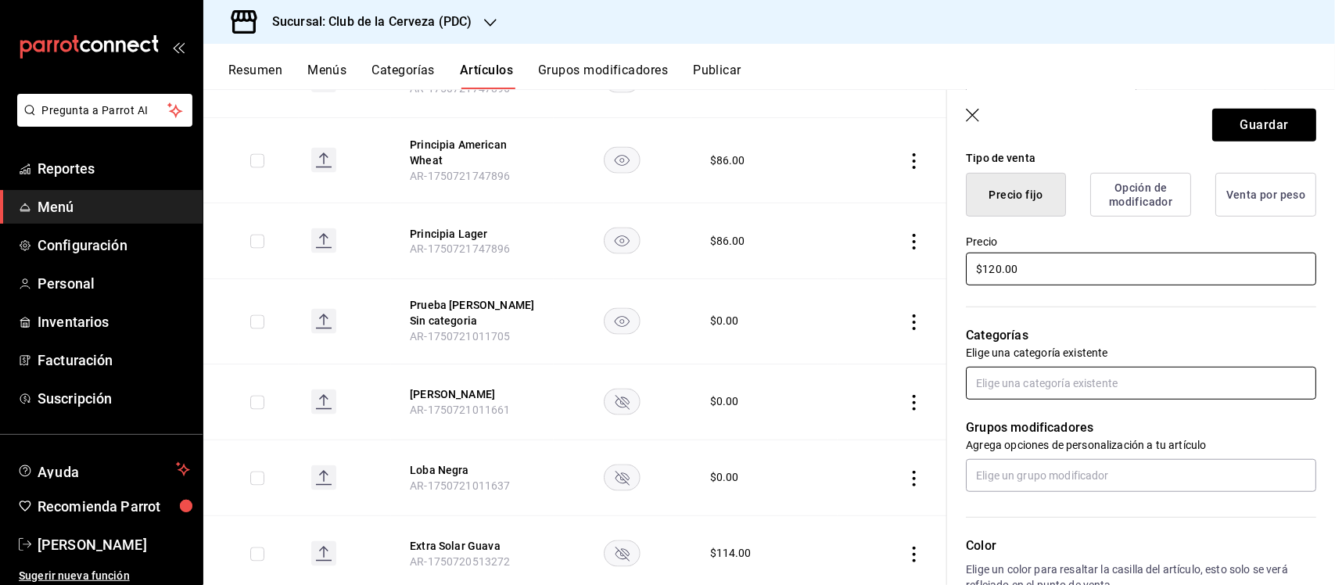
type input "$120.00"
click at [1070, 377] on input "text" at bounding box center [1141, 383] width 350 height 33
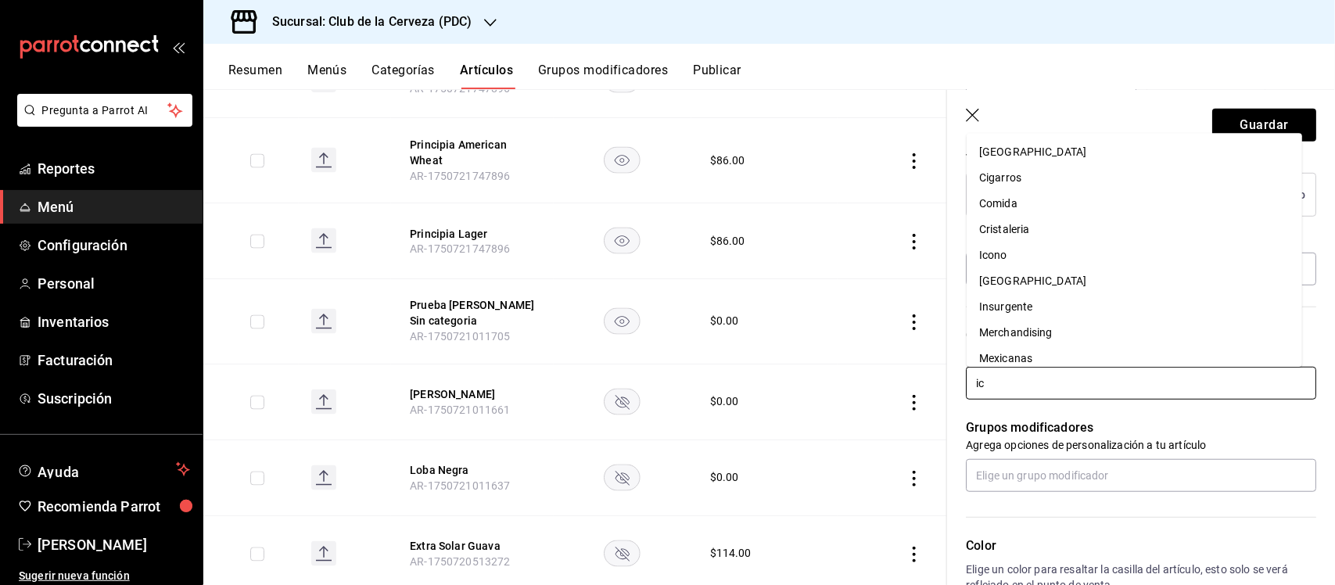
type input "ico"
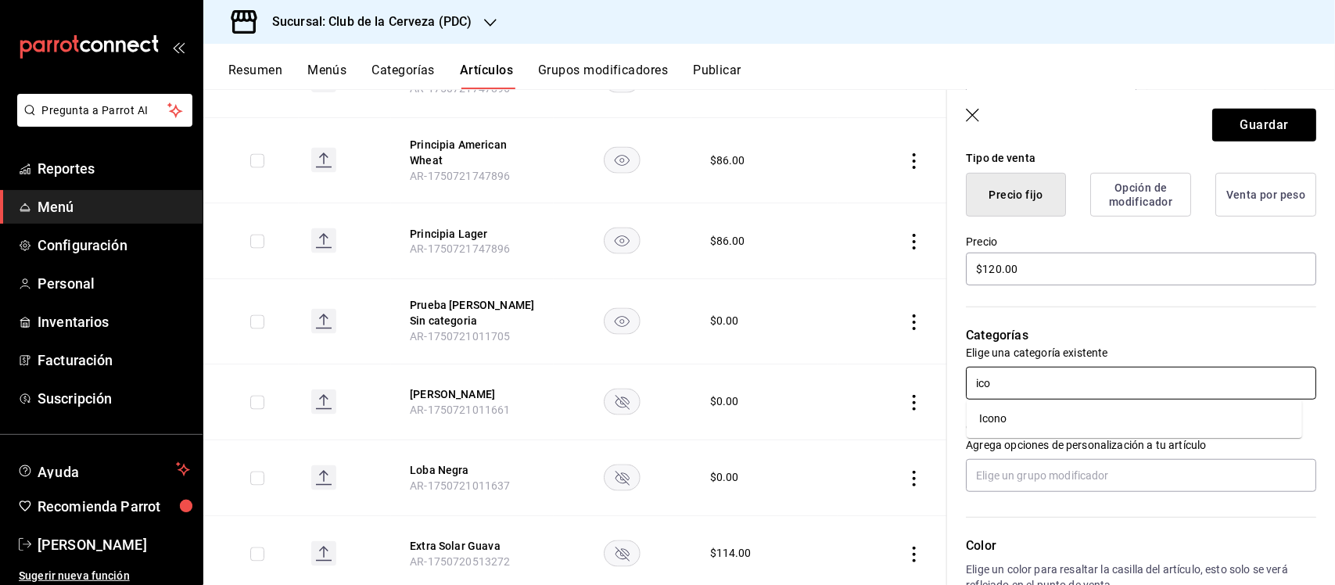
click at [1066, 414] on li "Icono" at bounding box center [1133, 419] width 335 height 26
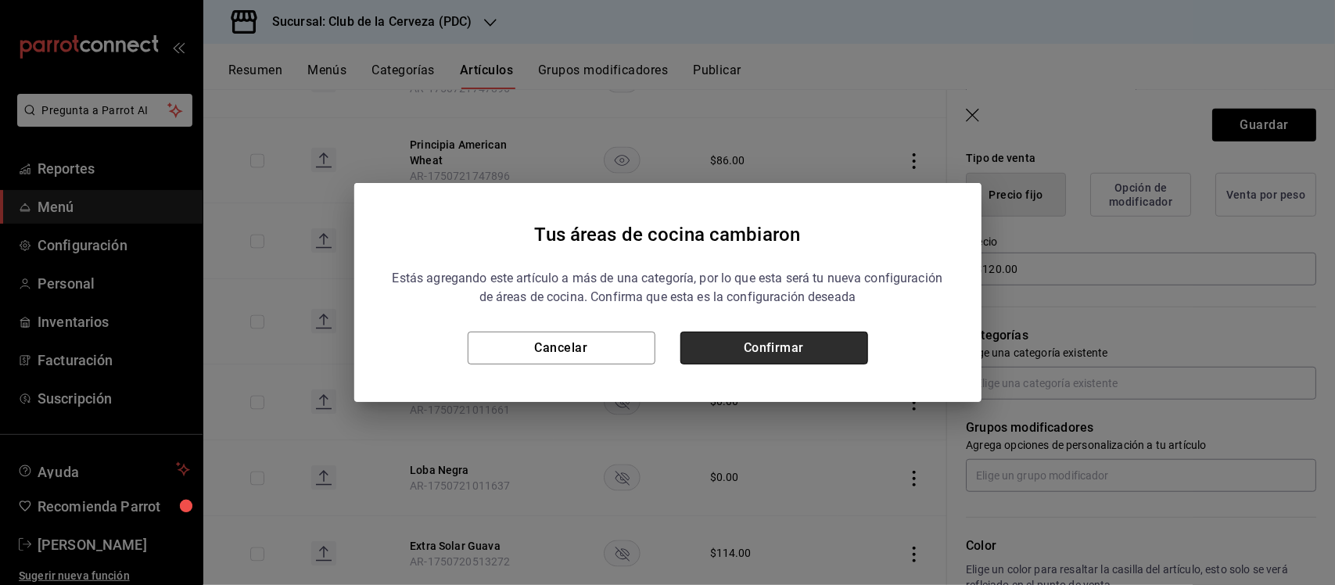
click at [847, 350] on button "Confirmar" at bounding box center [774, 348] width 188 height 33
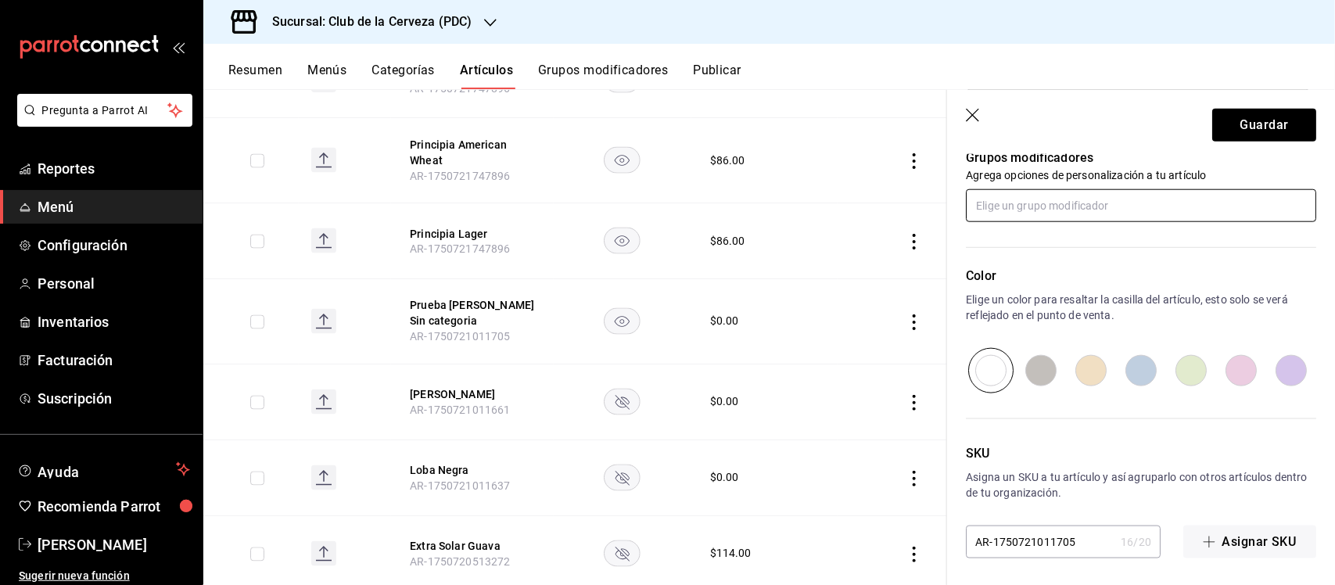
scroll to position [717, 0]
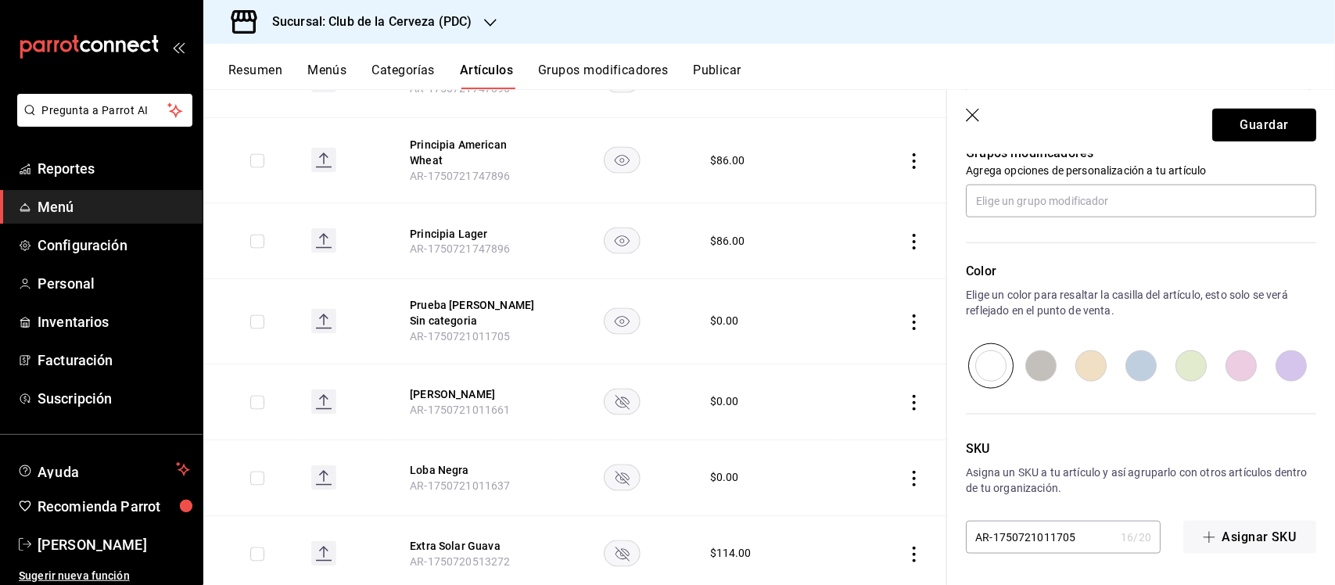
click at [1250, 120] on button "Guardar" at bounding box center [1264, 125] width 104 height 33
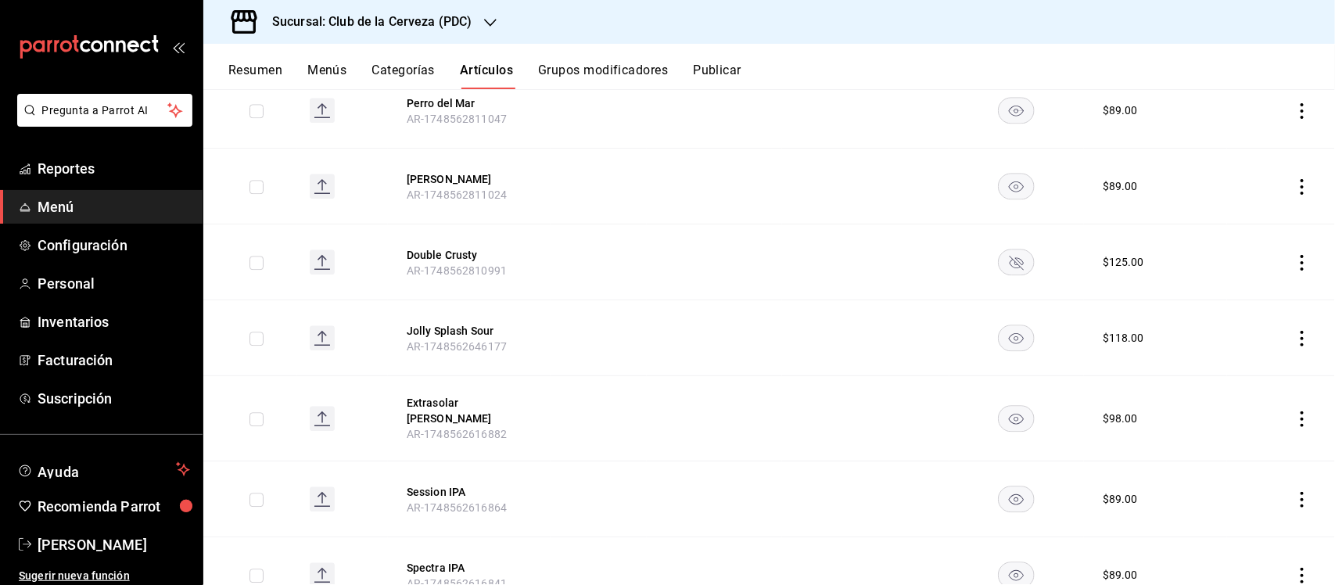
scroll to position [1799, 0]
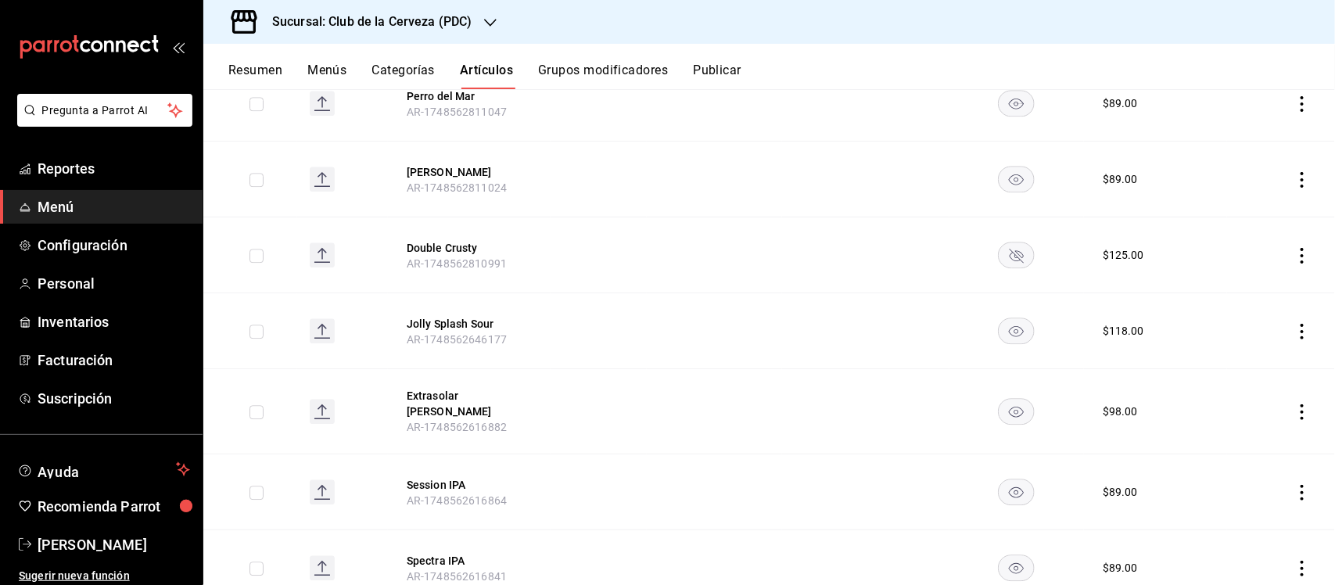
click at [1294, 324] on icon "actions" at bounding box center [1302, 332] width 16 height 16
click at [1252, 361] on span "Editar" at bounding box center [1241, 362] width 41 height 16
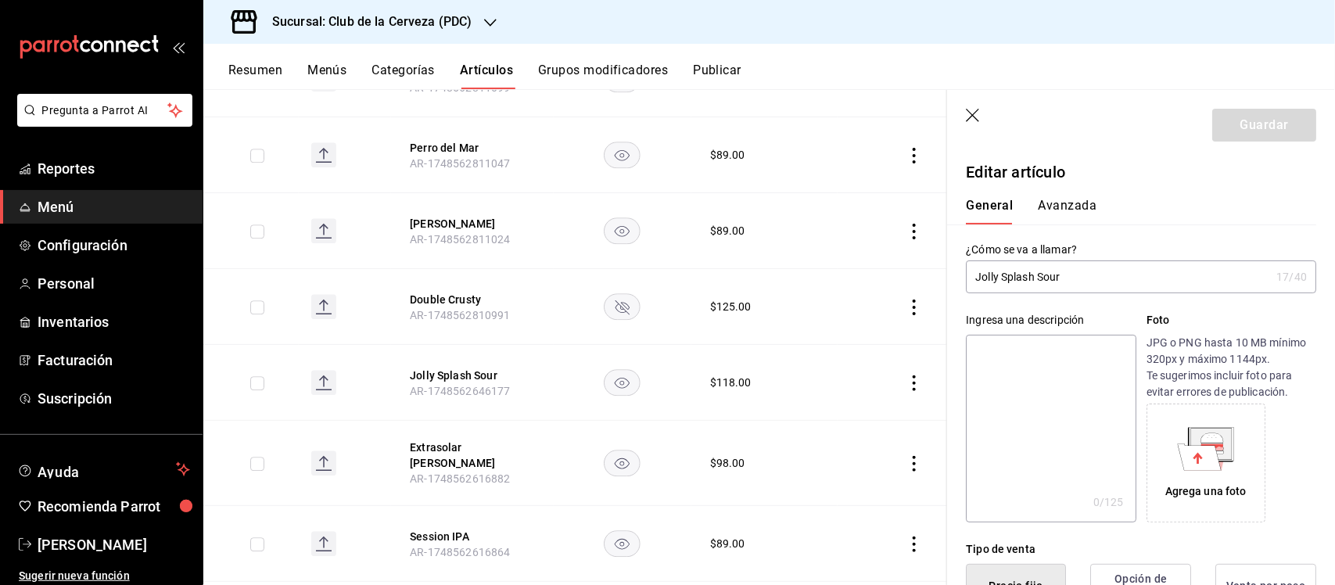
type input "$118.00"
click at [1136, 278] on input "Jolly Splash Sour" at bounding box center [1118, 276] width 304 height 31
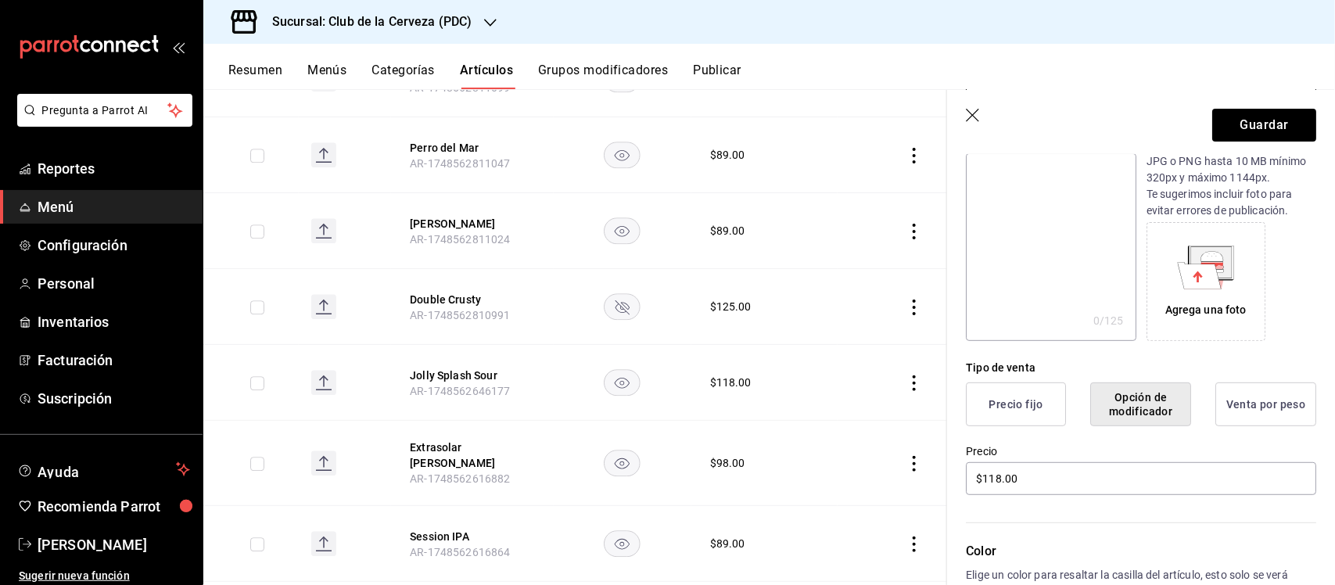
scroll to position [195, 0]
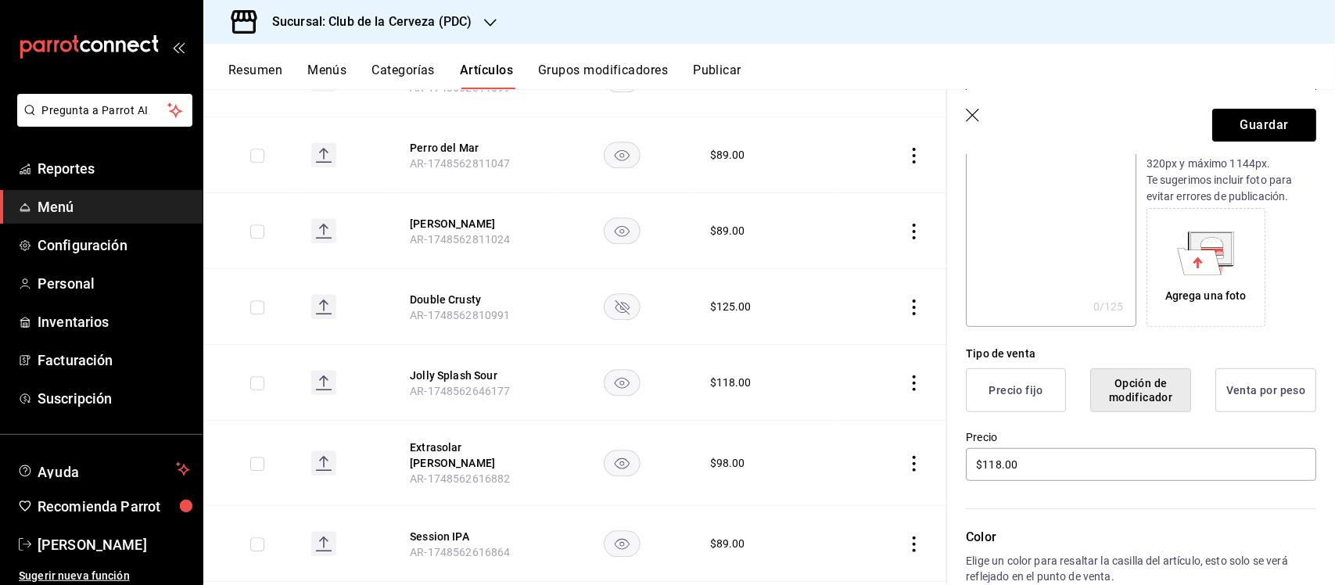
type input "Cuervayork [PERSON_NAME]"
click at [1042, 382] on button "Precio fijo" at bounding box center [1016, 390] width 100 height 44
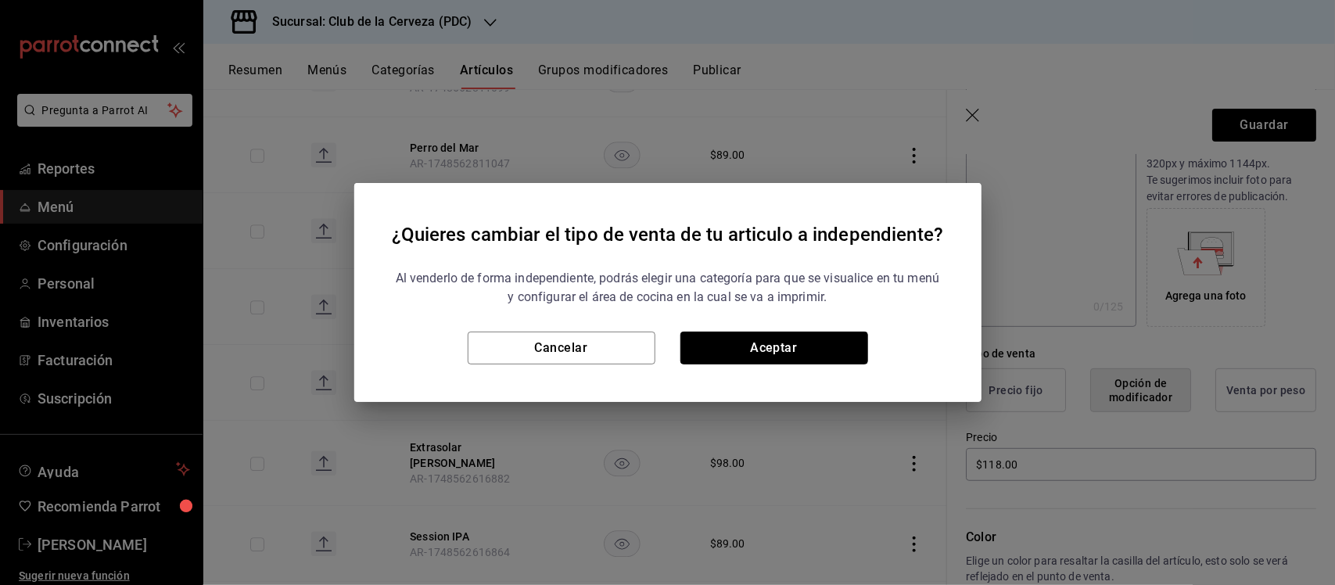
click at [850, 350] on button "Aceptar" at bounding box center [774, 348] width 188 height 33
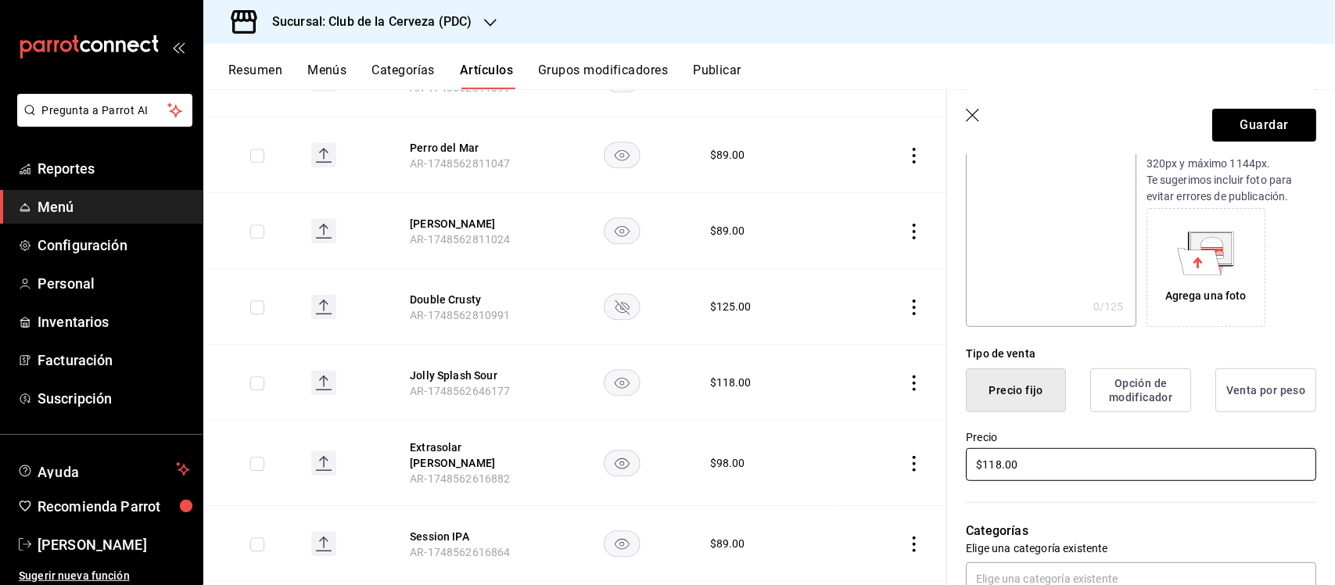
click at [1065, 458] on input "$118.00" at bounding box center [1141, 464] width 350 height 33
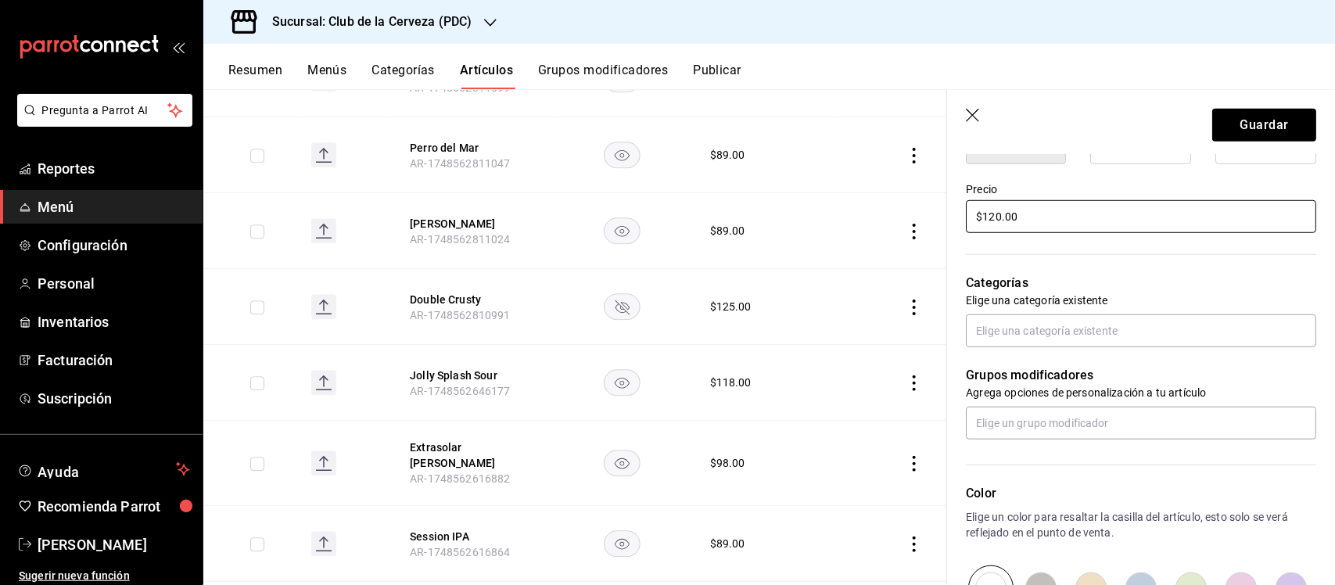
scroll to position [489, 0]
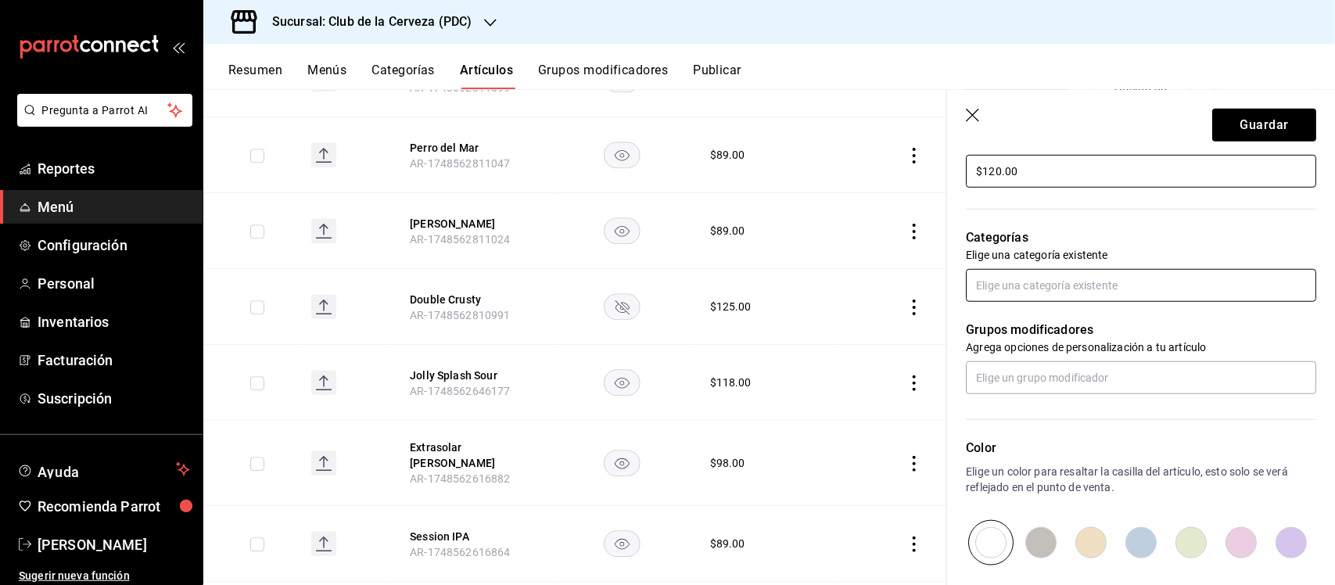
type input "$120.00"
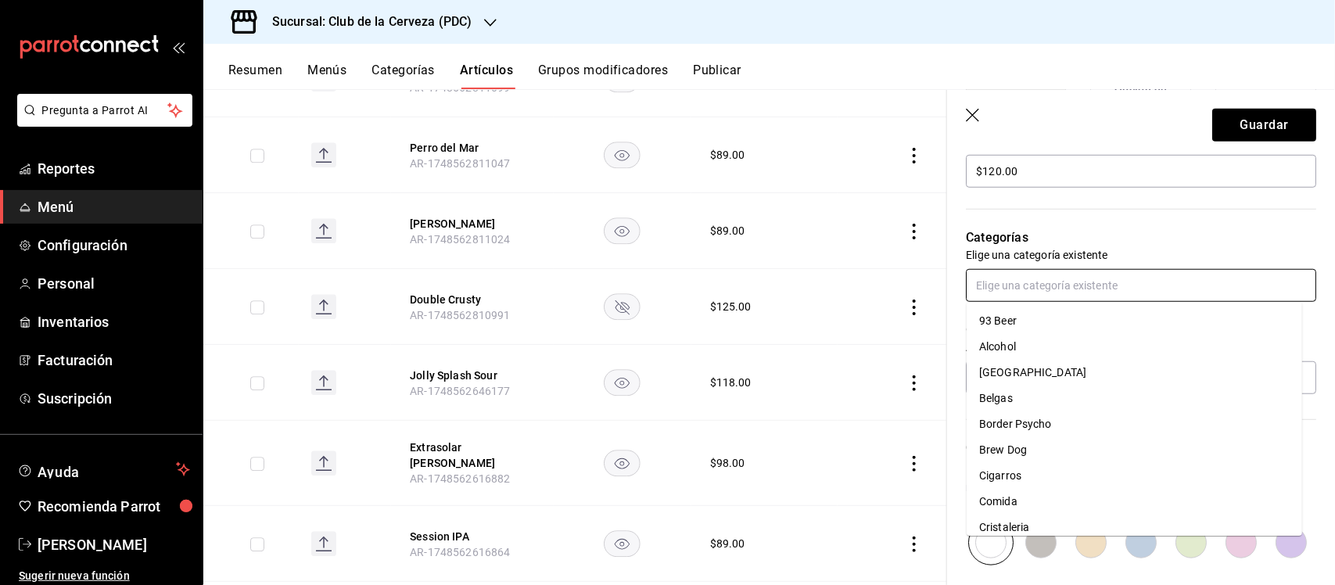
click at [1127, 279] on input "text" at bounding box center [1141, 285] width 350 height 33
type input "ico"
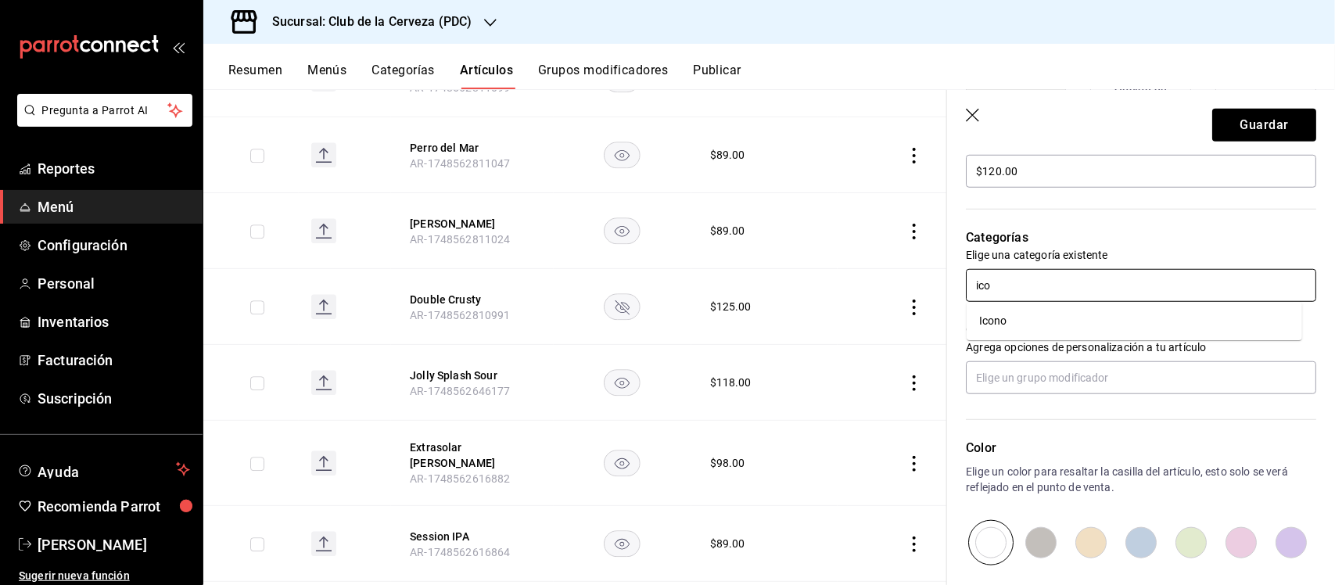
click at [1096, 318] on li "Icono" at bounding box center [1133, 321] width 335 height 26
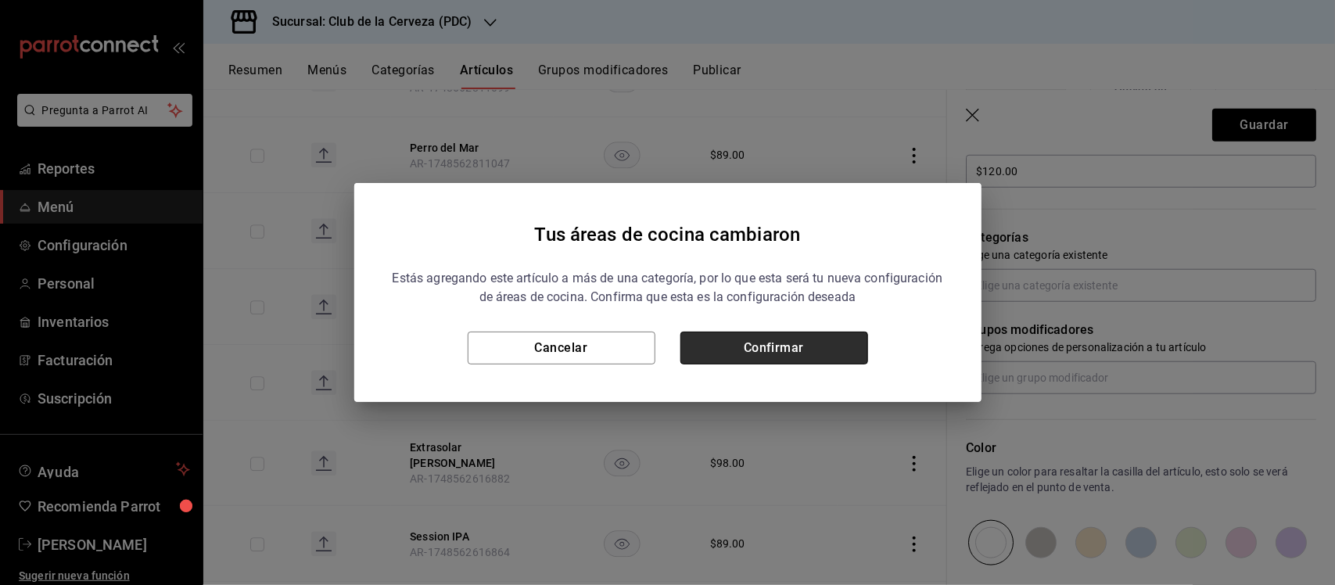
click at [786, 350] on button "Confirmar" at bounding box center [774, 348] width 188 height 33
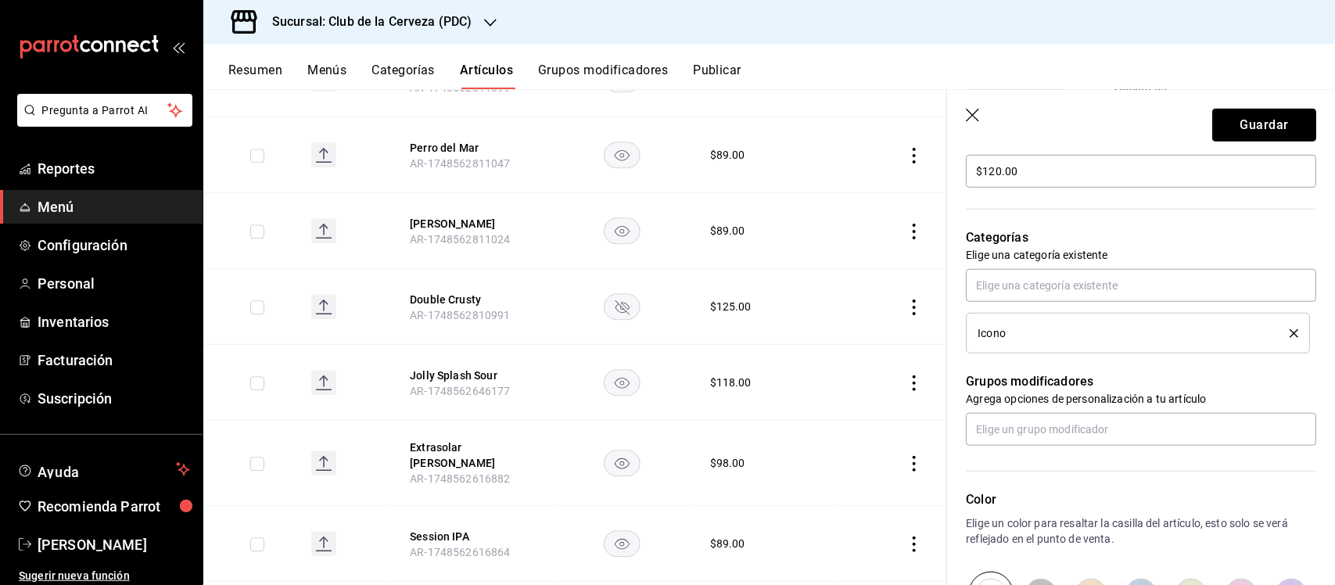
click at [1267, 126] on button "Guardar" at bounding box center [1264, 125] width 104 height 33
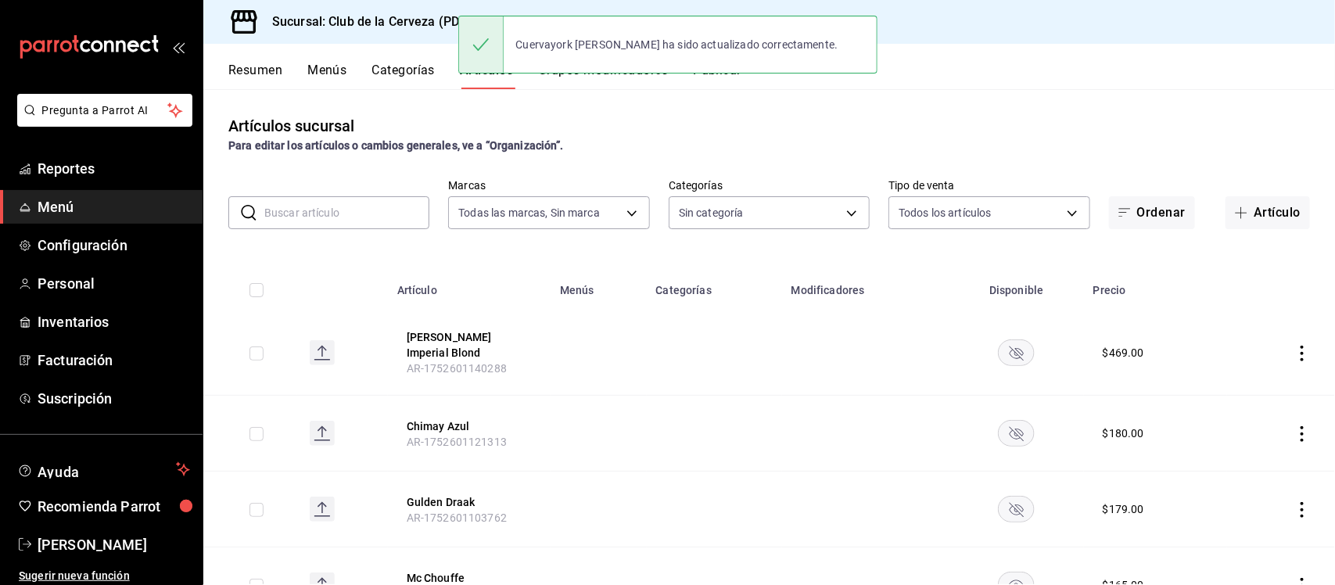
click at [389, 67] on button "Categorías" at bounding box center [403, 76] width 63 height 27
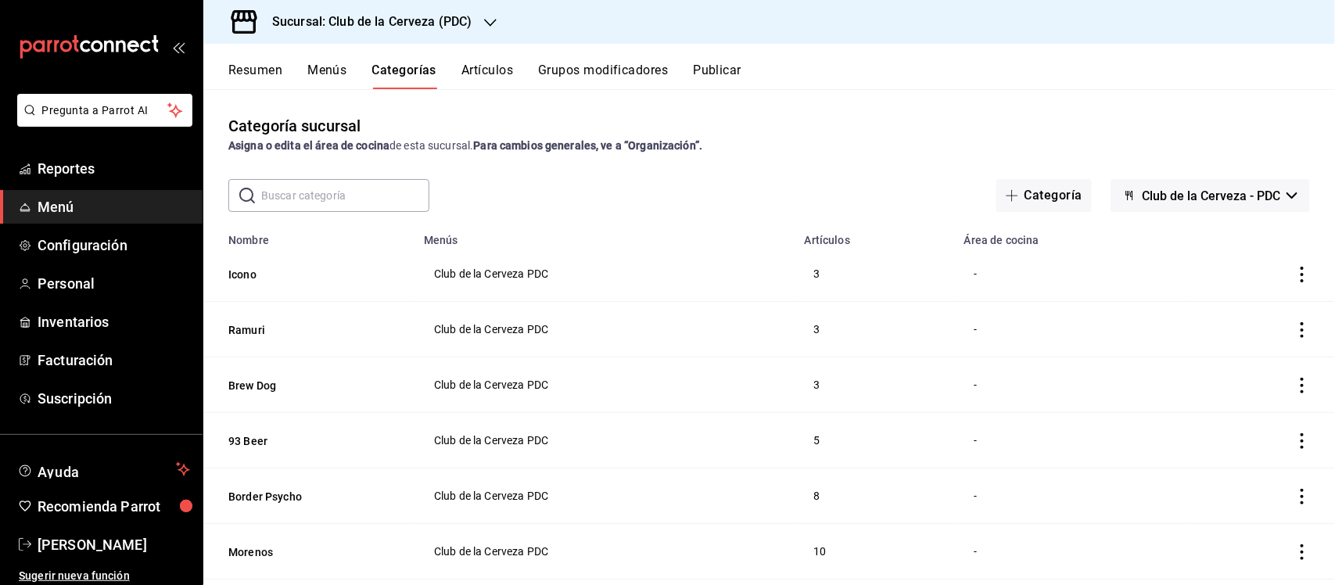
click at [379, 188] on input "text" at bounding box center [345, 195] width 168 height 31
click at [366, 190] on input "text" at bounding box center [345, 195] width 168 height 31
click at [692, 271] on span "Club de la Cerveza PDC" at bounding box center [605, 273] width 342 height 11
